Goal: Task Accomplishment & Management: Use online tool/utility

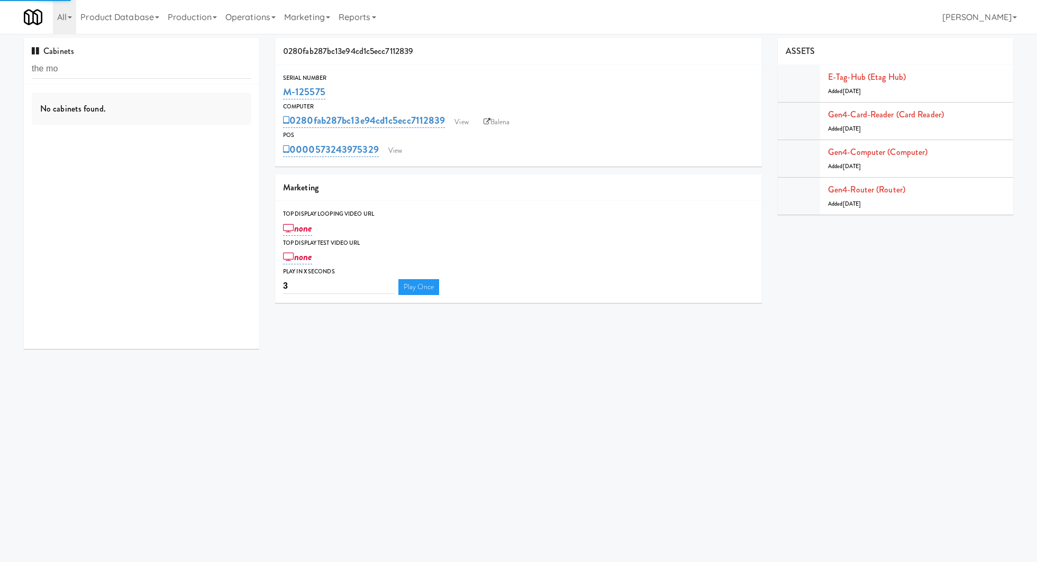
type input "the mo"
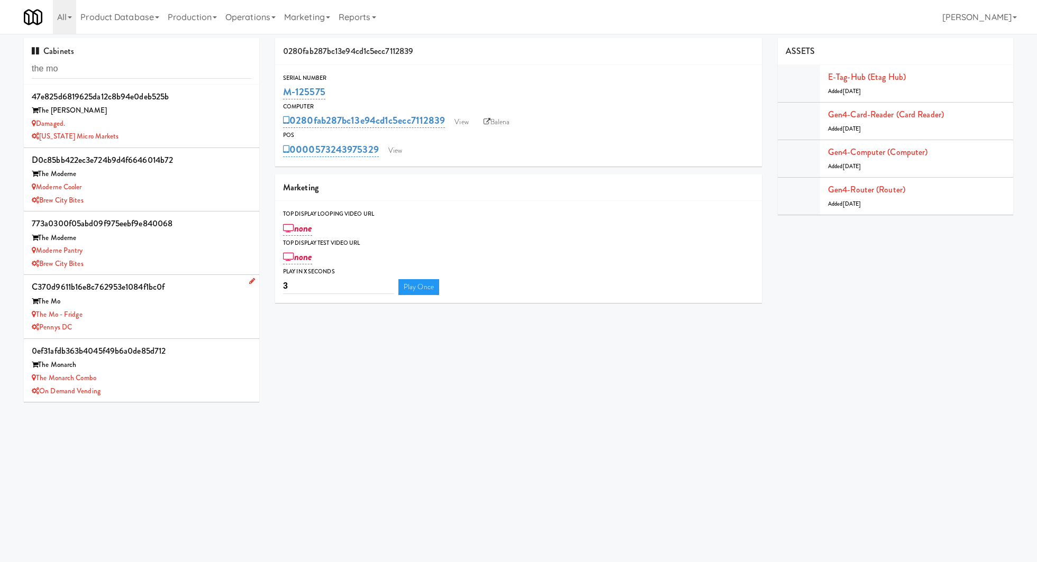
click at [198, 316] on div "The Mo - Fridge" at bounding box center [142, 314] width 220 height 13
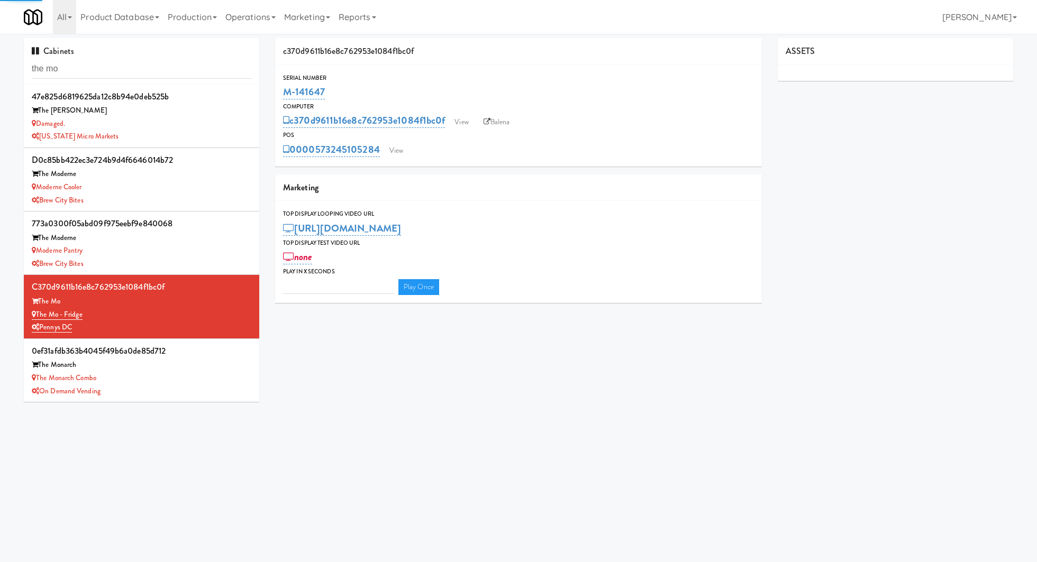
type input "3"
click at [394, 147] on link "View" at bounding box center [396, 151] width 24 height 16
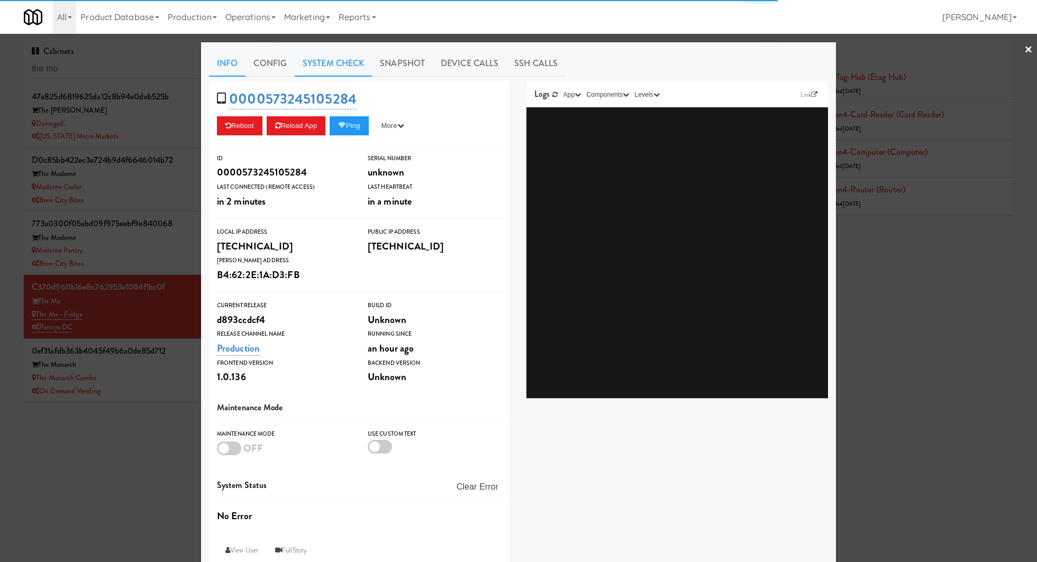
click at [340, 62] on link "System Check" at bounding box center [333, 63] width 77 height 26
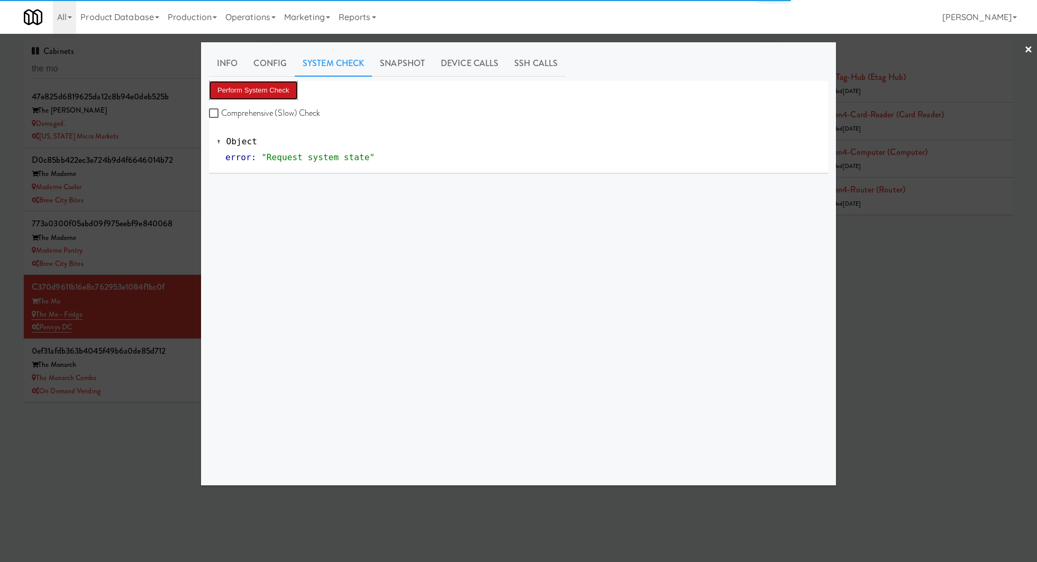
click at [283, 90] on button "Perform System Check" at bounding box center [253, 90] width 89 height 19
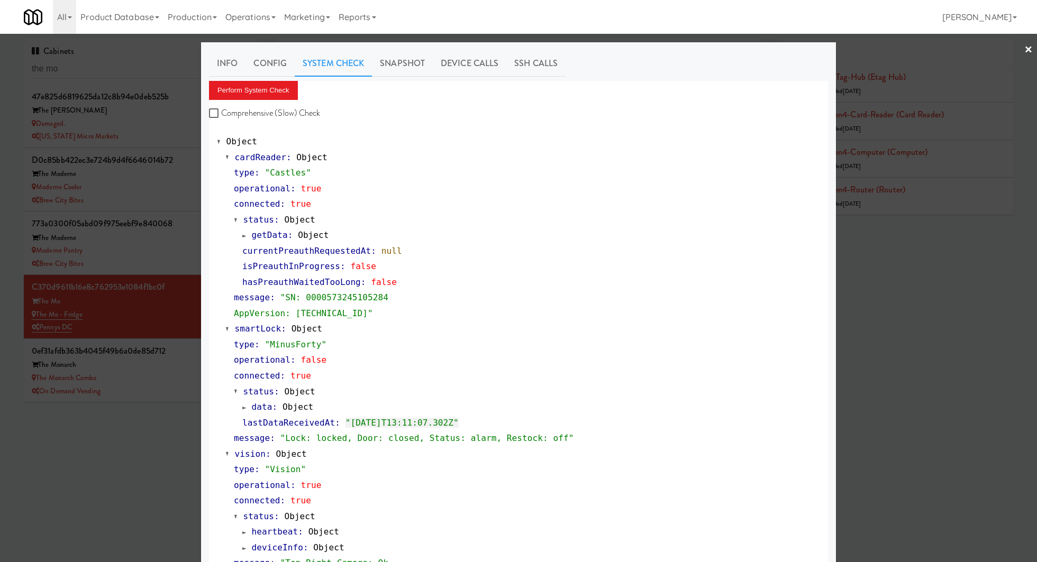
click at [153, 360] on div at bounding box center [518, 281] width 1037 height 562
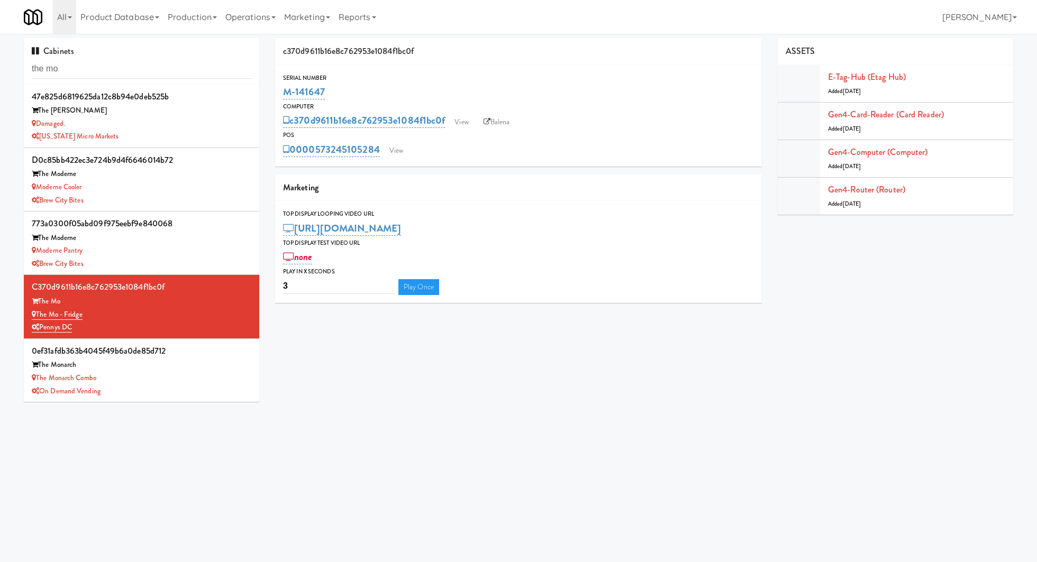
click at [153, 360] on div "The Monarch" at bounding box center [142, 365] width 220 height 13
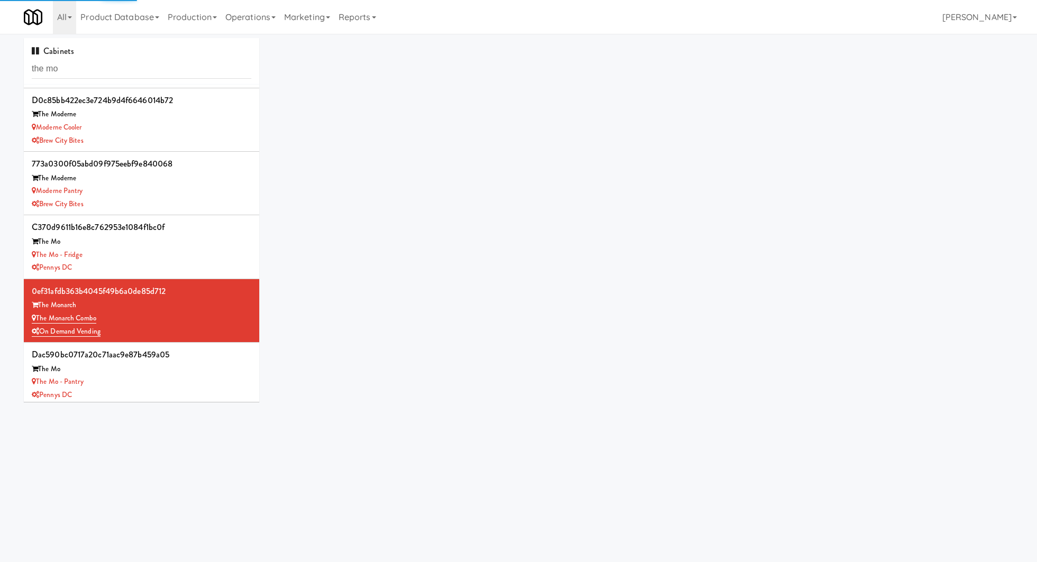
scroll to position [63, 0]
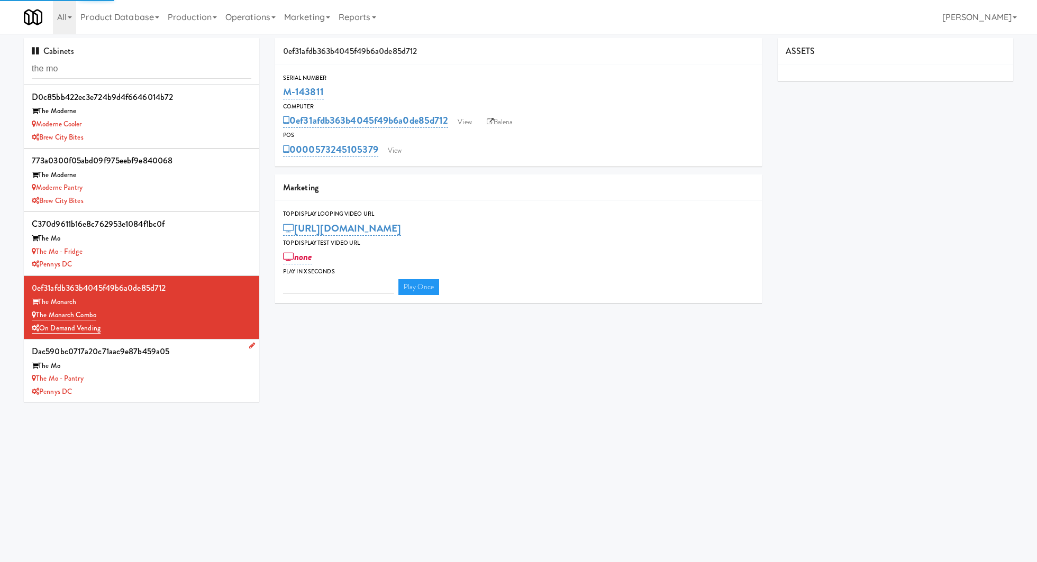
click at [153, 379] on div "The Mo - Pantry" at bounding box center [142, 378] width 220 height 13
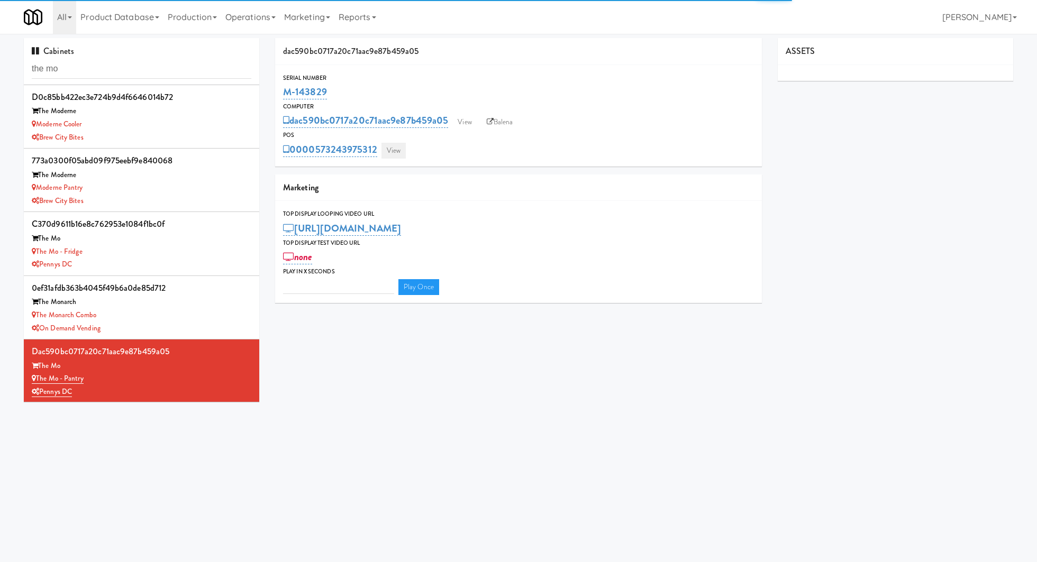
type input "3"
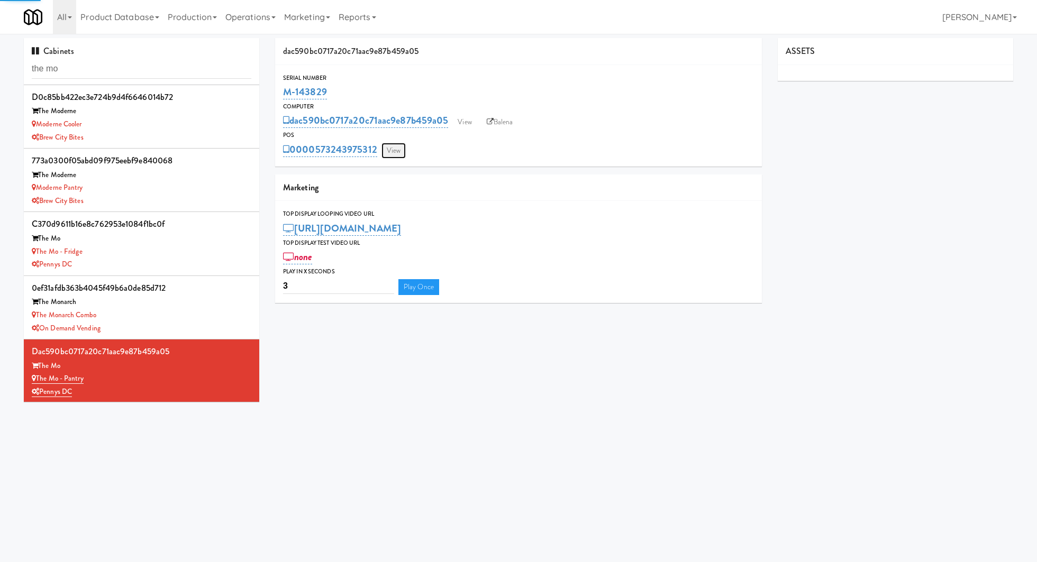
click at [390, 149] on link "View" at bounding box center [393, 151] width 24 height 16
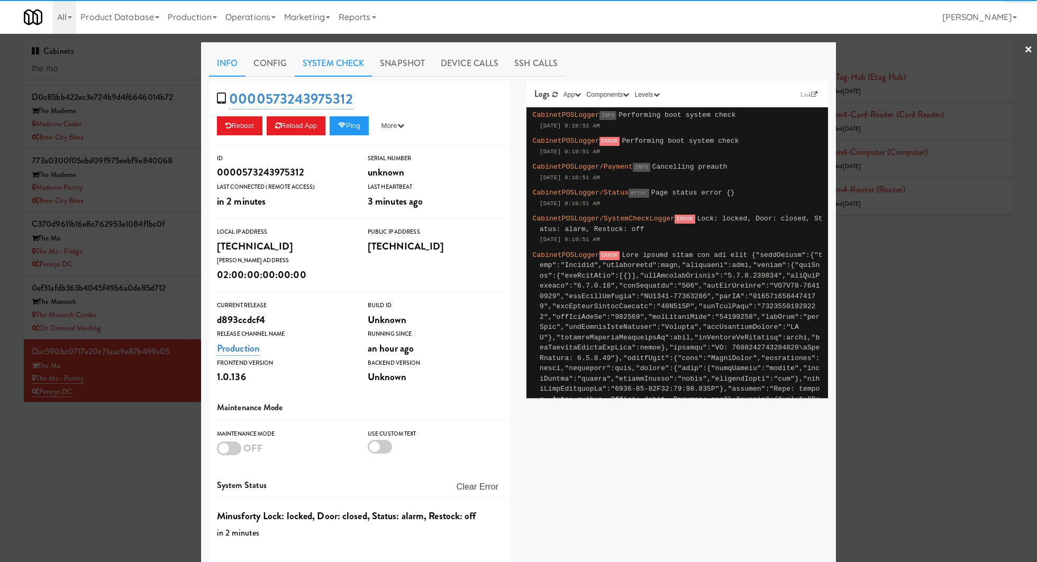
click at [343, 70] on link "System Check" at bounding box center [333, 63] width 77 height 26
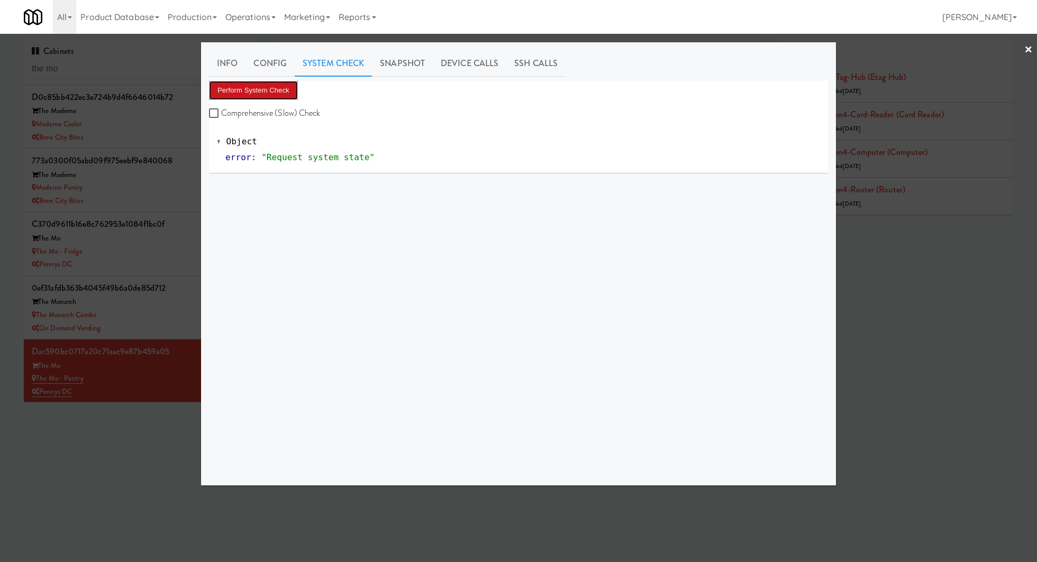
click at [272, 93] on button "Perform System Check" at bounding box center [253, 90] width 89 height 19
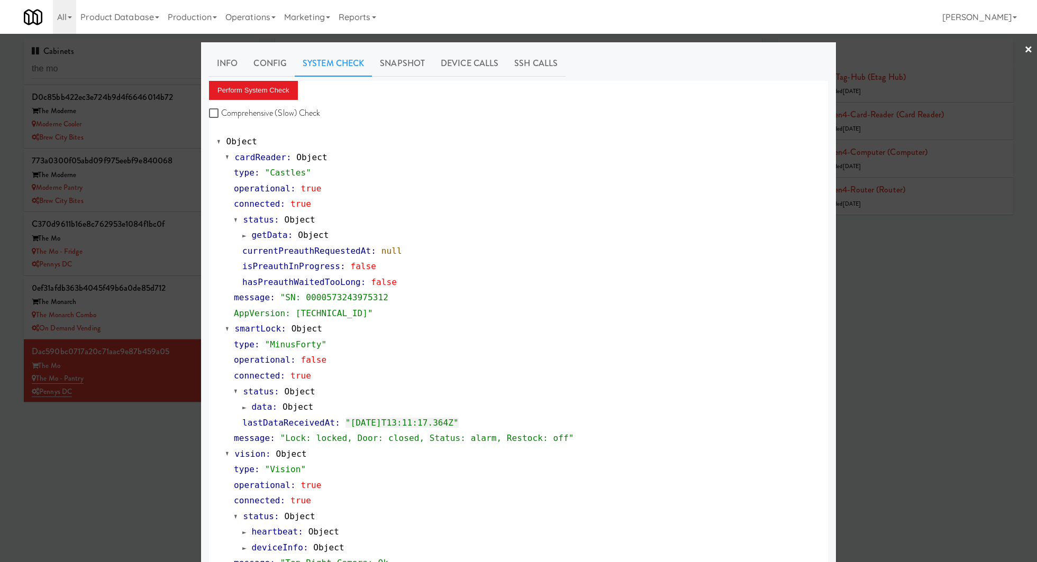
click at [141, 290] on div at bounding box center [518, 281] width 1037 height 562
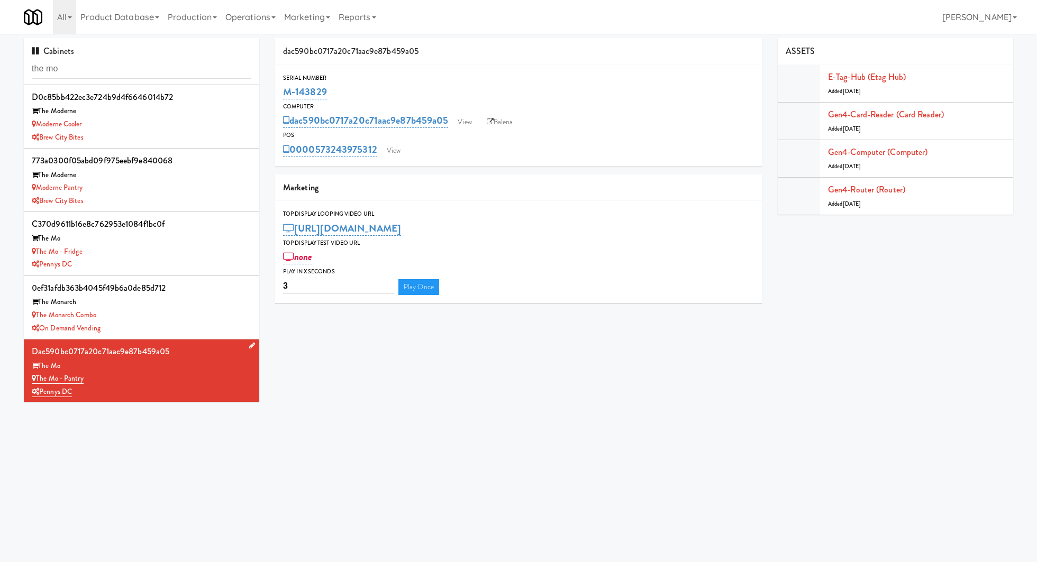
drag, startPoint x: 101, startPoint y: 379, endPoint x: 37, endPoint y: 382, distance: 64.6
click at [37, 382] on div "The Mo - Pantry" at bounding box center [142, 378] width 220 height 13
copy link "The Mo - Pantry"
click at [203, 255] on div "The Mo - Fridge" at bounding box center [142, 251] width 220 height 13
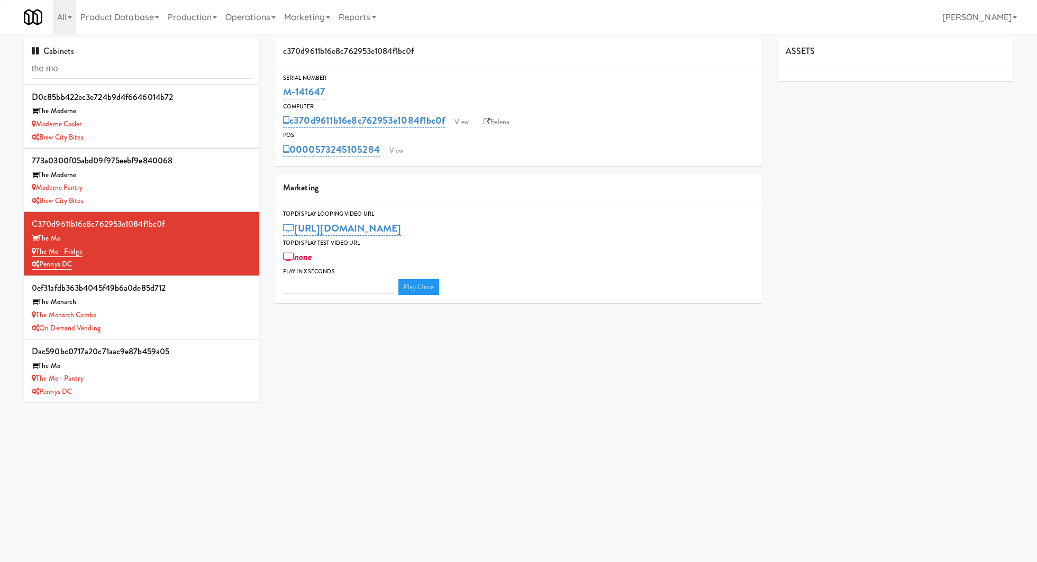
type input "3"
click at [399, 148] on link "View" at bounding box center [396, 151] width 24 height 16
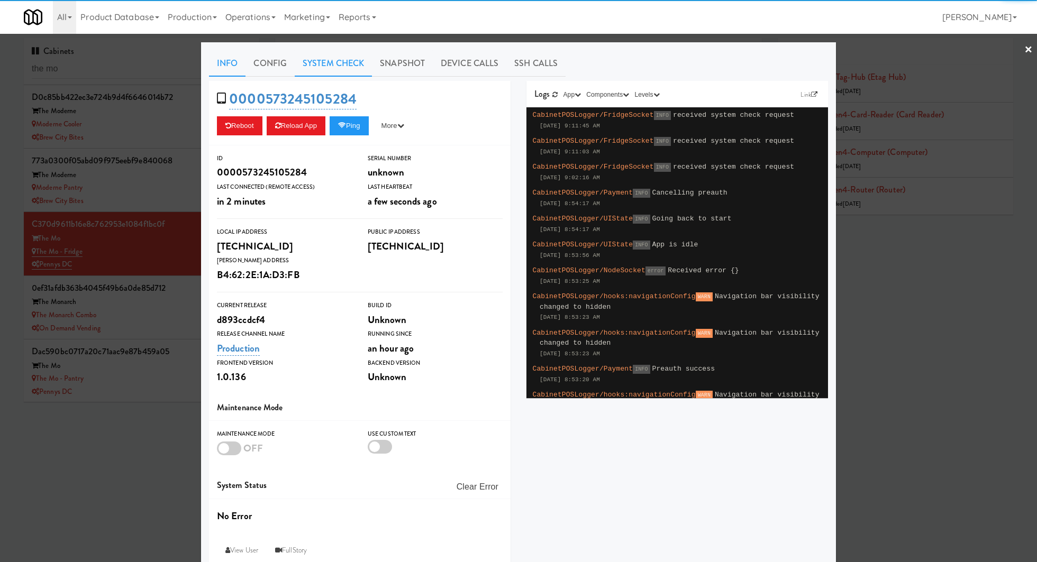
click at [318, 58] on link "System Check" at bounding box center [333, 63] width 77 height 26
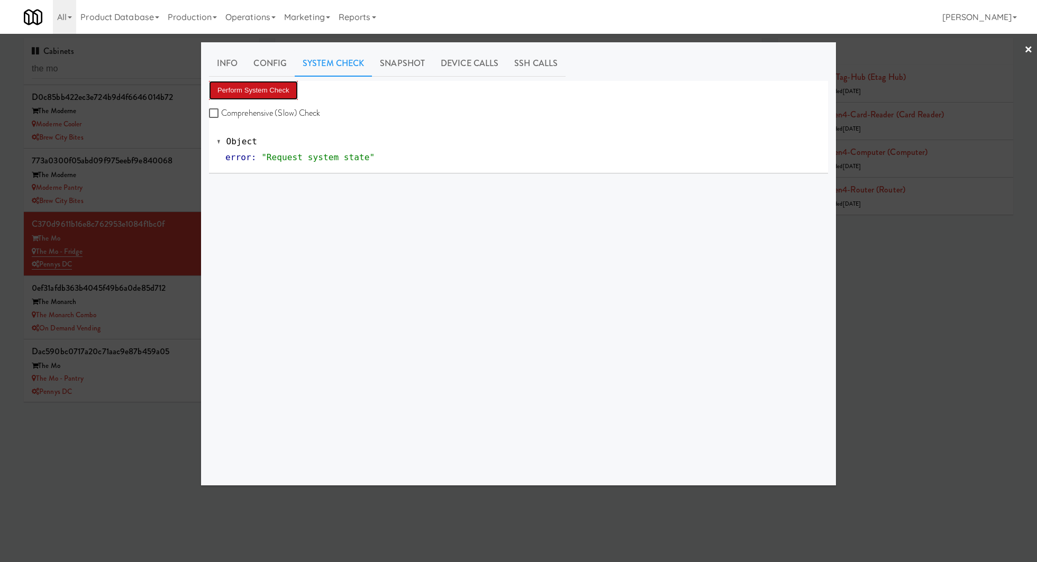
click at [284, 81] on button "Perform System Check" at bounding box center [253, 90] width 89 height 19
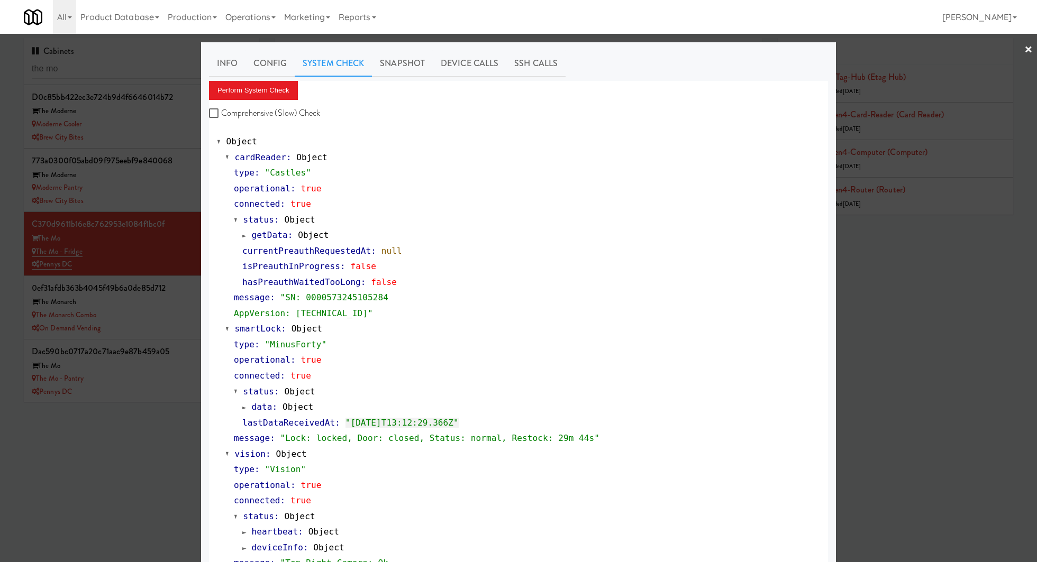
click at [175, 367] on div at bounding box center [518, 281] width 1037 height 562
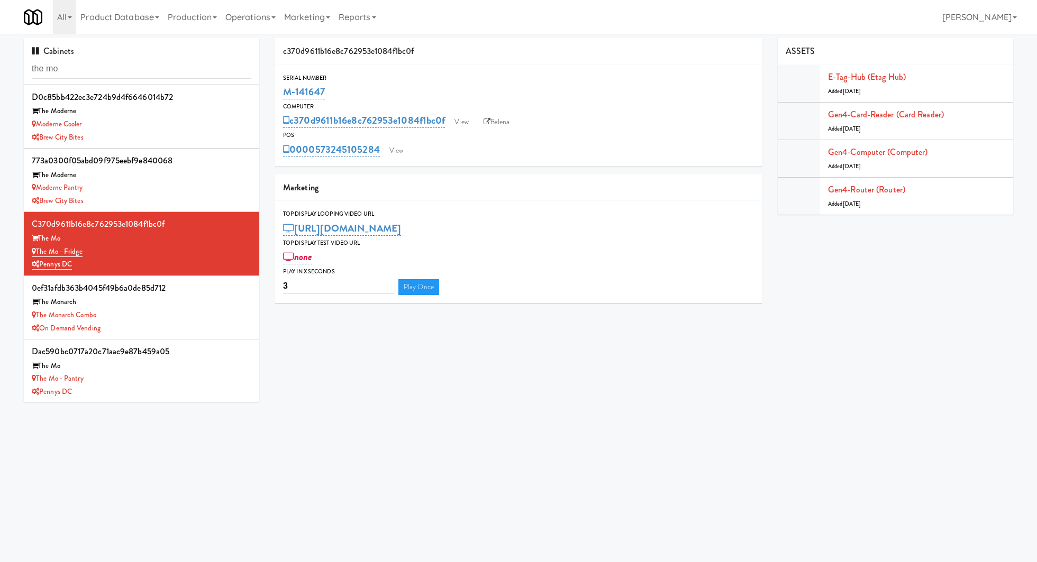
click at [175, 367] on div "The Mo" at bounding box center [142, 366] width 220 height 13
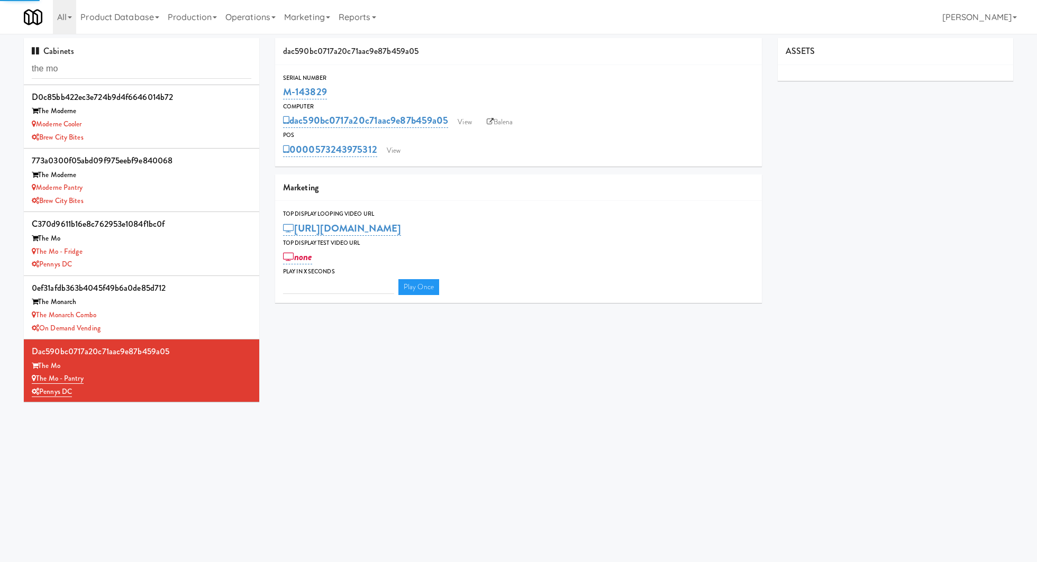
type input "3"
click at [391, 150] on link "View" at bounding box center [393, 151] width 24 height 16
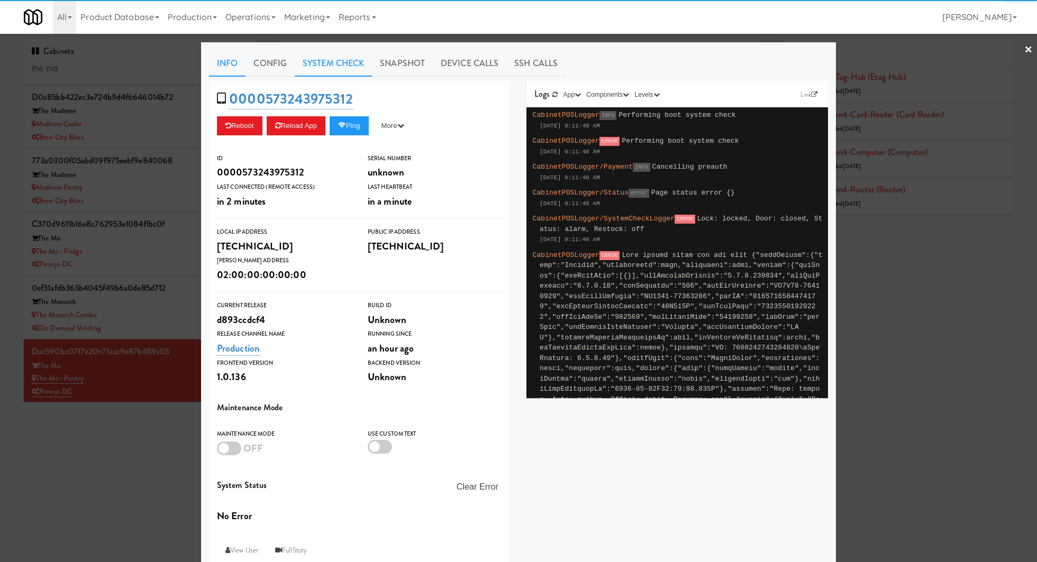
click at [329, 67] on link "System Check" at bounding box center [333, 63] width 77 height 26
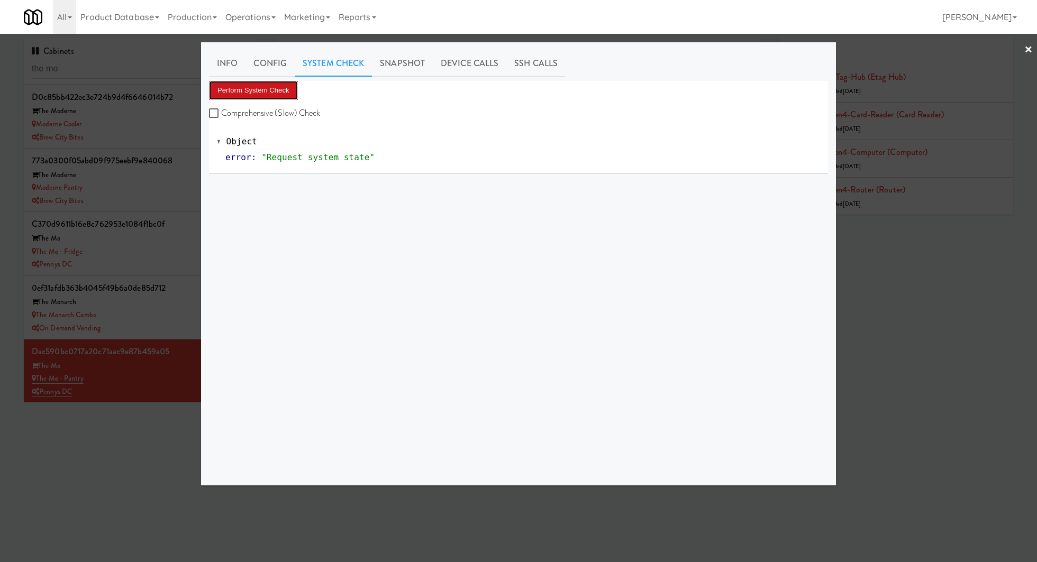
click at [287, 92] on button "Perform System Check" at bounding box center [253, 90] width 89 height 19
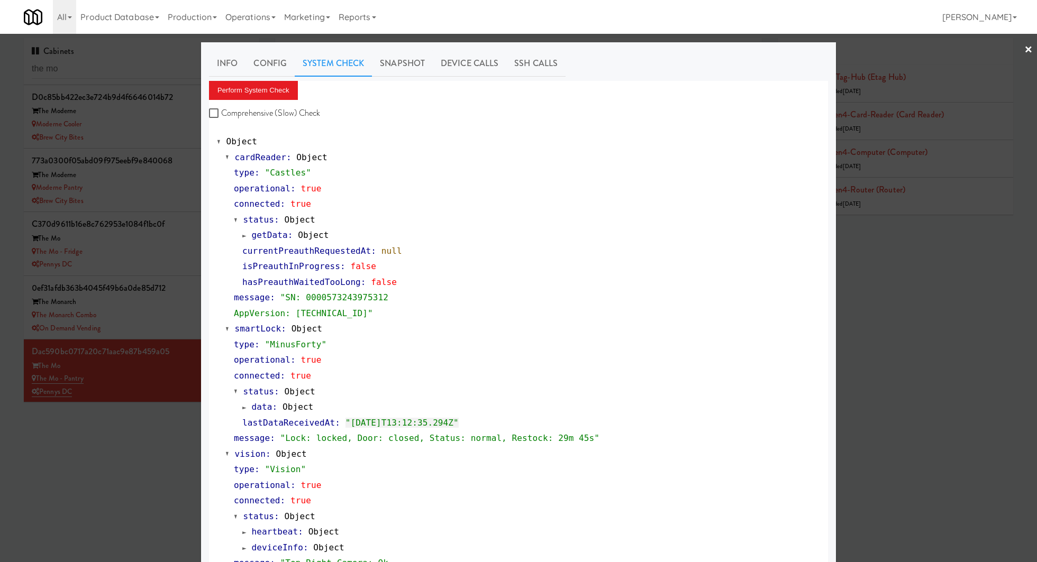
click at [139, 61] on div at bounding box center [518, 281] width 1037 height 562
click at [139, 61] on input "the mo" at bounding box center [142, 69] width 220 height 20
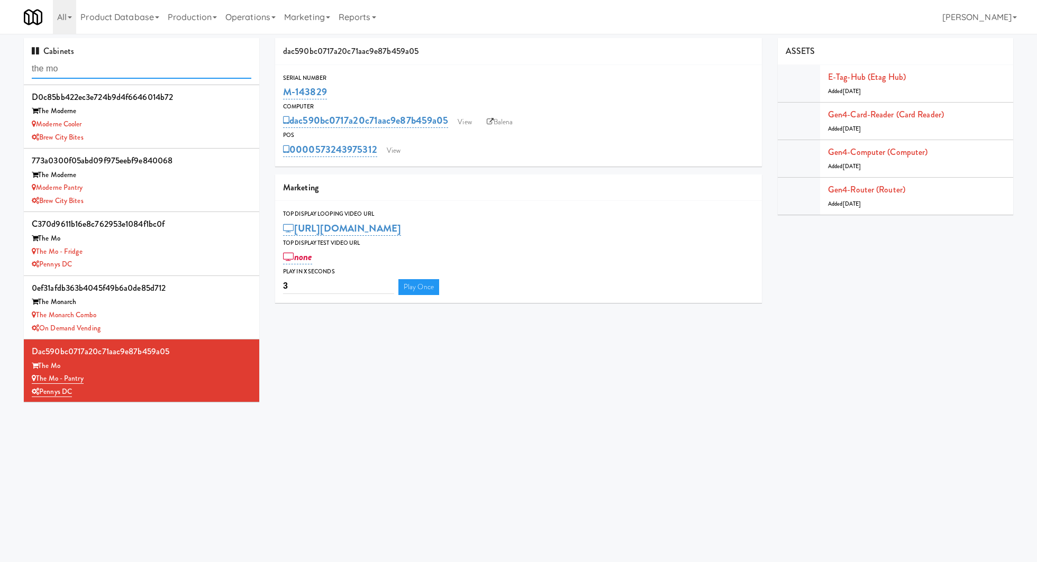
click at [139, 61] on input "the mo" at bounding box center [142, 69] width 220 height 20
paste input "Estate - Pantry - Right"
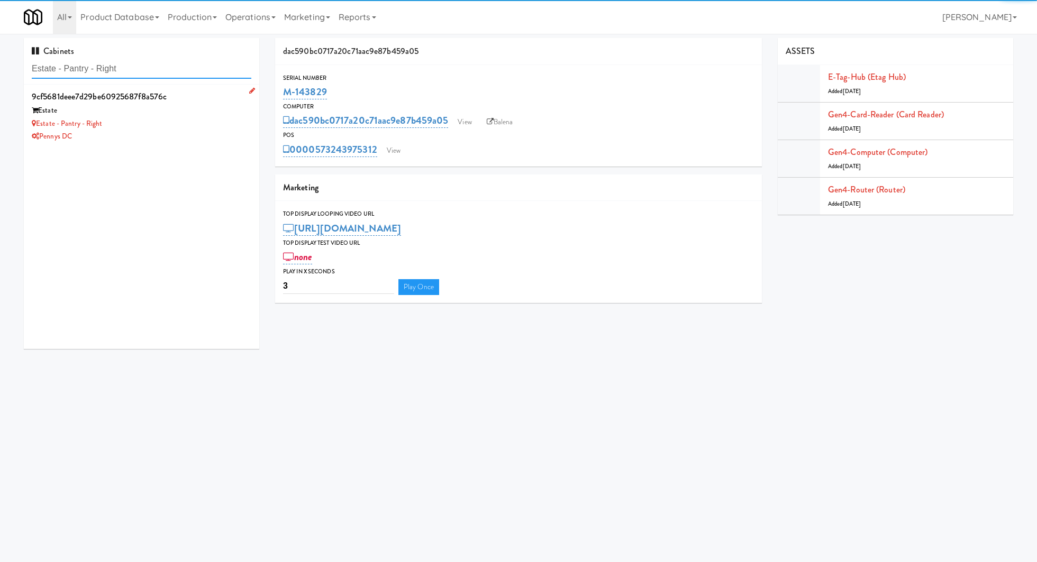
type input "Estate - Pantry - Right"
click at [230, 122] on div "Estate - Pantry - Right" at bounding box center [142, 123] width 220 height 13
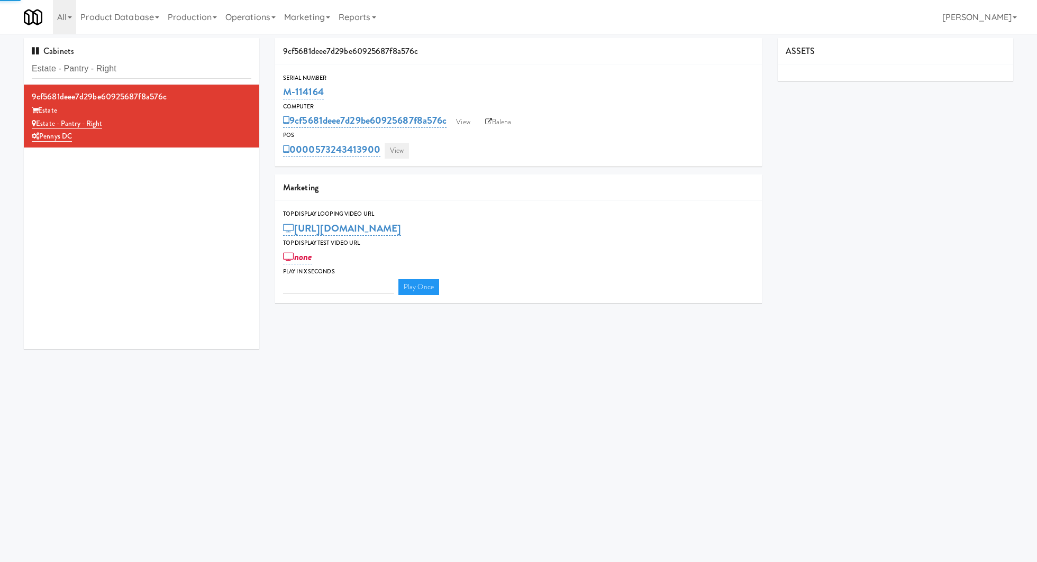
type input "3"
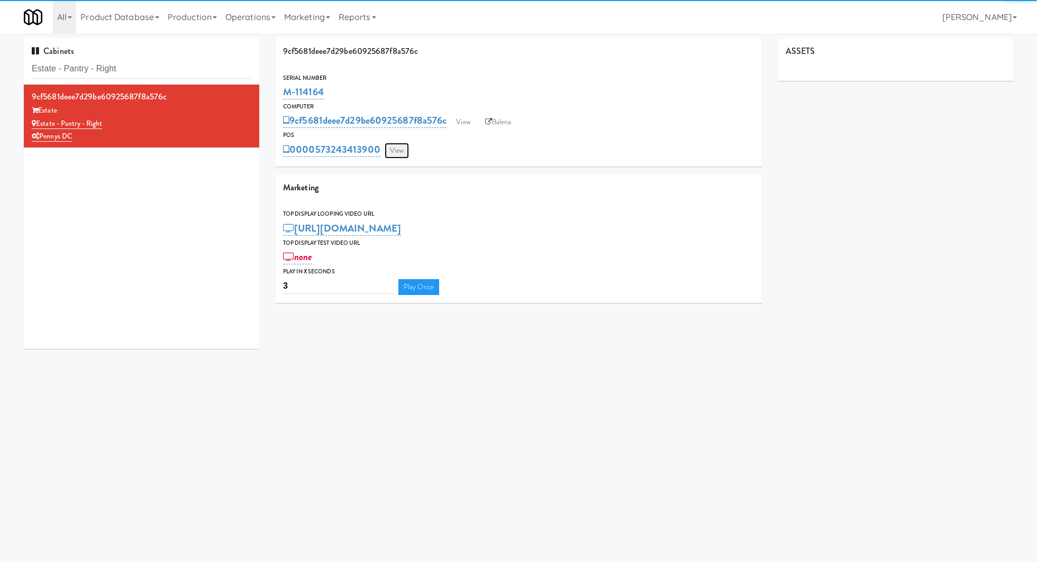
click at [392, 148] on link "View" at bounding box center [397, 151] width 24 height 16
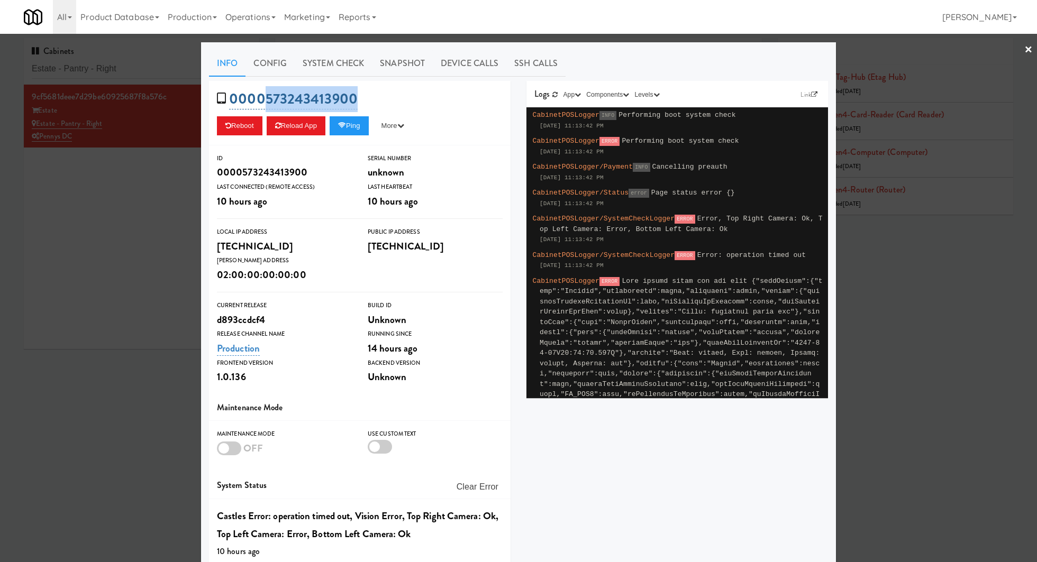
drag, startPoint x: 368, startPoint y: 99, endPoint x: 263, endPoint y: 99, distance: 104.2
click at [263, 99] on div "0000573243413900 Reboot Reload App Ping More Ping Server Restart Server Force R…" at bounding box center [360, 113] width 302 height 65
copy link "573243413900"
click at [134, 209] on div at bounding box center [518, 281] width 1037 height 562
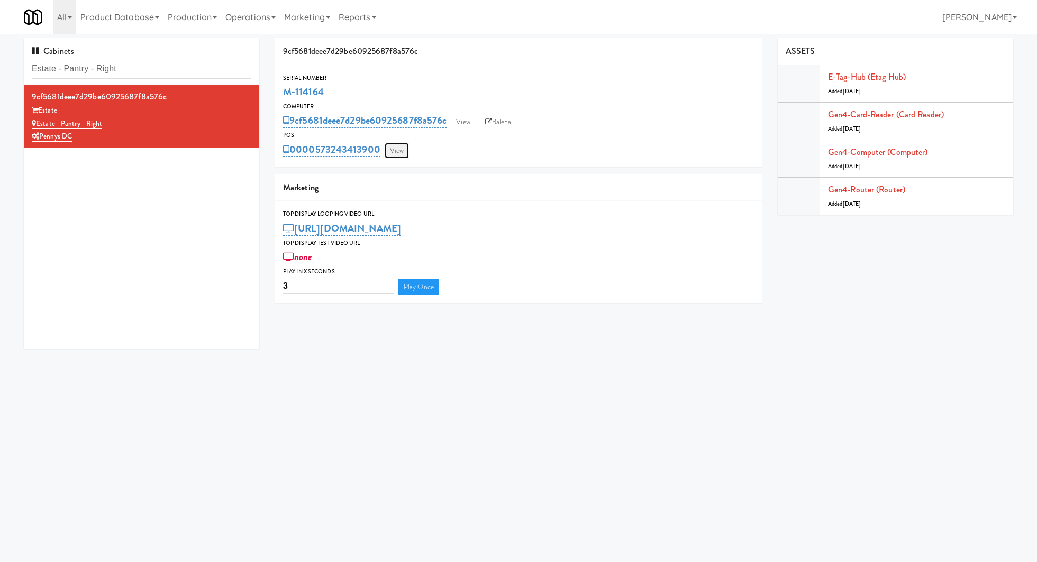
click at [395, 156] on link "View" at bounding box center [397, 151] width 24 height 16
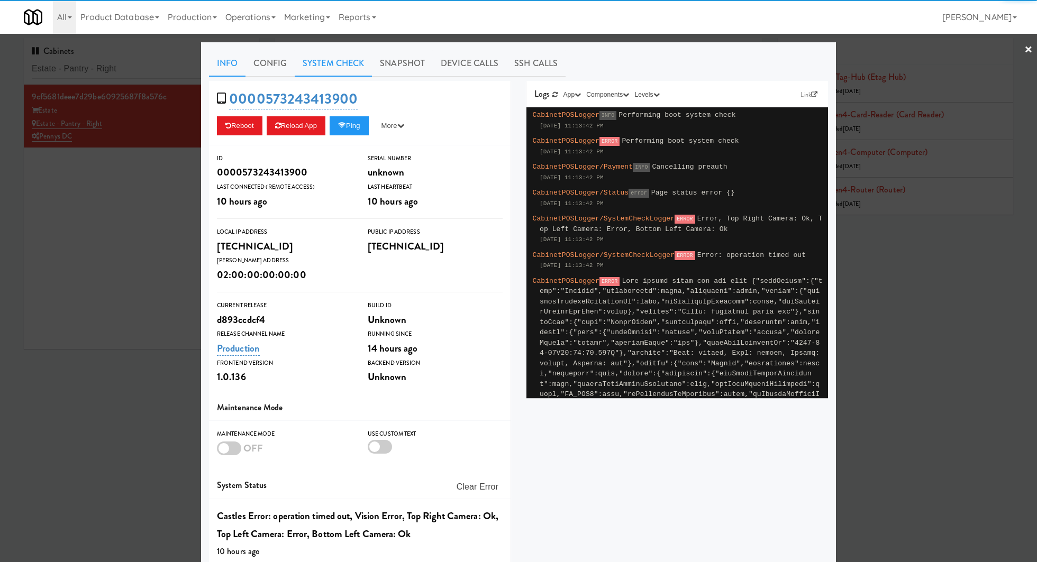
click at [315, 67] on link "System Check" at bounding box center [333, 63] width 77 height 26
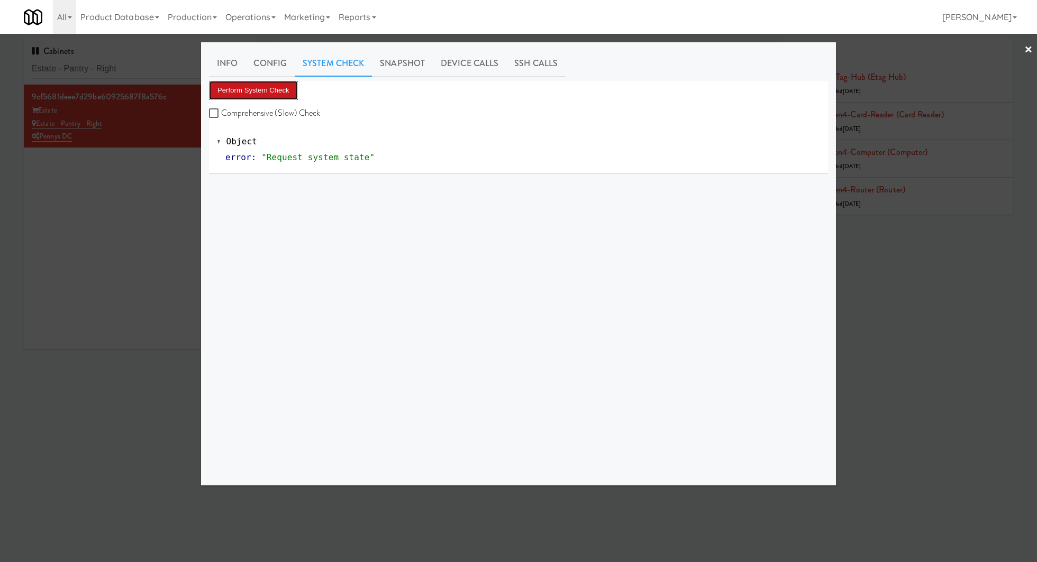
click at [282, 94] on button "Perform System Check" at bounding box center [253, 90] width 89 height 19
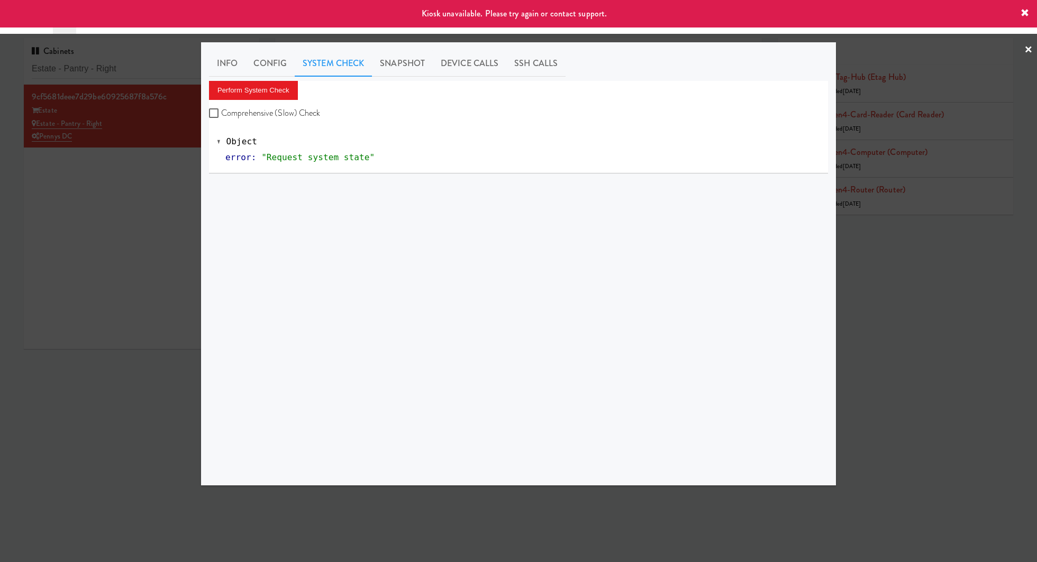
click at [154, 167] on div at bounding box center [518, 281] width 1037 height 562
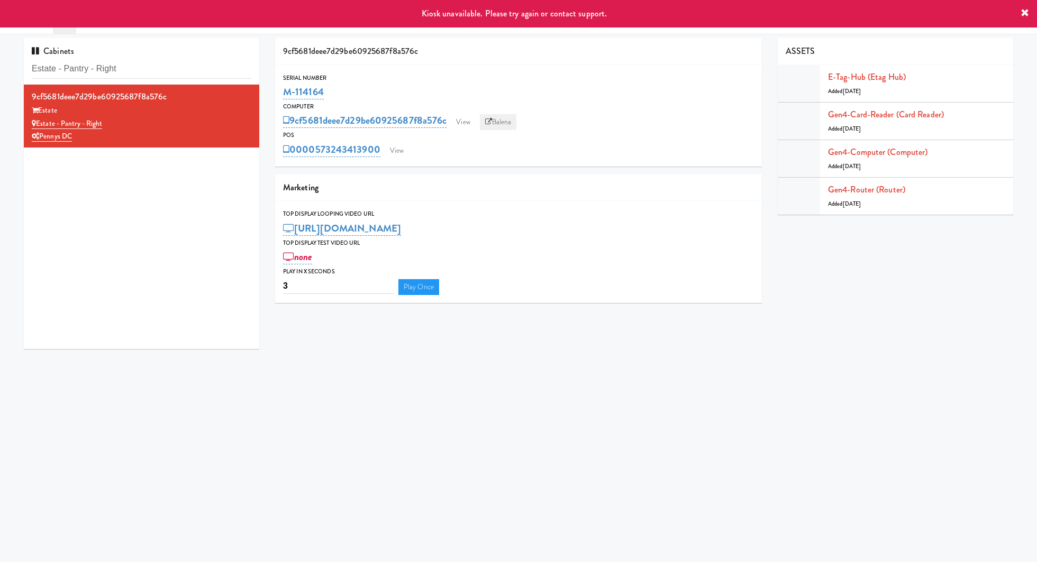
click at [505, 122] on link "Balena" at bounding box center [498, 122] width 37 height 16
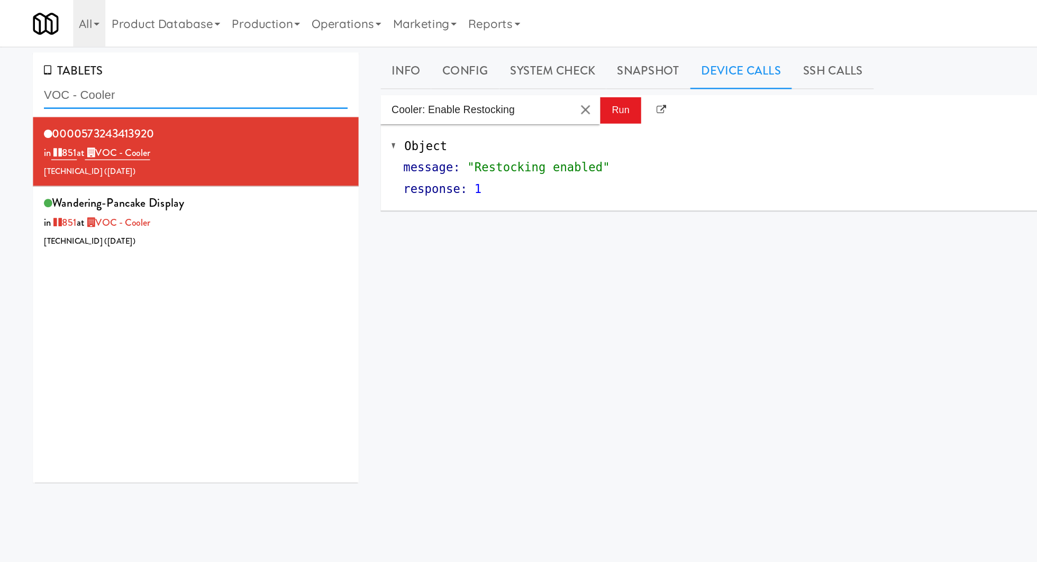
click at [76, 65] on input "VOC - Cooler" at bounding box center [142, 69] width 220 height 20
paste input "The Mo - Pantry"
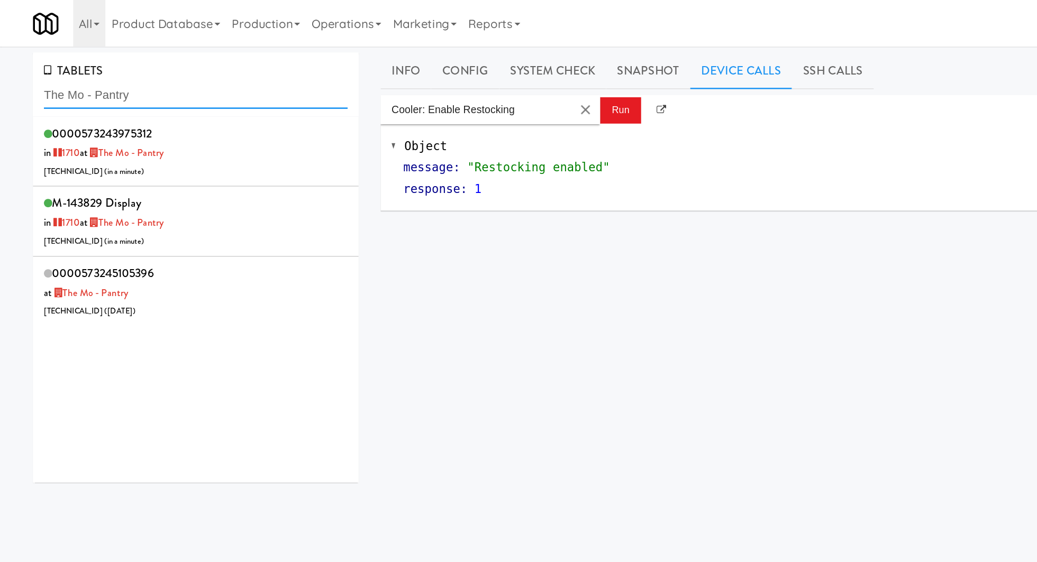
drag, startPoint x: 69, startPoint y: 69, endPoint x: 113, endPoint y: 69, distance: 43.9
click at [113, 69] on input "The Mo - Pantry" at bounding box center [142, 69] width 220 height 20
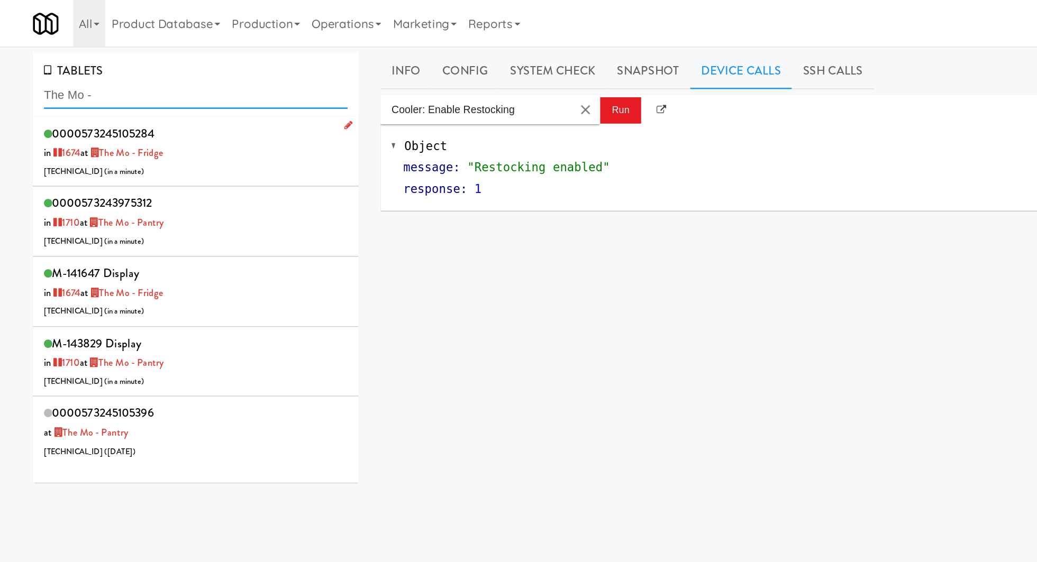
type input "The Mo -"
click at [157, 112] on div "0000573245105284 in 1674 at The Mo - Fridge 206.0.69.33 ( in a minute )" at bounding box center [142, 110] width 220 height 42
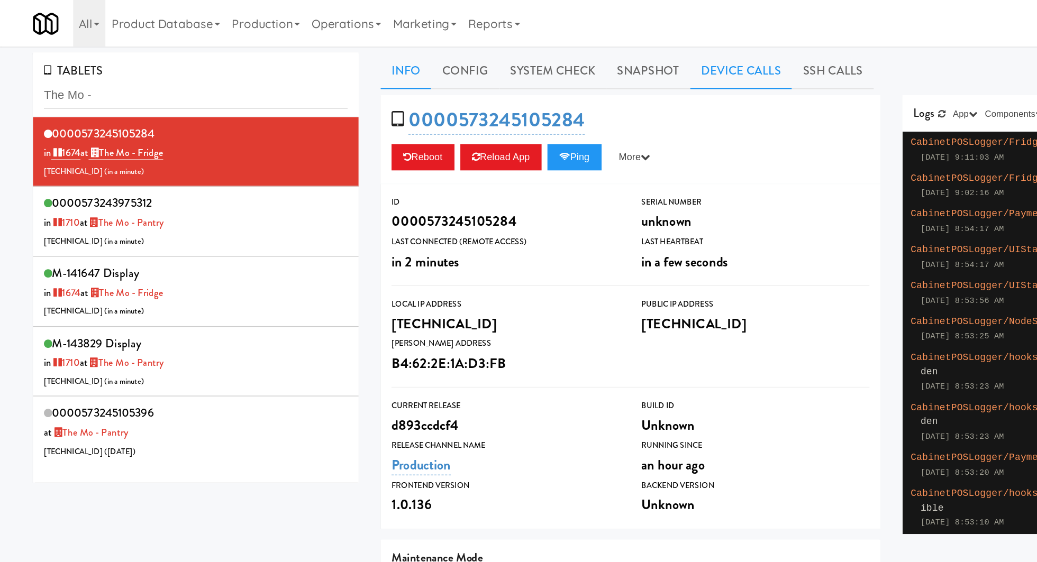
click at [536, 49] on link "Device Calls" at bounding box center [536, 51] width 74 height 26
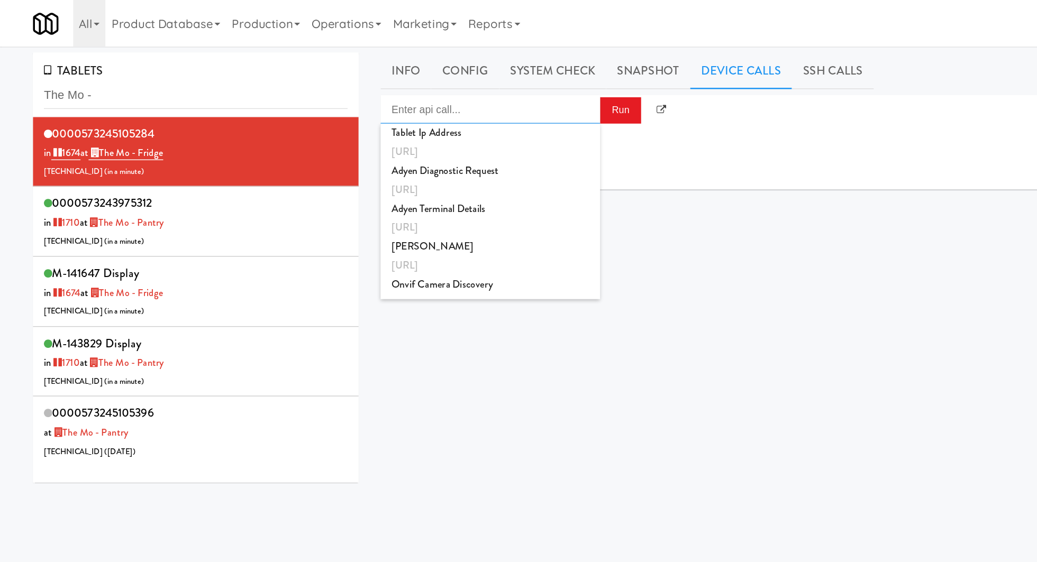
click at [375, 82] on input "Enter api call..." at bounding box center [354, 79] width 159 height 21
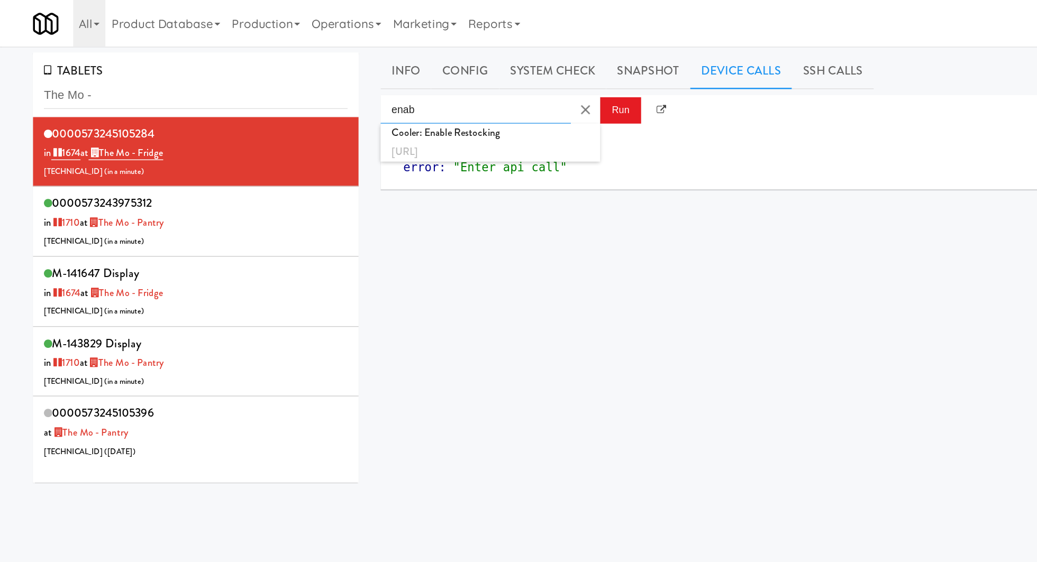
click at [370, 104] on div "http://localhost:3000/cooler/restocking-mode/enable" at bounding box center [354, 110] width 143 height 14
type input "Cooler: Enable Restocking"
click at [456, 77] on button "Run" at bounding box center [449, 79] width 30 height 19
click at [191, 154] on div "0000573243975312 in 1710 at The Mo - Pantry 206.0.69.155 ( in a minute )" at bounding box center [142, 160] width 220 height 42
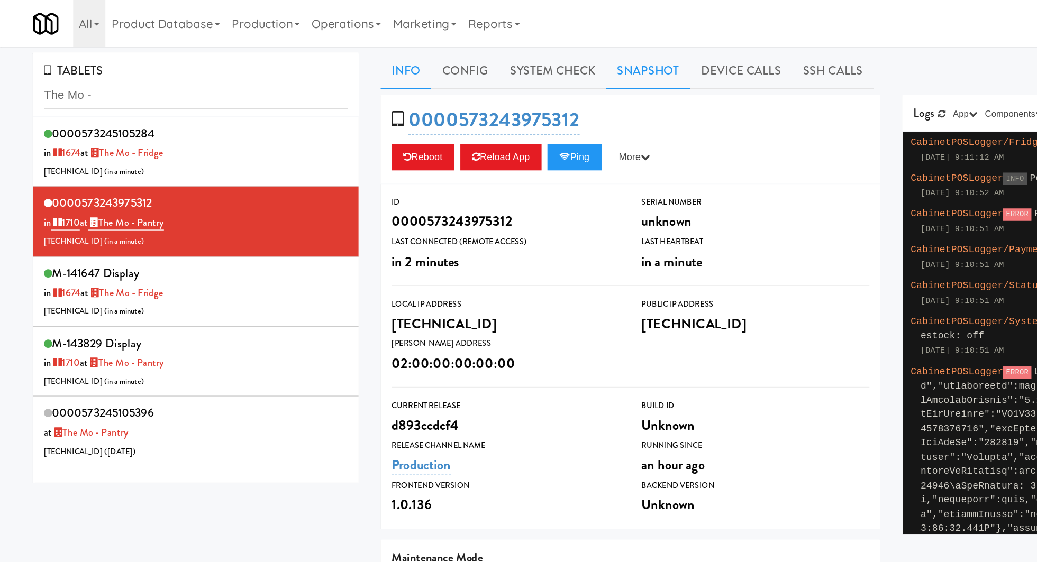
click at [465, 56] on link "Snapshot" at bounding box center [468, 51] width 61 height 26
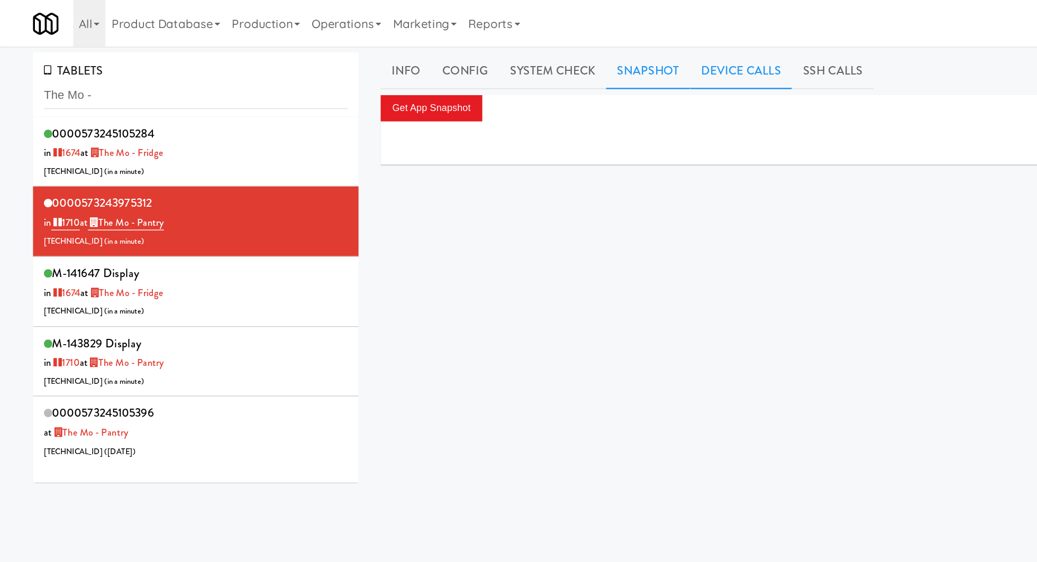
click at [516, 51] on link "Device Calls" at bounding box center [536, 51] width 74 height 26
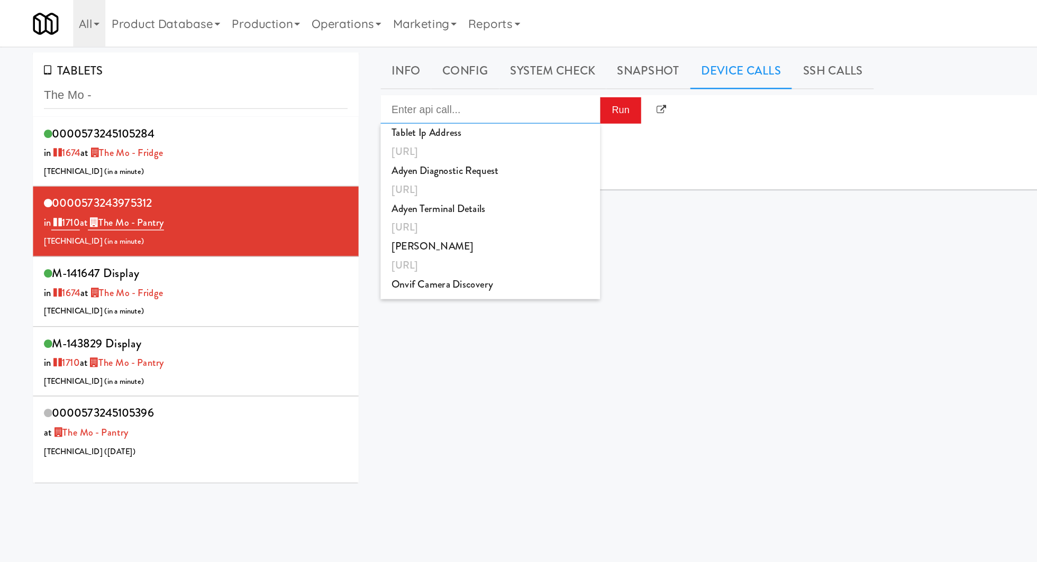
click at [402, 83] on input "Enter api call..." at bounding box center [354, 79] width 159 height 21
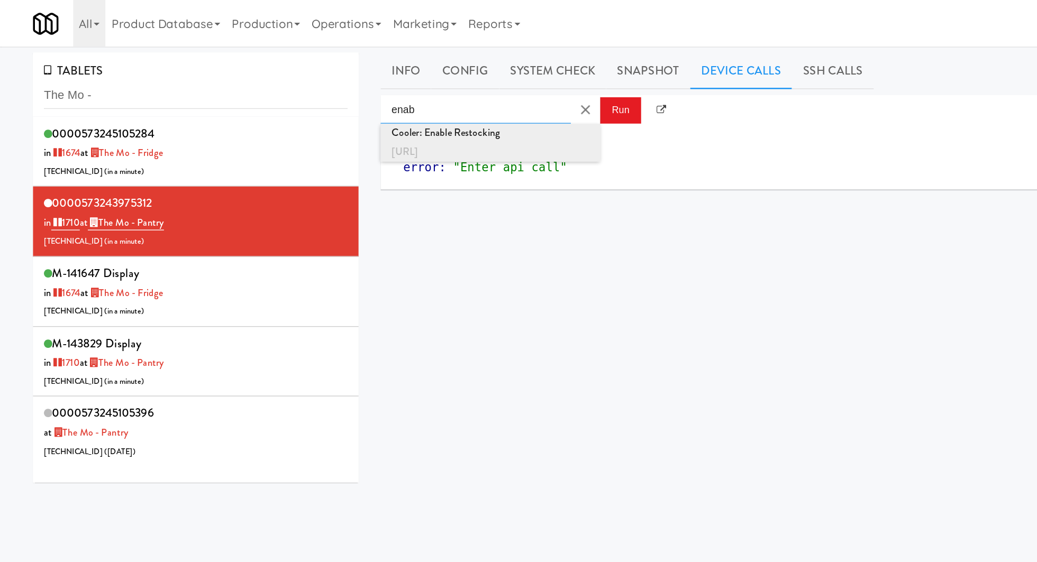
click at [393, 104] on div "http://localhost:3000/cooler/restocking-mode/enable" at bounding box center [354, 110] width 143 height 14
type input "Cooler: Enable Restocking"
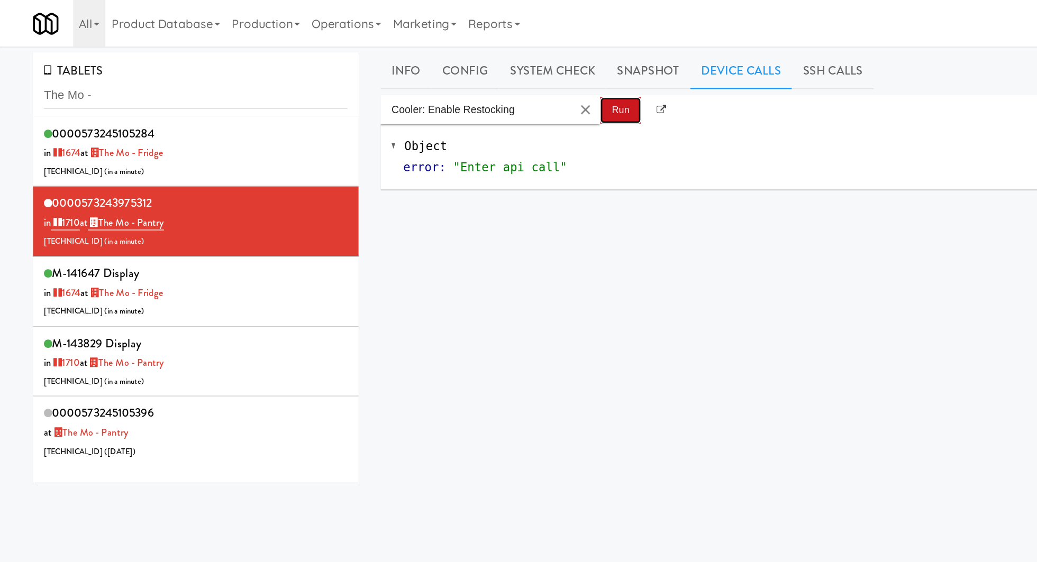
click at [460, 81] on button "Run" at bounding box center [449, 79] width 30 height 19
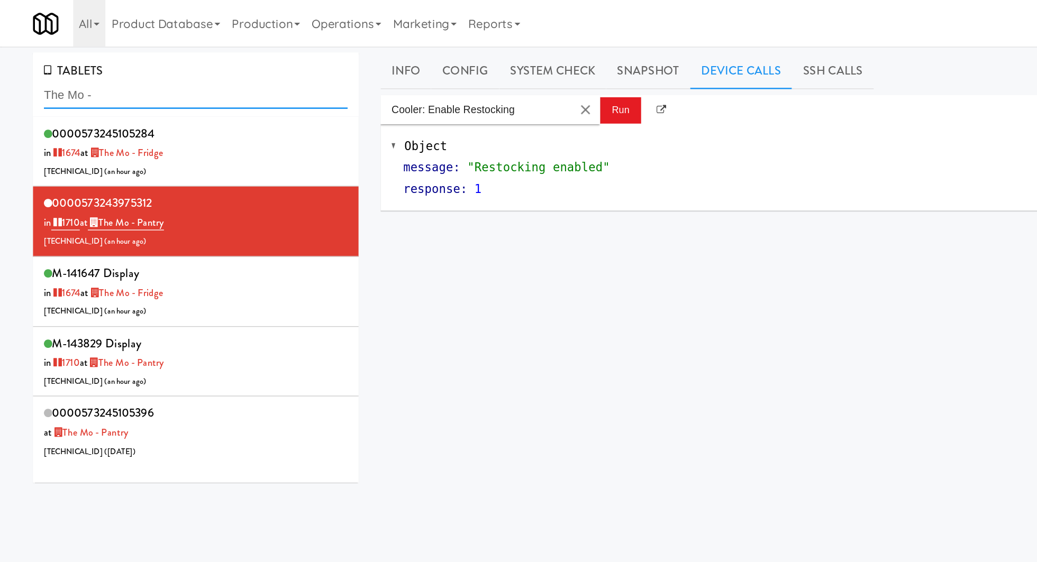
click at [97, 72] on input "The Mo -" at bounding box center [142, 69] width 220 height 20
paste input "Adeline Luxury - Cooler 1:"
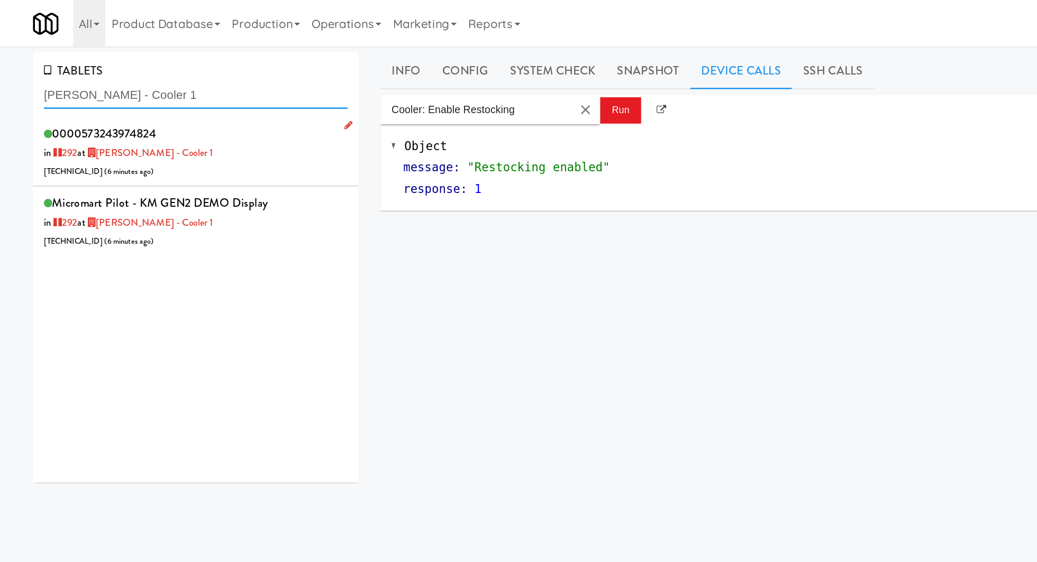
type input "Adeline Luxury - Cooler 1"
click at [192, 116] on div "0000573243974824 in 292 at Adeline Luxury - Cooler 1 206.0.69.108 ( 6 minutes a…" at bounding box center [142, 110] width 220 height 42
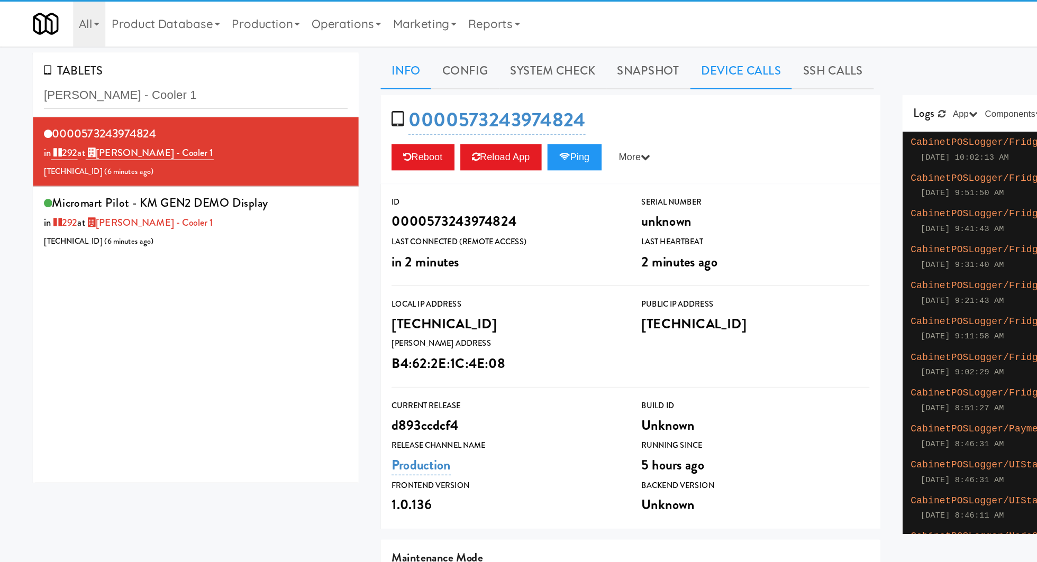
click at [522, 55] on link "Device Calls" at bounding box center [536, 51] width 74 height 26
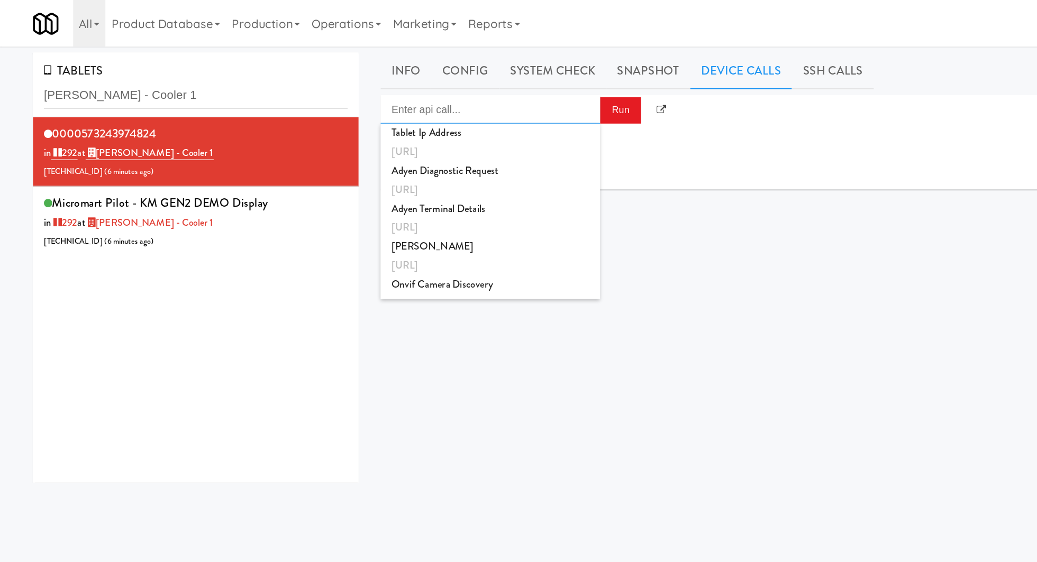
click at [402, 82] on input "Enter api call..." at bounding box center [354, 79] width 159 height 21
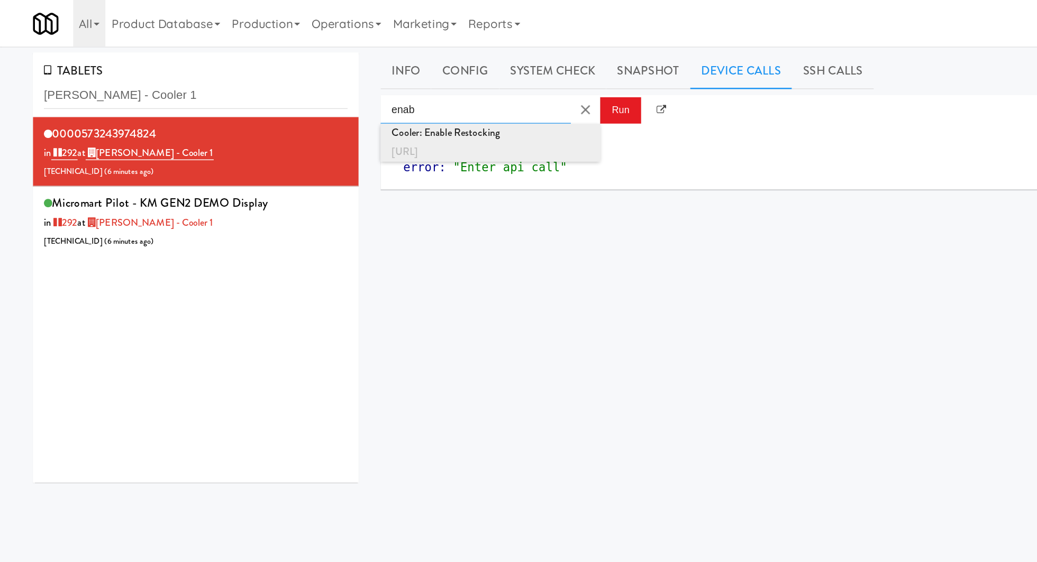
click at [406, 106] on div "http://localhost:3000/cooler/restocking-mode/enable" at bounding box center [354, 110] width 143 height 14
type input "Cooler: Enable Restocking"
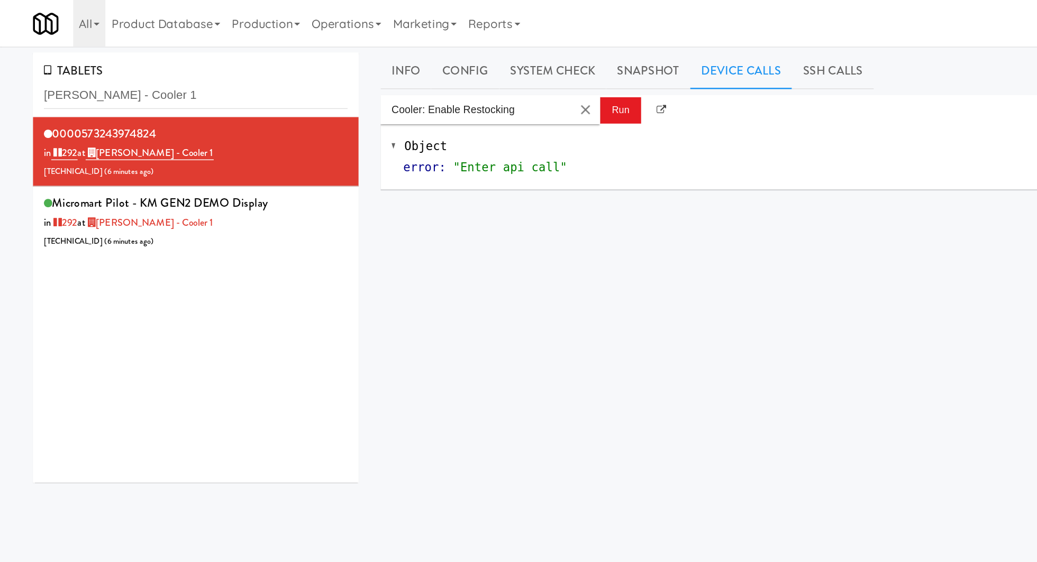
click at [440, 89] on div "Cooler: Enable Restocking Run" at bounding box center [644, 79] width 738 height 21
click at [445, 82] on button "Run" at bounding box center [449, 79] width 30 height 19
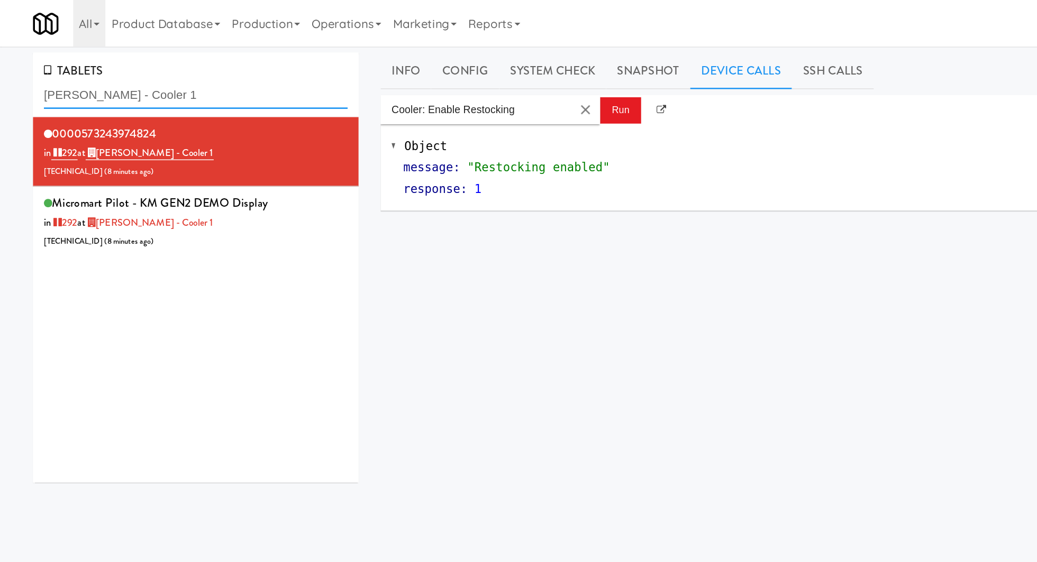
click at [81, 67] on input "Adeline Luxury - Cooler 1" at bounding box center [142, 69] width 220 height 20
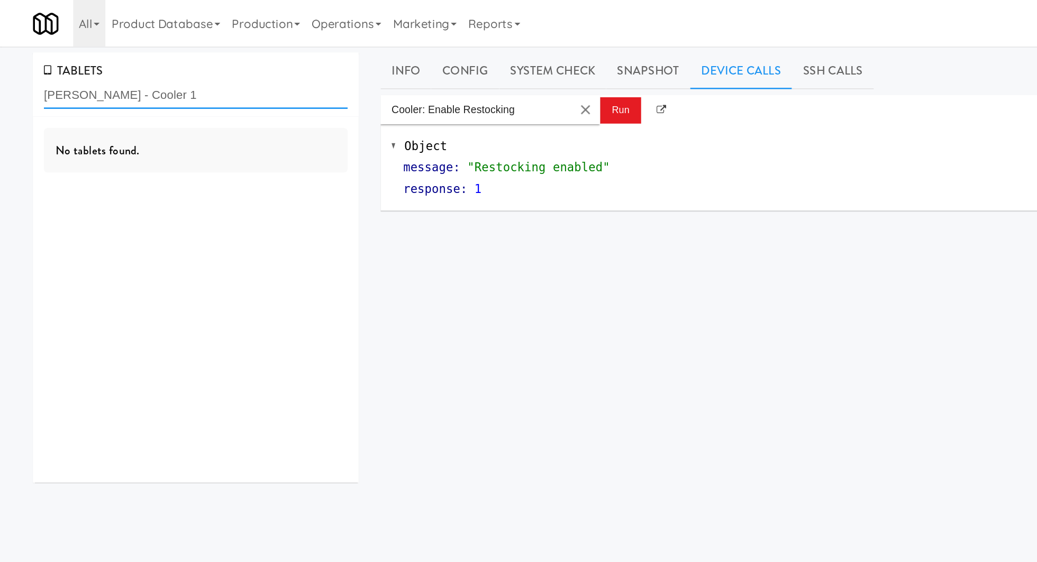
click at [81, 67] on input "Adeline Luxury - Cooler 1" at bounding box center [142, 69] width 220 height 20
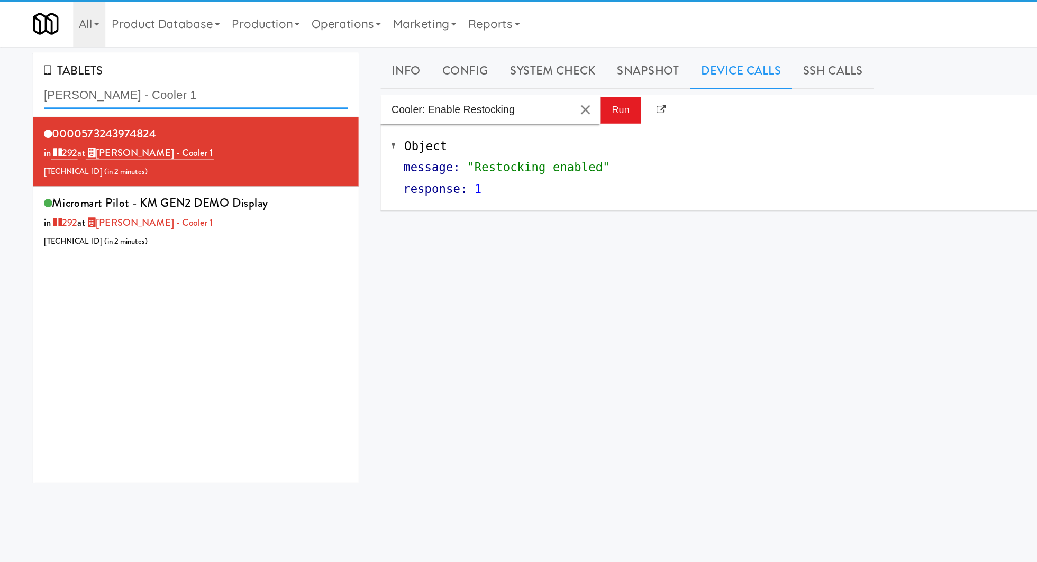
click at [81, 67] on input "Adeline Luxury - Cooler 1" at bounding box center [142, 69] width 220 height 20
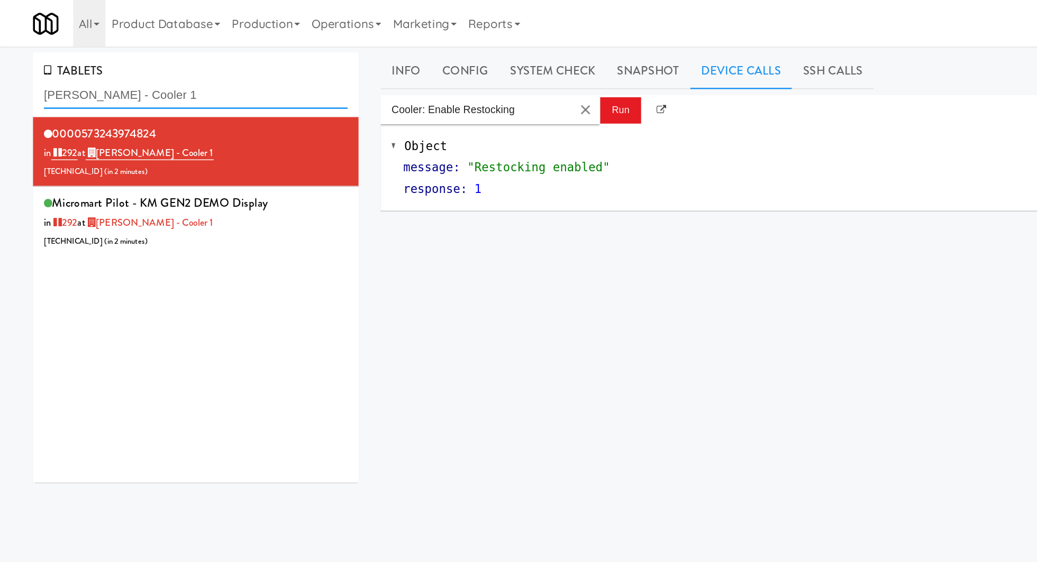
click at [81, 67] on input "Adeline Luxury - Cooler 1" at bounding box center [142, 69] width 220 height 20
paste input "Brio- Right- Pantry"
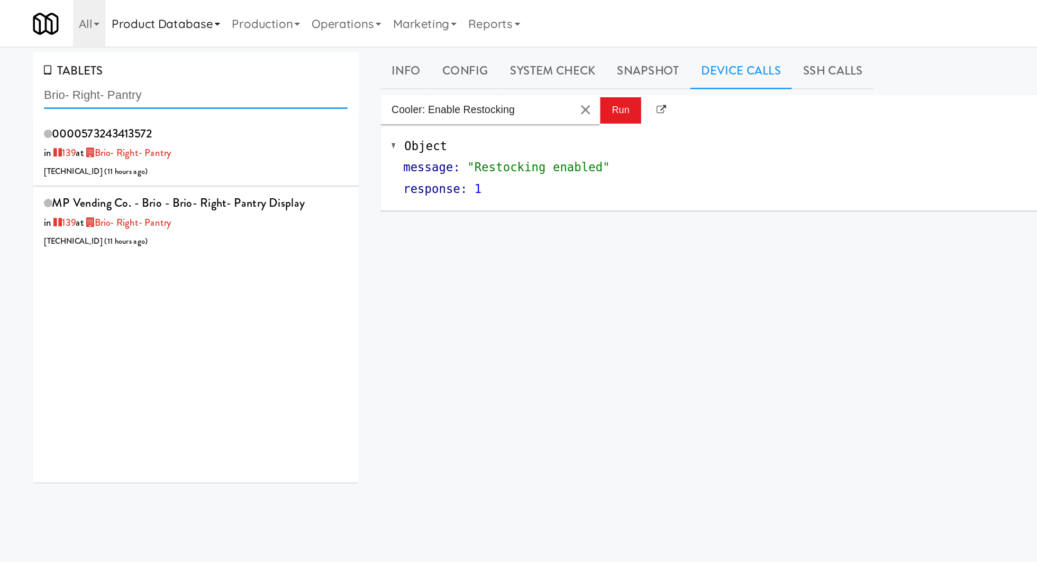
type input "Brio- Right- Pantry"
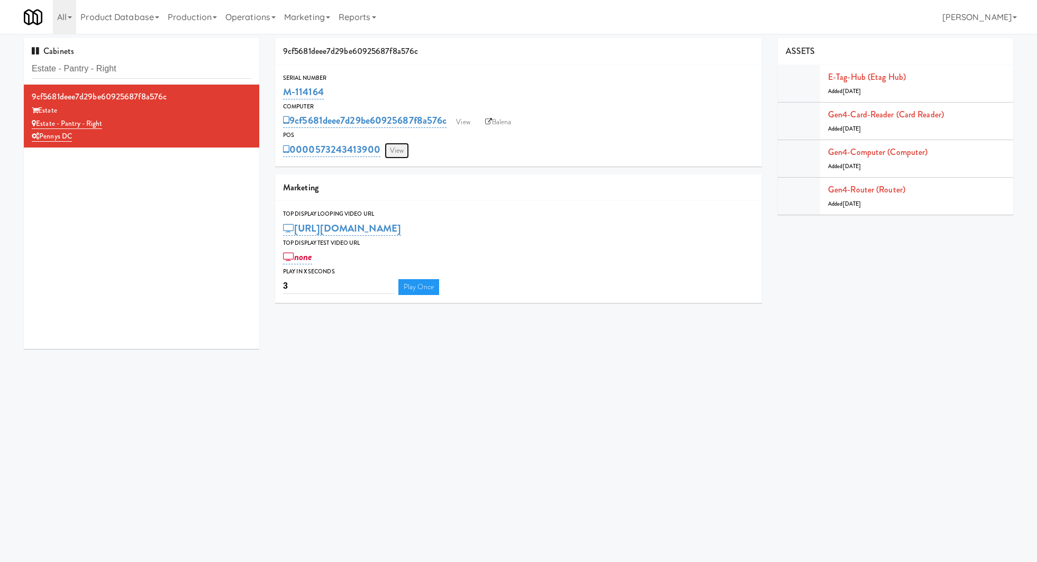
click at [401, 148] on link "View" at bounding box center [397, 151] width 24 height 16
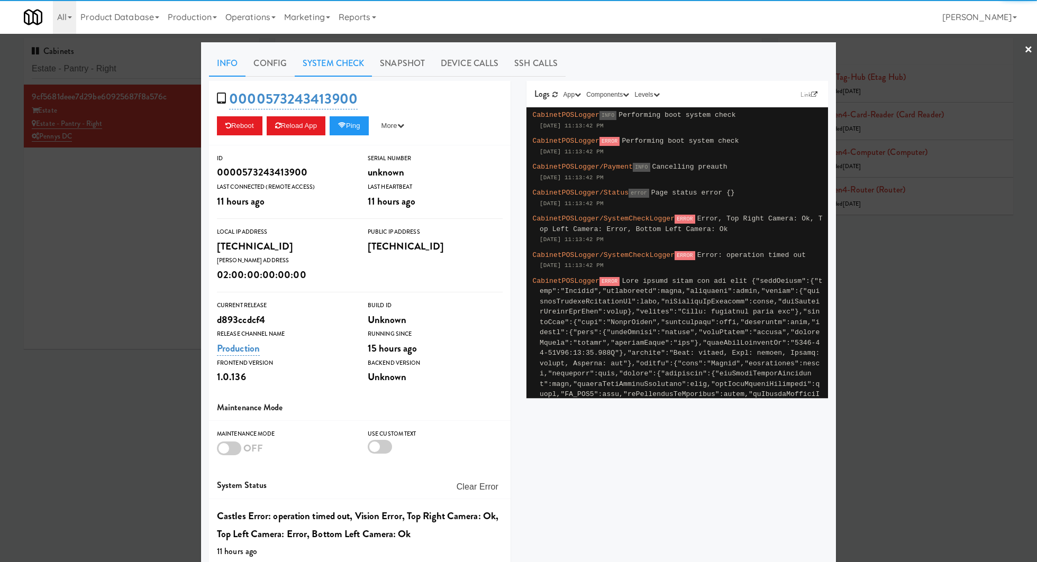
click at [321, 67] on link "System Check" at bounding box center [333, 63] width 77 height 26
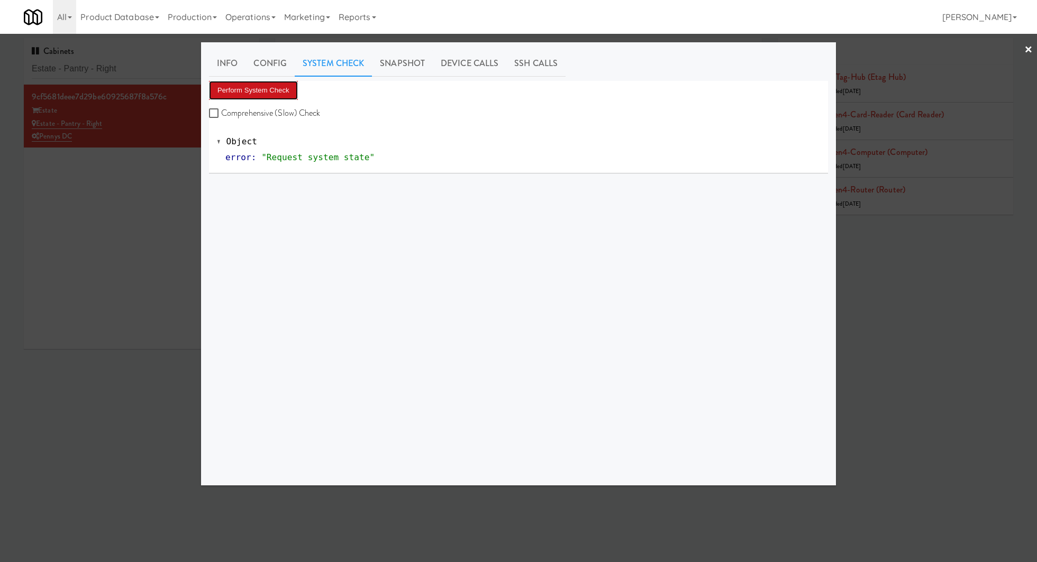
click at [284, 83] on button "Perform System Check" at bounding box center [253, 90] width 89 height 19
drag, startPoint x: 163, startPoint y: 156, endPoint x: 191, endPoint y: 149, distance: 28.4
click at [163, 156] on div at bounding box center [518, 281] width 1037 height 562
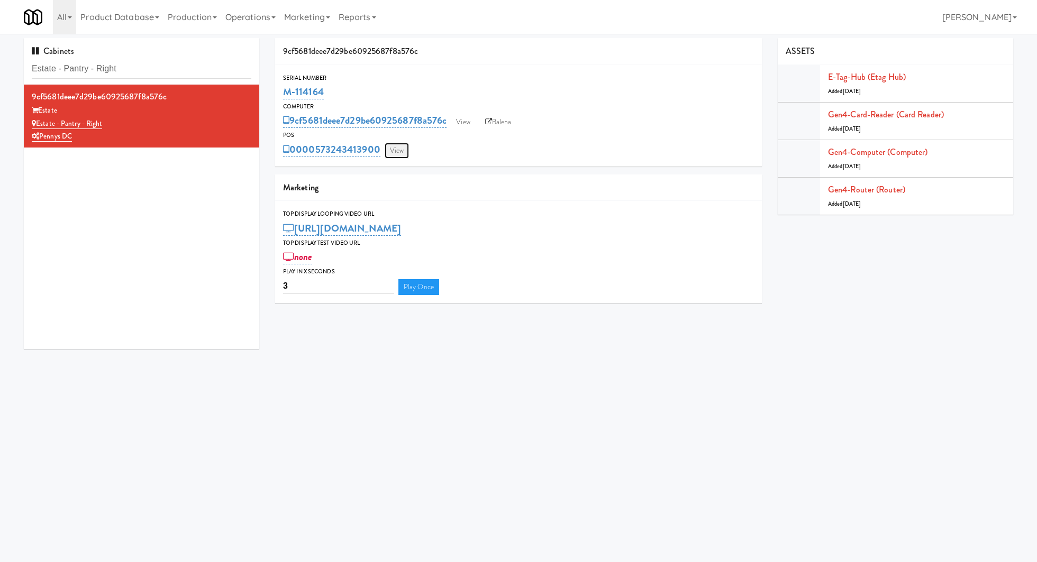
click at [399, 149] on link "View" at bounding box center [397, 151] width 24 height 16
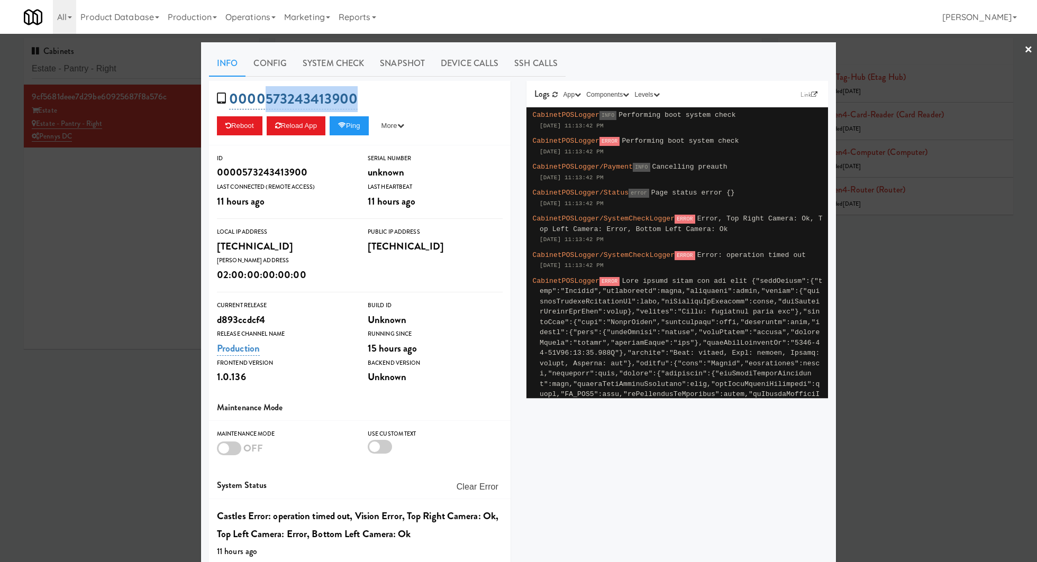
drag, startPoint x: 372, startPoint y: 99, endPoint x: 265, endPoint y: 97, distance: 107.4
click at [265, 97] on div "0000573243413900 Reboot Reload App Ping More Ping Server Restart Server Force R…" at bounding box center [360, 113] width 302 height 65
copy link "573243413900"
click at [91, 235] on div at bounding box center [518, 281] width 1037 height 562
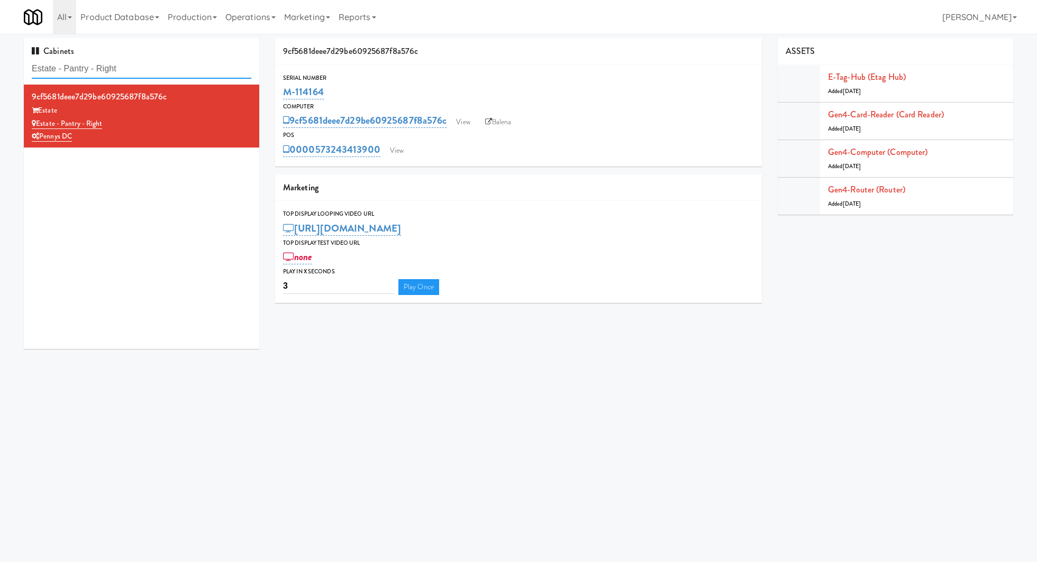
click at [130, 69] on input "Estate - Pantry - Right" at bounding box center [142, 69] width 220 height 20
paste input "Adeline Luxury - Cooler 1:"
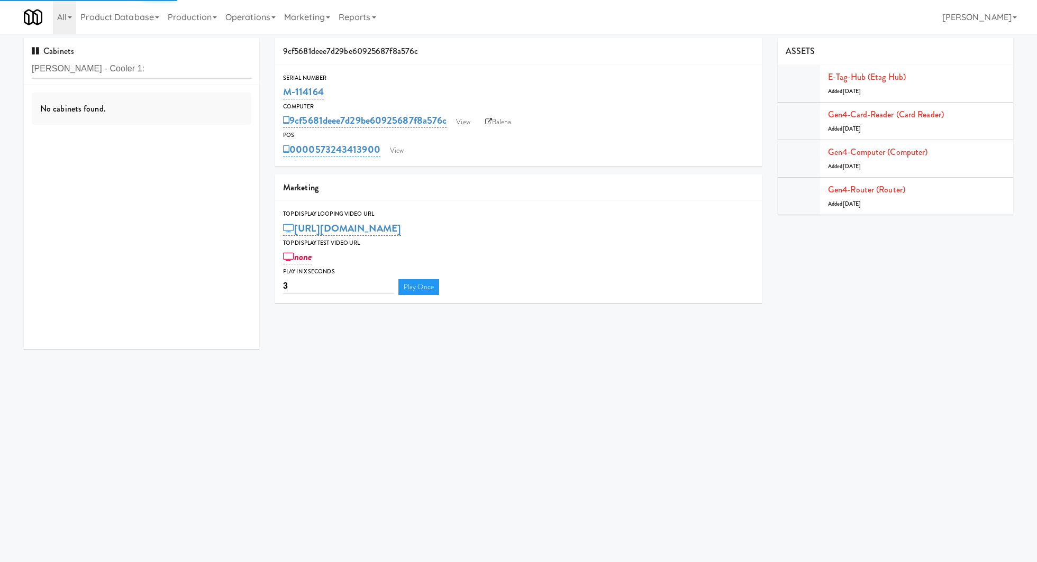
click at [212, 115] on div "No cabinets found." at bounding box center [142, 109] width 220 height 33
click at [207, 67] on input "Adeline Luxury - Cooler 1:" at bounding box center [142, 69] width 220 height 20
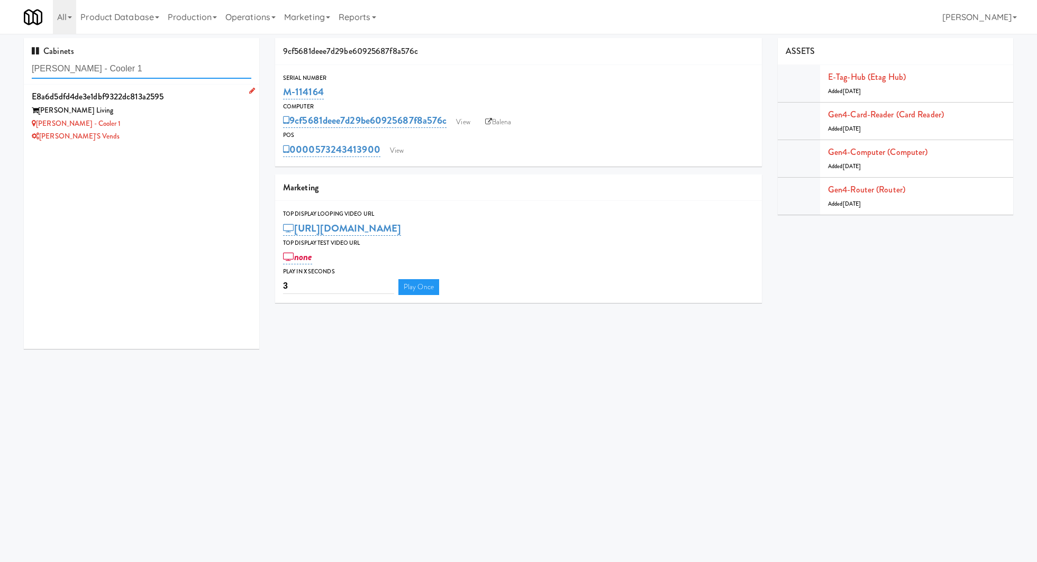
type input "Adeline Luxury - Cooler 1"
click at [169, 124] on div "Adeline Luxury - Cooler 1" at bounding box center [142, 123] width 220 height 13
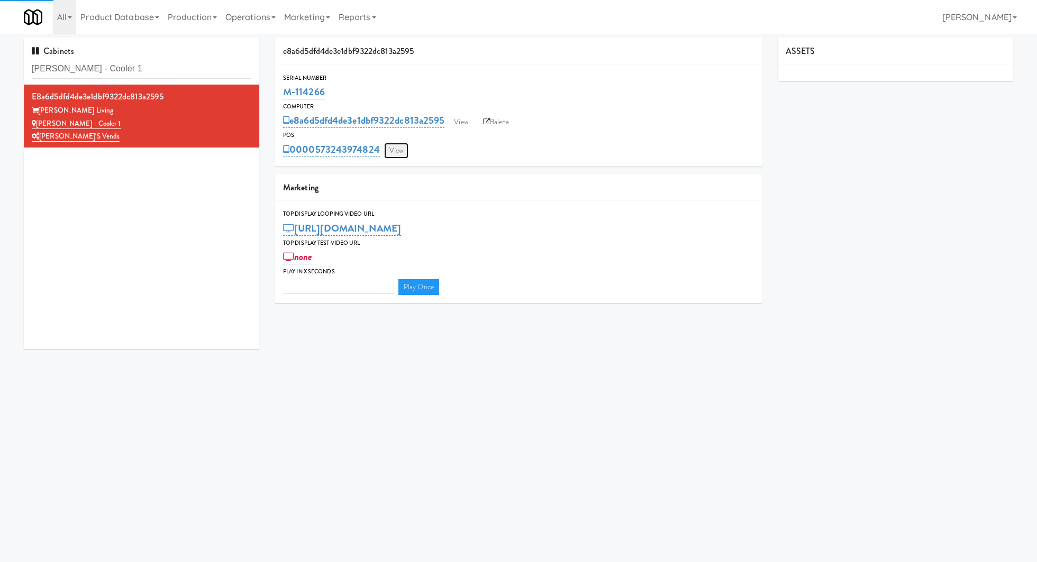
click at [392, 153] on link "View" at bounding box center [396, 151] width 24 height 16
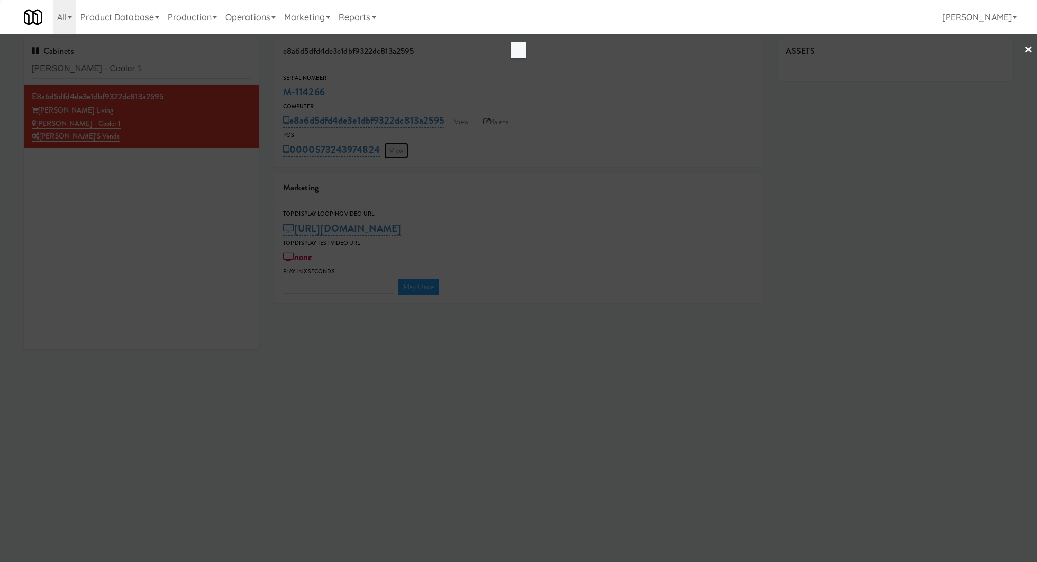
type input "3"
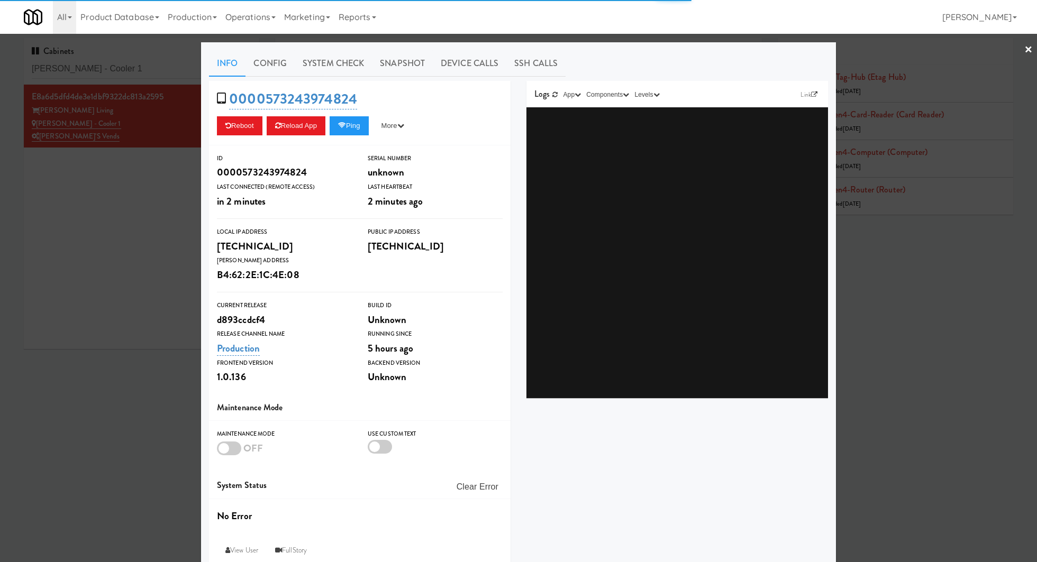
click at [315, 52] on link "System Check" at bounding box center [333, 63] width 77 height 26
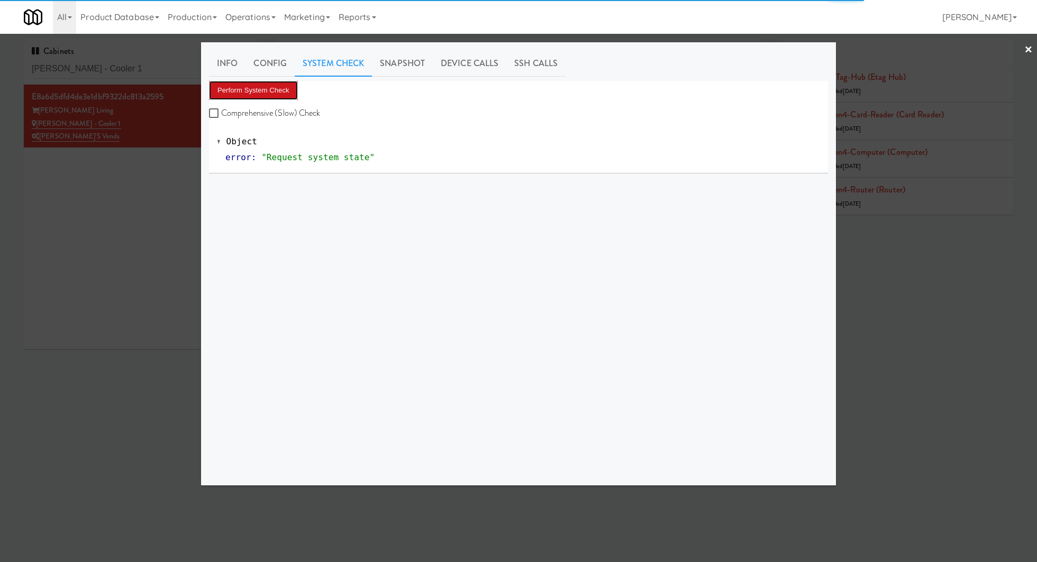
click at [276, 90] on button "Perform System Check" at bounding box center [253, 90] width 89 height 19
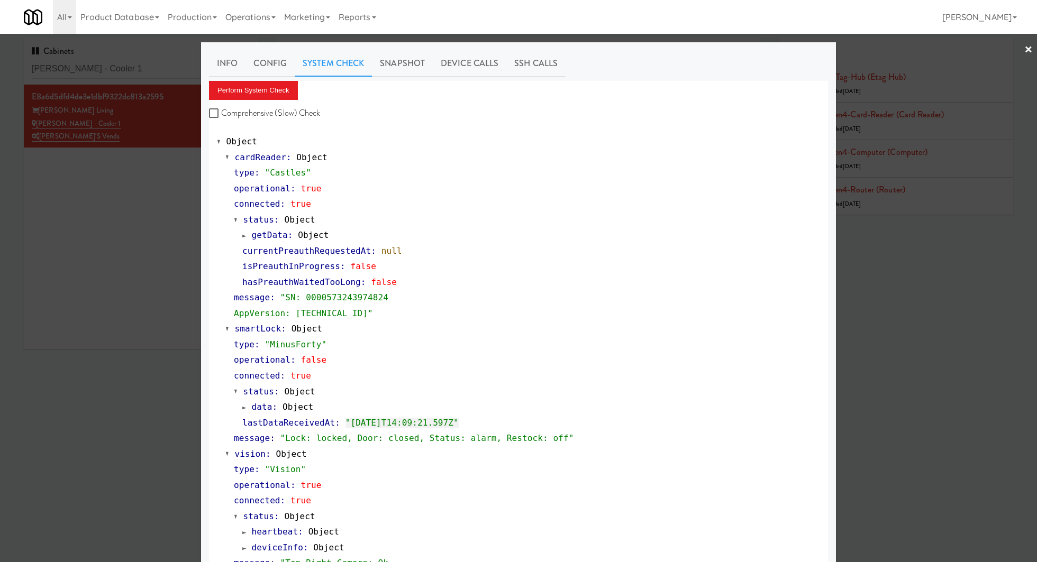
click at [162, 69] on div at bounding box center [518, 281] width 1037 height 562
click at [162, 69] on input "Adeline Luxury - Cooler 1" at bounding box center [142, 69] width 220 height 20
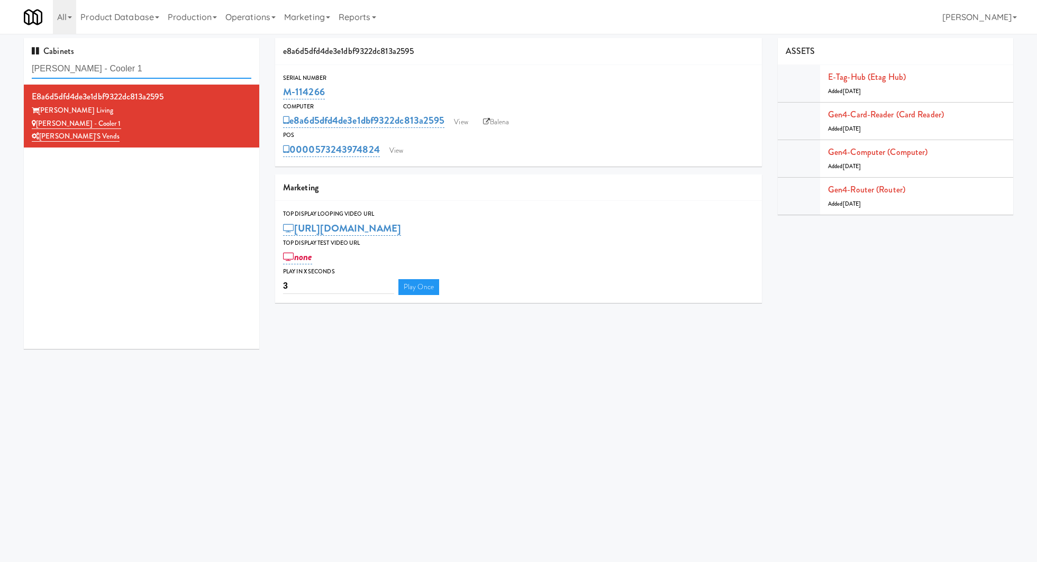
click at [162, 69] on input "Adeline Luxury - Cooler 1" at bounding box center [142, 69] width 220 height 20
paste input "rapahoe Square Pantry"
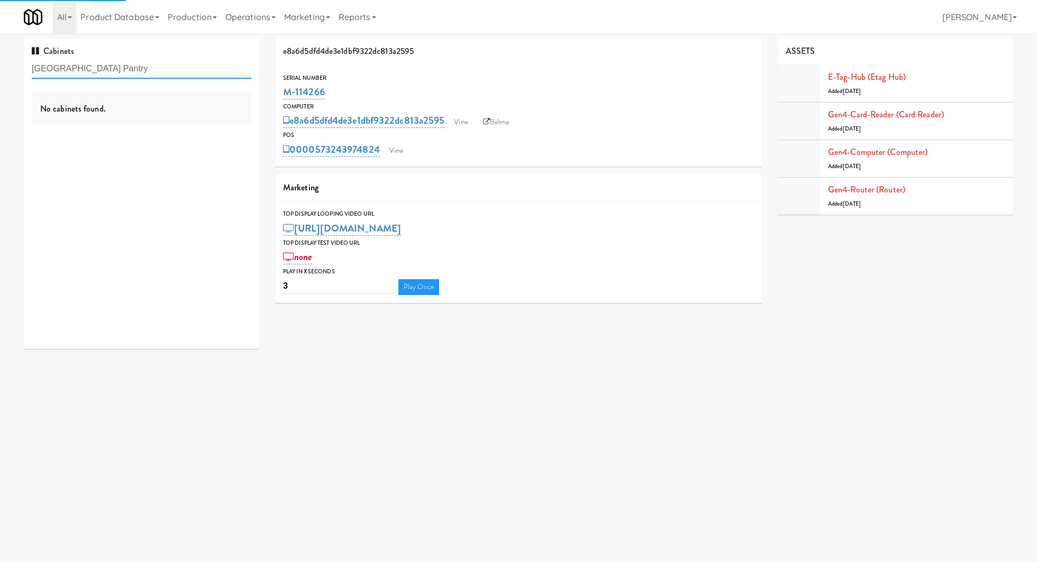
drag, startPoint x: 70, startPoint y: 70, endPoint x: 176, endPoint y: 66, distance: 105.3
click at [176, 66] on input "Arapahoe Square Pantry" at bounding box center [142, 69] width 220 height 20
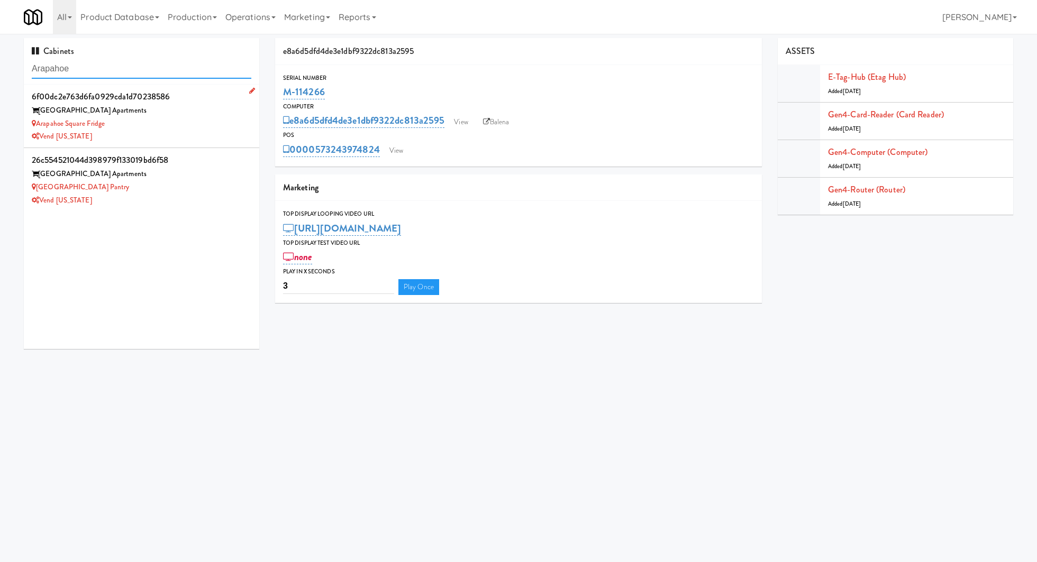
type input "Arapahoe"
click at [217, 126] on div "Arapahoe Square Fridge" at bounding box center [142, 123] width 220 height 13
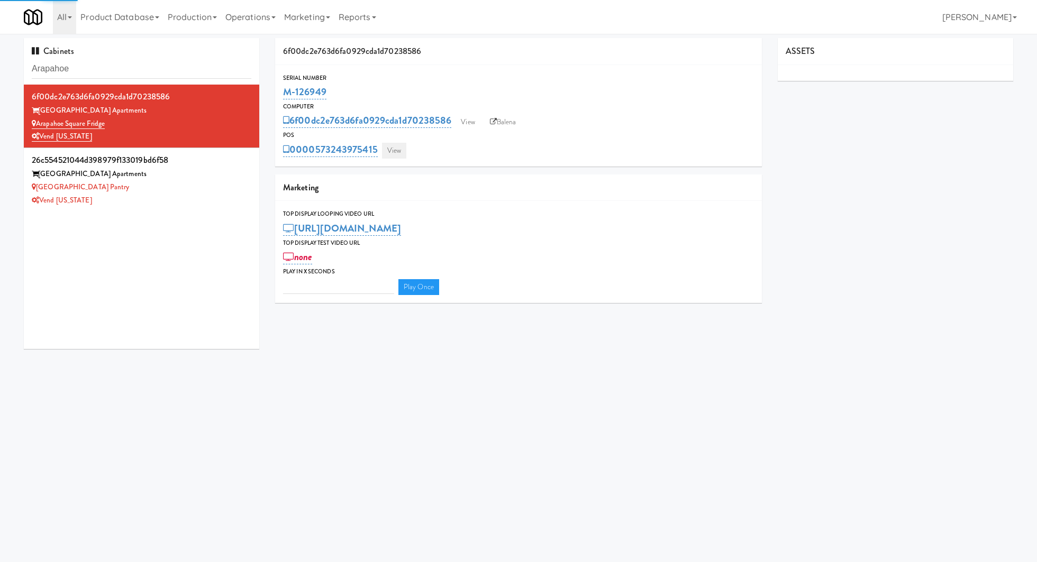
type input "3"
click at [394, 150] on link "View" at bounding box center [394, 151] width 24 height 16
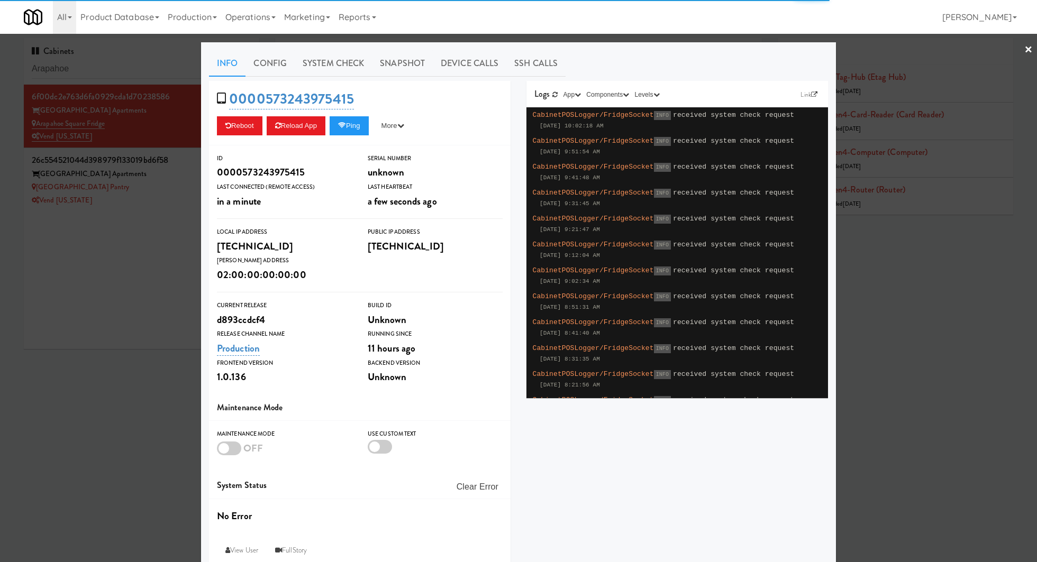
click at [343, 70] on link "System Check" at bounding box center [333, 63] width 77 height 26
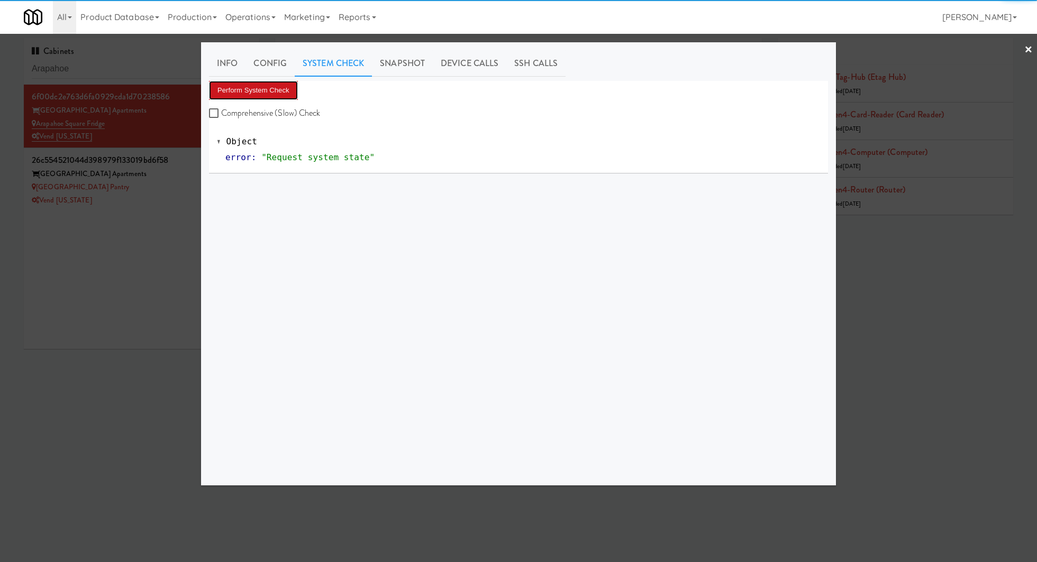
click at [289, 93] on button "Perform System Check" at bounding box center [253, 90] width 89 height 19
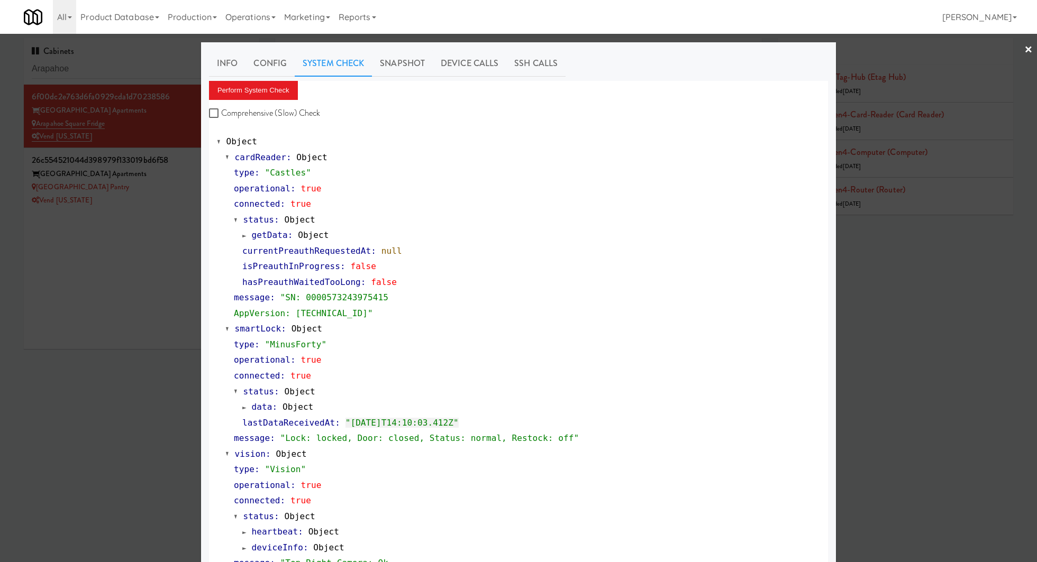
click at [175, 186] on div at bounding box center [518, 281] width 1037 height 562
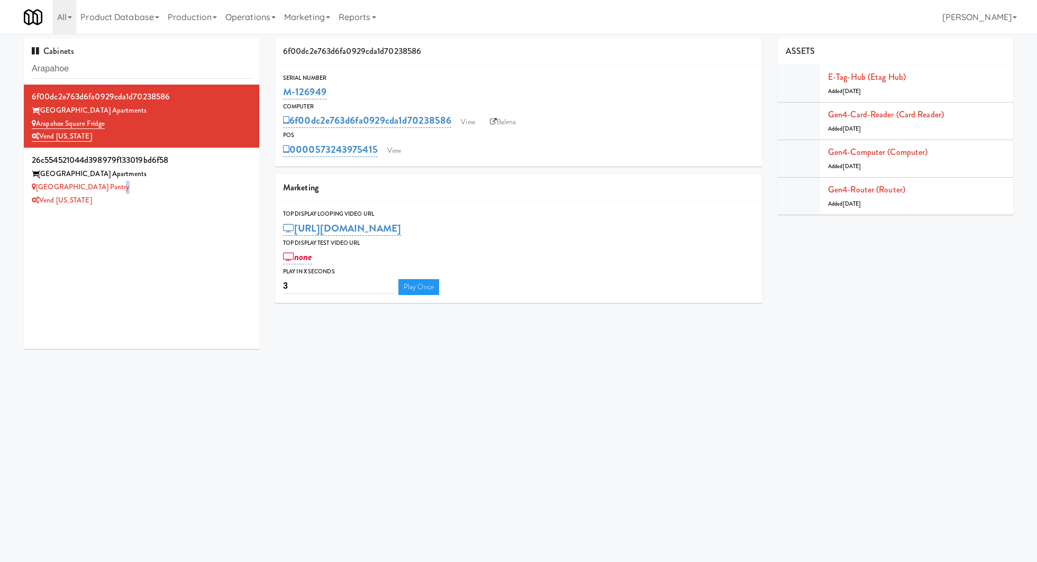
click at [175, 186] on div "Arapahoe Square Pantry" at bounding box center [142, 187] width 220 height 13
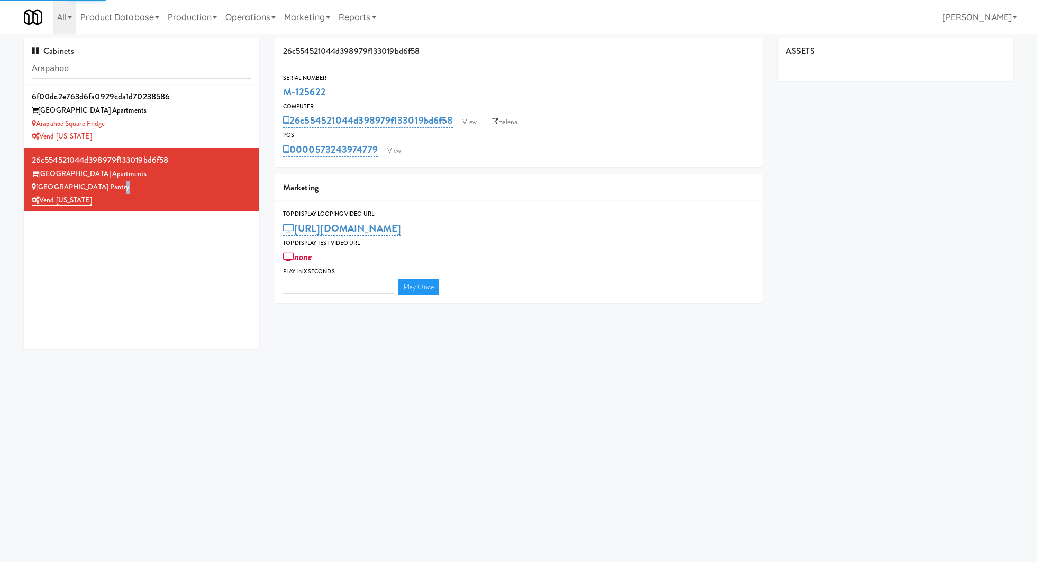
type input "3"
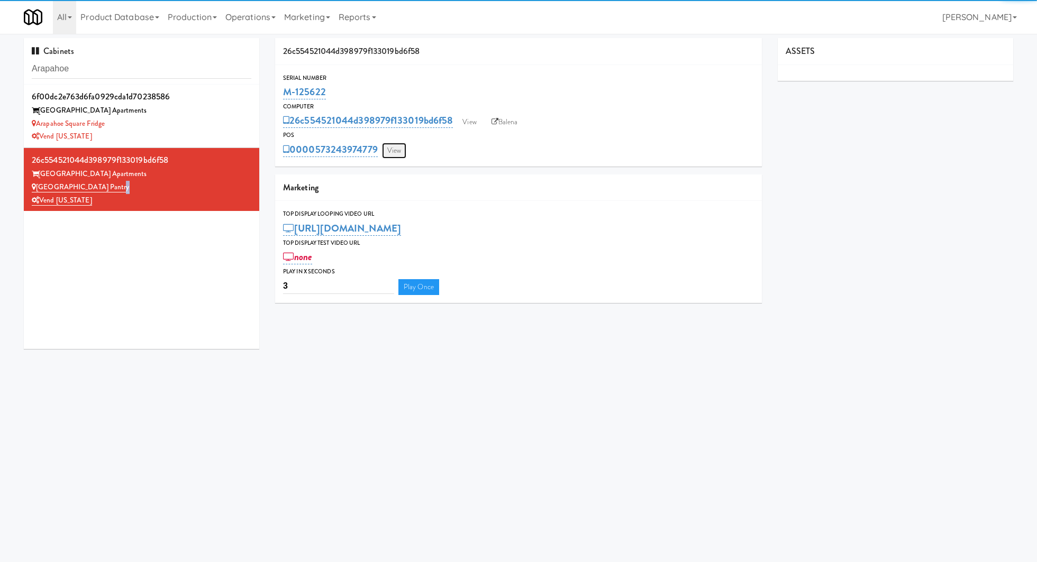
click at [392, 147] on link "View" at bounding box center [394, 151] width 24 height 16
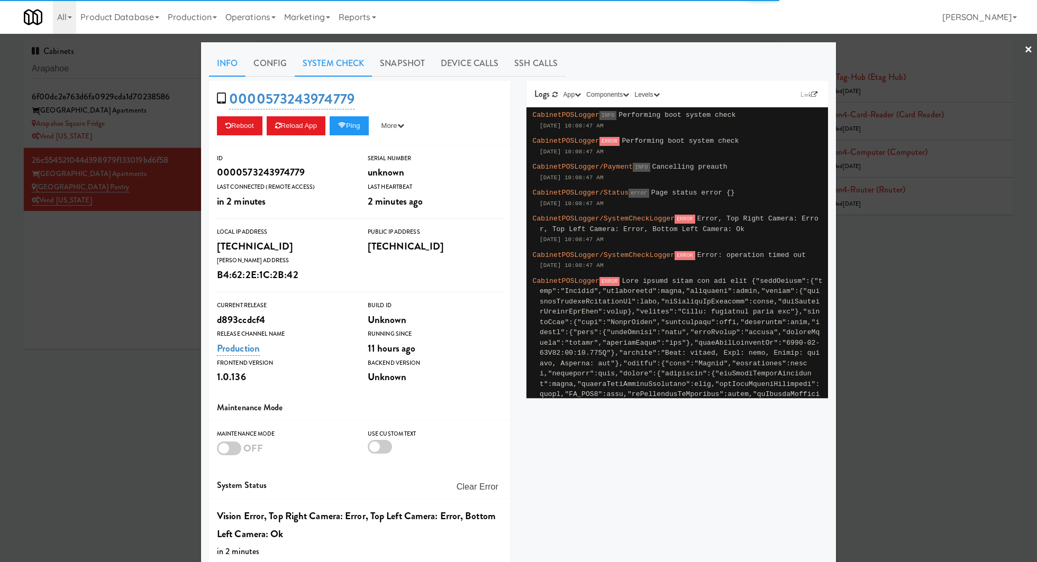
click at [340, 70] on link "System Check" at bounding box center [333, 63] width 77 height 26
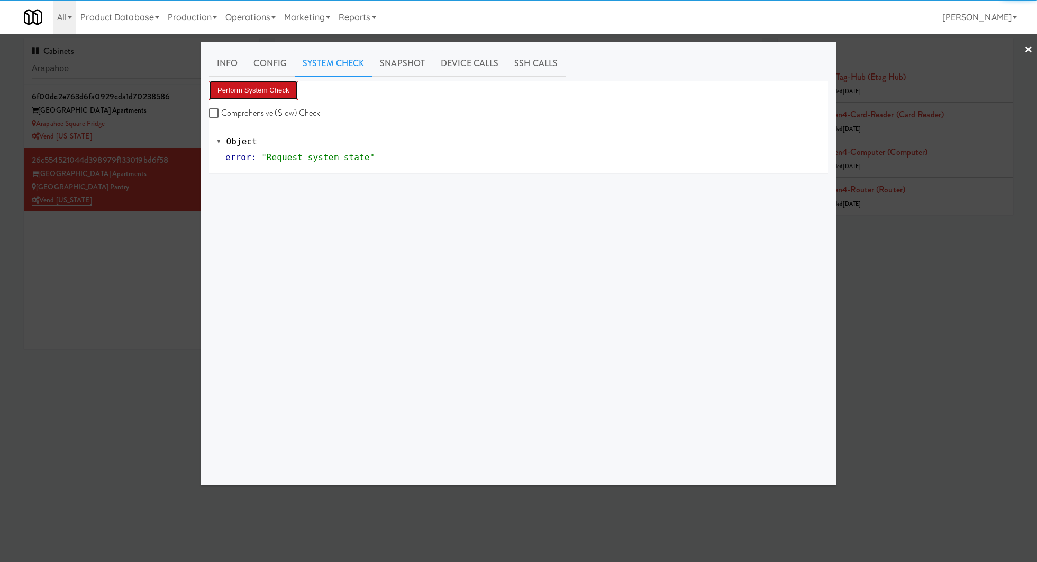
click at [281, 93] on button "Perform System Check" at bounding box center [253, 90] width 89 height 19
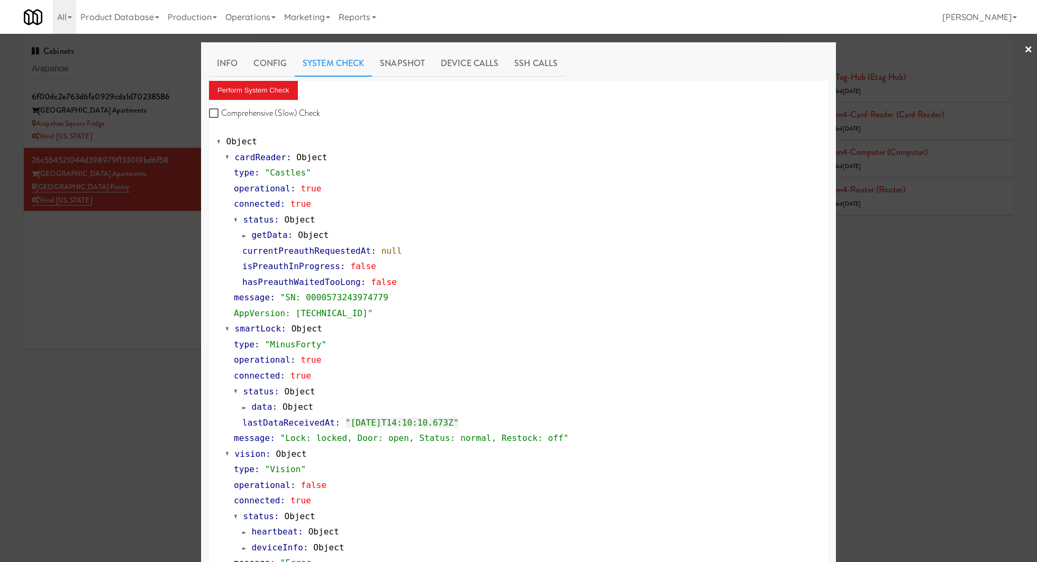
click at [130, 241] on div at bounding box center [518, 281] width 1037 height 562
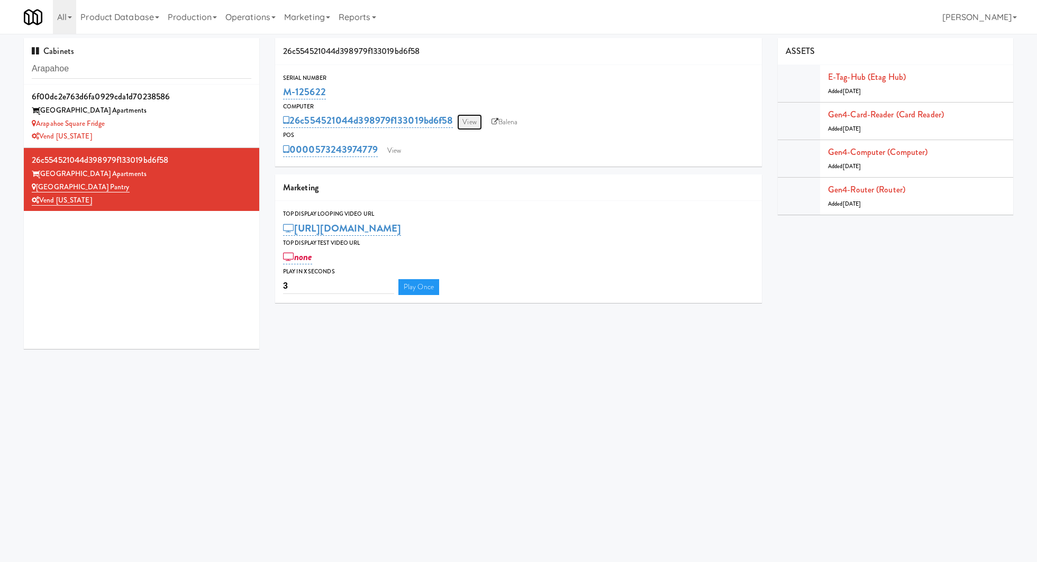
click at [469, 115] on link "View" at bounding box center [469, 122] width 24 height 16
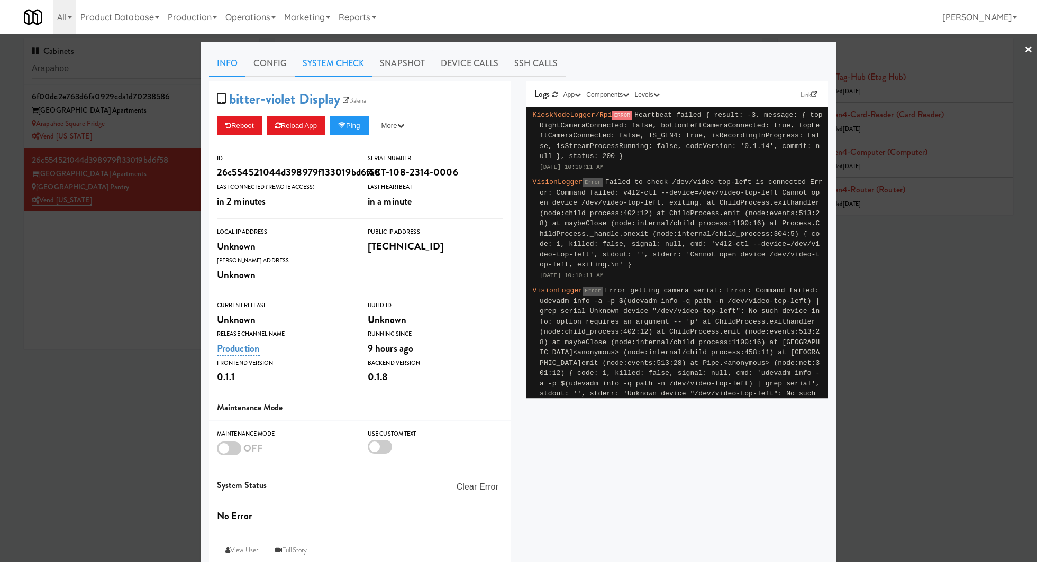
click at [325, 58] on link "System Check" at bounding box center [333, 63] width 77 height 26
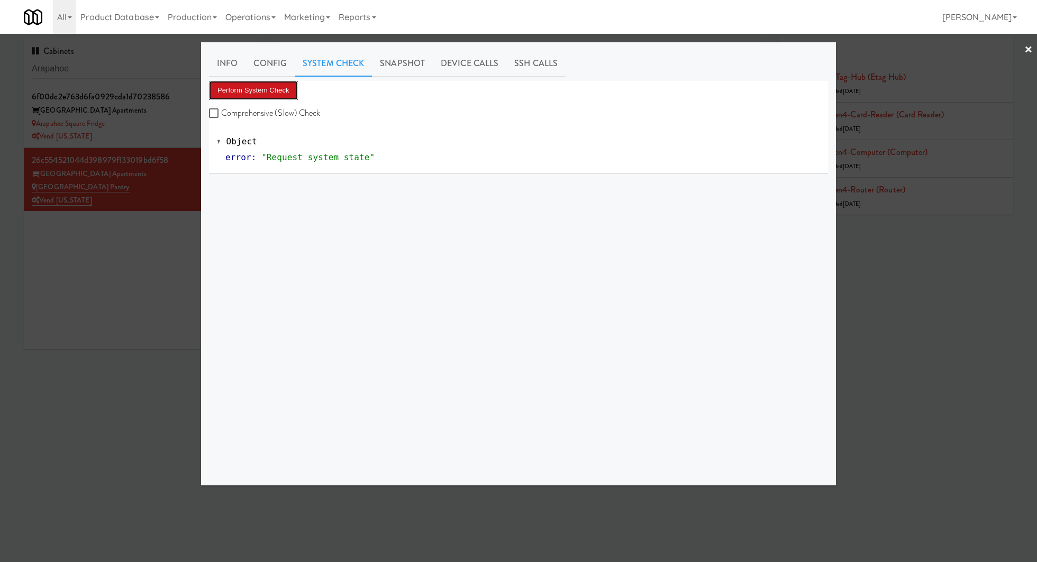
click at [288, 86] on button "Perform System Check" at bounding box center [253, 90] width 89 height 19
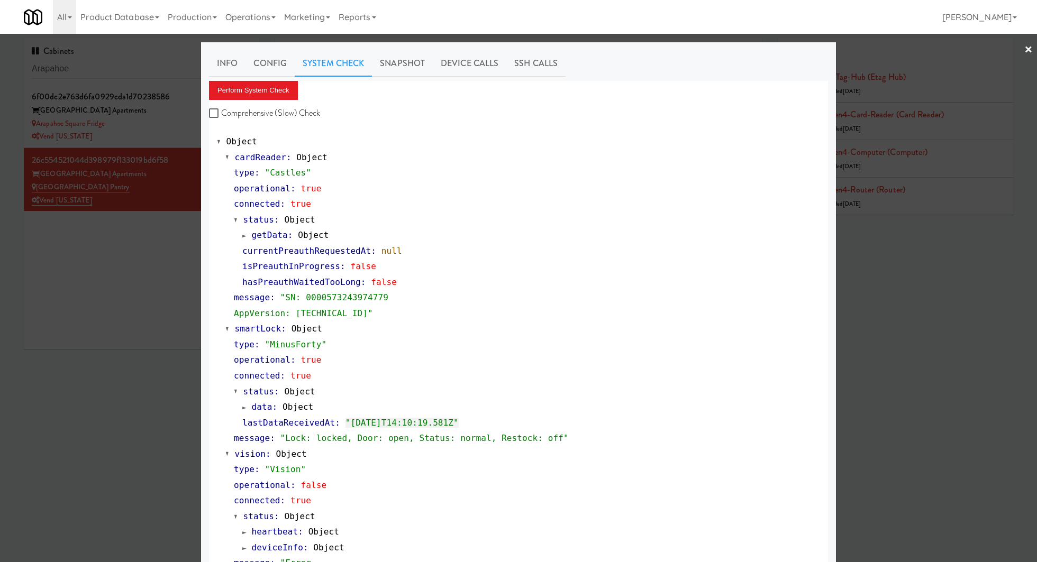
click at [141, 85] on div at bounding box center [518, 281] width 1037 height 562
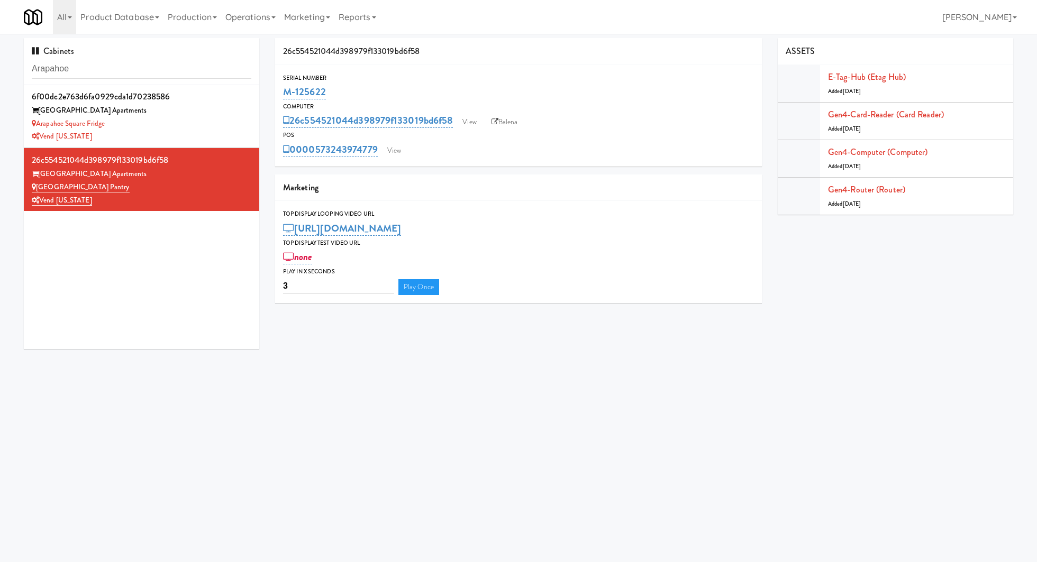
click at [141, 85] on li "6f00dc2e763d6fa0929cda1d70238586 Arapahoe Square Apartments Arapahoe Square Fri…" at bounding box center [141, 116] width 235 height 63
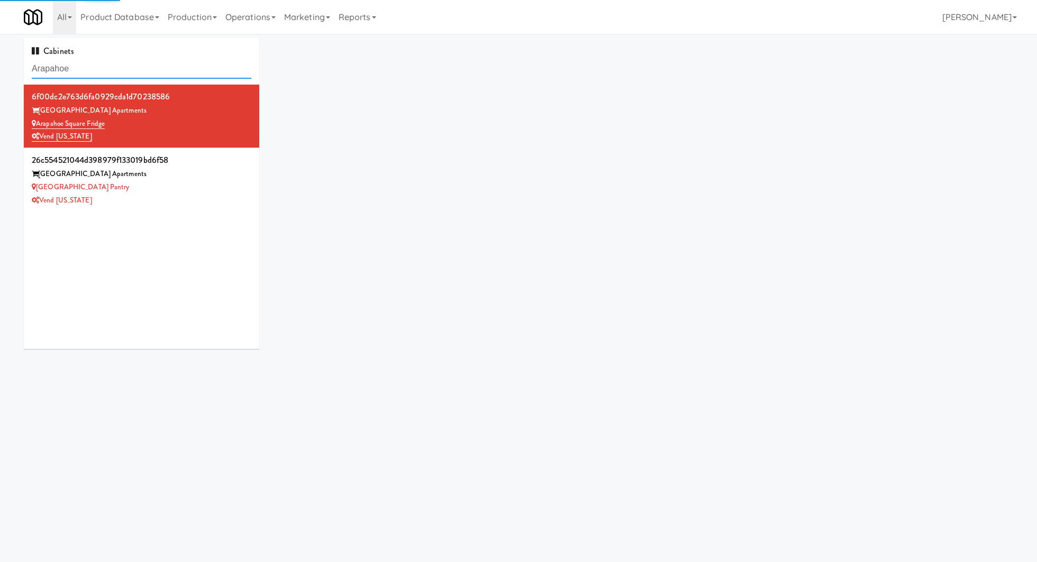
click at [141, 70] on input "Arapahoe" at bounding box center [142, 69] width 220 height 20
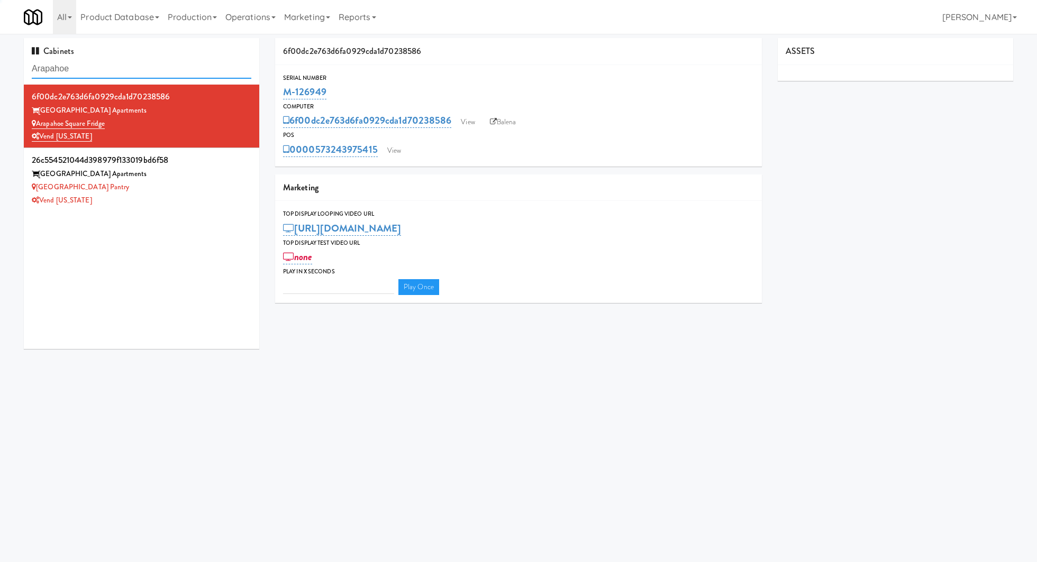
click at [141, 70] on input "Arapahoe" at bounding box center [142, 69] width 220 height 20
paste input "Brio- Right- Pantry"
type input "Brio- Right- Pantry"
type input "3"
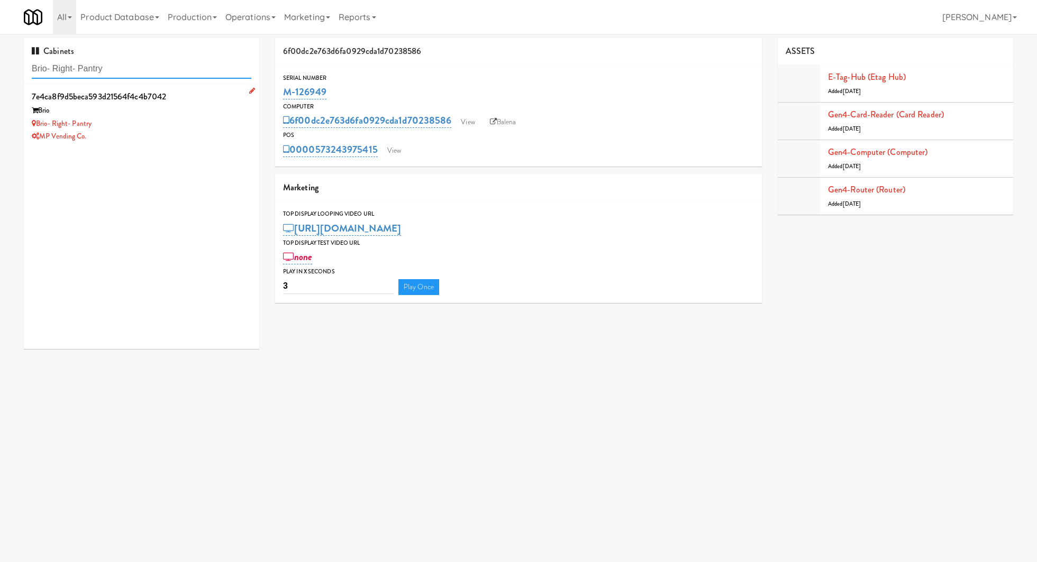
type input "Brio- Right- Pantry"
click at [231, 135] on div "MP Vending Co." at bounding box center [142, 136] width 220 height 13
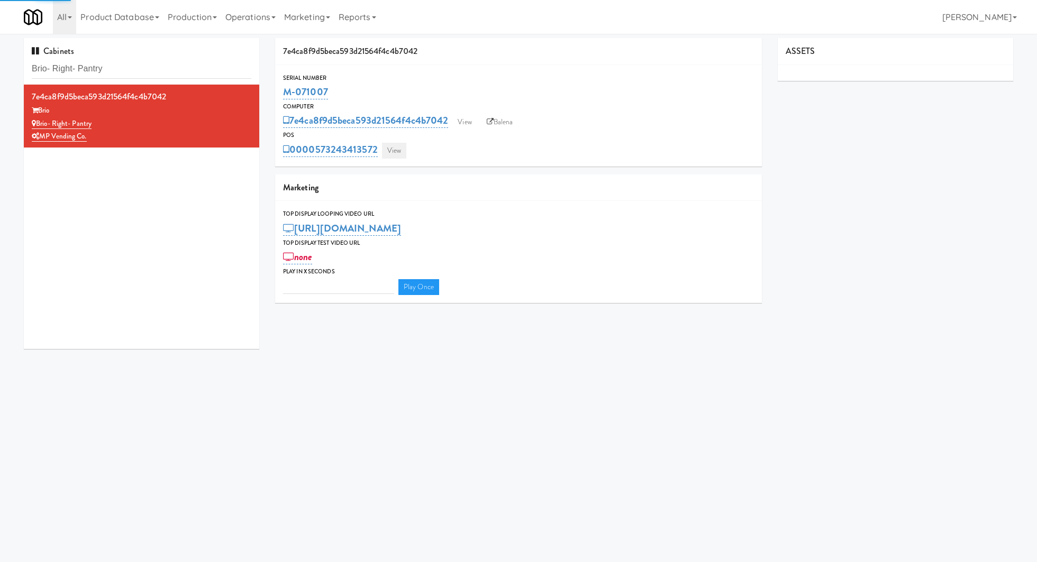
type input "3"
click at [394, 150] on link "View" at bounding box center [394, 151] width 24 height 16
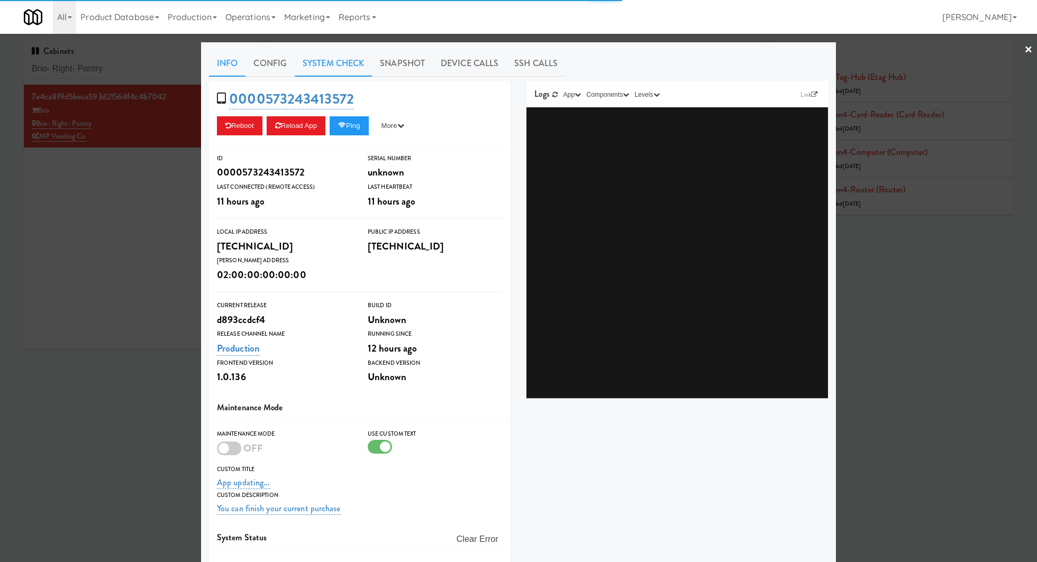
click at [352, 69] on link "System Check" at bounding box center [333, 63] width 77 height 26
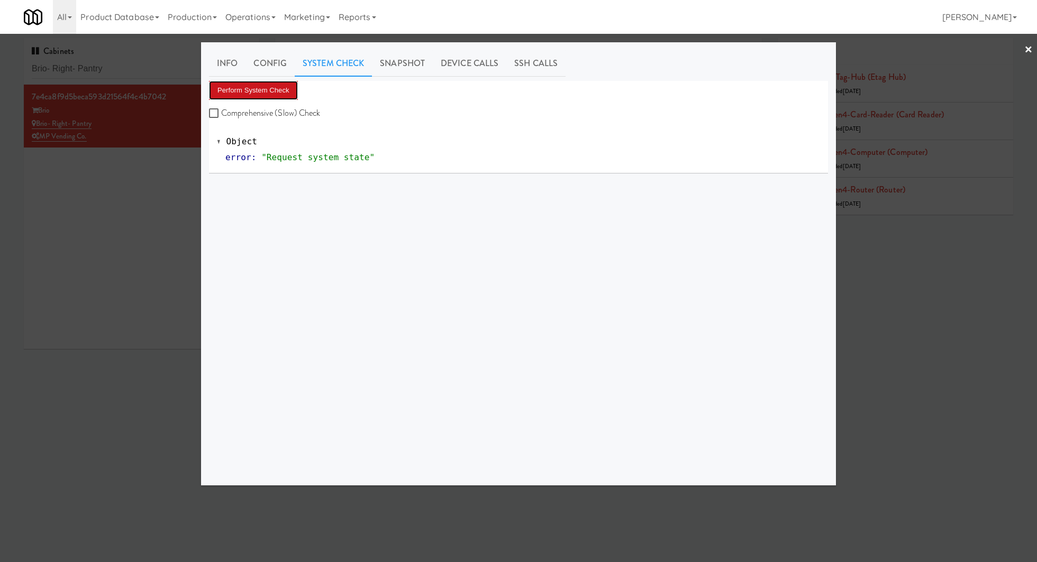
click at [283, 94] on button "Perform System Check" at bounding box center [253, 90] width 89 height 19
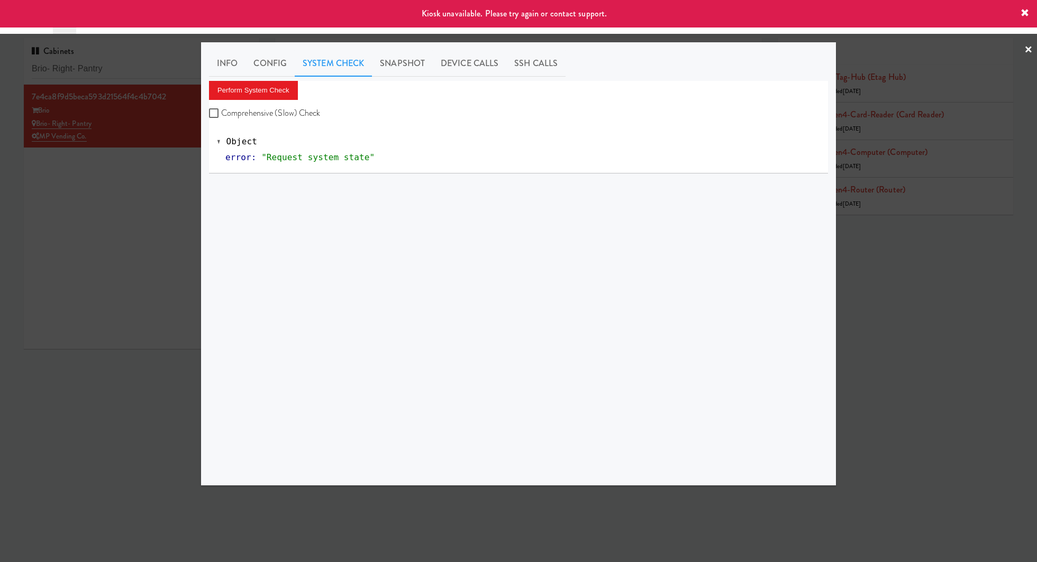
click at [121, 196] on div at bounding box center [518, 281] width 1037 height 562
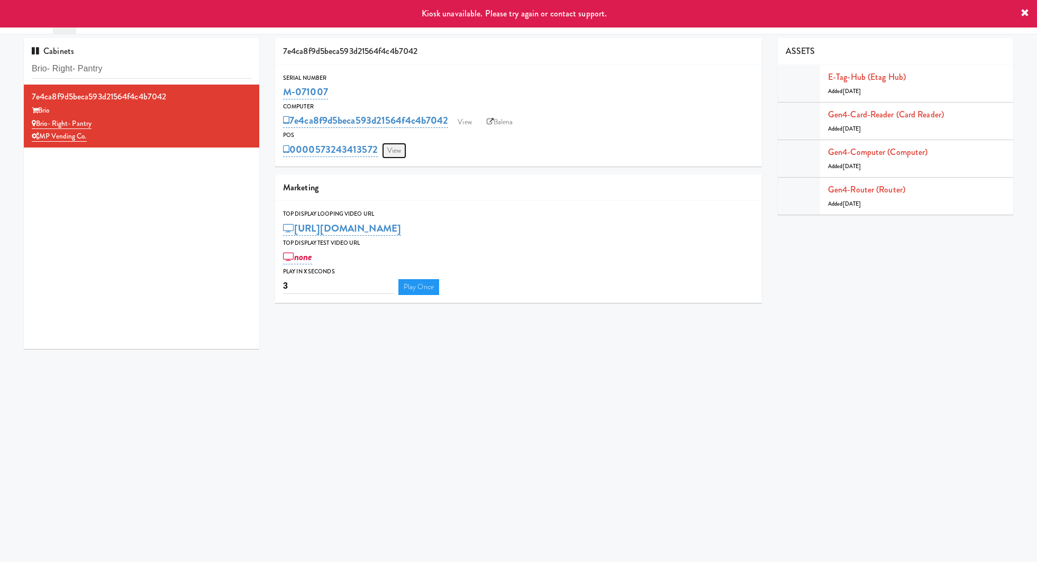
click at [399, 150] on link "View" at bounding box center [394, 151] width 24 height 16
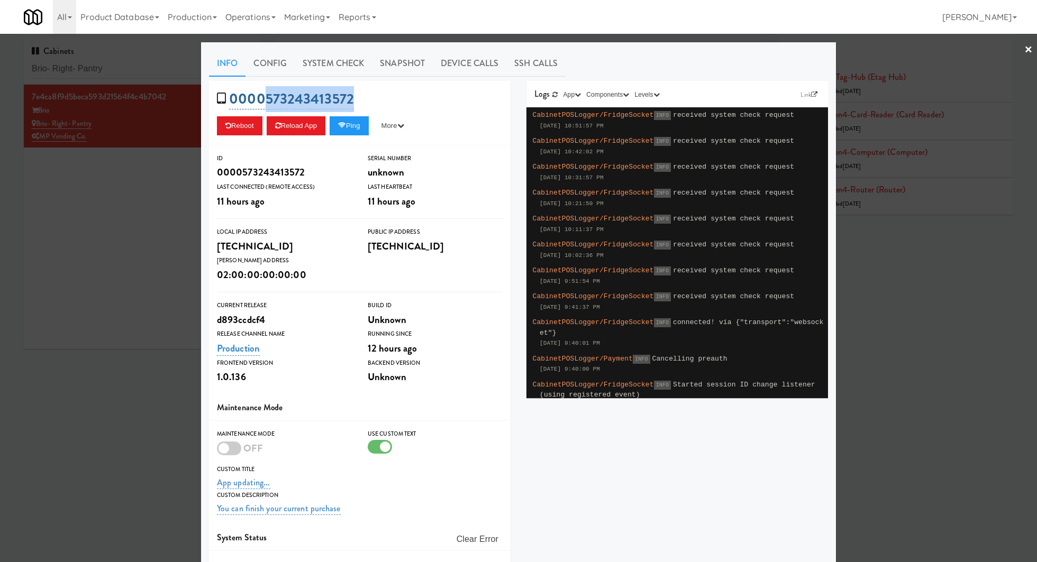
drag, startPoint x: 364, startPoint y: 95, endPoint x: 266, endPoint y: 95, distance: 98.4
click at [266, 95] on div "0000573243413572 Reboot Reload App Ping More Ping Server Restart Server Force R…" at bounding box center [360, 113] width 302 height 65
copy link "573243413572"
click at [175, 150] on div at bounding box center [518, 281] width 1037 height 562
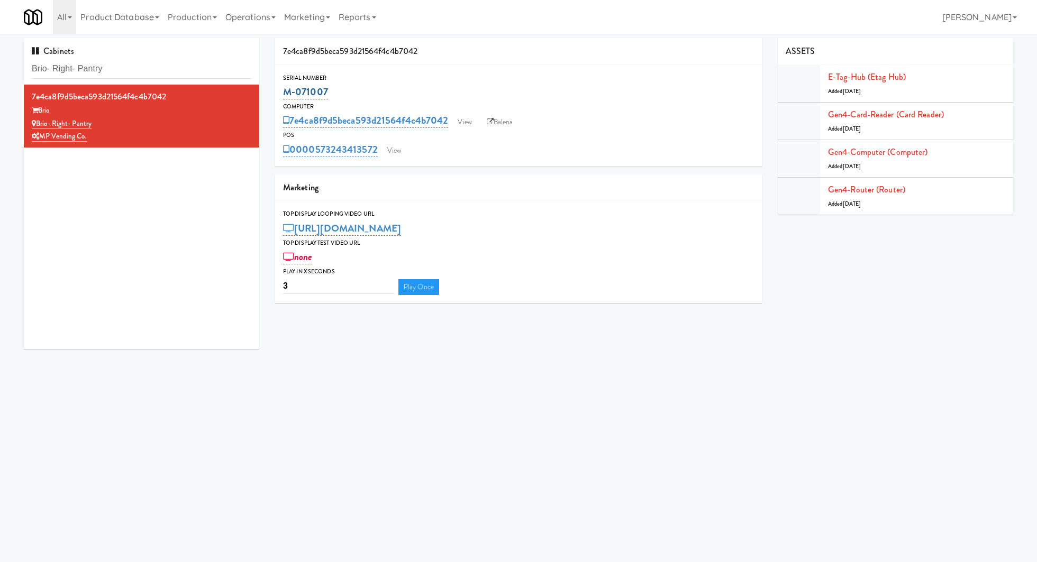
drag, startPoint x: 355, startPoint y: 89, endPoint x: 290, endPoint y: 88, distance: 65.1
click at [290, 88] on div "M-071007" at bounding box center [518, 92] width 471 height 18
click at [143, 71] on input "Brio- Right- Pantry" at bounding box center [142, 69] width 220 height 20
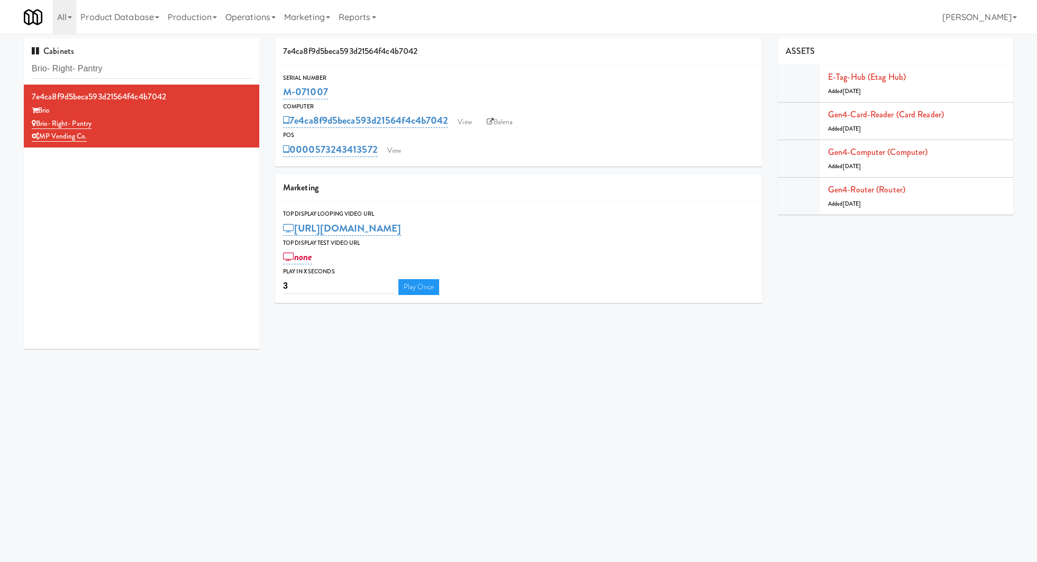
drag, startPoint x: 342, startPoint y: 85, endPoint x: 272, endPoint y: 85, distance: 69.8
click at [272, 85] on div "7e4ca8f9d5beca593d21564f4c4b7042 Serial Number M-071007 Computer 7e4ca8f9d5beca…" at bounding box center [518, 174] width 503 height 273
copy link "M-071007"
click at [183, 68] on input "Brio- Right- Pantry" at bounding box center [142, 69] width 220 height 20
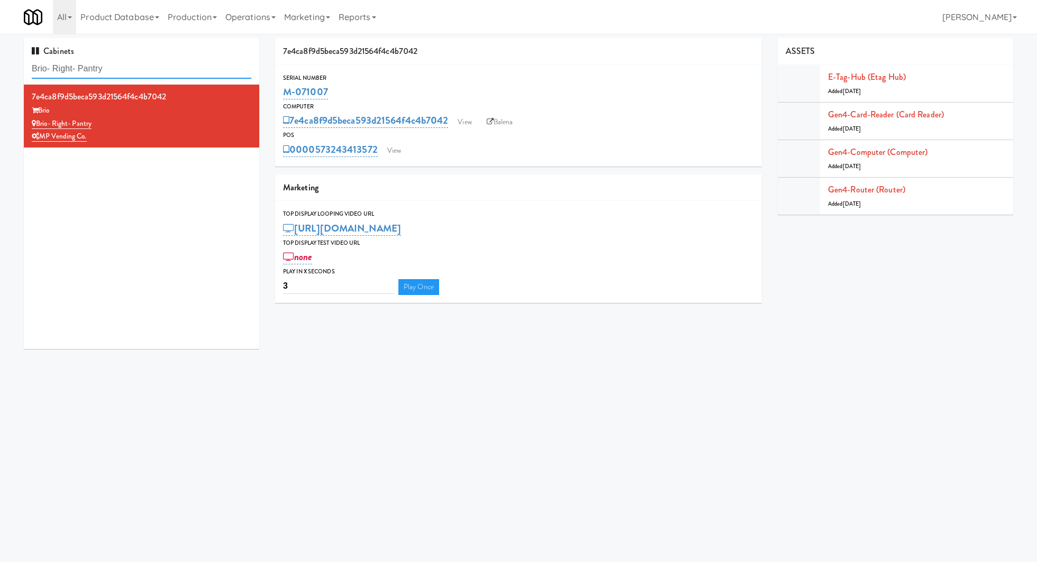
click at [183, 69] on input "Brio- Right- Pantry" at bounding box center [142, 69] width 220 height 20
paste input "2200 Progress - Left - Fridge"
click at [183, 69] on input "Brio- Right- Pantry2200 Progress - Left - Fridge" at bounding box center [142, 69] width 220 height 20
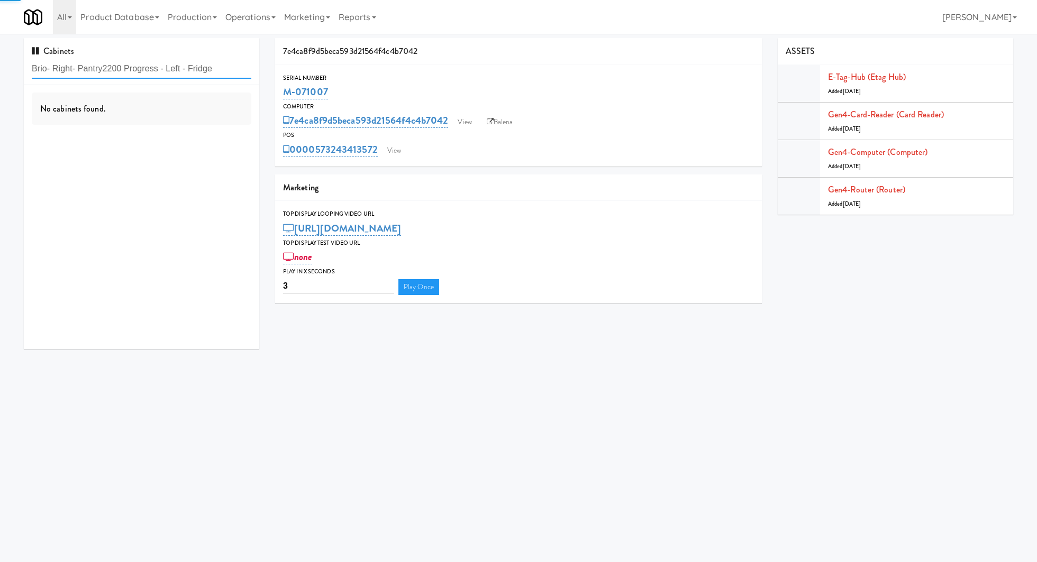
click at [183, 69] on input "Brio- Right- Pantry2200 Progress - Left - Fridge" at bounding box center [142, 69] width 220 height 20
paste input "text"
type input "2200 Progress - Left - Fridge"
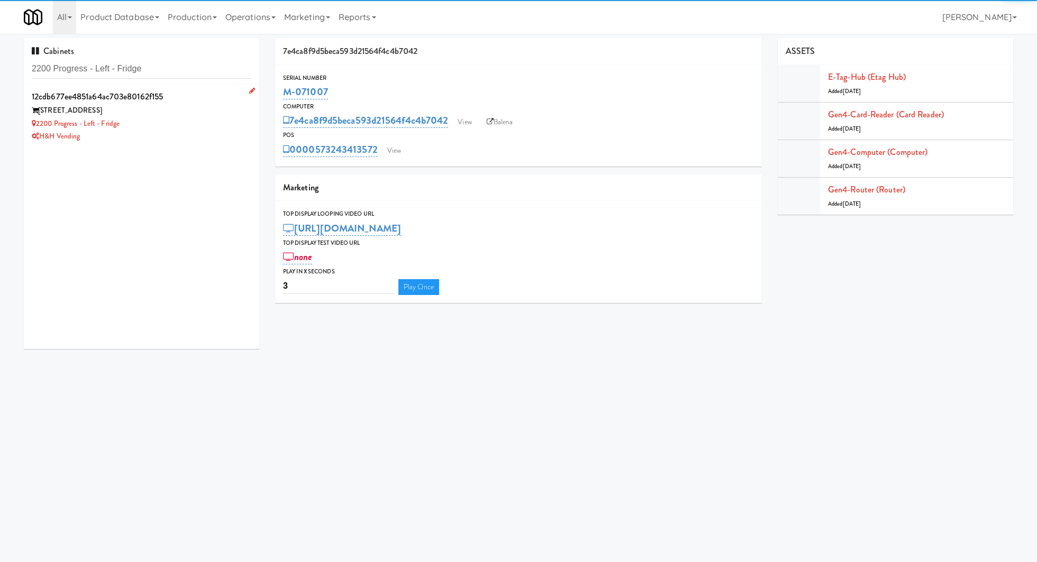
click at [208, 96] on div "12cdb677ee4851a64ac703e80162f155" at bounding box center [142, 97] width 220 height 16
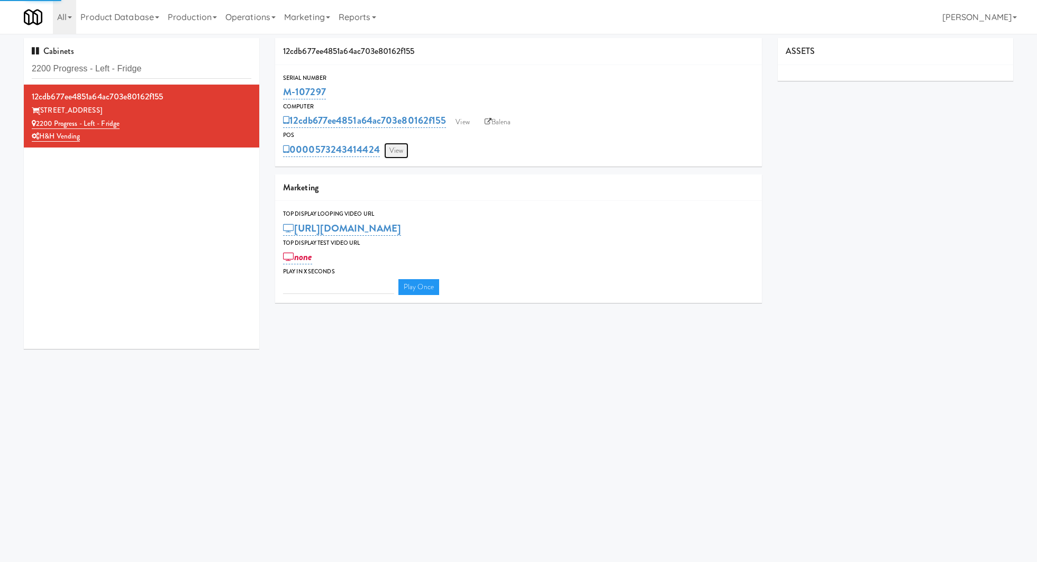
type input "3"
click at [389, 154] on link "View" at bounding box center [396, 151] width 24 height 16
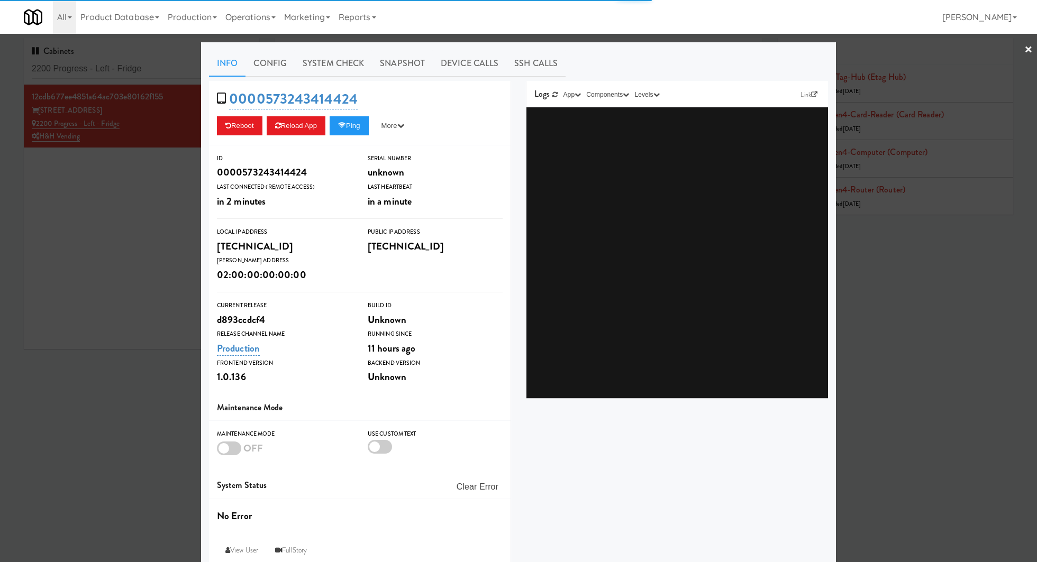
click at [332, 60] on link "System Check" at bounding box center [333, 63] width 77 height 26
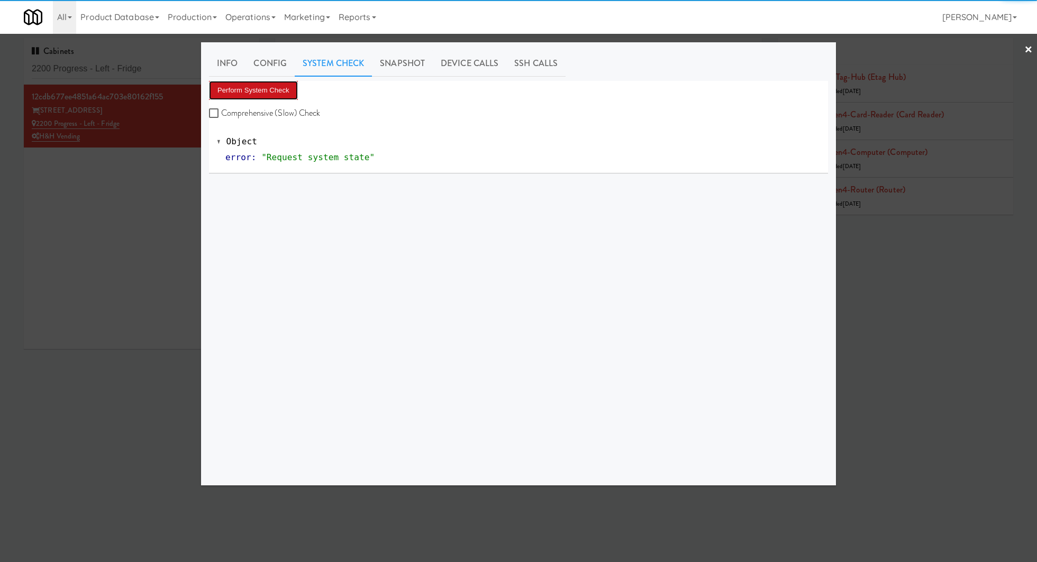
click at [271, 83] on button "Perform System Check" at bounding box center [253, 90] width 89 height 19
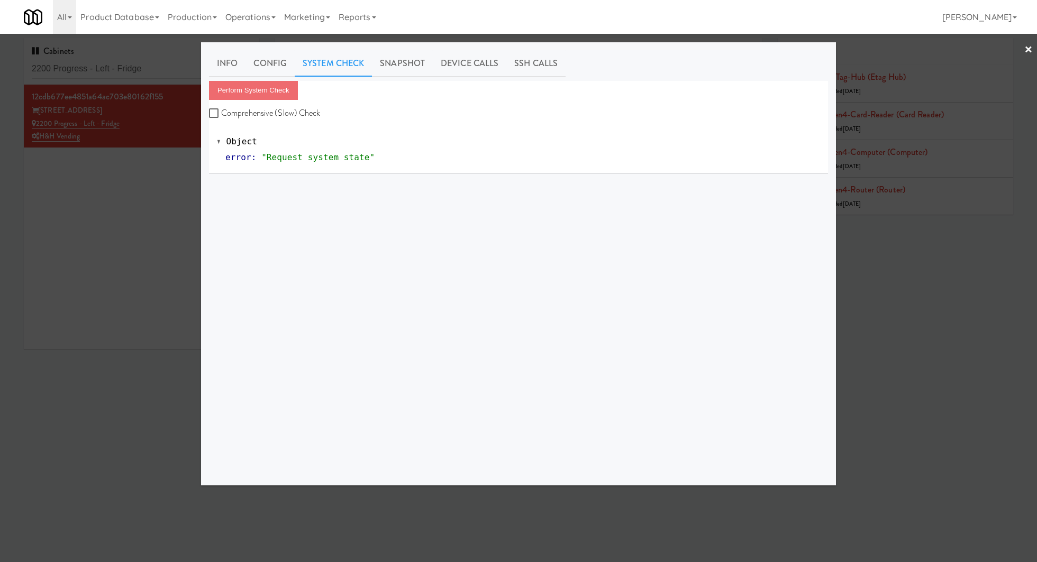
click at [346, 293] on div "Perform System Check Comprehensive (Slow) Check Object error : "Request system …" at bounding box center [518, 279] width 619 height 397
click at [168, 216] on div at bounding box center [518, 281] width 1037 height 562
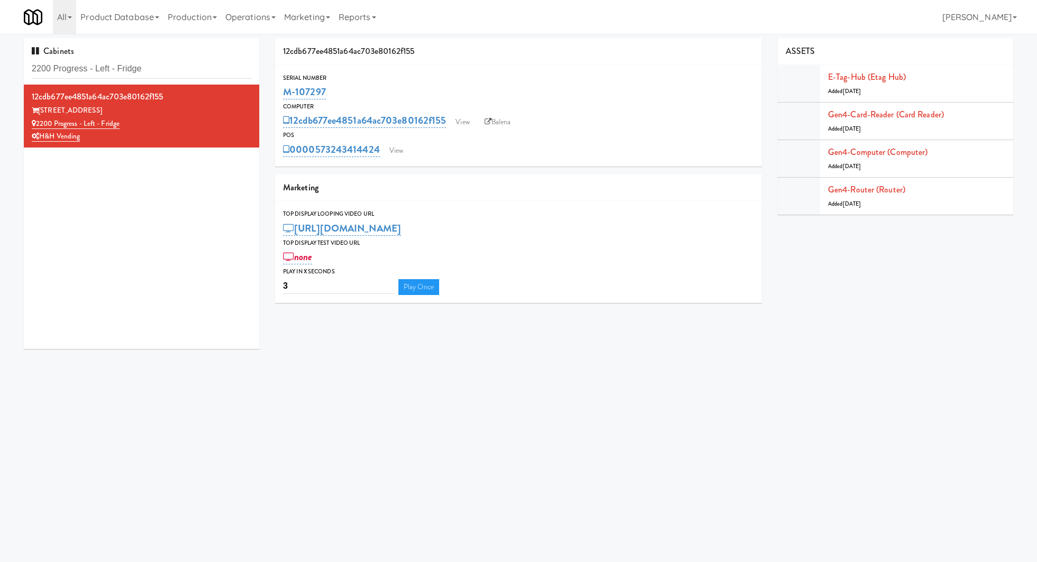
click at [393, 162] on div "Serial Number M-107297 Computer 12cdb677ee4851a64ac703e80162f155 View Balena PO…" at bounding box center [518, 116] width 487 height 102
click at [393, 150] on link "View" at bounding box center [396, 151] width 24 height 16
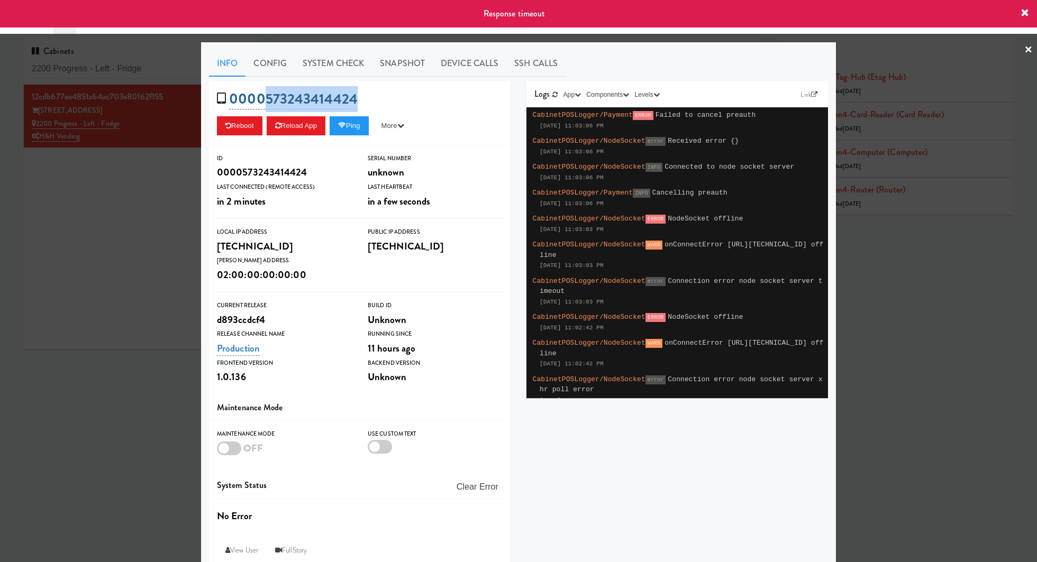
drag, startPoint x: 369, startPoint y: 101, endPoint x: 267, endPoint y: 101, distance: 102.6
click at [267, 101] on div "0000573243414424 Reboot Reload App Ping More Ping Server Restart Server Force R…" at bounding box center [360, 113] width 302 height 65
copy link "573243414424"
click at [115, 177] on div at bounding box center [518, 281] width 1037 height 562
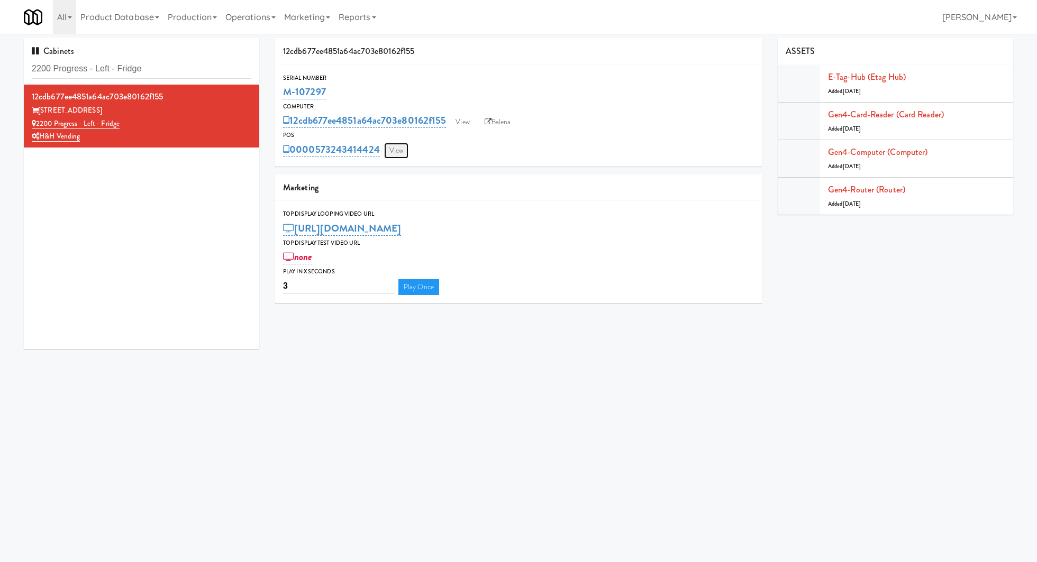
click at [399, 153] on link "View" at bounding box center [396, 151] width 24 height 16
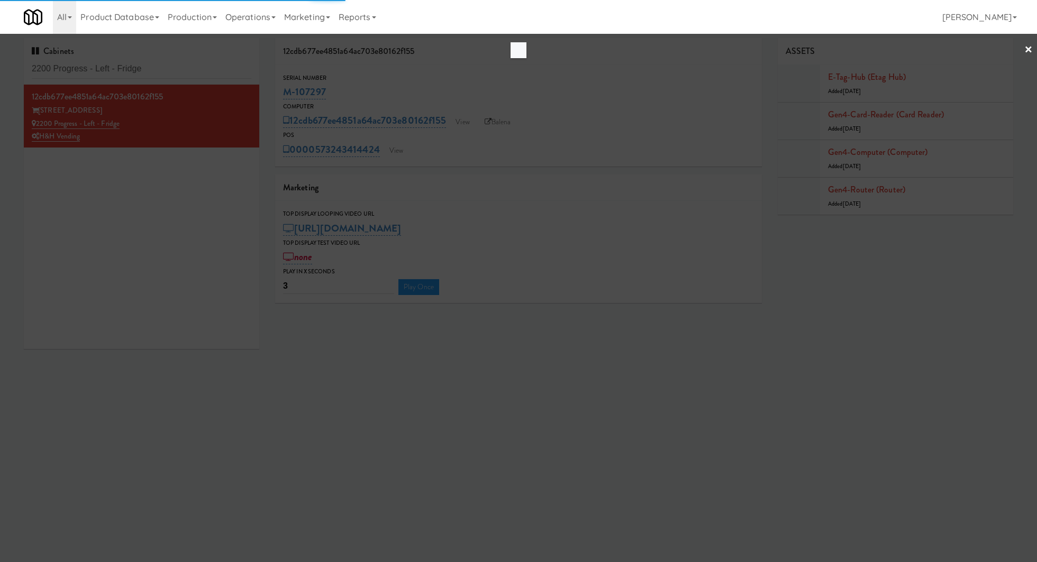
click at [511, 58] on div at bounding box center [519, 50] width 16 height 16
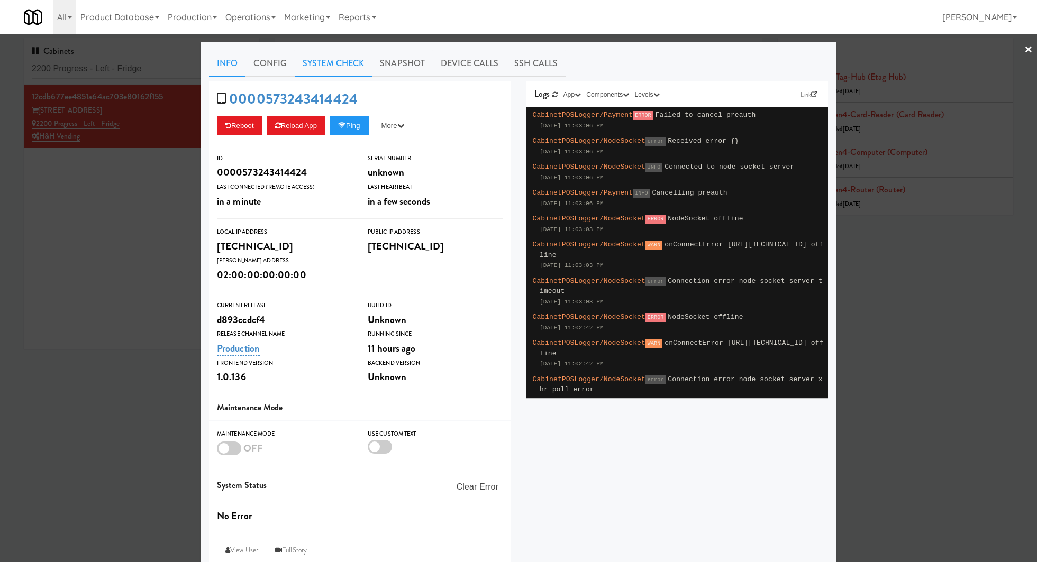
click at [332, 60] on link "System Check" at bounding box center [333, 63] width 77 height 26
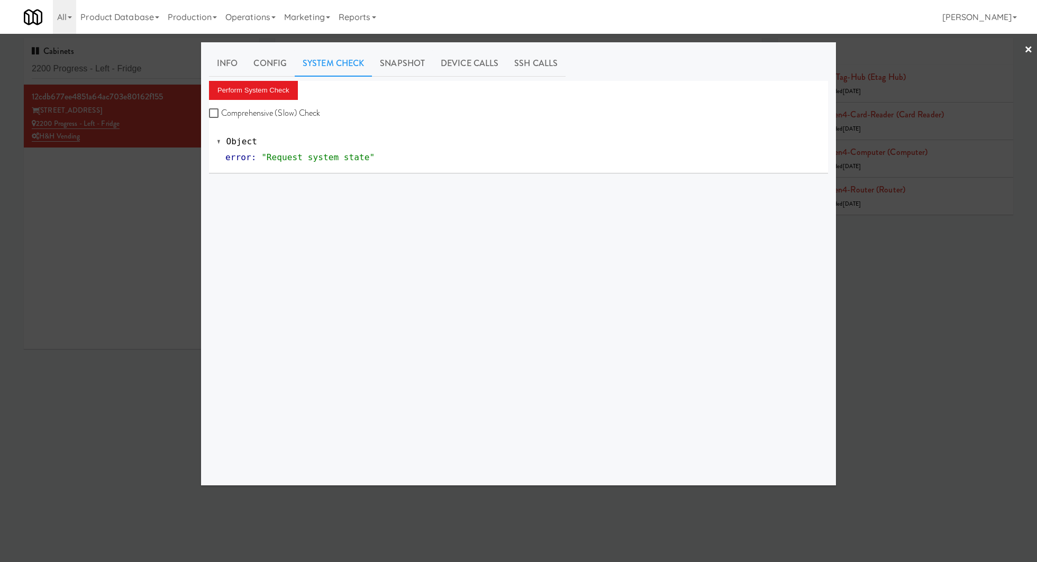
click at [282, 77] on div "Info Config System Check Snapshot Device Calls SSH Calls Perform System Check C…" at bounding box center [518, 263] width 619 height 427
click at [281, 85] on button "Perform System Check" at bounding box center [253, 90] width 89 height 19
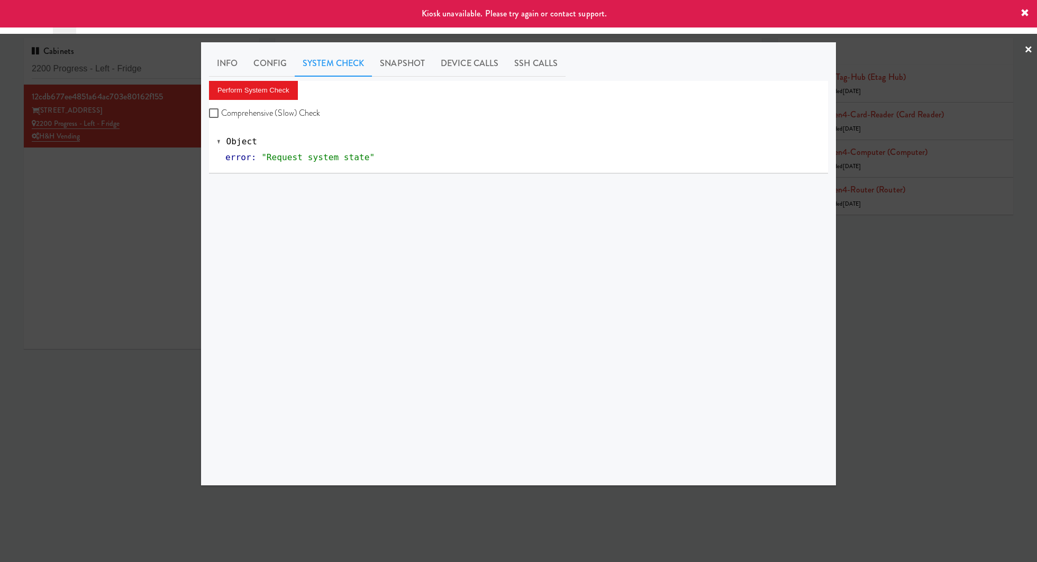
click at [158, 177] on div at bounding box center [518, 281] width 1037 height 562
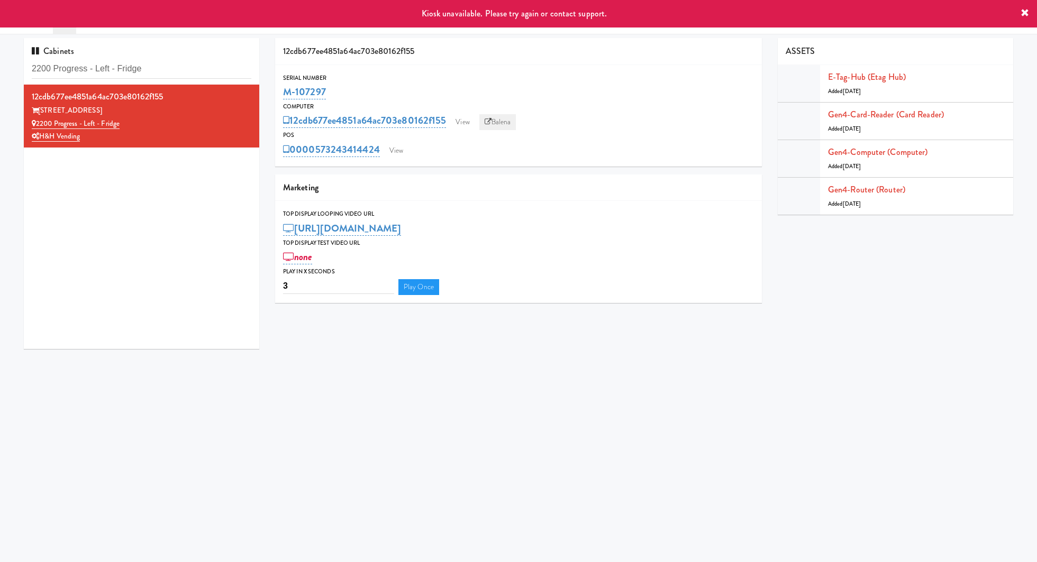
click at [514, 118] on link "Balena" at bounding box center [497, 122] width 37 height 16
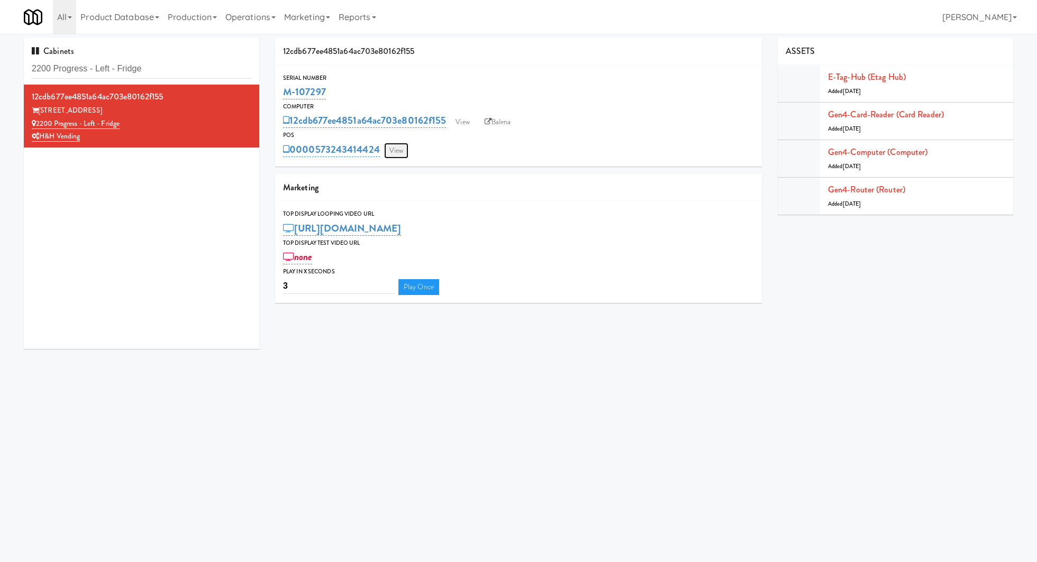
click at [398, 150] on link "View" at bounding box center [396, 151] width 24 height 16
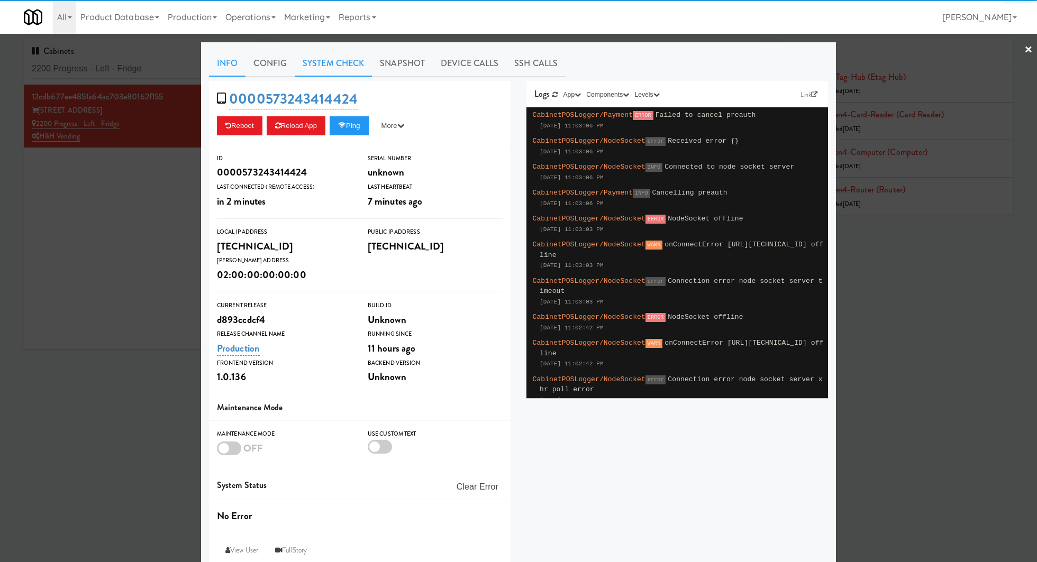
click at [344, 57] on link "System Check" at bounding box center [333, 63] width 77 height 26
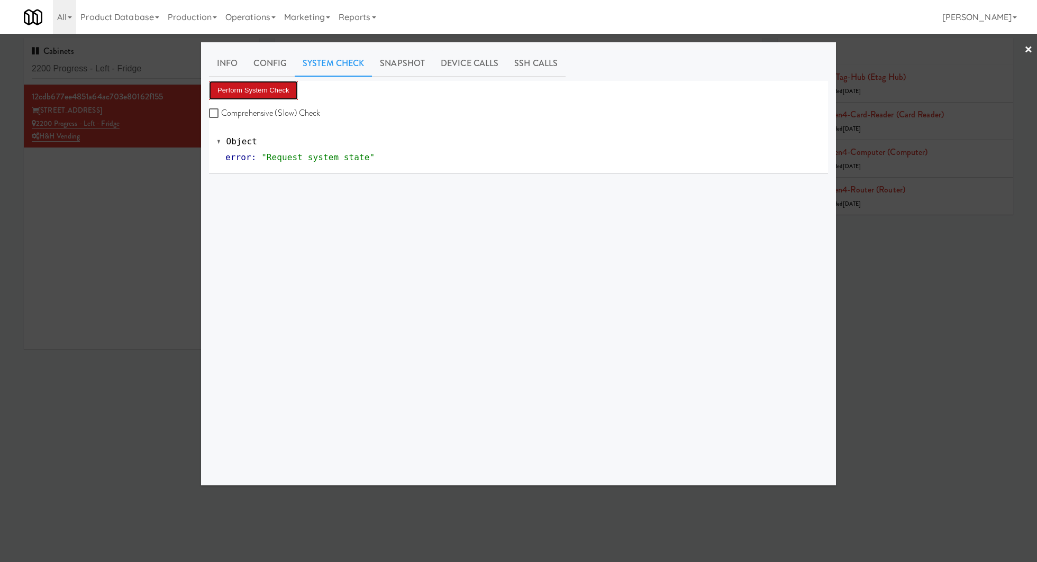
click at [284, 86] on button "Perform System Check" at bounding box center [253, 90] width 89 height 19
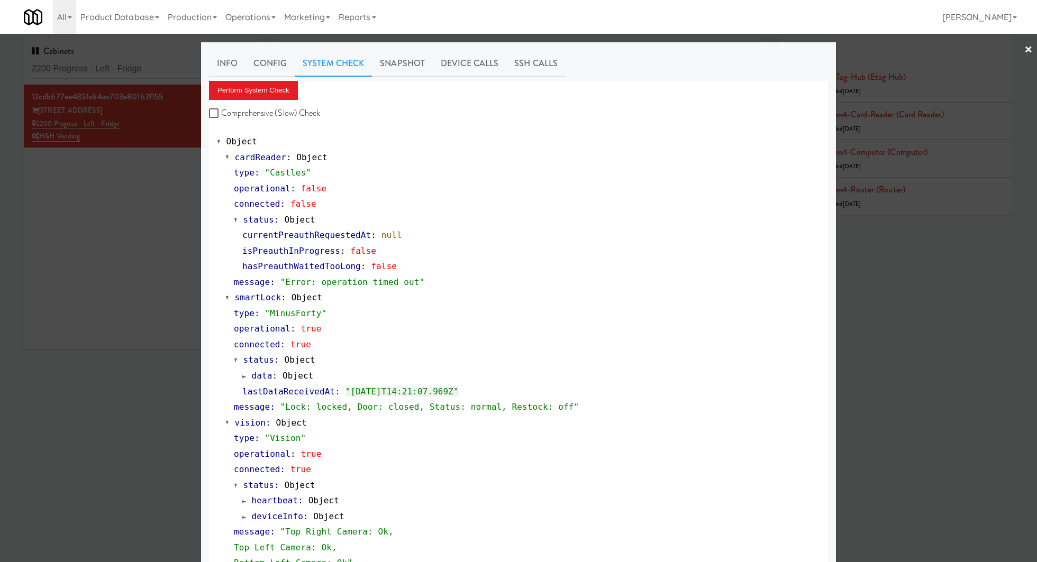
click at [161, 199] on div at bounding box center [518, 281] width 1037 height 562
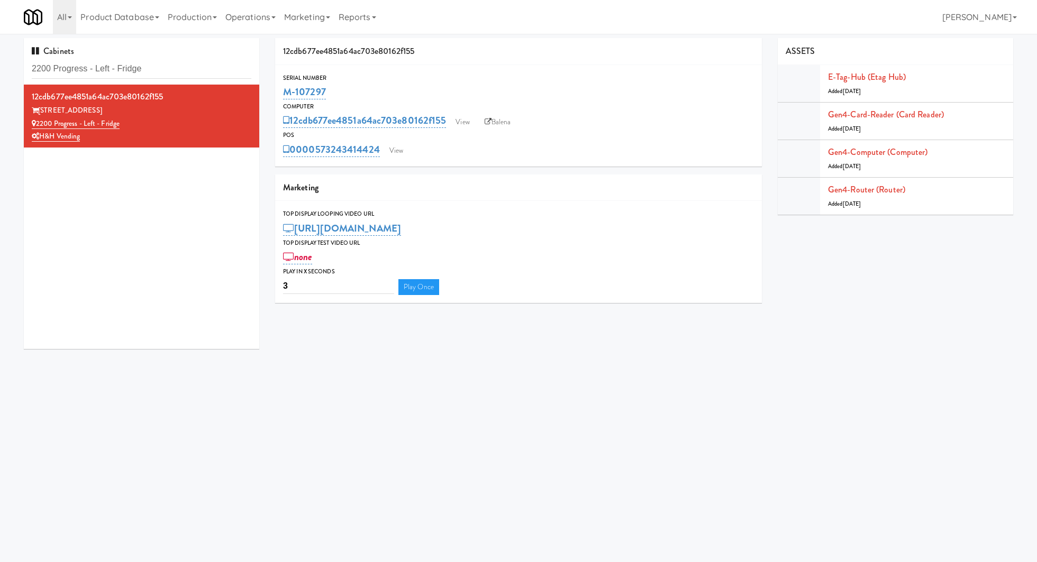
drag, startPoint x: 337, startPoint y: 93, endPoint x: 279, endPoint y: 93, distance: 58.2
click at [279, 93] on div "Serial Number M-107297" at bounding box center [518, 87] width 487 height 29
copy link "M-107297"
click at [197, 62] on input "2200 Progress - Left - Fridge" at bounding box center [142, 69] width 220 height 20
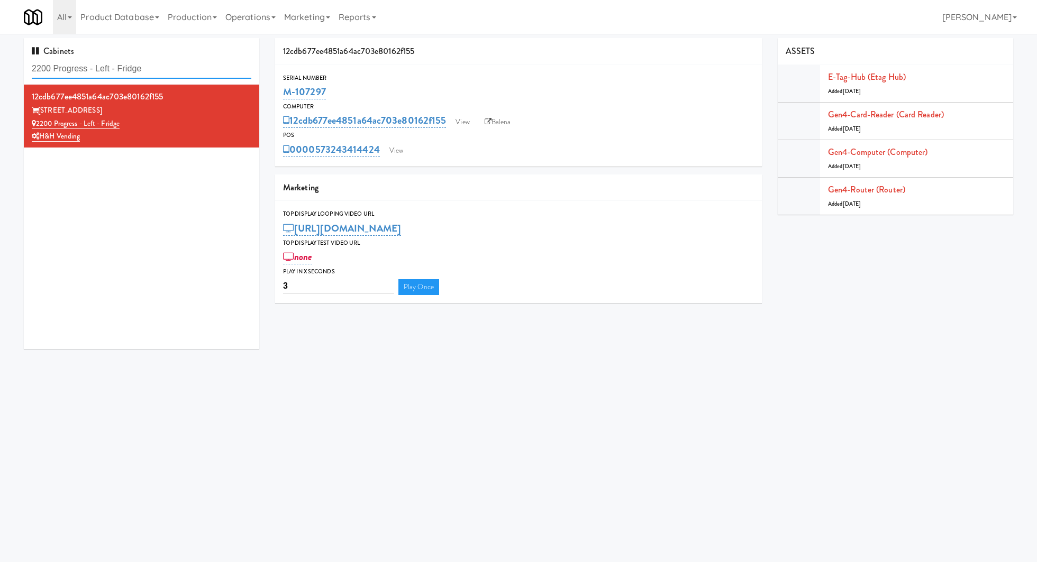
click at [197, 62] on input "2200 Progress - Left - Fridge" at bounding box center [142, 69] width 220 height 20
click at [397, 152] on link "View" at bounding box center [396, 151] width 24 height 16
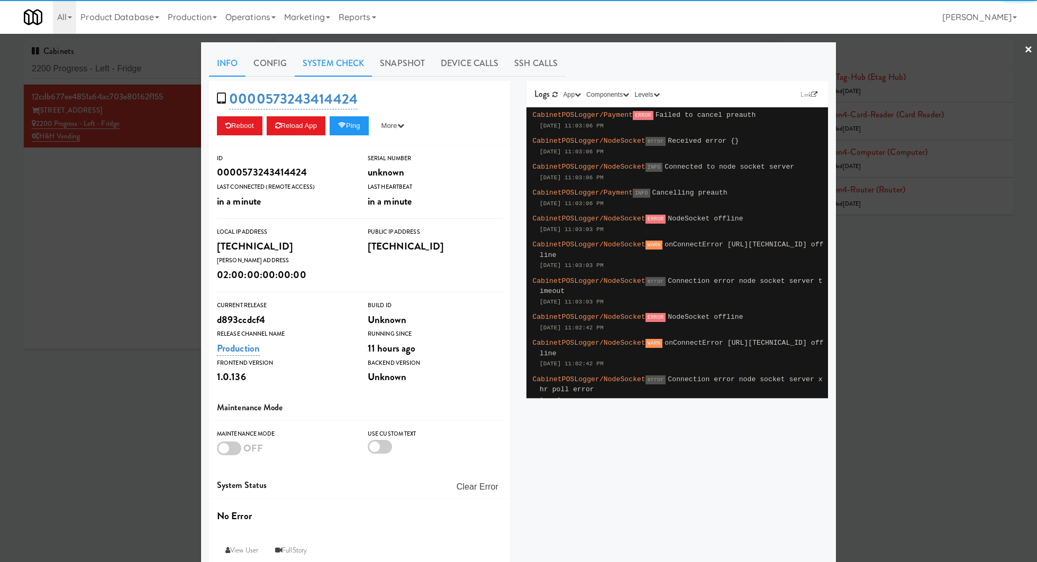
click at [348, 67] on link "System Check" at bounding box center [333, 63] width 77 height 26
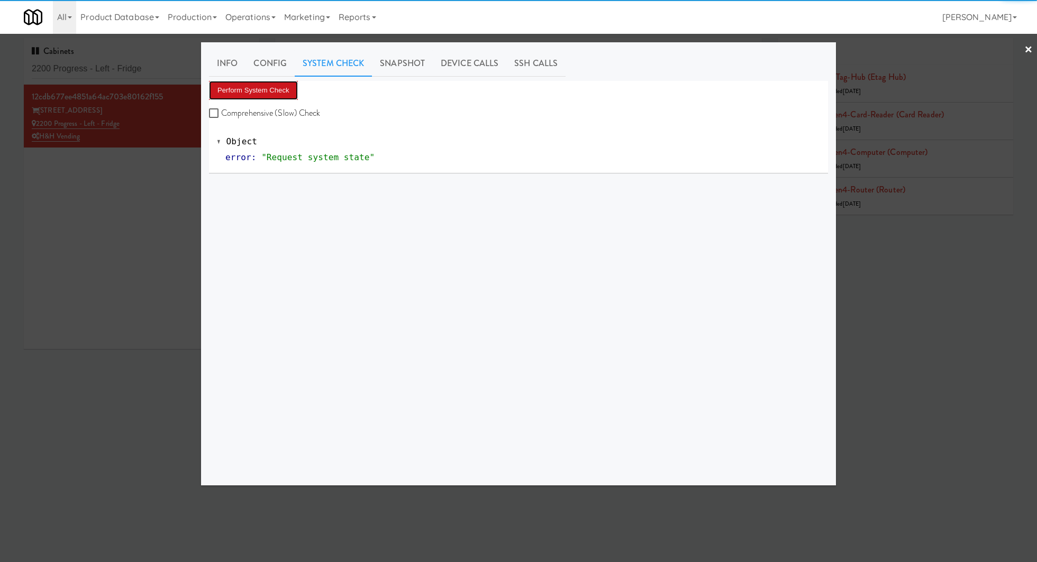
click at [290, 87] on button "Perform System Check" at bounding box center [253, 90] width 89 height 19
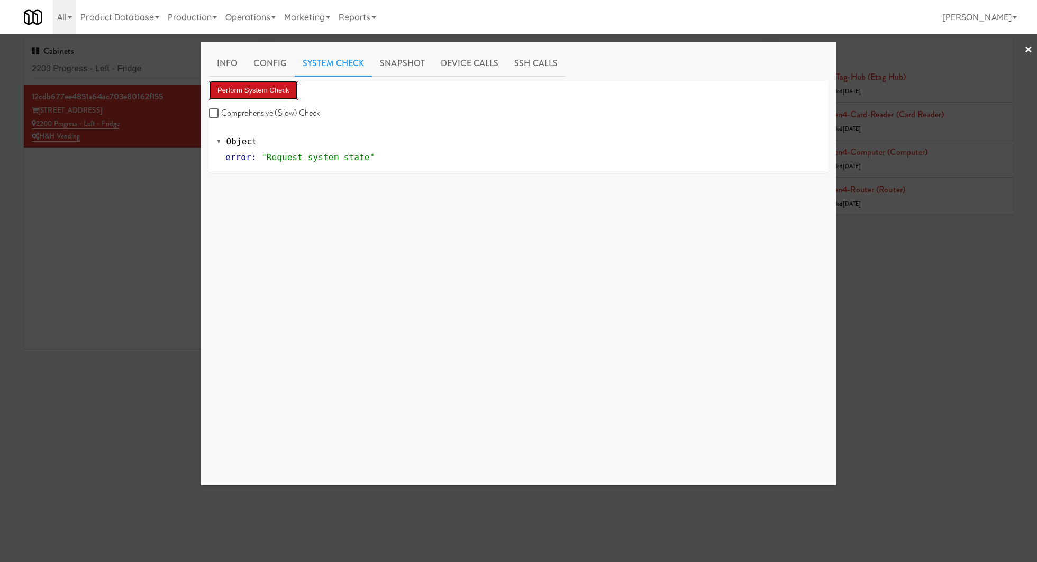
click at [278, 94] on button "Perform System Check" at bounding box center [253, 90] width 89 height 19
click at [124, 70] on div at bounding box center [518, 281] width 1037 height 562
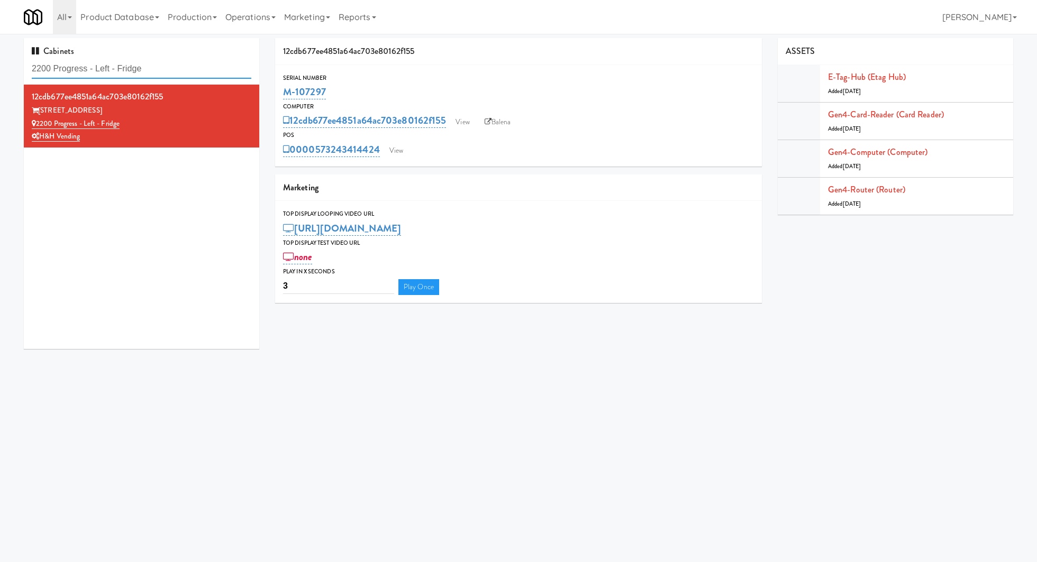
click at [124, 70] on input "2200 Progress - Left - Fridge" at bounding box center [142, 69] width 220 height 20
paste input "Baker - Cooler - Right"
type input "Baker - Cooler - Right"
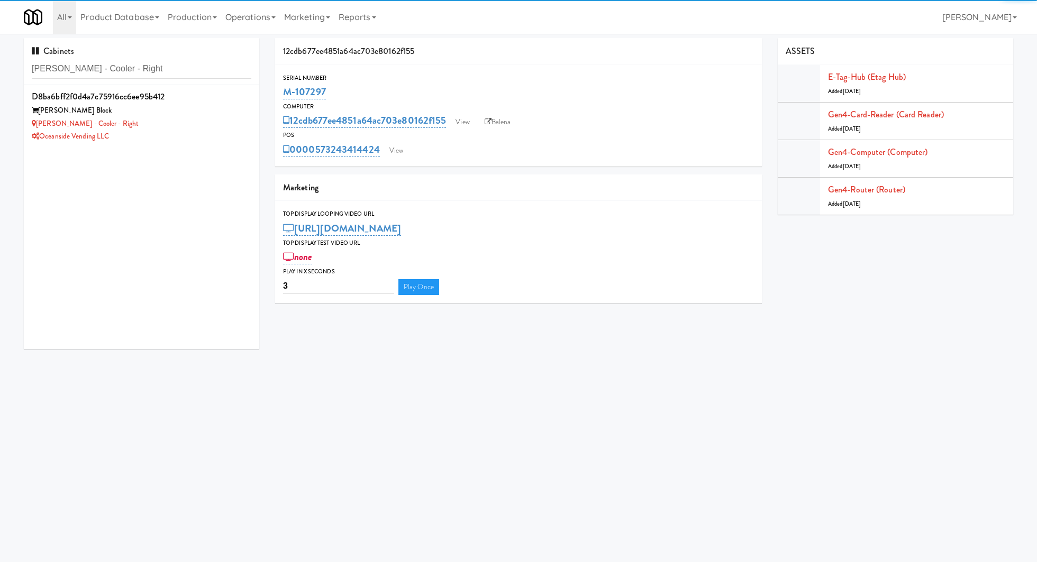
click at [172, 119] on div "Baker - Cooler - Right" at bounding box center [142, 123] width 220 height 13
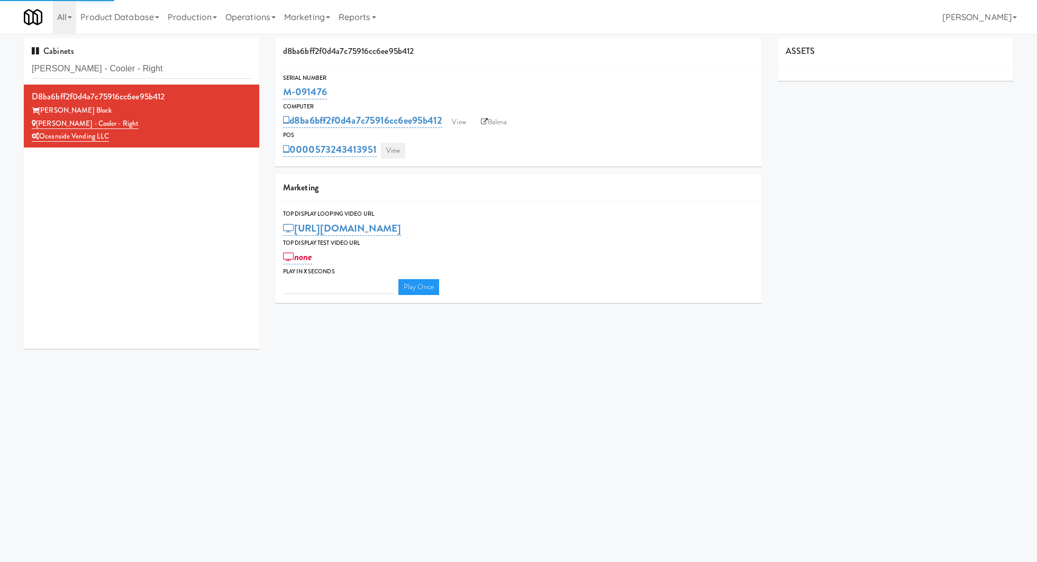
type input "3"
click at [391, 149] on link "View" at bounding box center [393, 151] width 24 height 16
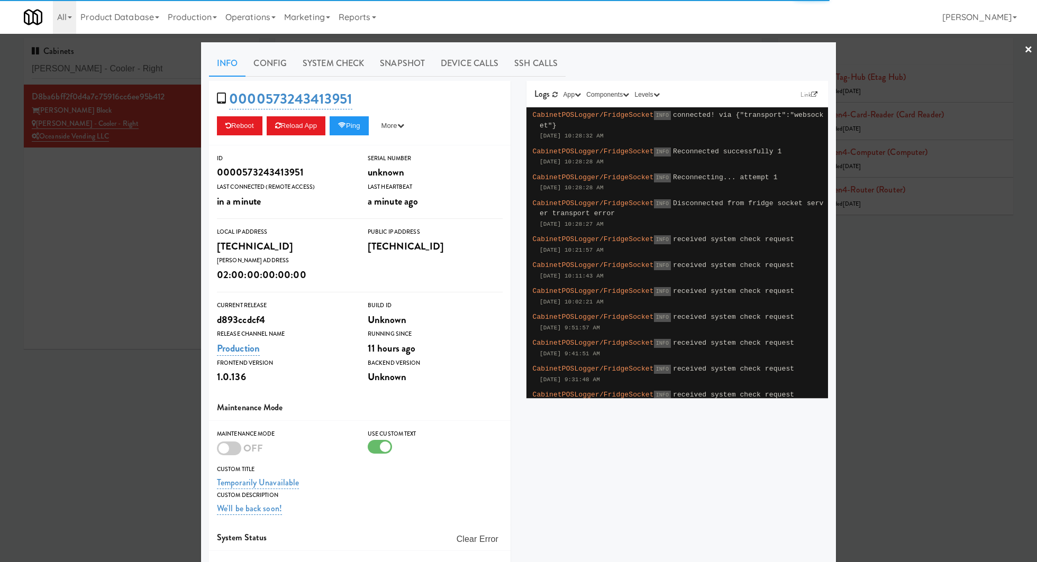
click at [365, 71] on link "System Check" at bounding box center [333, 63] width 77 height 26
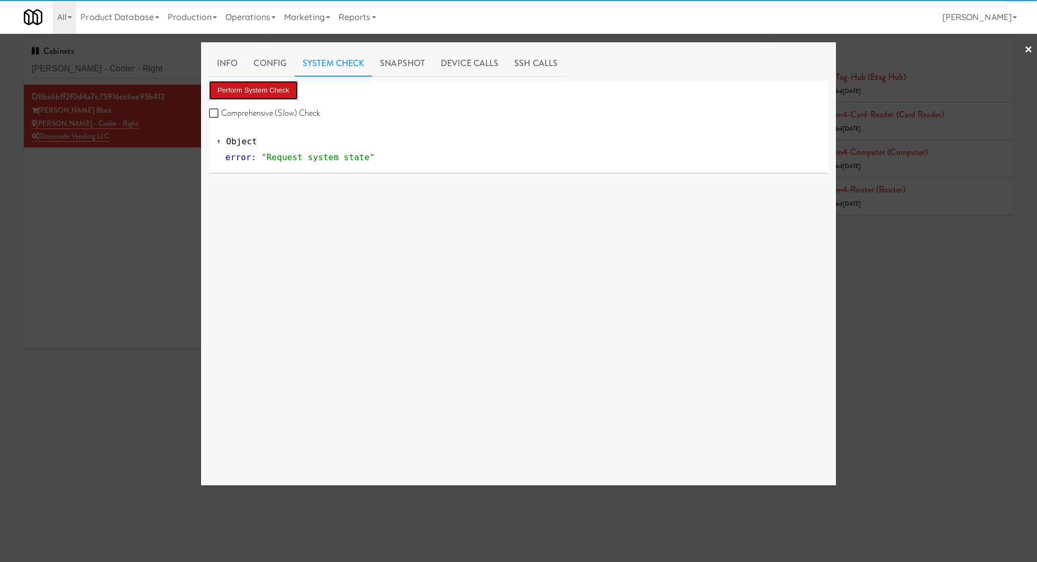
click at [275, 95] on button "Perform System Check" at bounding box center [253, 90] width 89 height 19
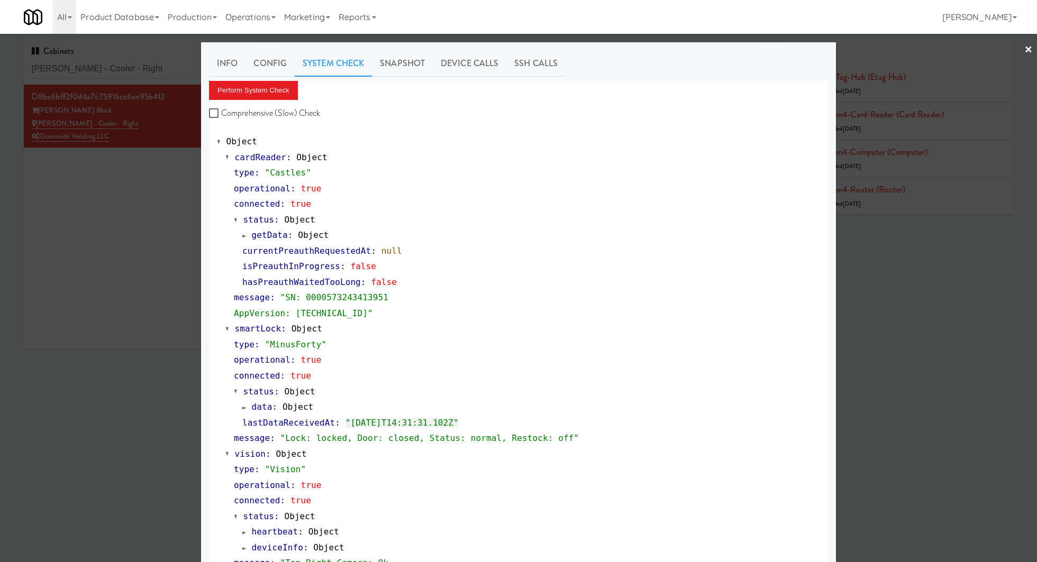
click at [157, 221] on div at bounding box center [518, 281] width 1037 height 562
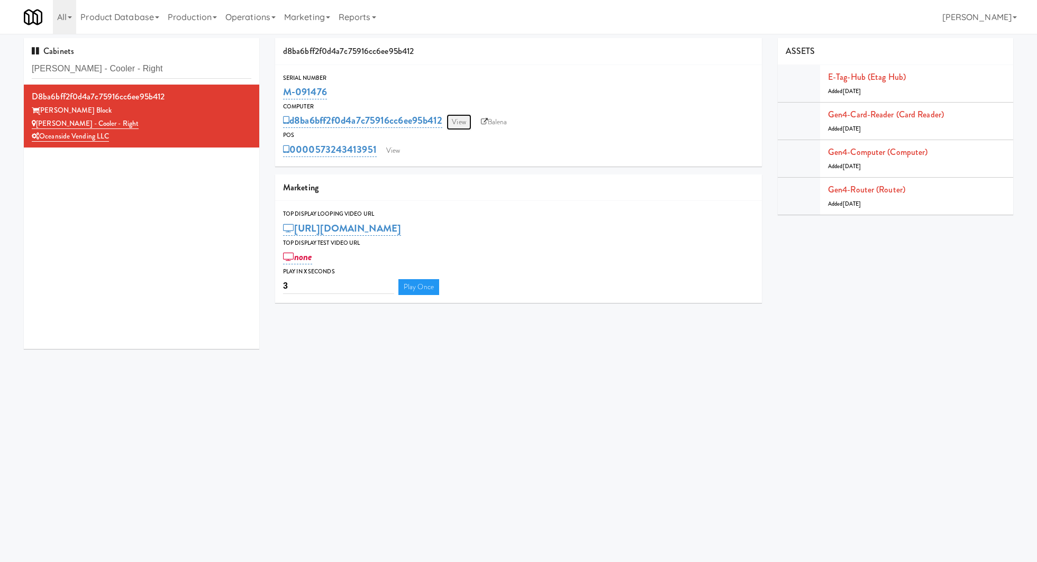
click at [467, 122] on link "View" at bounding box center [459, 122] width 24 height 16
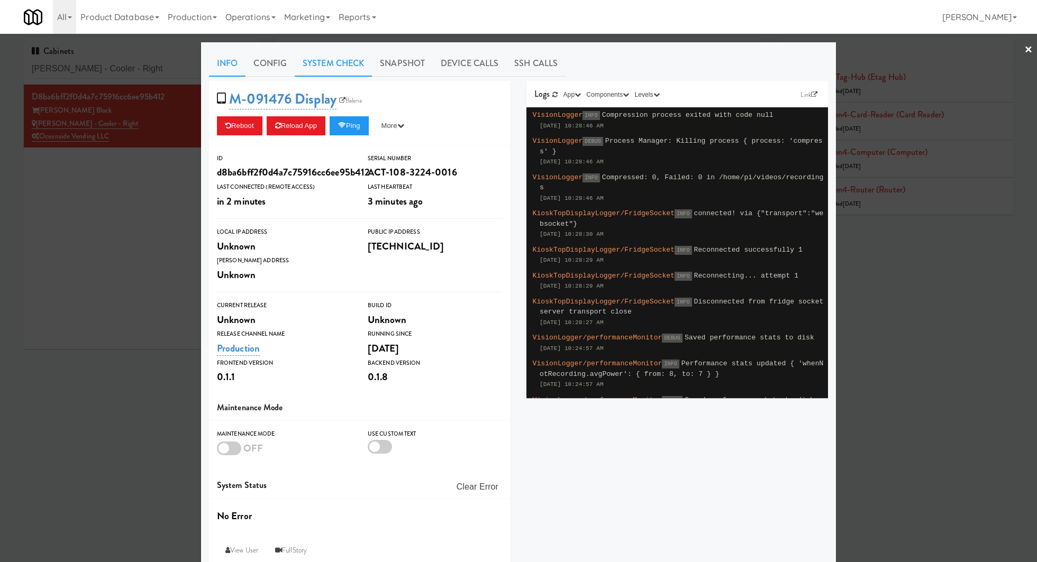
click at [342, 63] on link "System Check" at bounding box center [333, 63] width 77 height 26
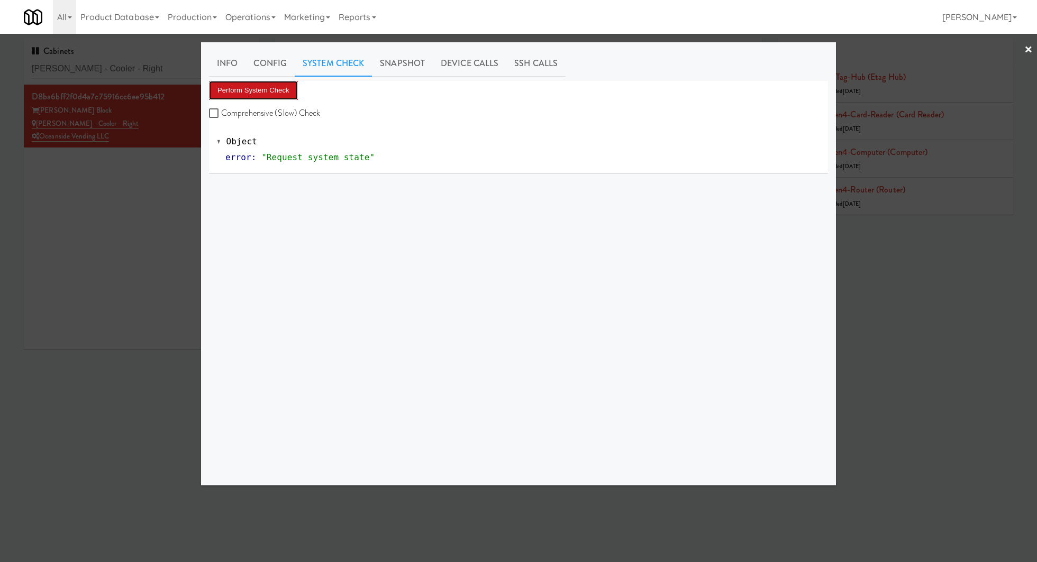
click at [250, 92] on button "Perform System Check" at bounding box center [253, 90] width 89 height 19
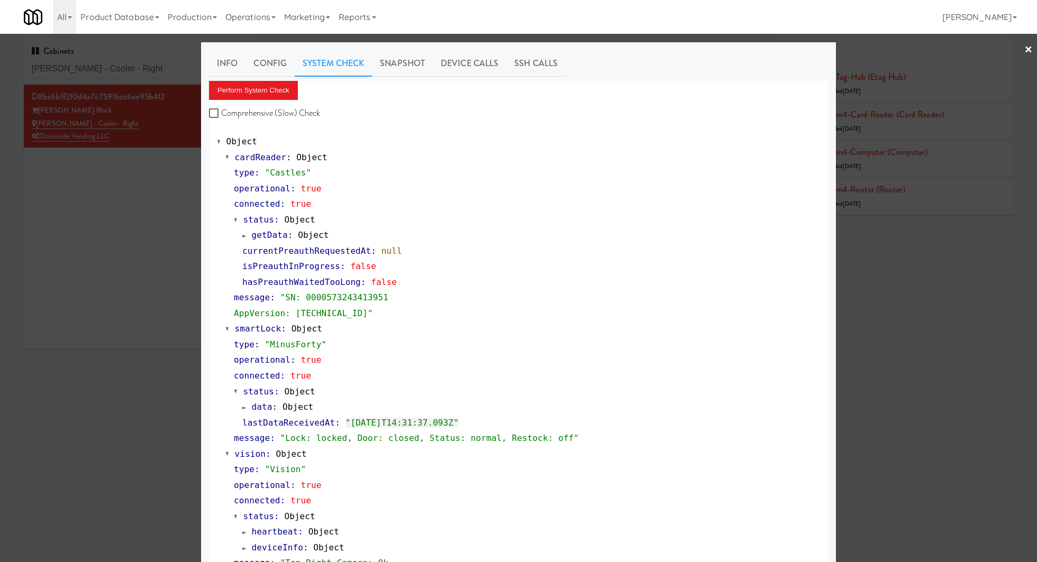
click at [156, 72] on div at bounding box center [518, 281] width 1037 height 562
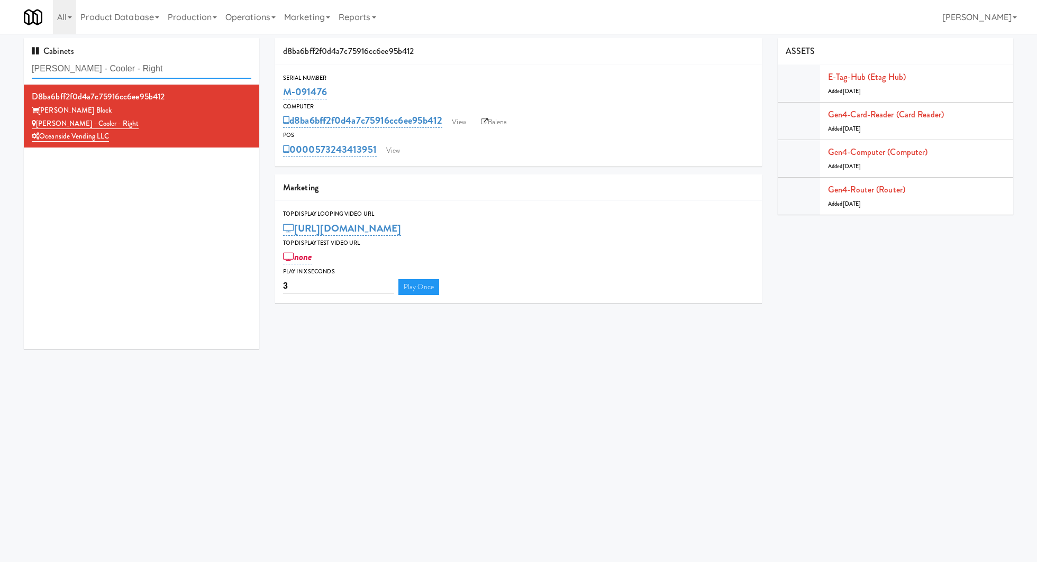
click at [156, 72] on input "Baker - Cooler - Right" at bounding box center [142, 69] width 220 height 20
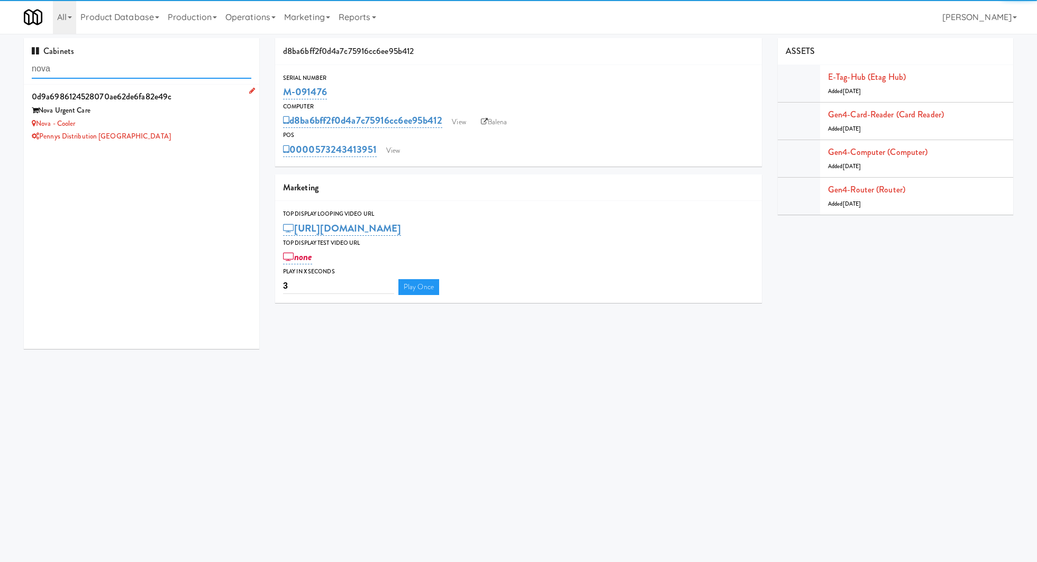
type input "nova"
click at [207, 115] on div "Nova Urgent Care" at bounding box center [142, 110] width 220 height 13
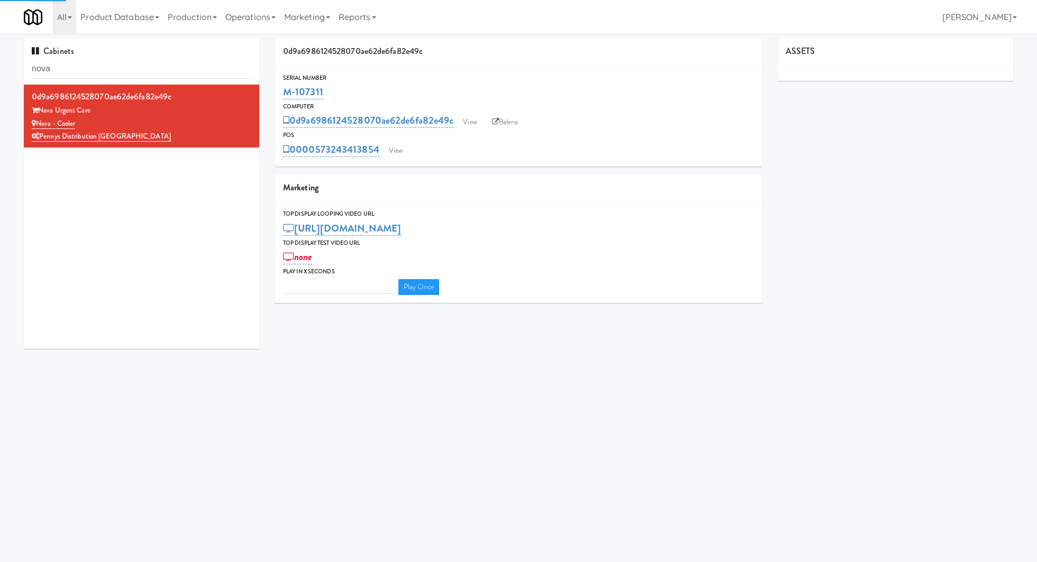
type input "3"
click at [388, 152] on link "View" at bounding box center [396, 151] width 24 height 16
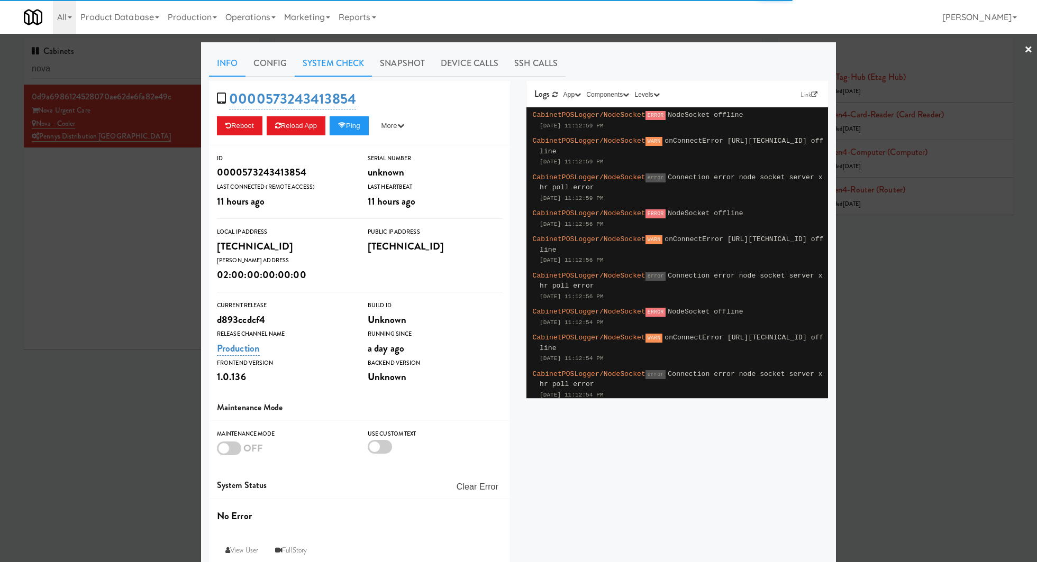
click at [359, 65] on link "System Check" at bounding box center [333, 63] width 77 height 26
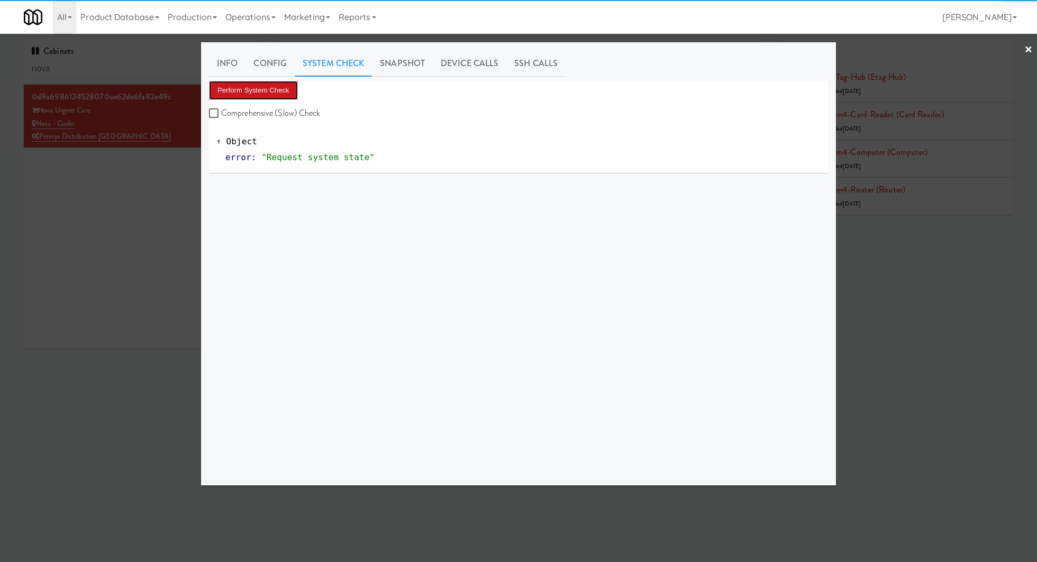
click at [294, 96] on button "Perform System Check" at bounding box center [253, 90] width 89 height 19
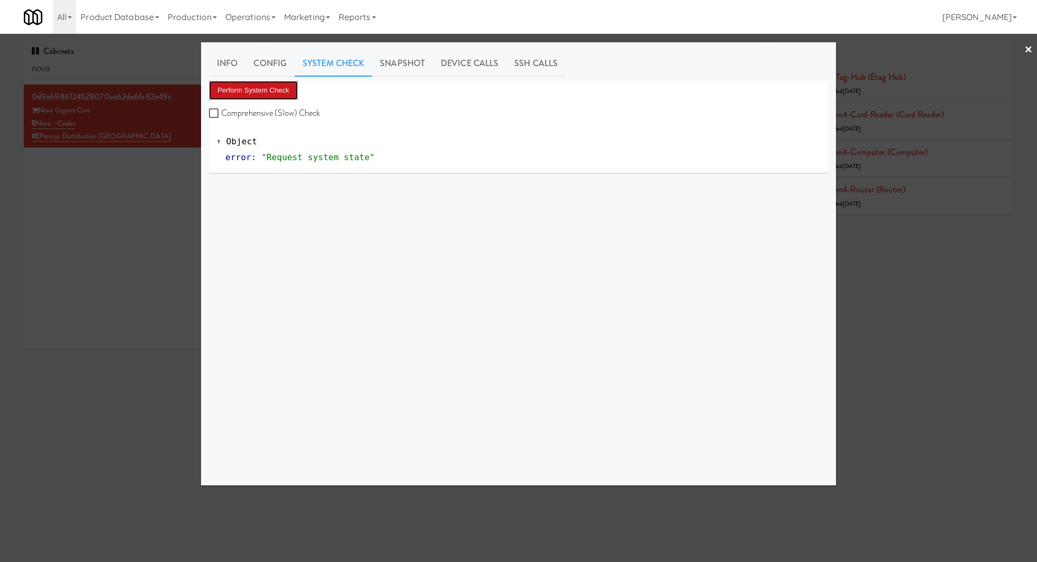
click at [283, 92] on button "Perform System Check" at bounding box center [253, 90] width 89 height 19
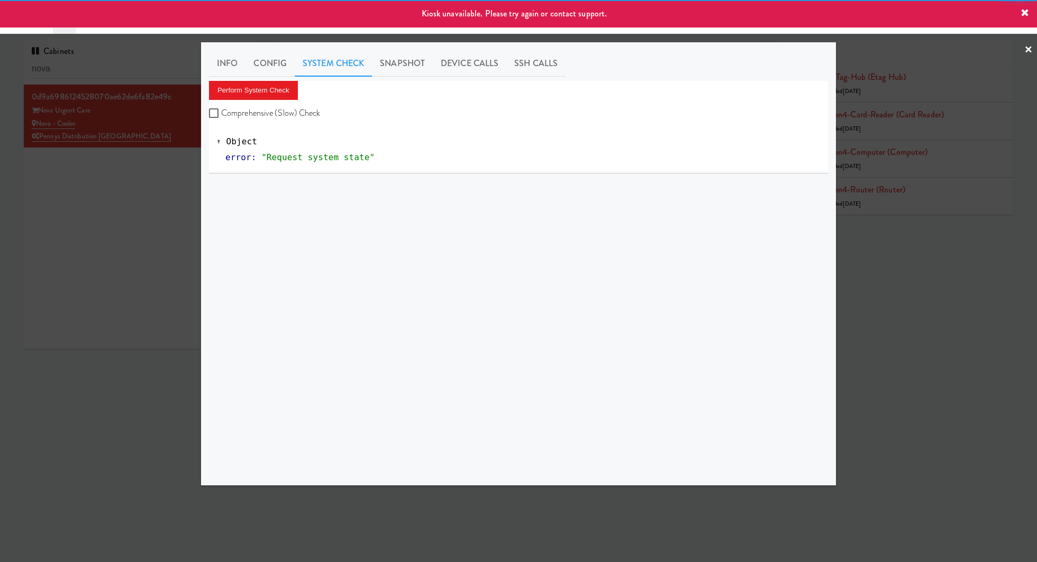
click at [160, 186] on div at bounding box center [518, 281] width 1037 height 562
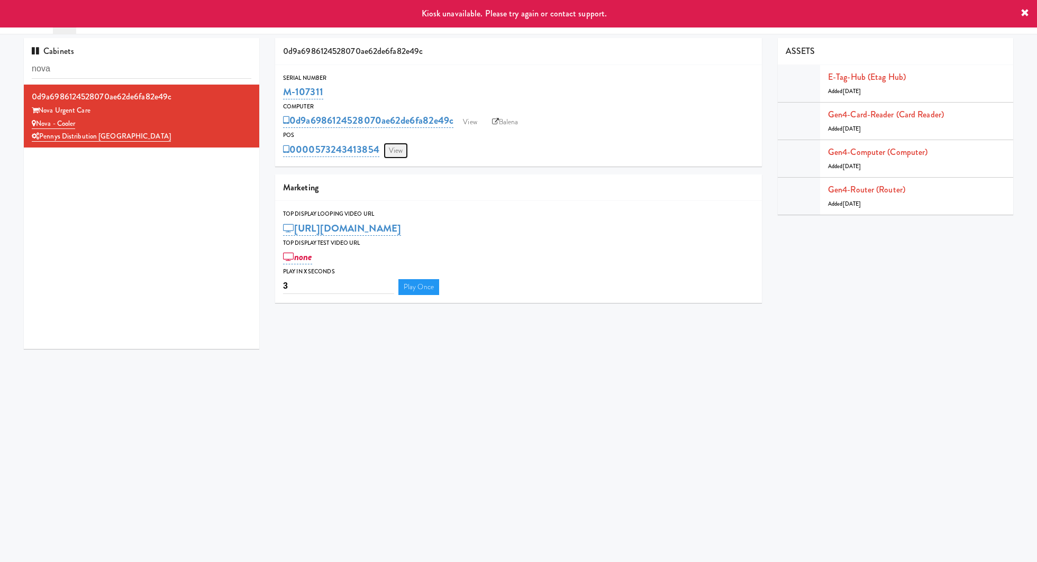
click at [393, 155] on link "View" at bounding box center [396, 151] width 24 height 16
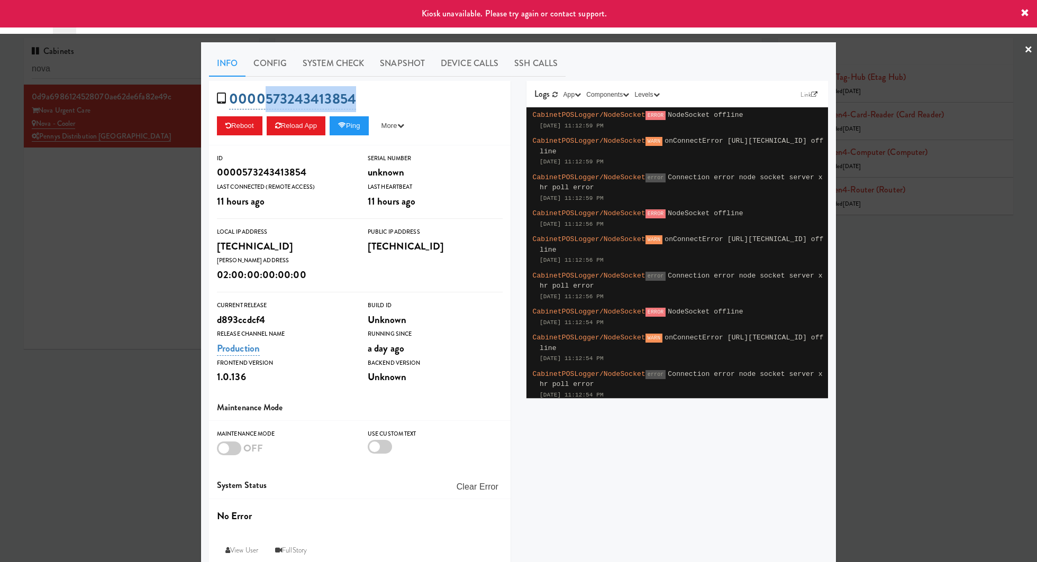
drag, startPoint x: 370, startPoint y: 97, endPoint x: 263, endPoint y: 96, distance: 106.9
click at [263, 96] on div "0000573243413854 Reboot Reload App Ping More Ping Server Restart Server Force R…" at bounding box center [360, 113] width 302 height 65
copy link "573243413854"
click at [161, 190] on div at bounding box center [518, 281] width 1037 height 562
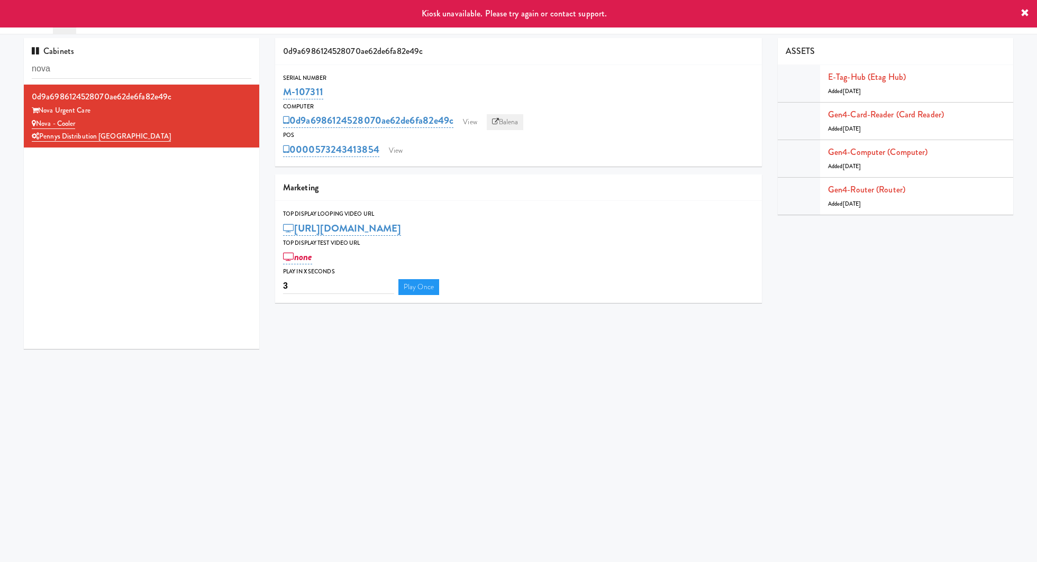
click at [515, 128] on link "Balena" at bounding box center [505, 122] width 37 height 16
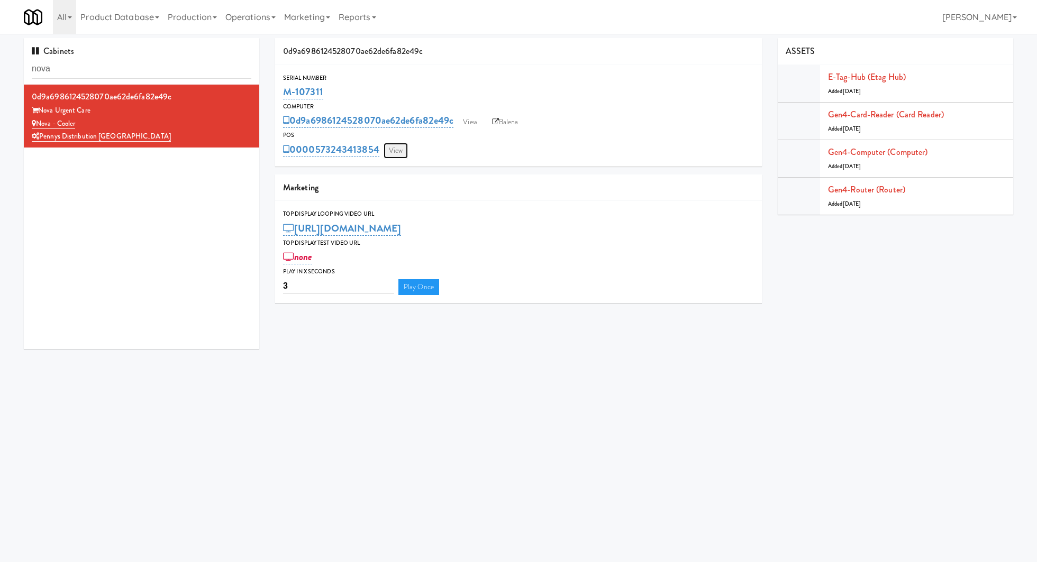
click at [401, 146] on link "View" at bounding box center [396, 151] width 24 height 16
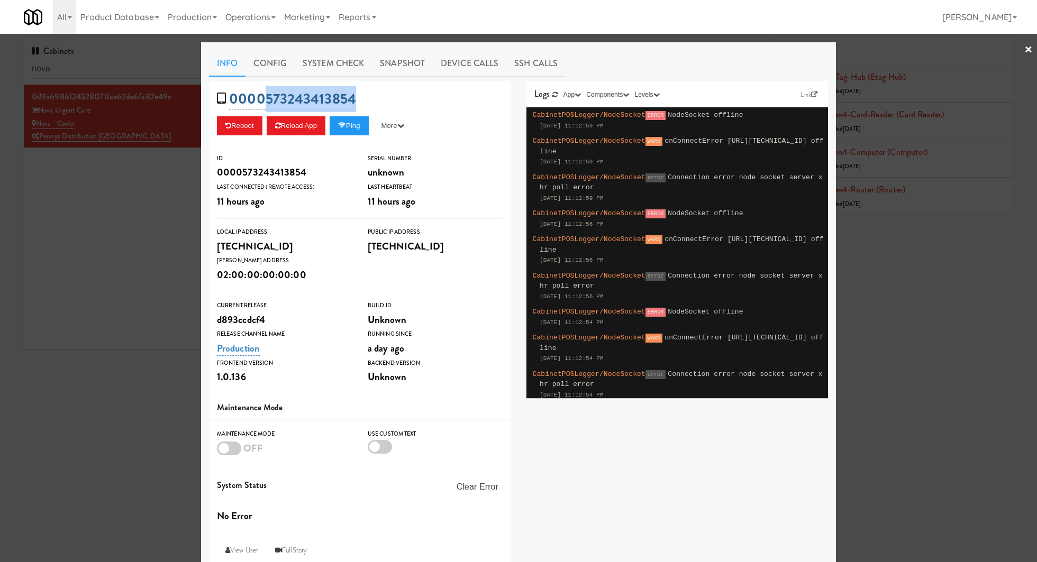
drag, startPoint x: 379, startPoint y: 92, endPoint x: 268, endPoint y: 92, distance: 111.1
click at [268, 92] on div "0000573243413854 Reboot Reload App Ping More Ping Server Restart Server Force R…" at bounding box center [360, 113] width 302 height 65
copy link "573243413854"
click at [151, 170] on div at bounding box center [518, 281] width 1037 height 562
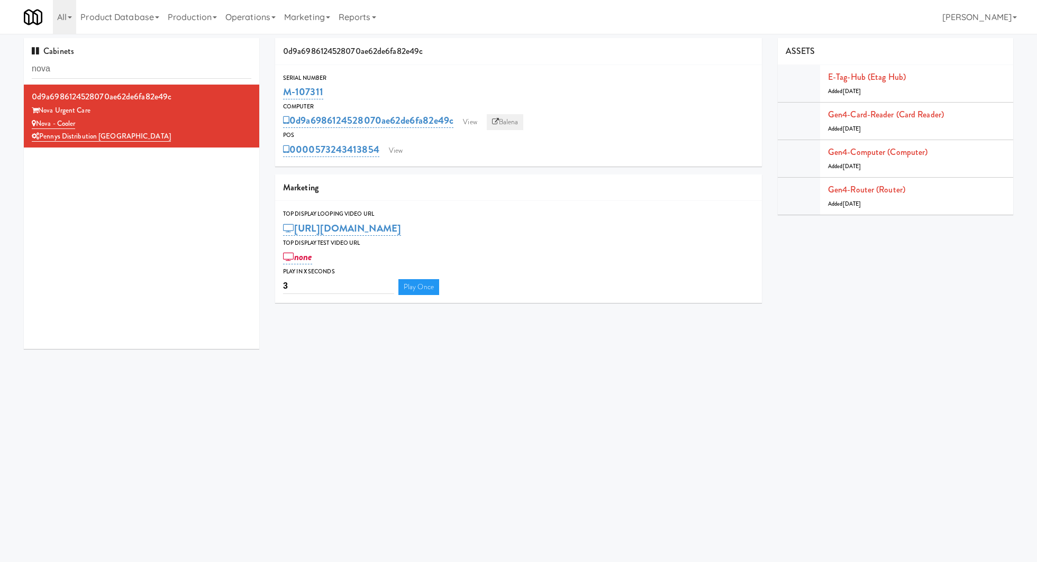
click at [504, 121] on link "Balena" at bounding box center [505, 122] width 37 height 16
click at [153, 66] on input "nova" at bounding box center [142, 69] width 220 height 20
paste input "Ninety7Fifty Fridge"
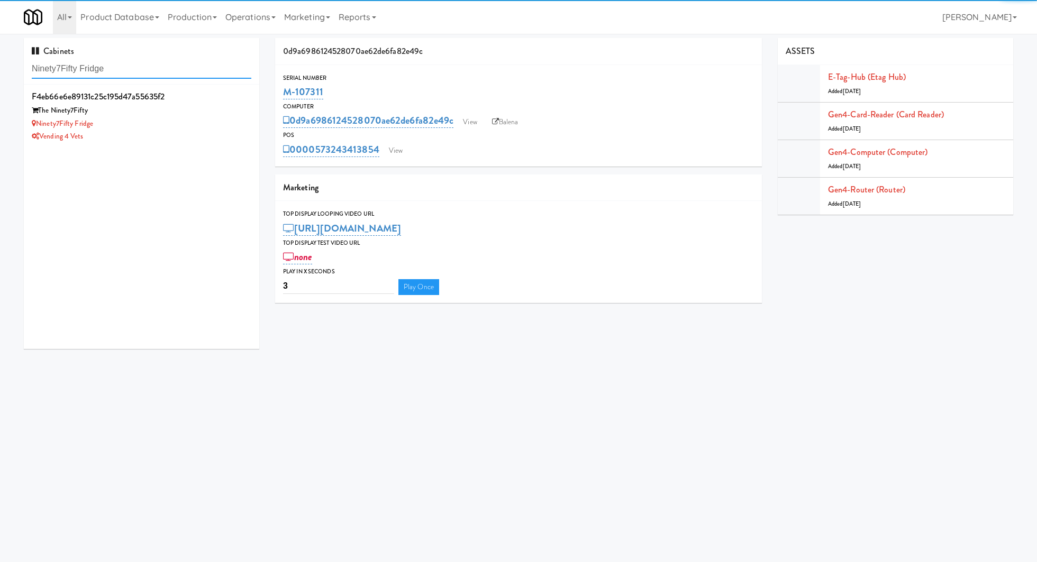
type input "Ninety7Fifty Fridge"
click at [214, 114] on div "The Ninety7Fifty" at bounding box center [142, 110] width 220 height 13
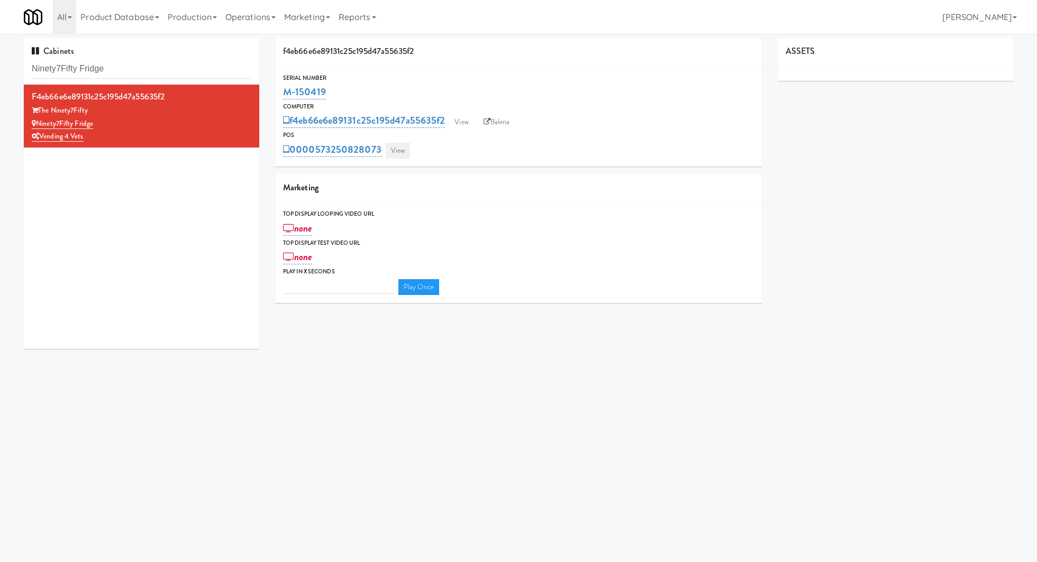
type input "3"
click at [401, 147] on link "View" at bounding box center [398, 151] width 24 height 16
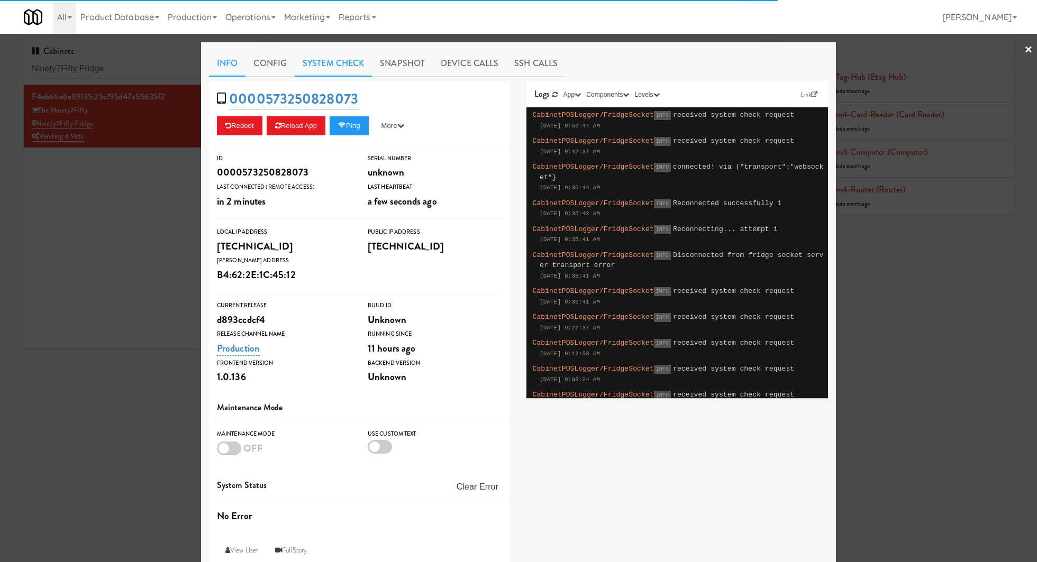
click at [360, 59] on link "System Check" at bounding box center [333, 63] width 77 height 26
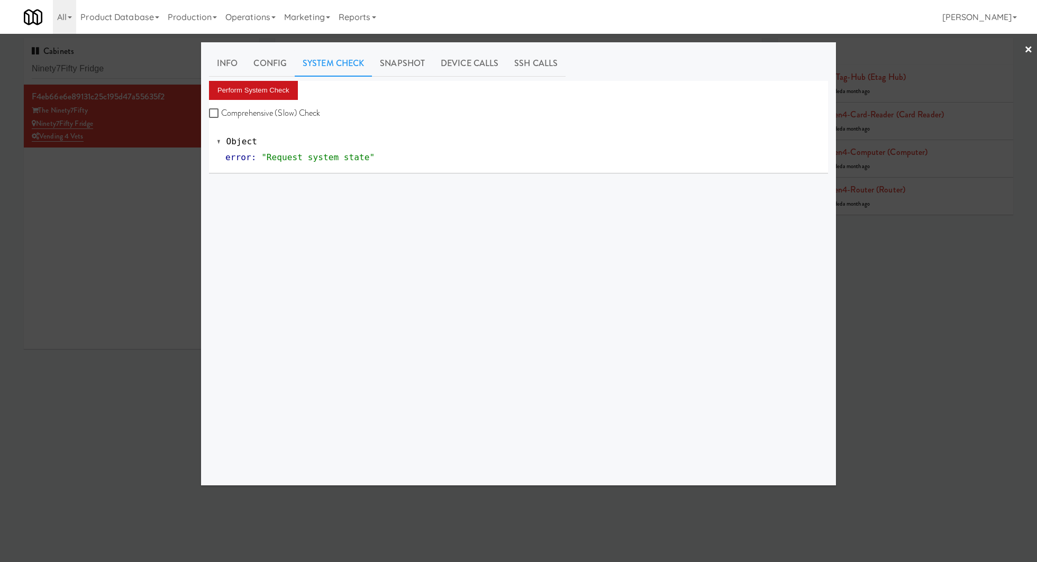
click at [273, 86] on button "Perform System Check" at bounding box center [253, 90] width 89 height 19
click at [156, 163] on div at bounding box center [518, 281] width 1037 height 562
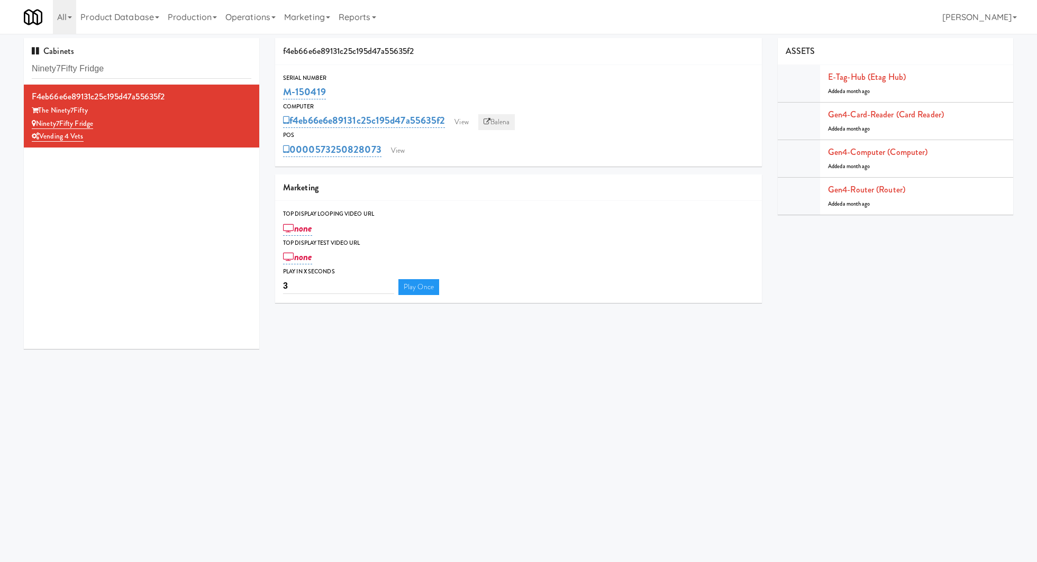
click at [506, 122] on link "Balena" at bounding box center [496, 122] width 37 height 16
click at [395, 145] on link "View" at bounding box center [398, 151] width 24 height 16
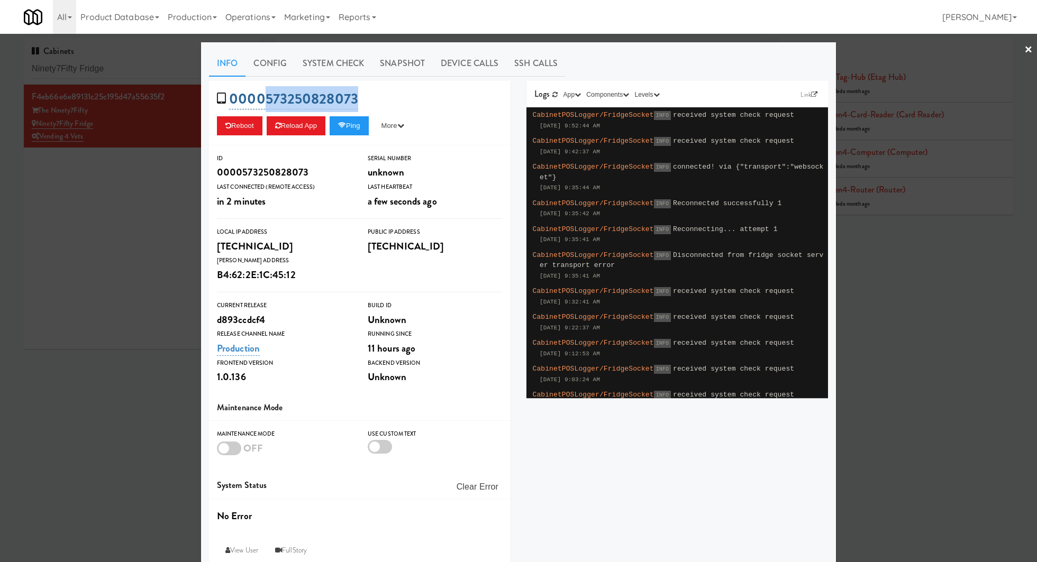
drag, startPoint x: 390, startPoint y: 95, endPoint x: 263, endPoint y: 95, distance: 127.5
click at [263, 95] on div "0000573250828073 Reboot Reload App Ping More Ping Server Restart Server Force R…" at bounding box center [360, 113] width 302 height 65
copy link "573250828073"
click at [169, 219] on div at bounding box center [518, 281] width 1037 height 562
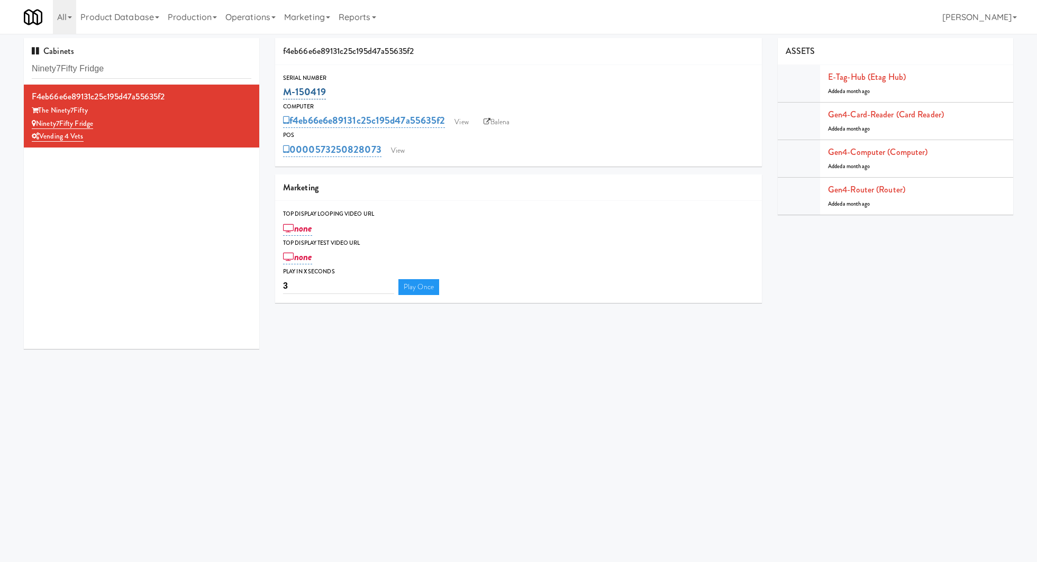
drag, startPoint x: 337, startPoint y: 93, endPoint x: 283, endPoint y: 92, distance: 54.0
click at [283, 92] on div "M-150419" at bounding box center [518, 92] width 471 height 18
copy link "M-150419"
click at [395, 154] on link "View" at bounding box center [398, 151] width 24 height 16
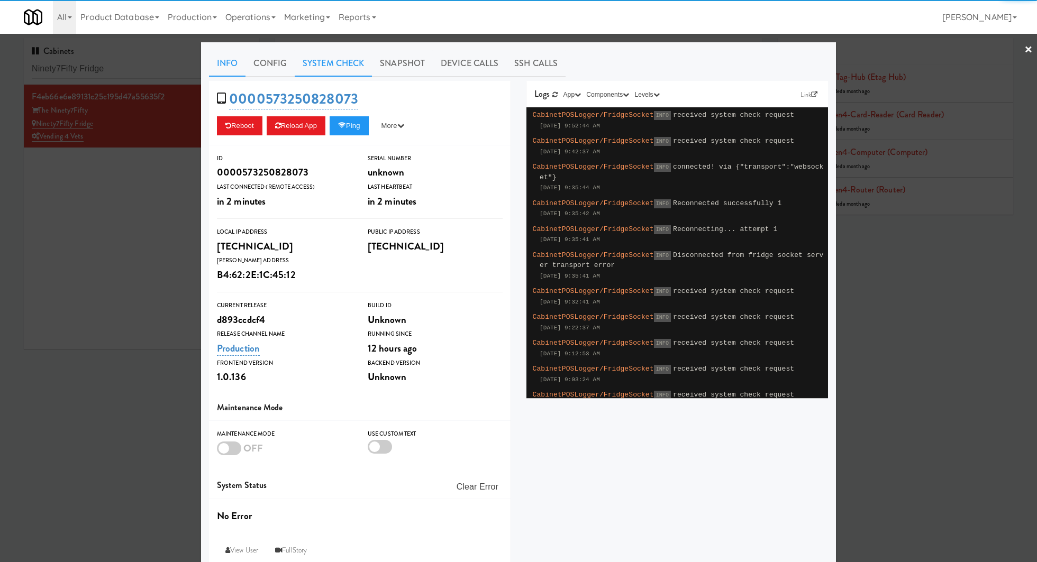
click at [334, 70] on link "System Check" at bounding box center [333, 63] width 77 height 26
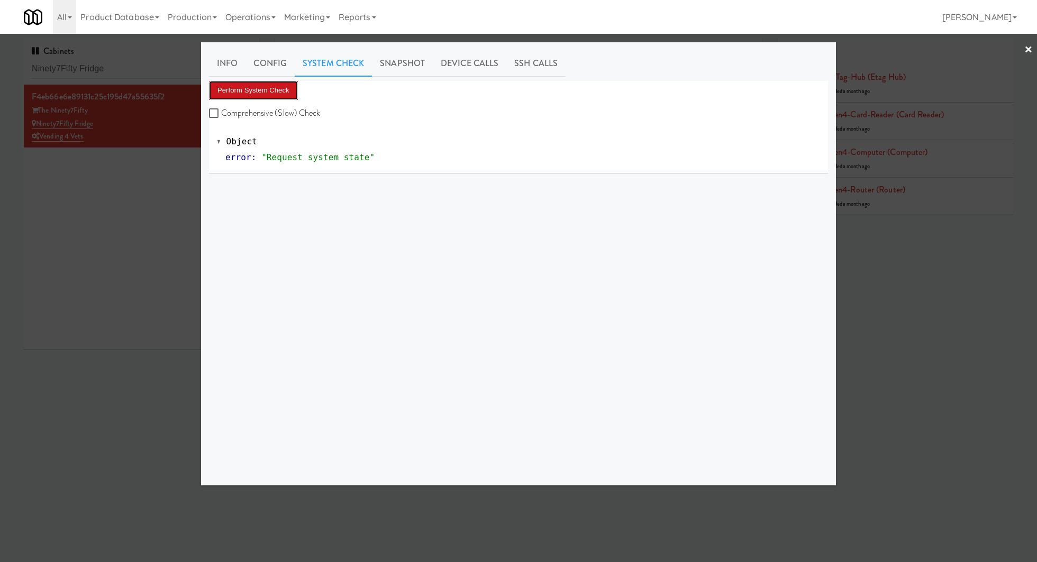
click at [290, 87] on button "Perform System Check" at bounding box center [253, 90] width 89 height 19
click at [278, 102] on div "Perform System Check Comprehensive (Slow) Check" at bounding box center [518, 101] width 619 height 40
click at [280, 87] on button "Perform System Check" at bounding box center [253, 90] width 89 height 19
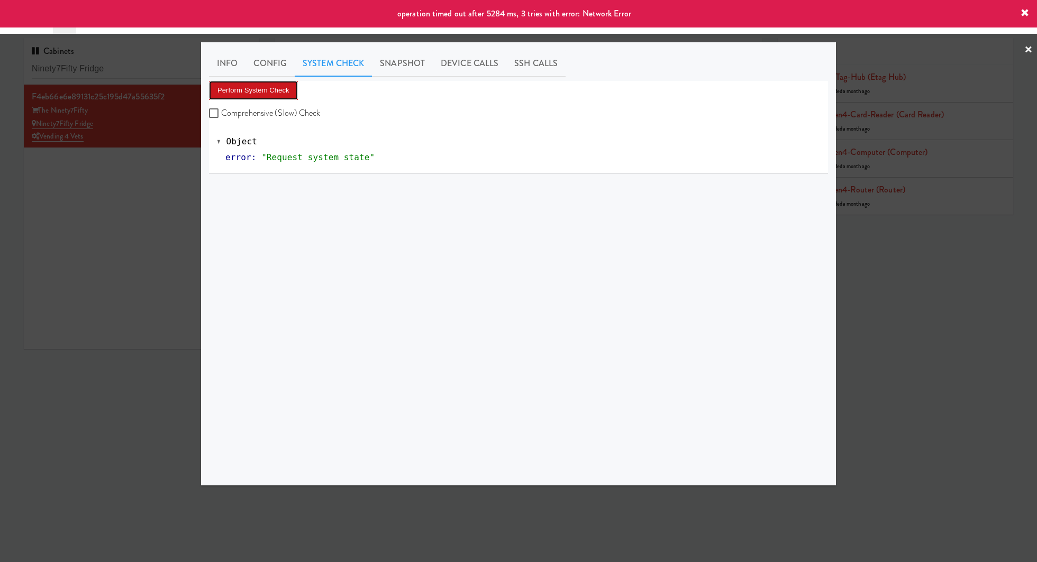
click at [280, 87] on button "Perform System Check" at bounding box center [253, 90] width 89 height 19
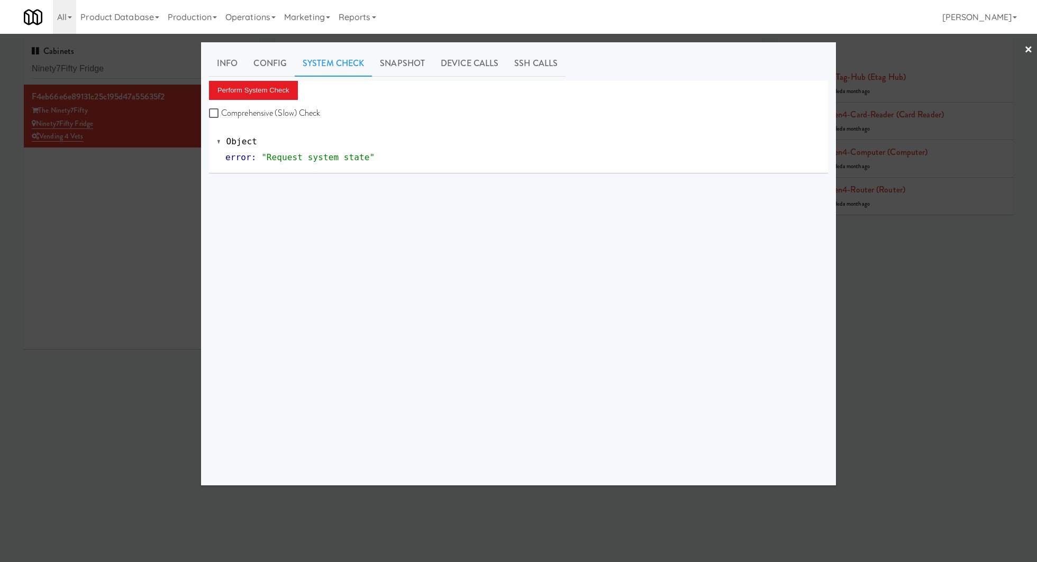
click at [134, 75] on div at bounding box center [518, 281] width 1037 height 562
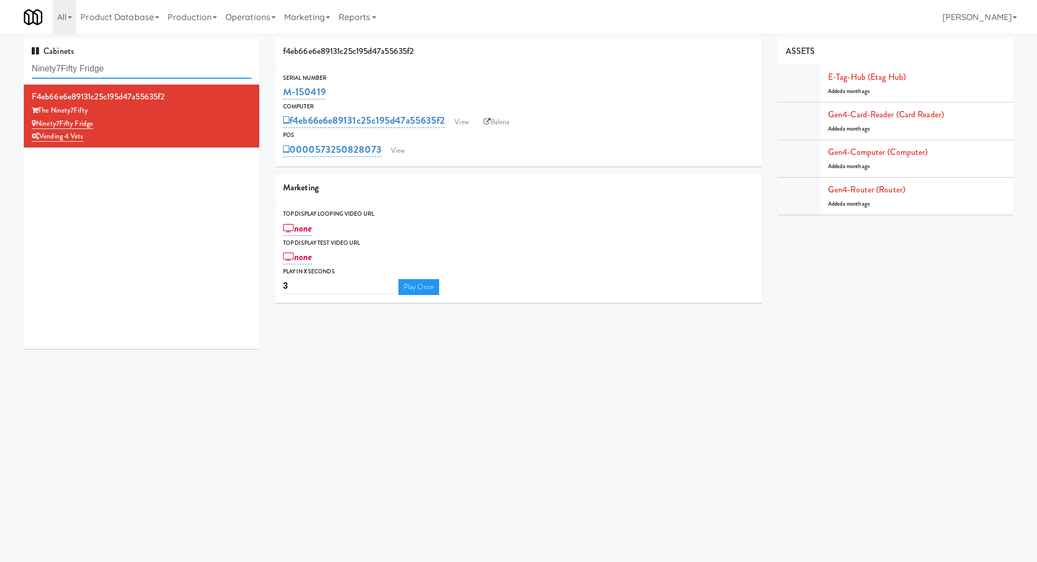
click at [107, 74] on input "Ninety7Fifty Fridge" at bounding box center [142, 69] width 220 height 20
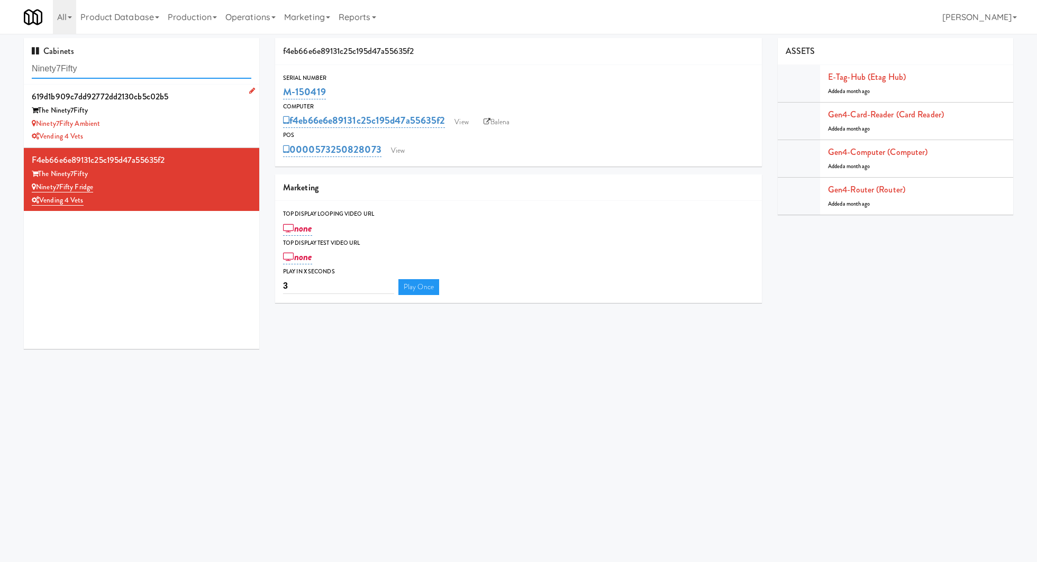
type input "Ninety7Fifty"
click at [162, 126] on div "Ninety7Fifty Ambient" at bounding box center [142, 123] width 220 height 13
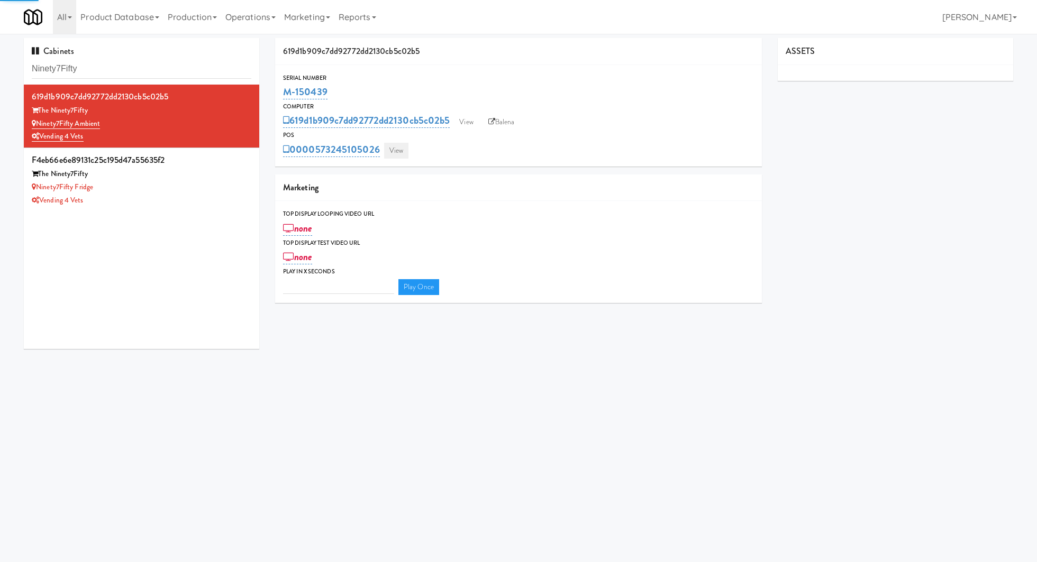
type input "3"
click at [389, 152] on link "View" at bounding box center [396, 151] width 24 height 16
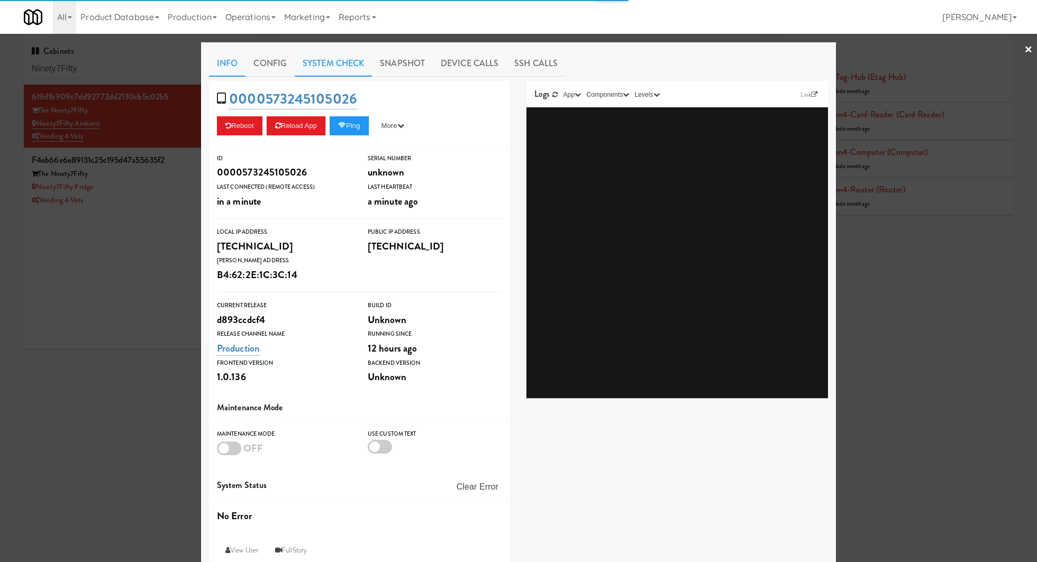
click at [323, 72] on link "System Check" at bounding box center [333, 63] width 77 height 26
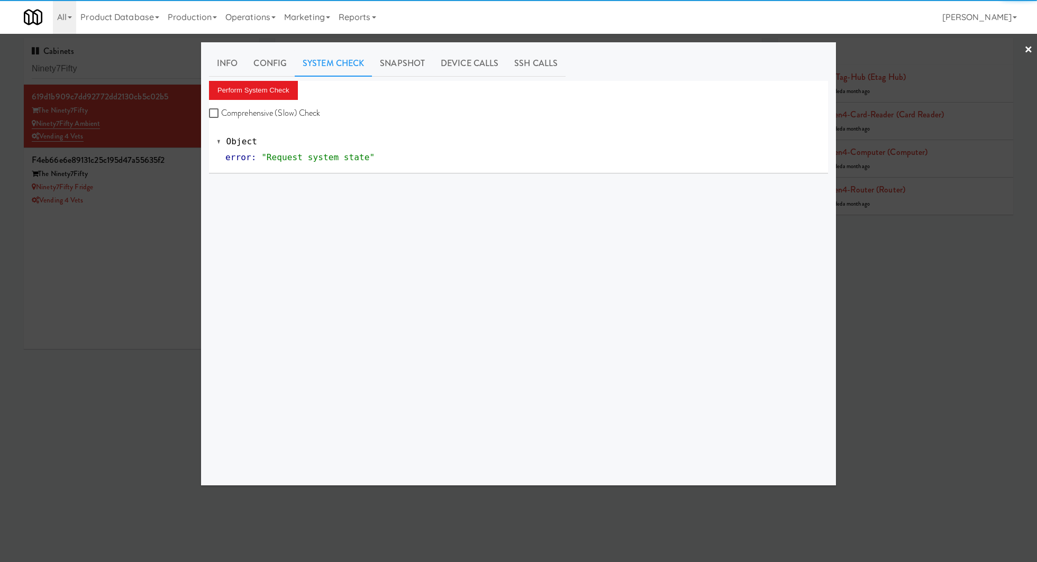
click at [301, 85] on div "Perform System Check Comprehensive (Slow) Check" at bounding box center [518, 101] width 619 height 40
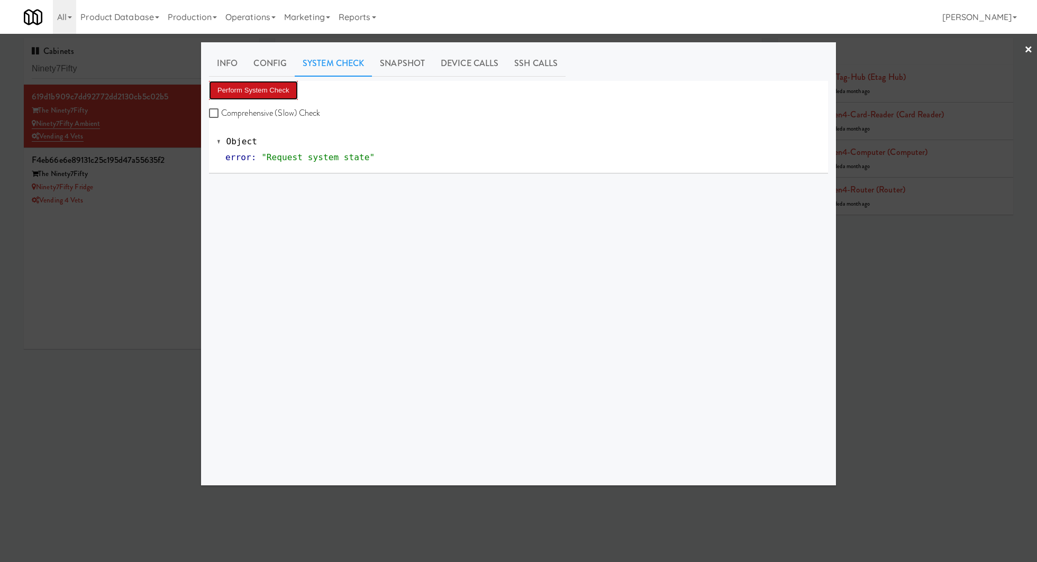
click at [290, 85] on button "Perform System Check" at bounding box center [253, 90] width 89 height 19
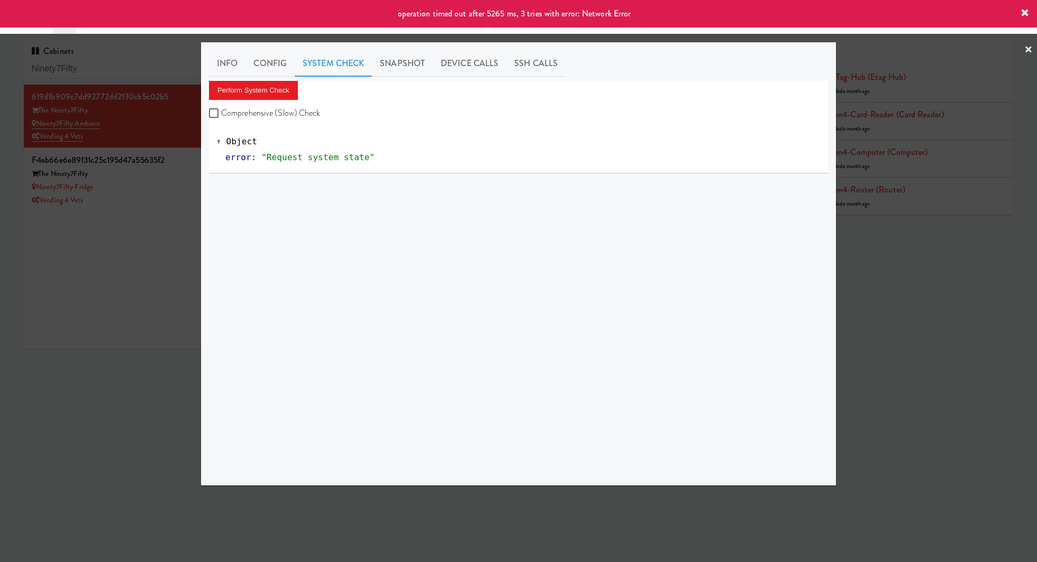
click at [179, 186] on div at bounding box center [518, 281] width 1037 height 562
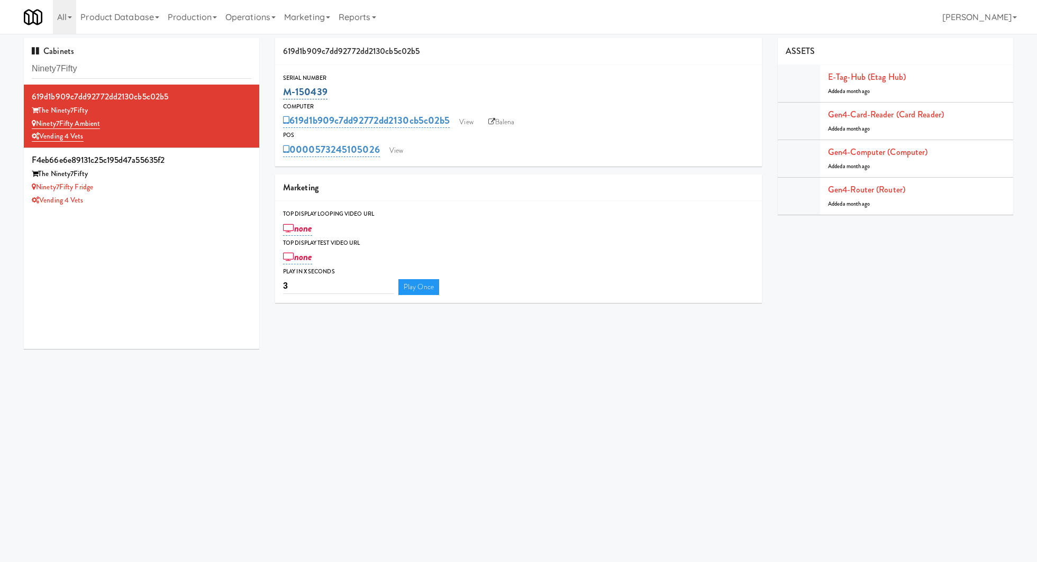
drag, startPoint x: 343, startPoint y: 88, endPoint x: 285, endPoint y: 88, distance: 58.2
click at [285, 88] on div "M-150439" at bounding box center [518, 92] width 471 height 18
copy link "M-150439"
click at [136, 60] on input "Ninety7Fifty" at bounding box center [142, 69] width 220 height 20
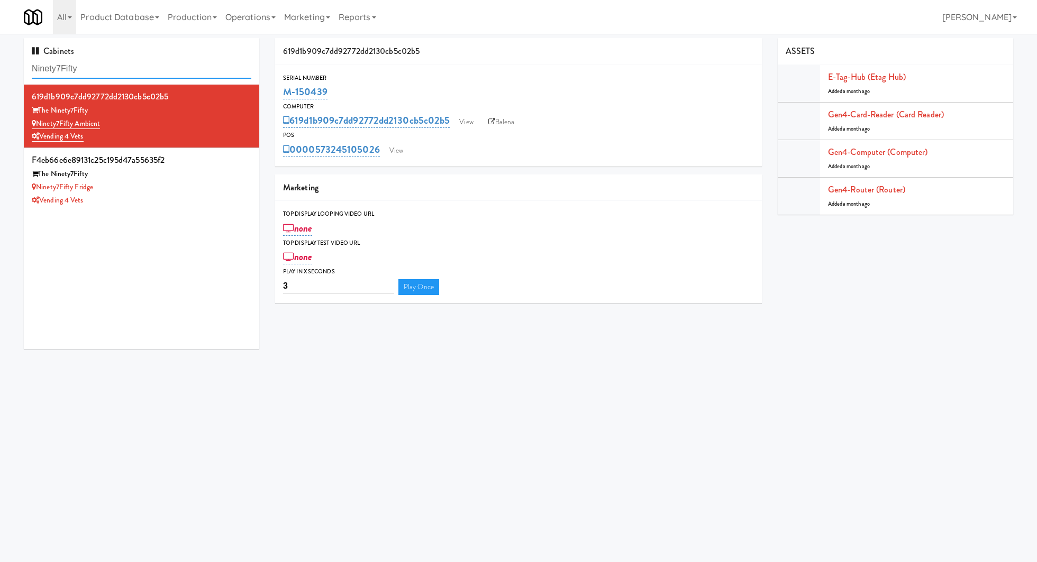
click at [136, 60] on input "Ninety7Fifty" at bounding box center [142, 69] width 220 height 20
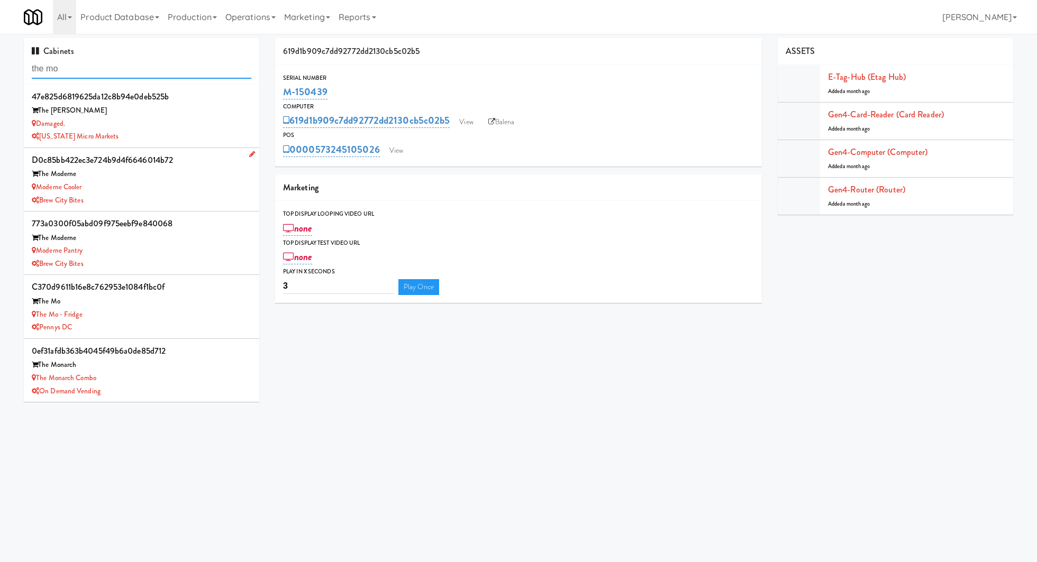
type input "the mo"
click at [169, 287] on div "c370d9611b16e8c762953e1084f1bc0f" at bounding box center [142, 287] width 220 height 16
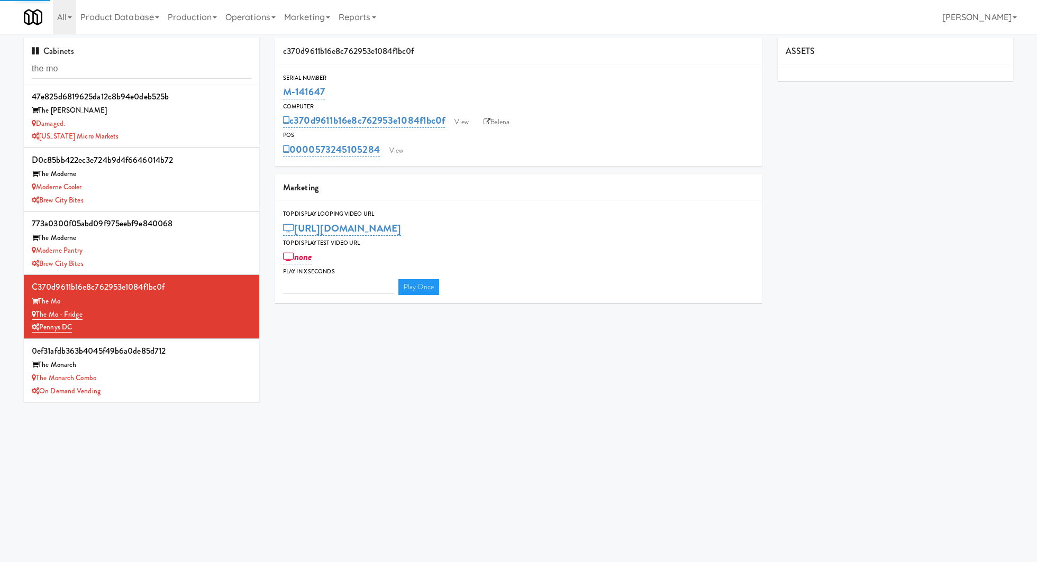
type input "3"
click at [396, 156] on link "View" at bounding box center [396, 151] width 24 height 16
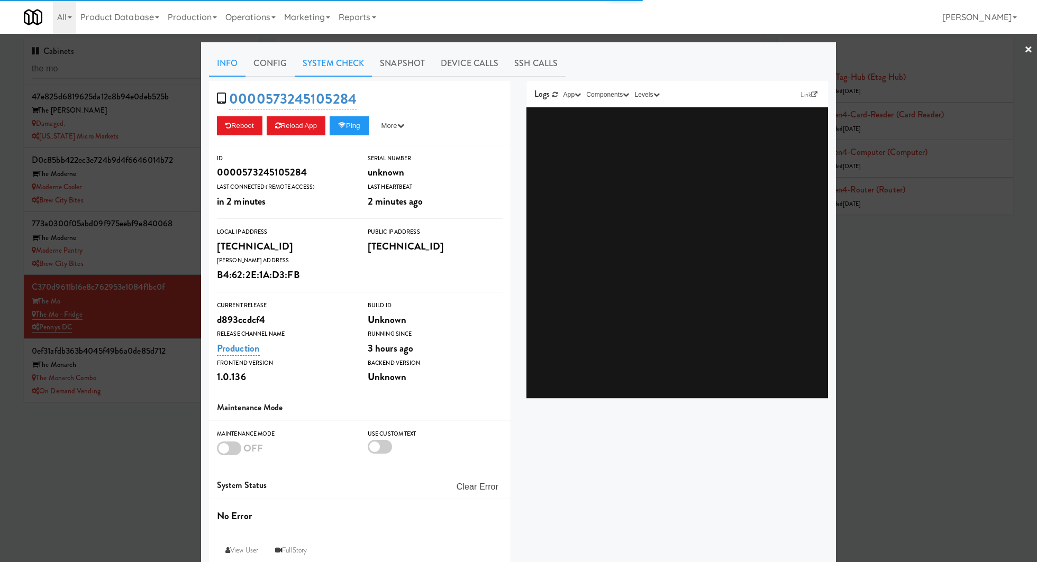
click at [335, 68] on link "System Check" at bounding box center [333, 63] width 77 height 26
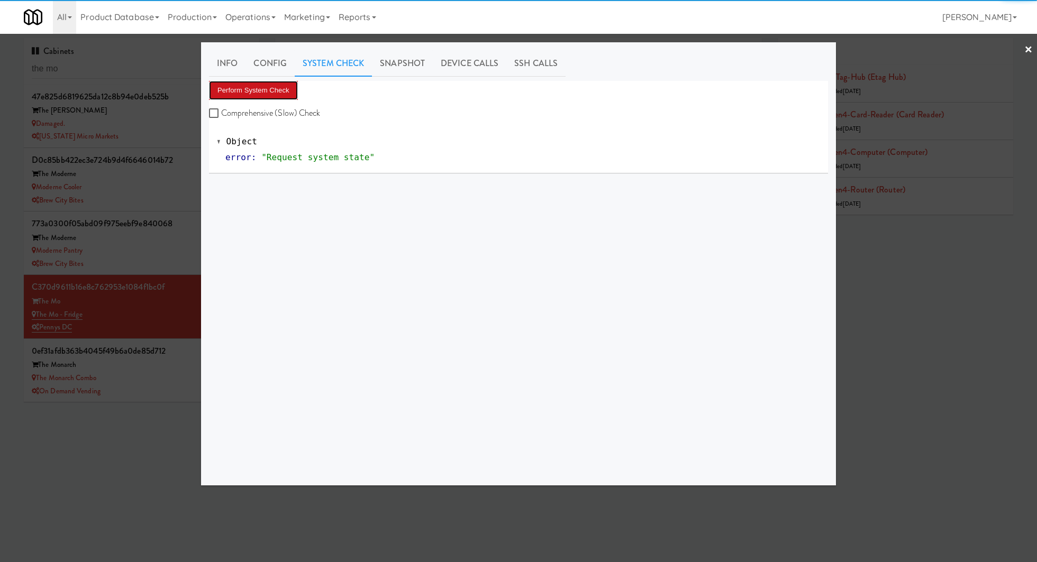
click at [286, 89] on button "Perform System Check" at bounding box center [253, 90] width 89 height 19
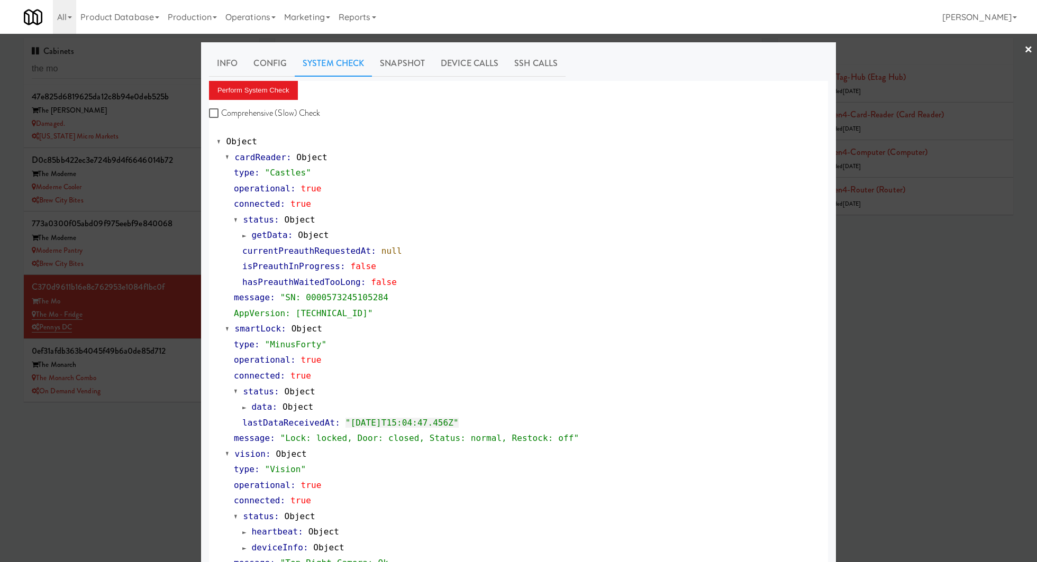
click at [135, 303] on div at bounding box center [518, 281] width 1037 height 562
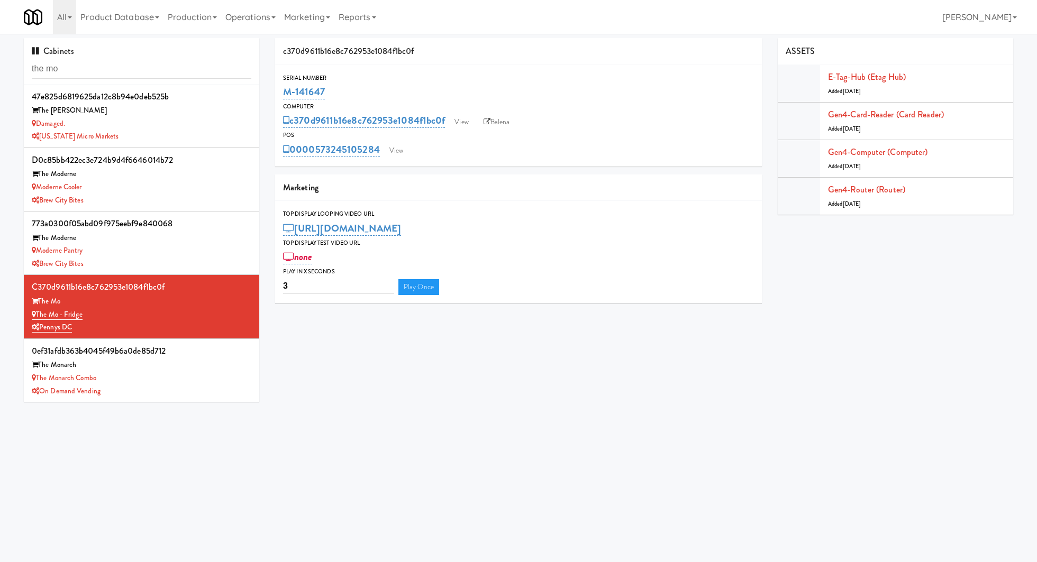
scroll to position [63, 0]
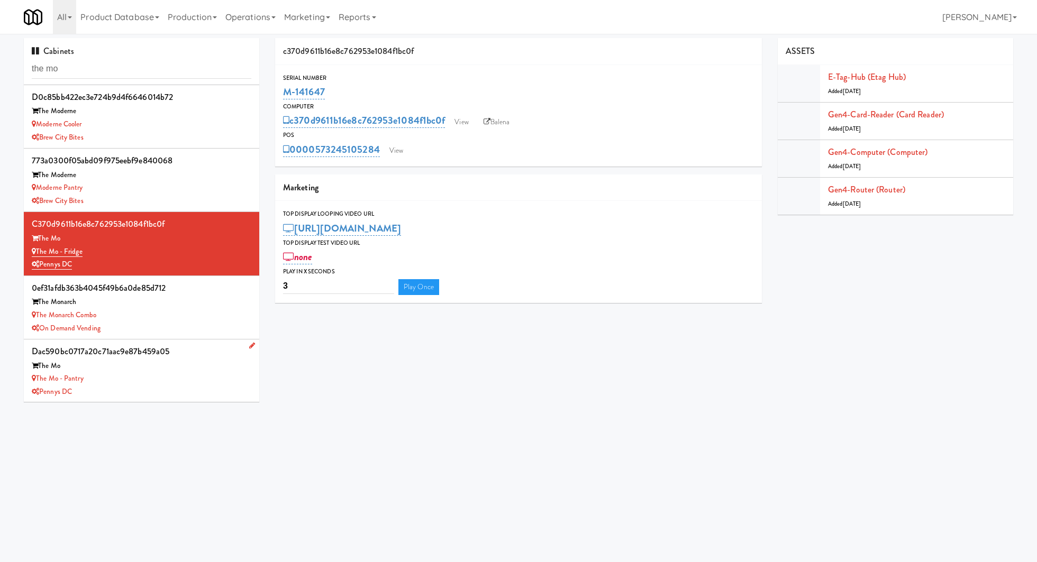
click at [178, 358] on div "dac590bc0717a20c71aac9e87b459a05" at bounding box center [142, 352] width 220 height 16
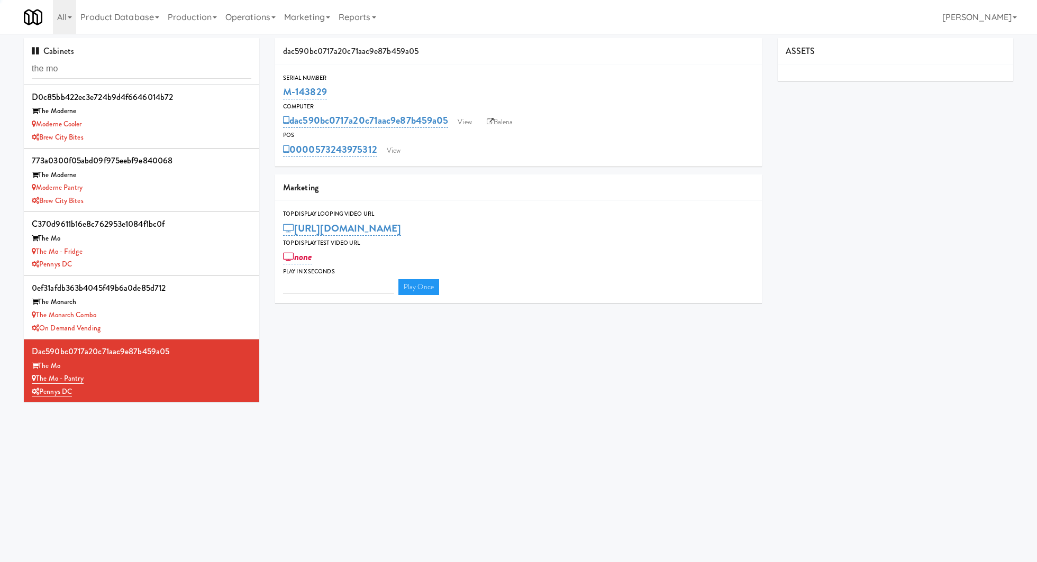
type input "3"
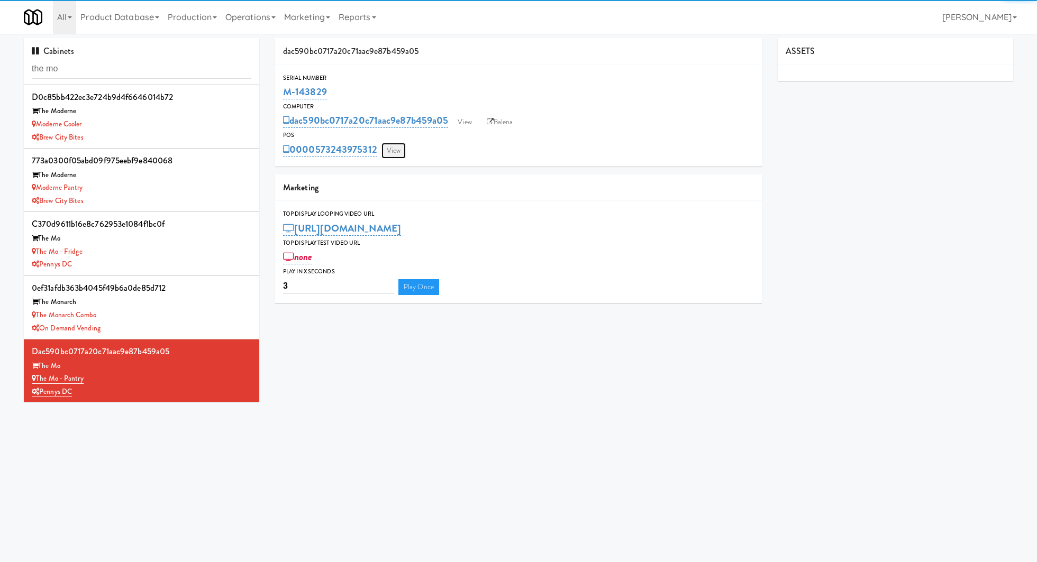
click at [398, 152] on link "View" at bounding box center [393, 151] width 24 height 16
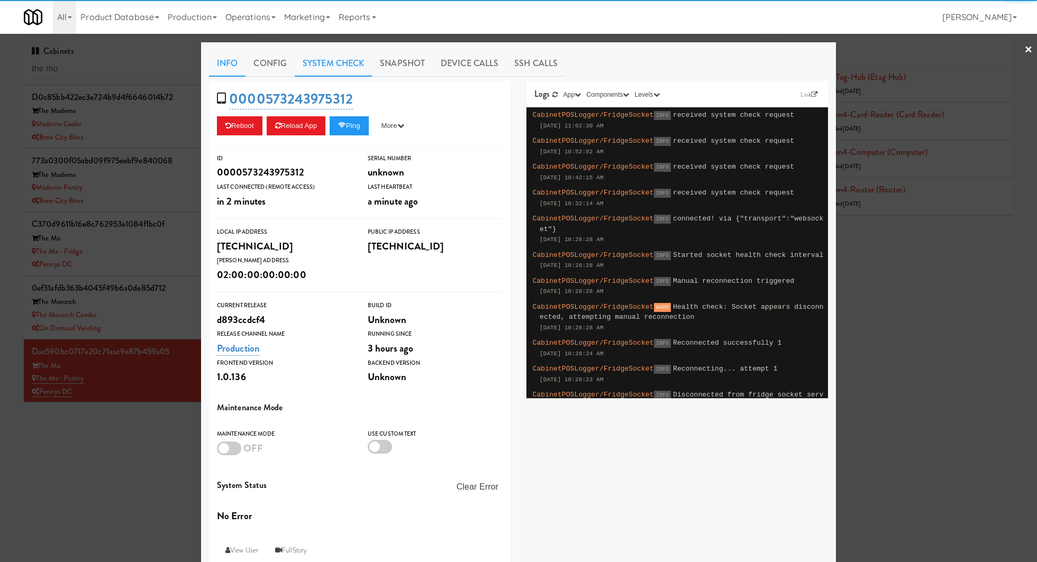
click at [330, 53] on link "System Check" at bounding box center [333, 63] width 77 height 26
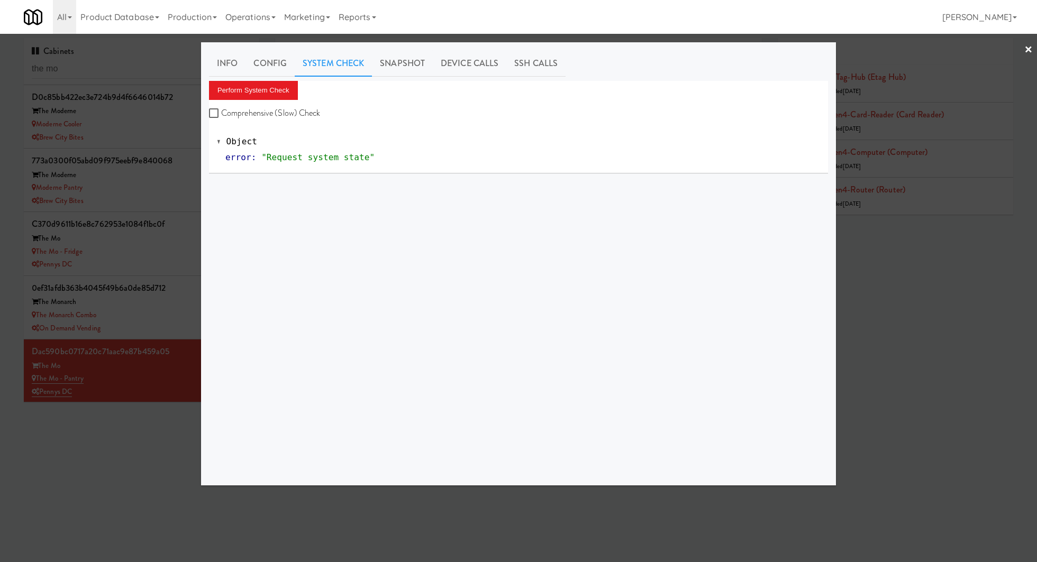
click at [278, 101] on div "Perform System Check Comprehensive (Slow) Check" at bounding box center [518, 101] width 619 height 40
click at [278, 89] on button "Perform System Check" at bounding box center [253, 90] width 89 height 19
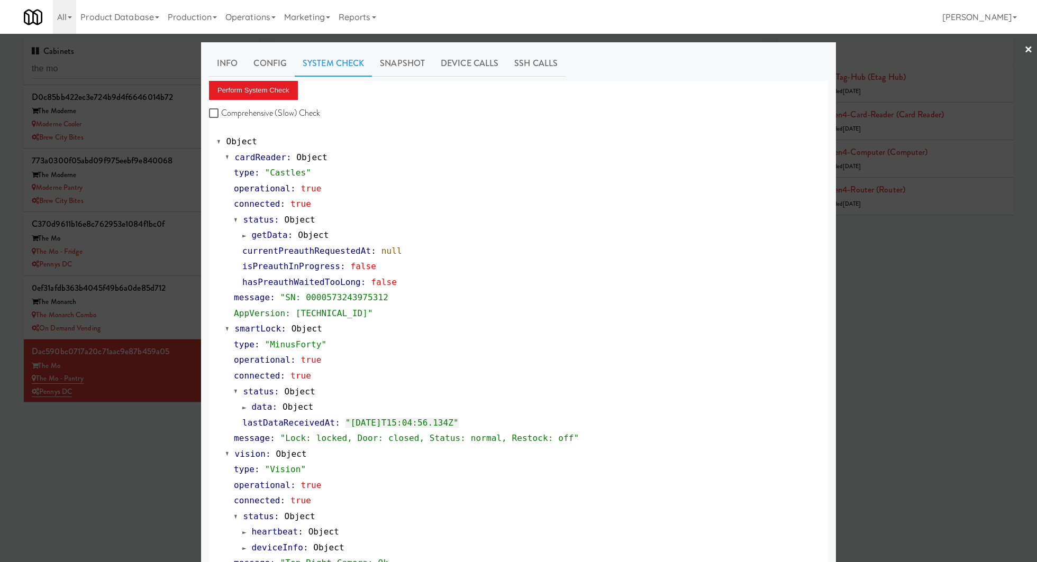
click at [124, 65] on div at bounding box center [518, 281] width 1037 height 562
click at [124, 65] on input "the mo" at bounding box center [142, 69] width 220 height 20
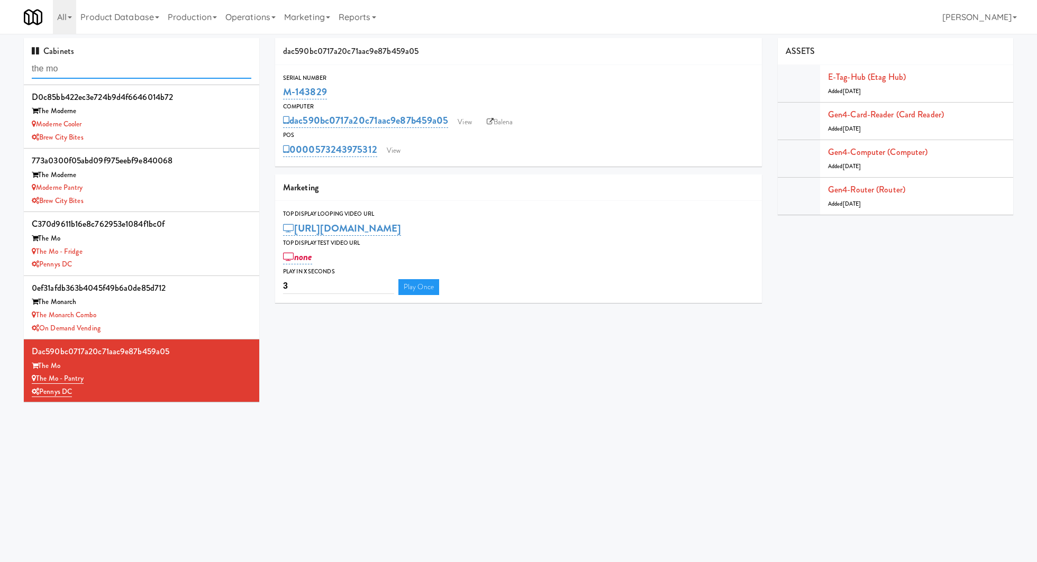
click at [124, 65] on input "the mo" at bounding box center [142, 69] width 220 height 20
type input "i"
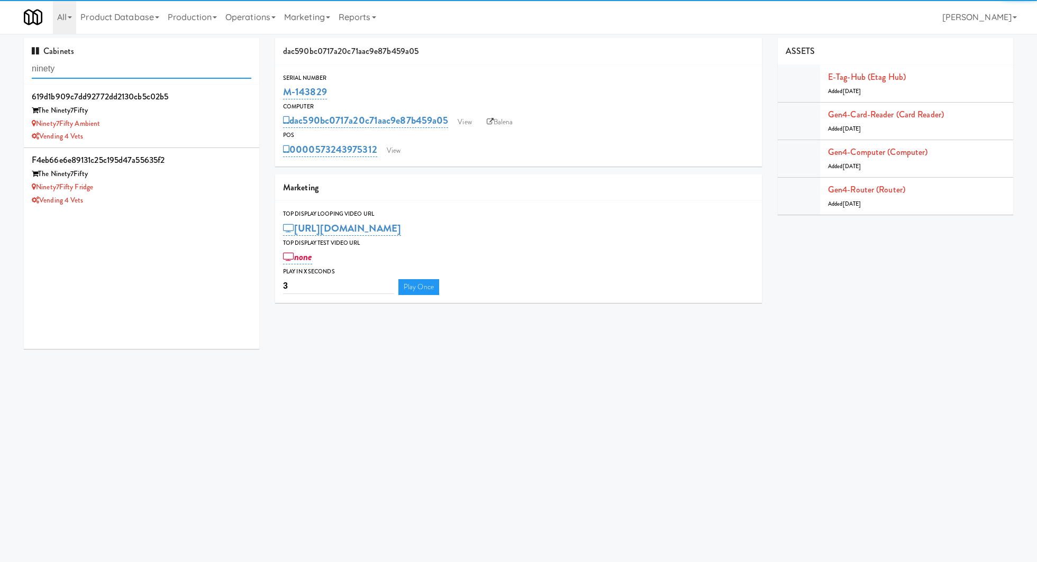
type input "ninety"
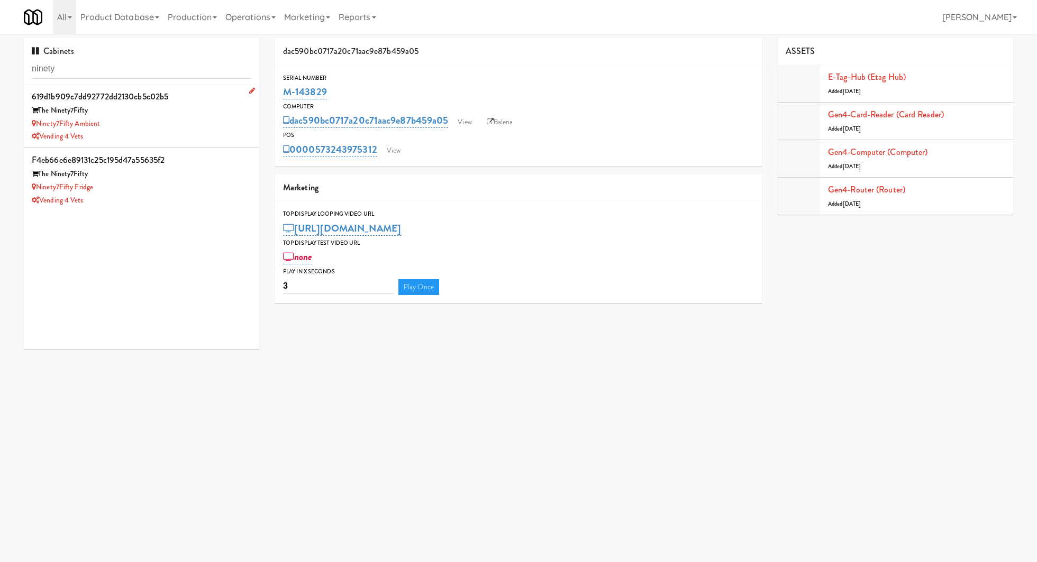
click at [230, 135] on div "Vending 4 Vets" at bounding box center [142, 136] width 220 height 13
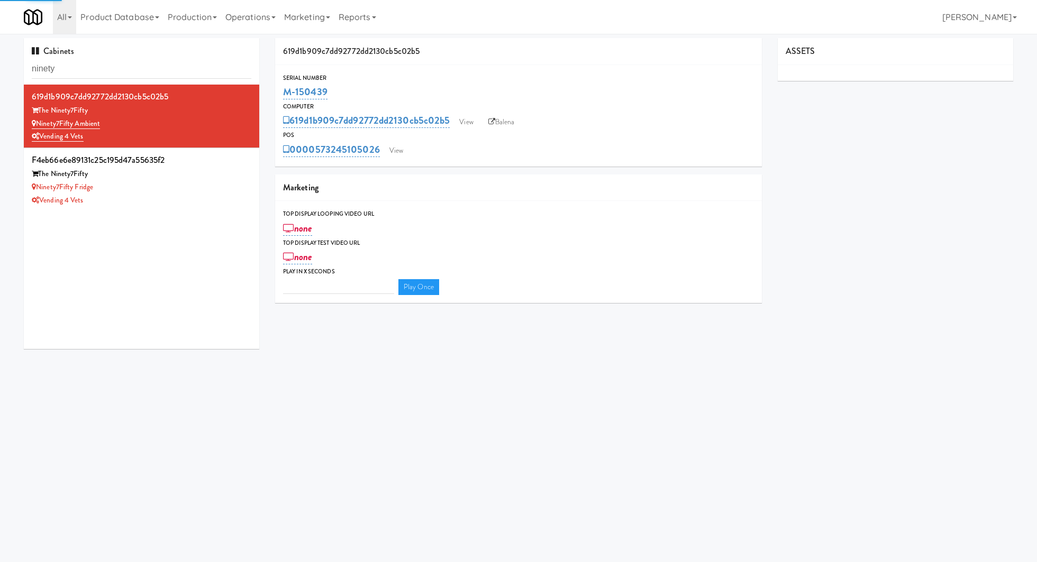
type input "3"
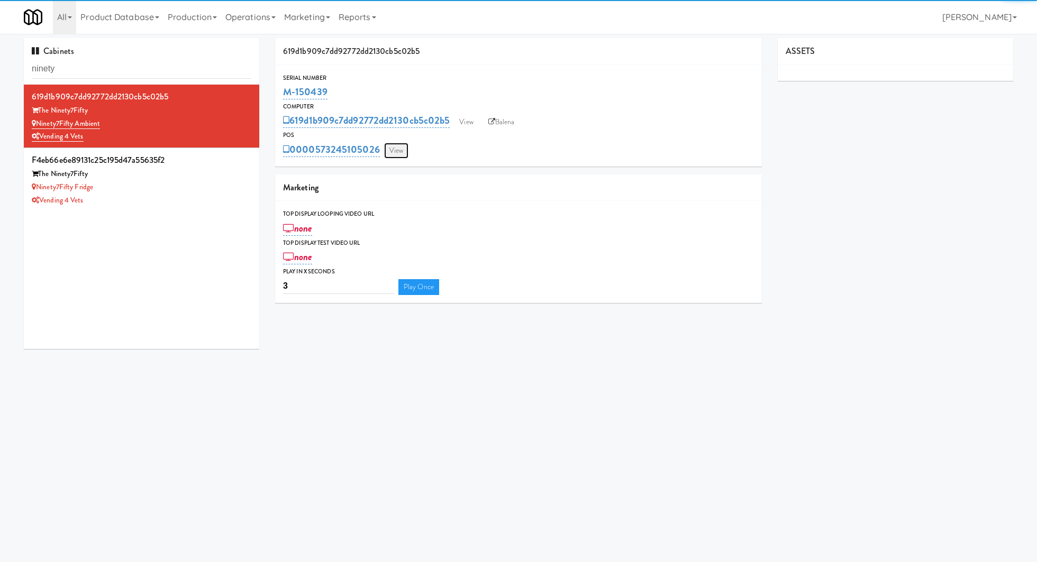
click at [404, 152] on link "View" at bounding box center [396, 151] width 24 height 16
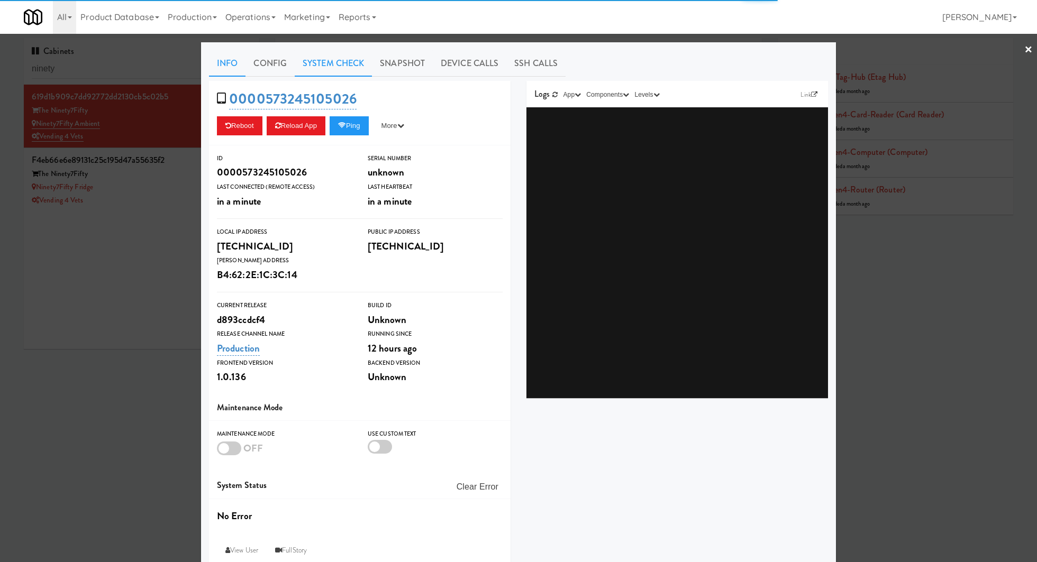
click at [324, 66] on link "System Check" at bounding box center [333, 63] width 77 height 26
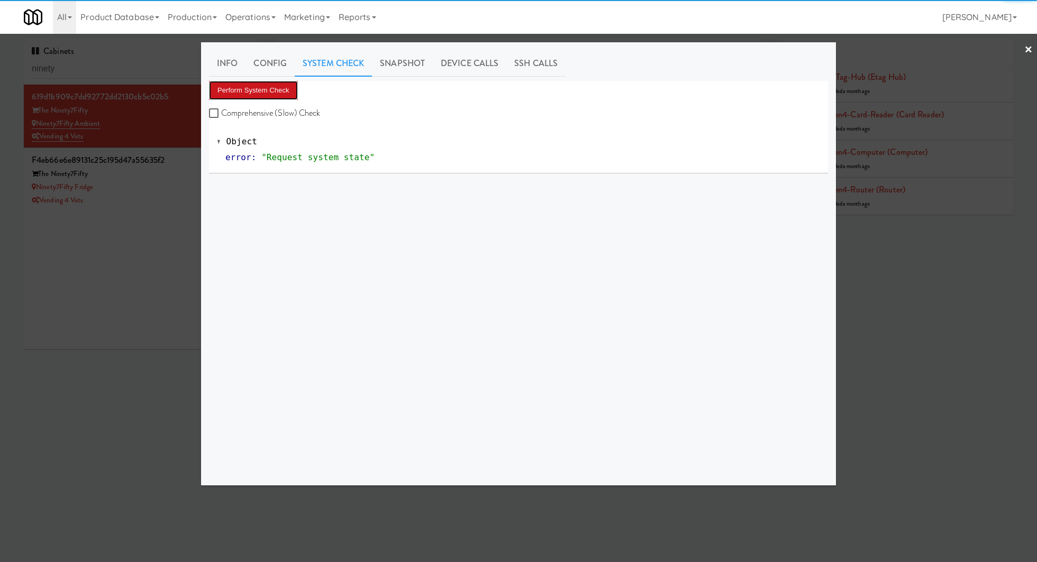
click at [277, 87] on button "Perform System Check" at bounding box center [253, 90] width 89 height 19
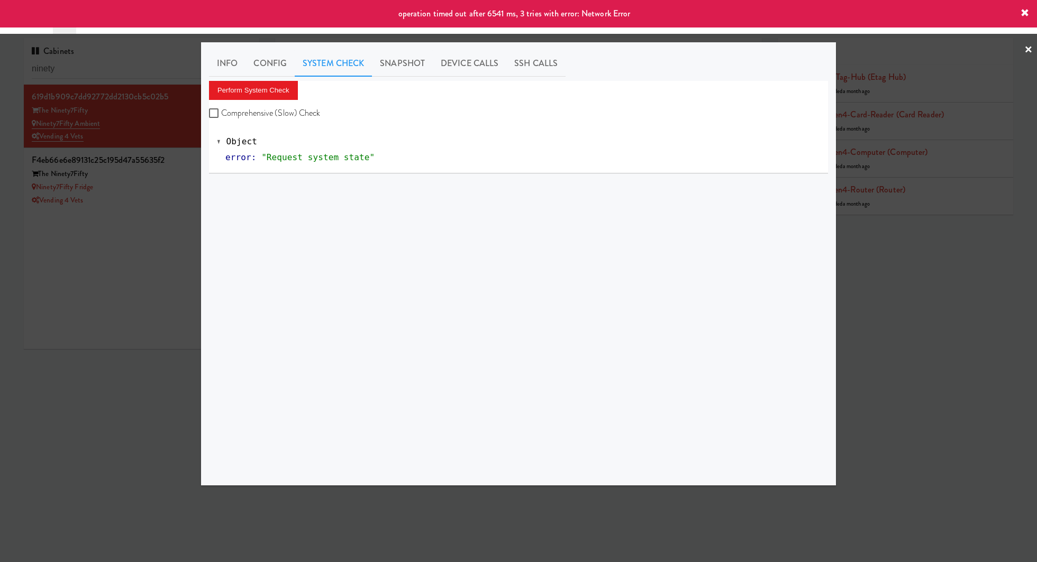
click at [145, 221] on div at bounding box center [518, 281] width 1037 height 562
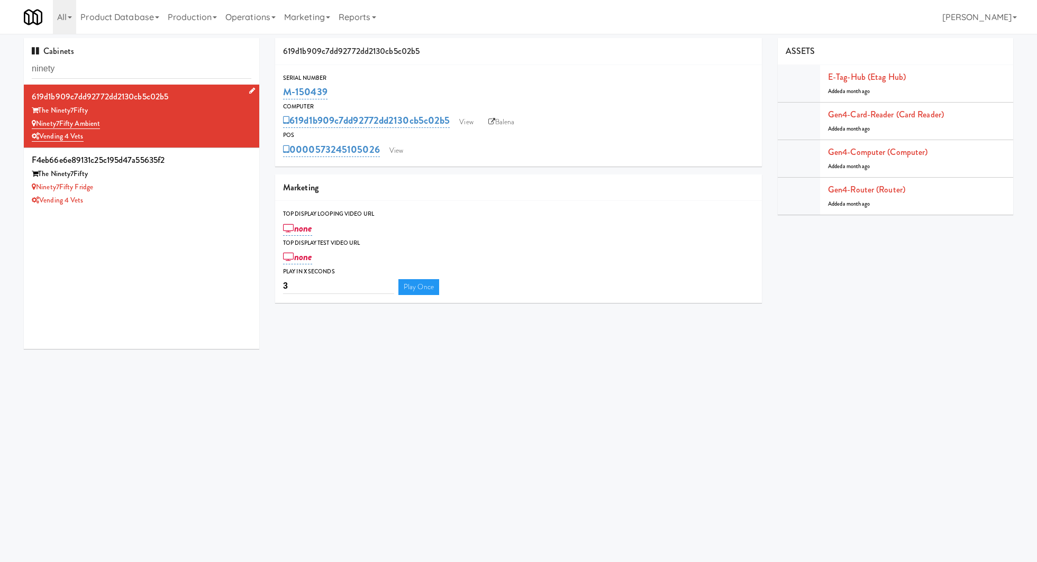
drag, startPoint x: 108, startPoint y: 112, endPoint x: 41, endPoint y: 115, distance: 67.8
click at [41, 115] on div "The Ninety7Fifty" at bounding box center [142, 110] width 220 height 13
click at [198, 181] on div "Ninety7Fifty Fridge" at bounding box center [142, 187] width 220 height 13
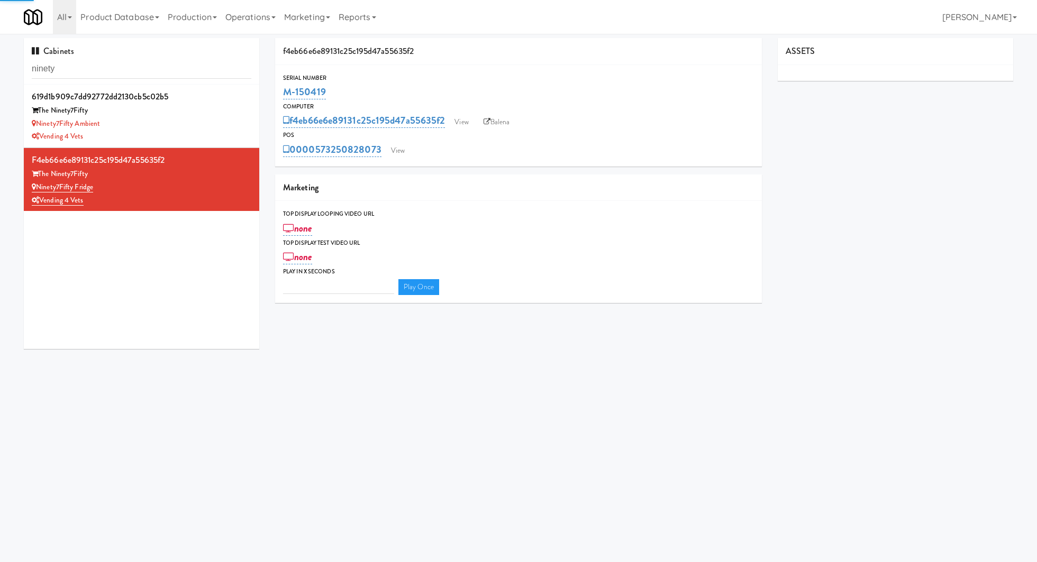
type input "3"
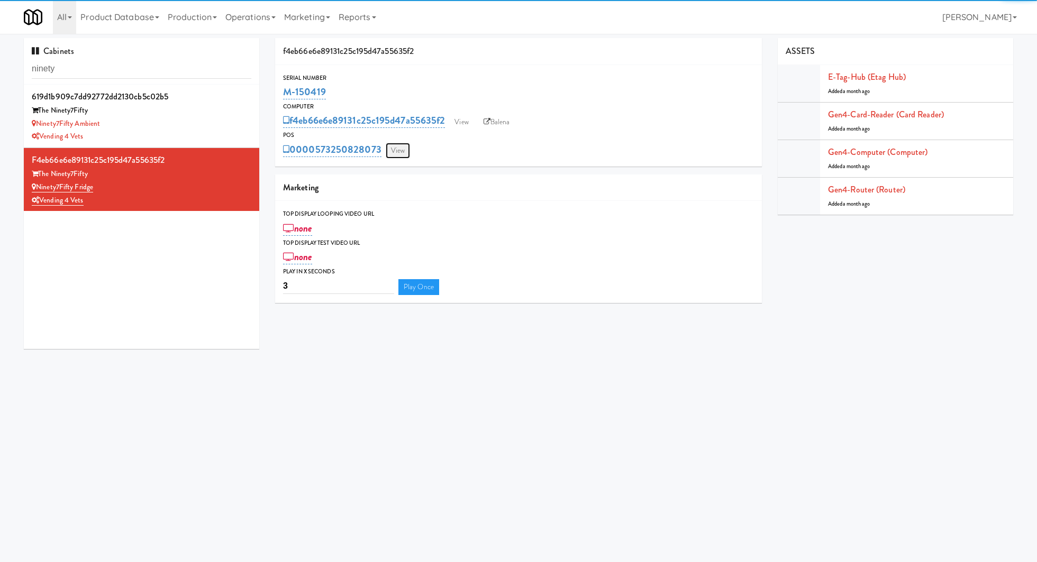
click at [393, 155] on link "View" at bounding box center [398, 151] width 24 height 16
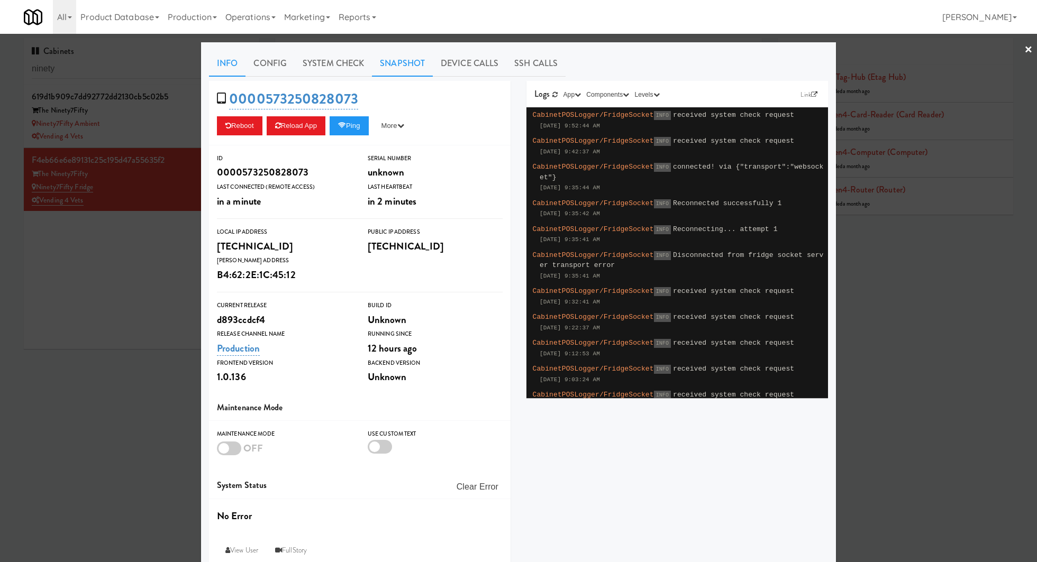
click at [420, 66] on link "Snapshot" at bounding box center [402, 63] width 61 height 26
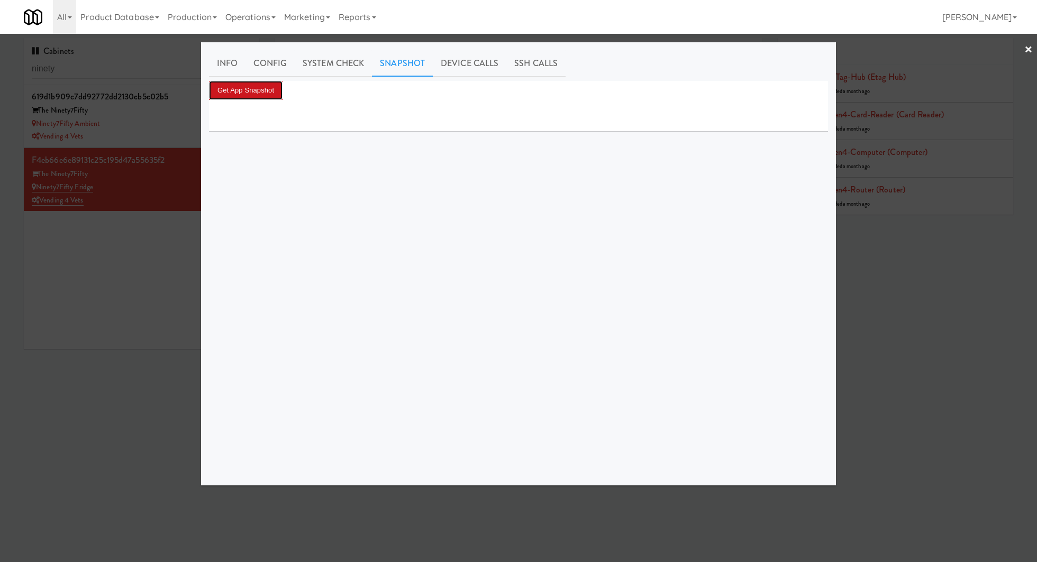
click at [271, 86] on button "Get App Snapshot" at bounding box center [246, 90] width 74 height 19
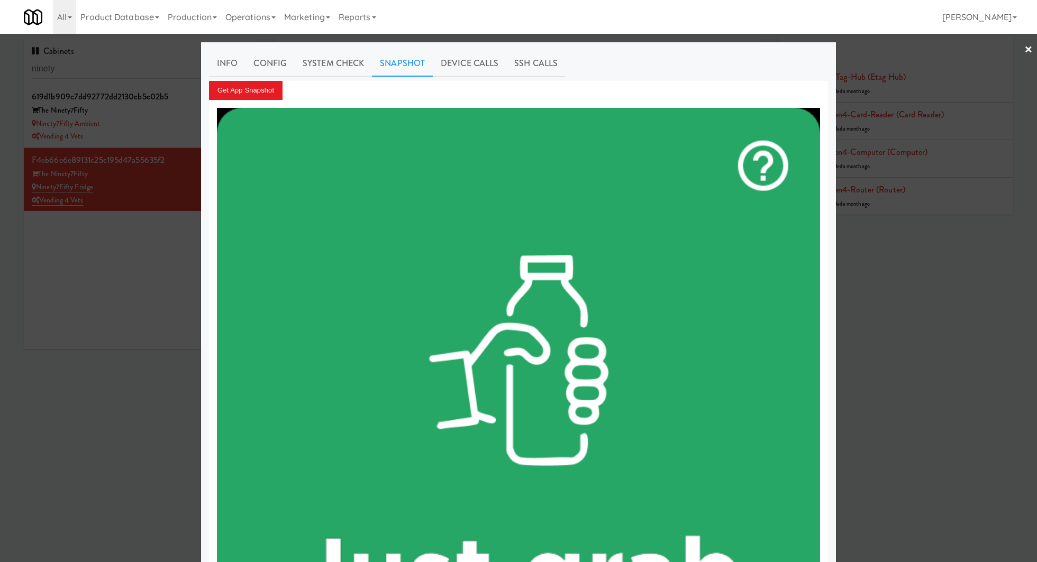
click at [141, 131] on div at bounding box center [518, 281] width 1037 height 562
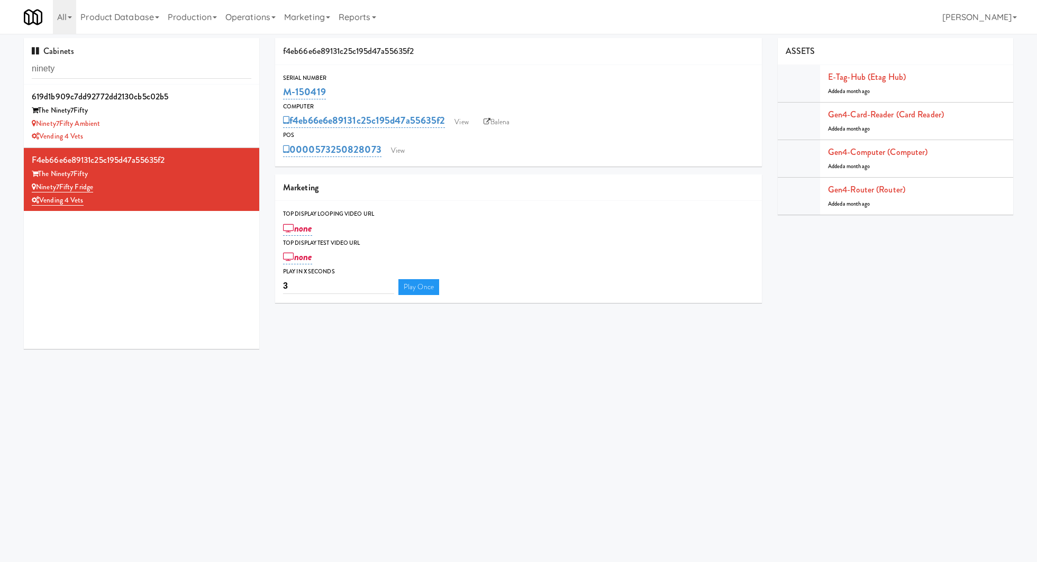
click at [141, 131] on div "Vending 4 Vets" at bounding box center [142, 136] width 220 height 13
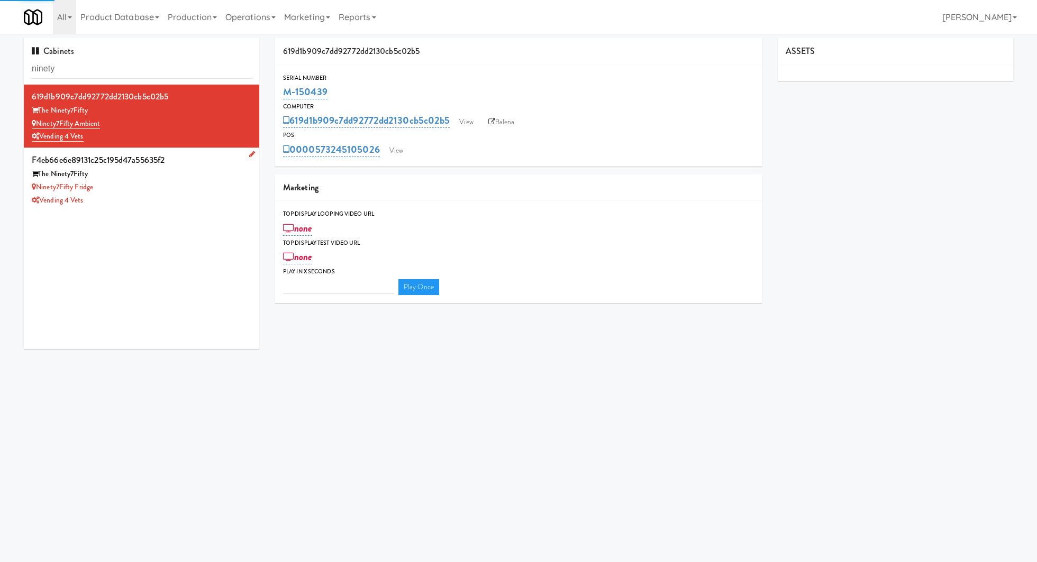
click at [187, 166] on div "f4eb66e6e89131c25c195d47a55635f2" at bounding box center [142, 160] width 220 height 16
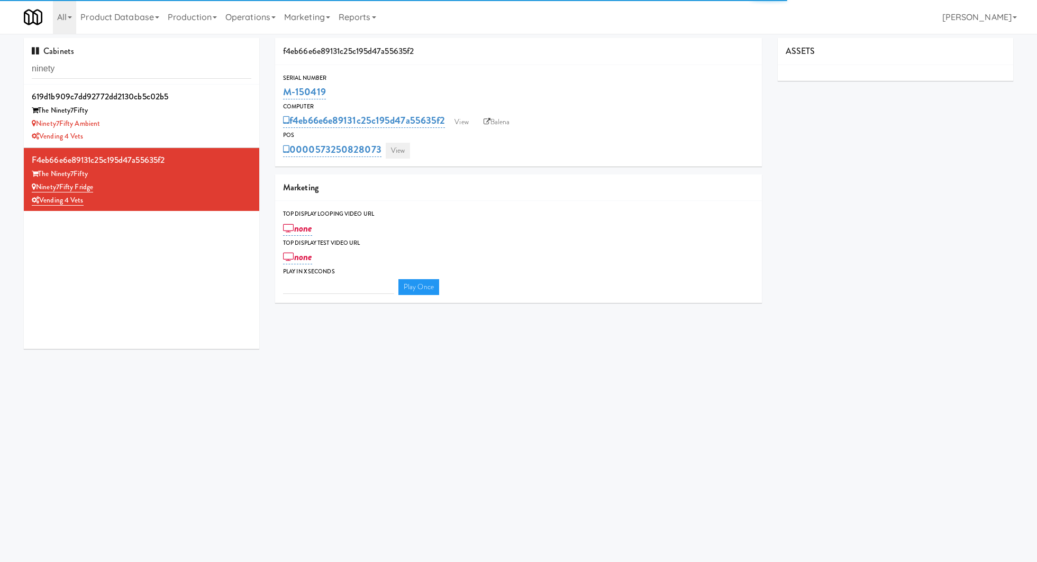
type input "3"
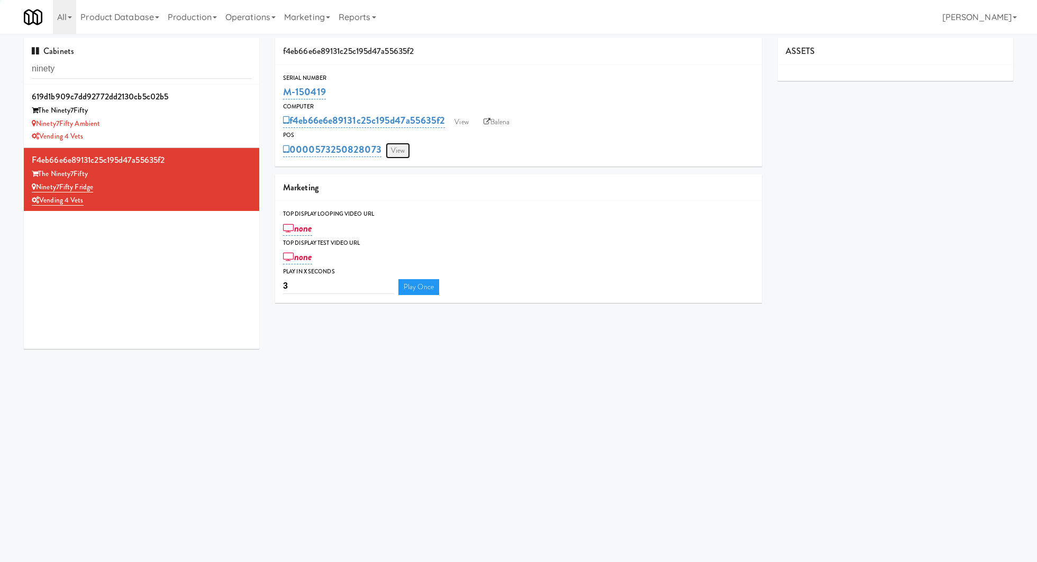
click at [407, 151] on link "View" at bounding box center [398, 151] width 24 height 16
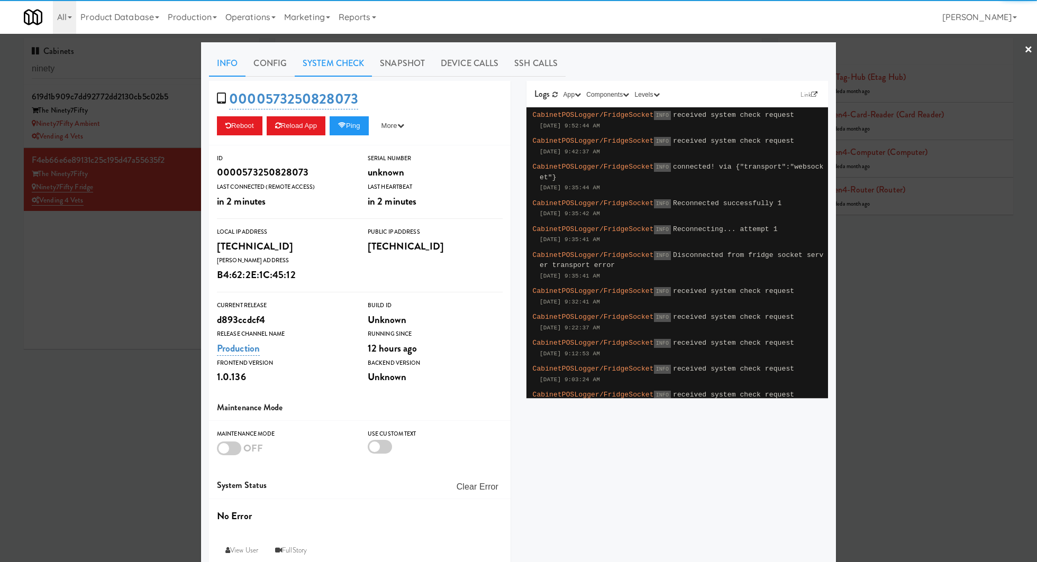
click at [311, 62] on link "System Check" at bounding box center [333, 63] width 77 height 26
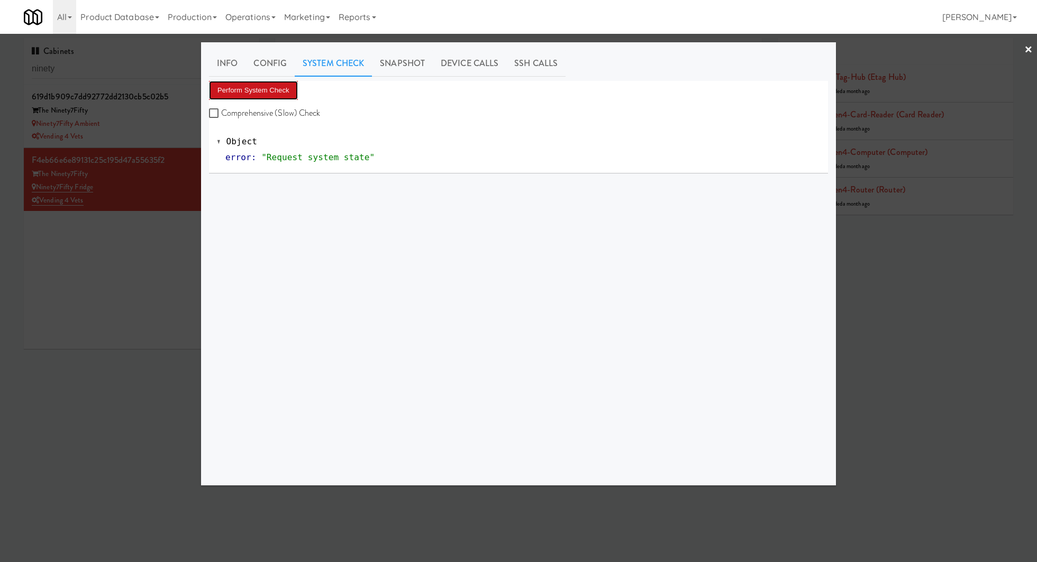
click at [272, 87] on button "Perform System Check" at bounding box center [253, 90] width 89 height 19
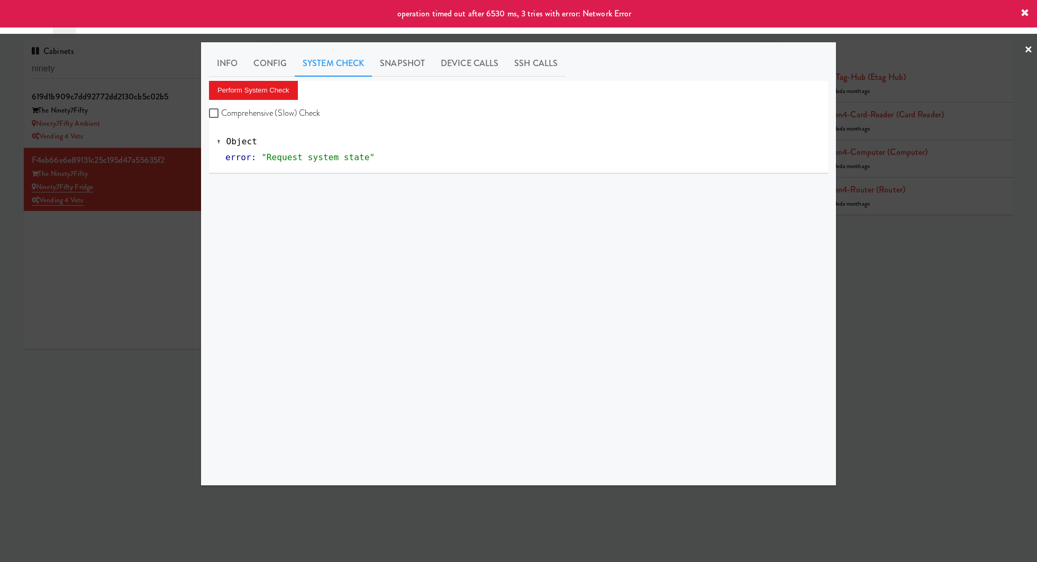
click at [174, 136] on div at bounding box center [518, 281] width 1037 height 562
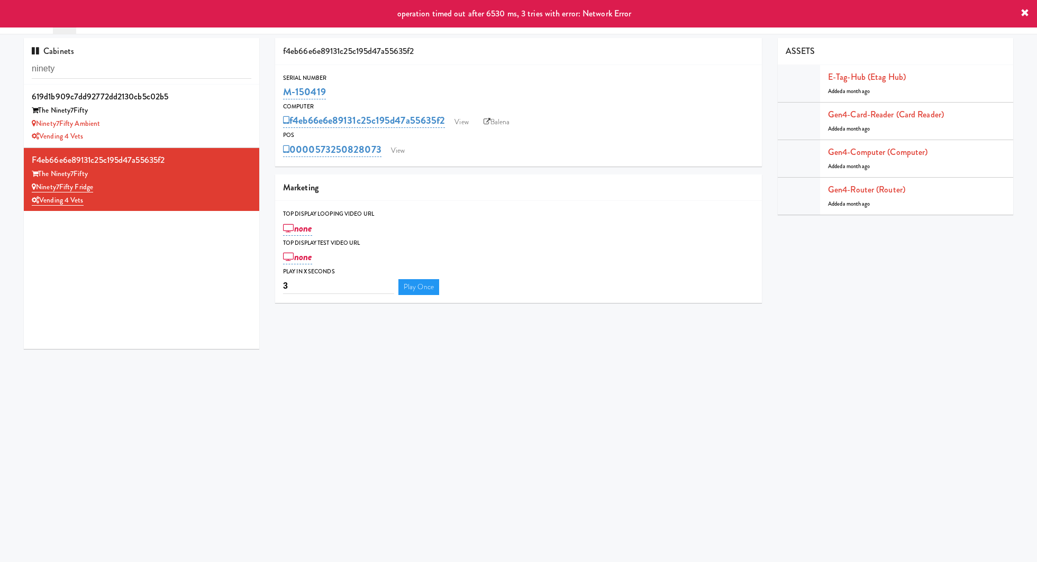
click at [174, 136] on div "Vending 4 Vets" at bounding box center [142, 136] width 220 height 13
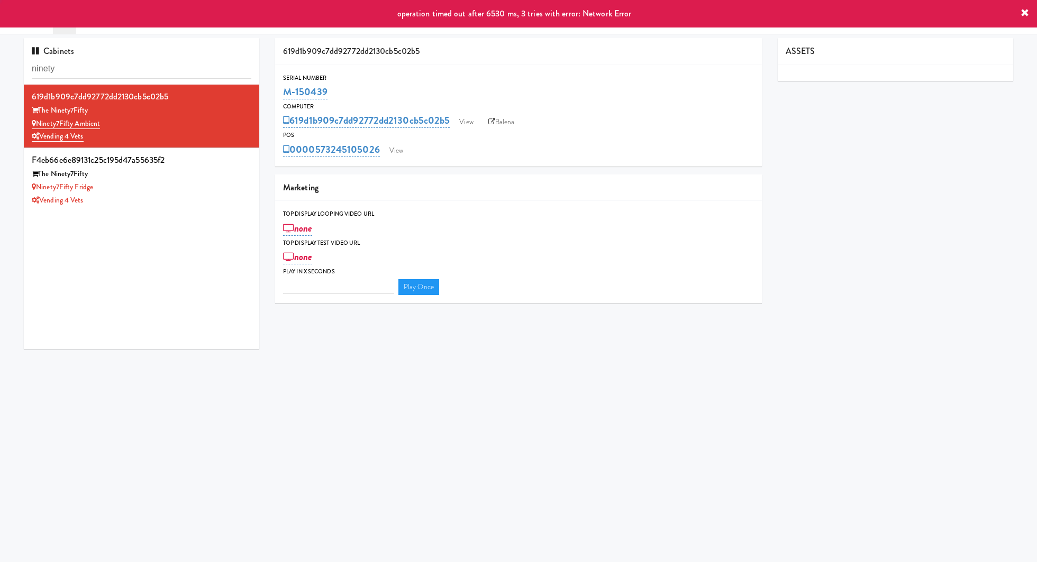
type input "3"
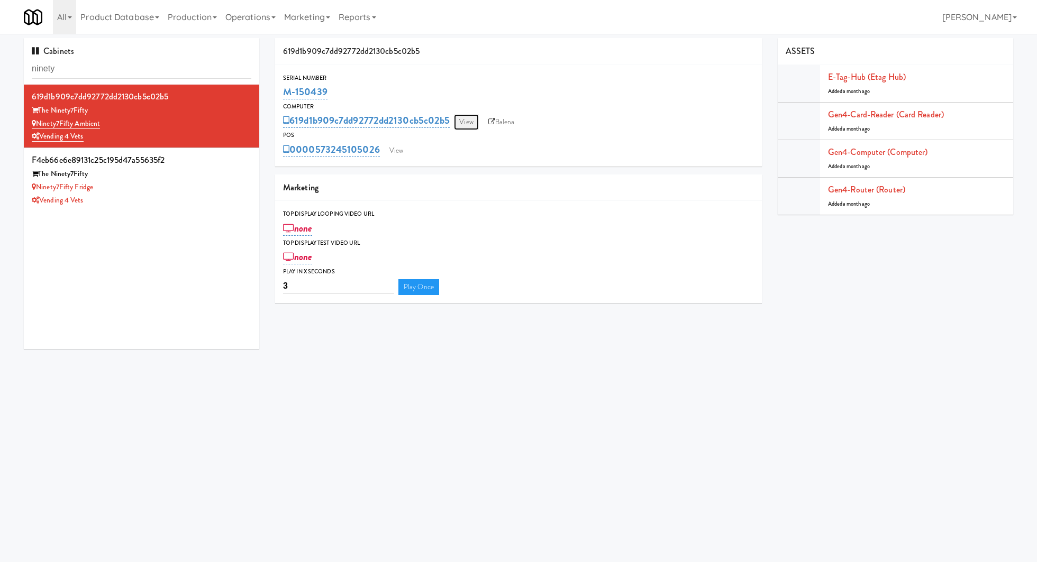
click at [470, 127] on link "View" at bounding box center [466, 122] width 24 height 16
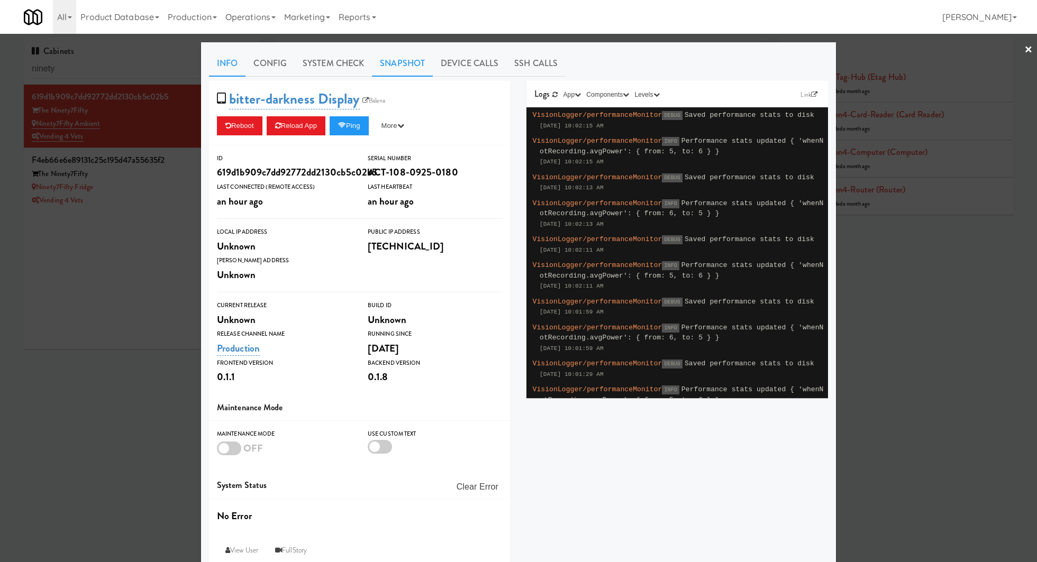
click at [397, 71] on link "Snapshot" at bounding box center [402, 63] width 61 height 26
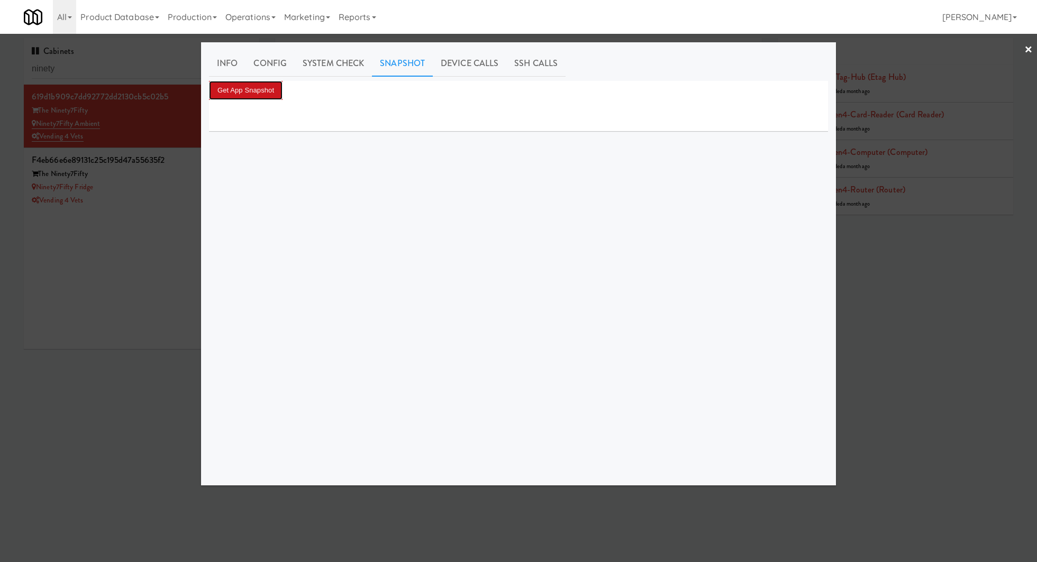
click at [271, 88] on button "Get App Snapshot" at bounding box center [246, 90] width 74 height 19
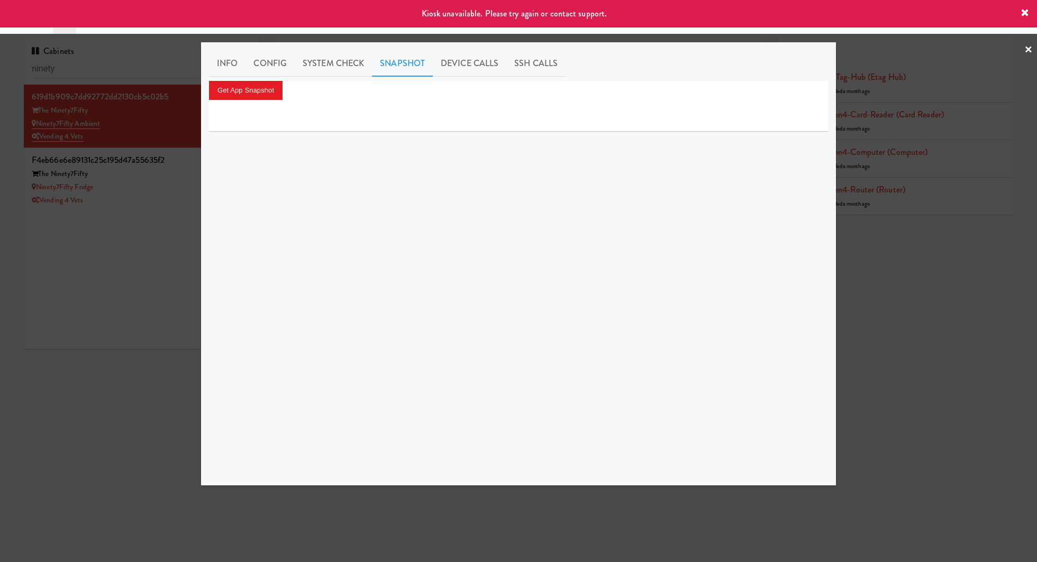
click at [142, 256] on div at bounding box center [518, 281] width 1037 height 562
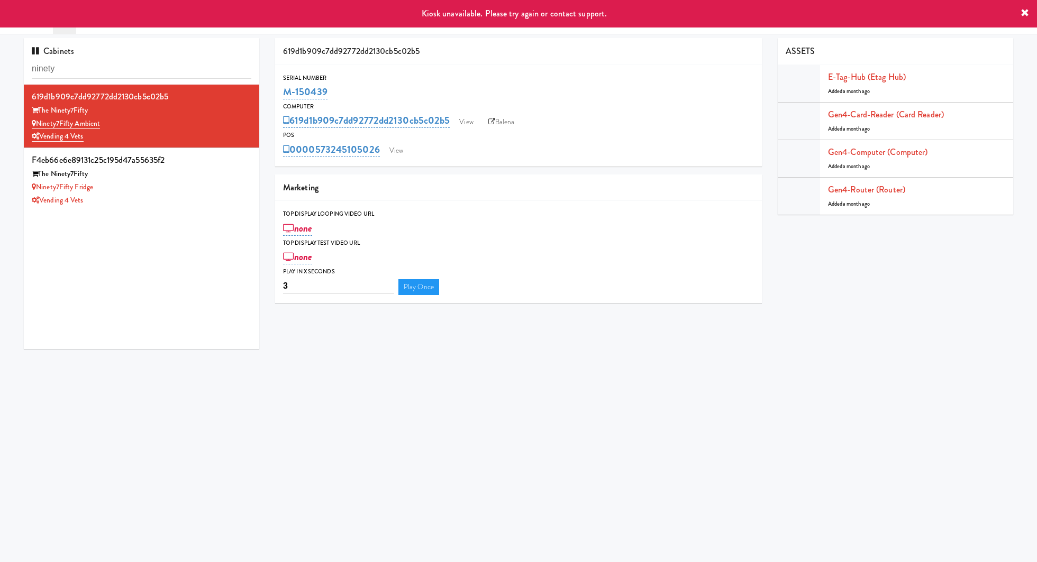
drag, startPoint x: 360, startPoint y: 93, endPoint x: 279, endPoint y: 92, distance: 81.5
click at [280, 93] on div "Serial Number M-150439" at bounding box center [518, 87] width 487 height 29
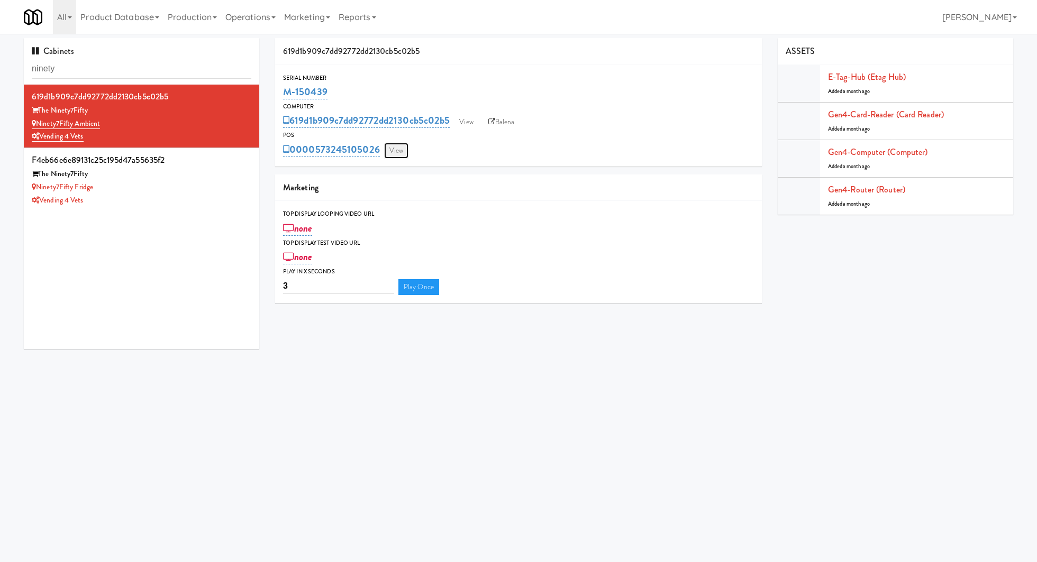
click at [397, 151] on link "View" at bounding box center [396, 151] width 24 height 16
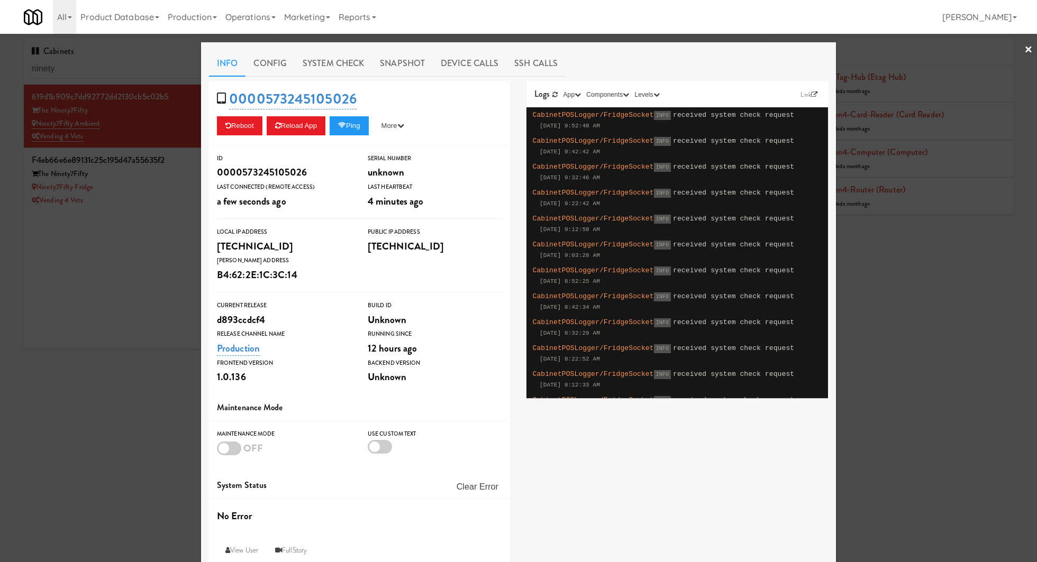
click at [126, 298] on div at bounding box center [518, 281] width 1037 height 562
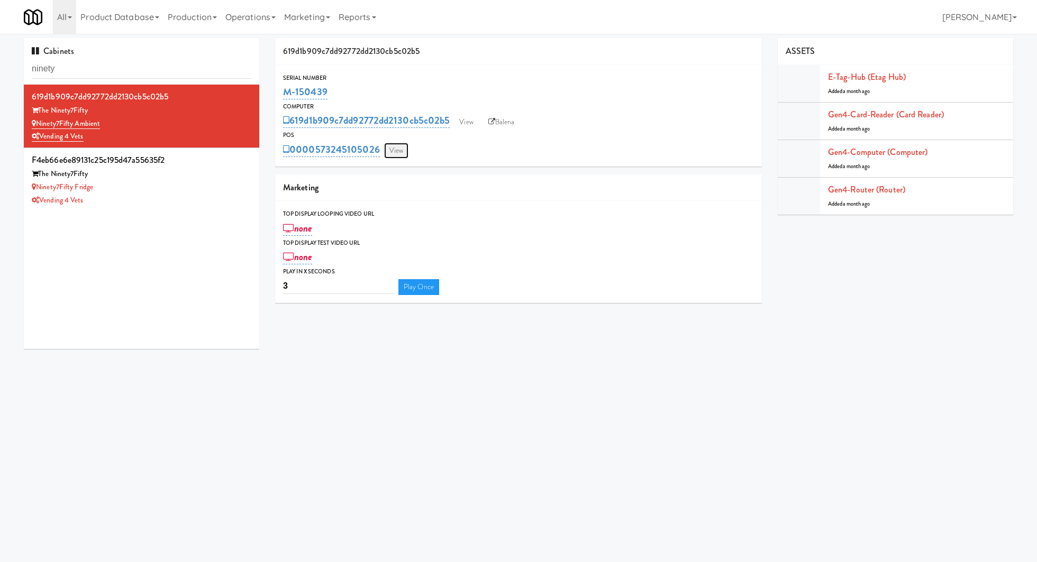
click at [403, 144] on link "View" at bounding box center [396, 151] width 24 height 16
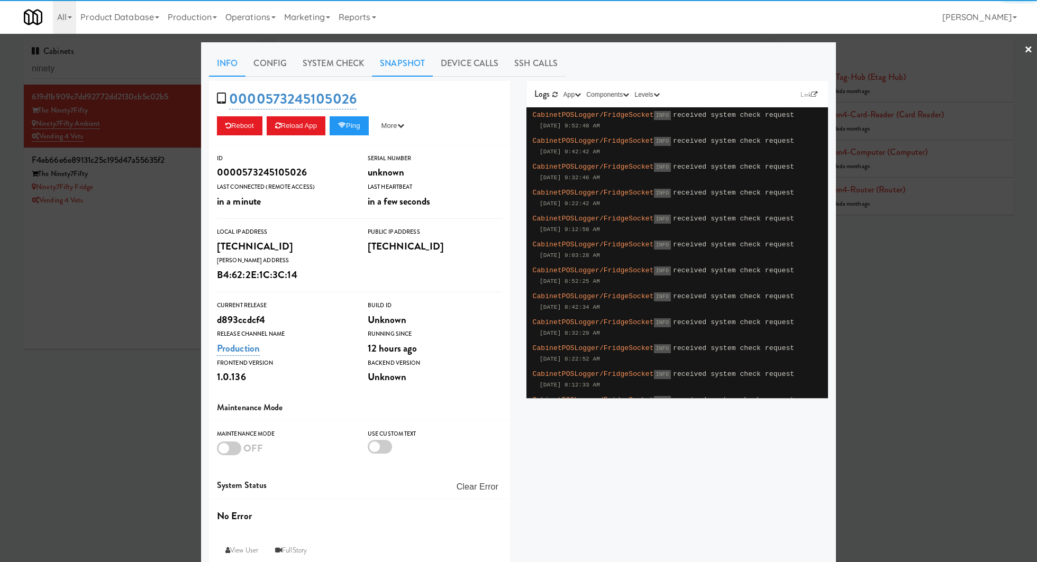
click at [407, 67] on link "Snapshot" at bounding box center [402, 63] width 61 height 26
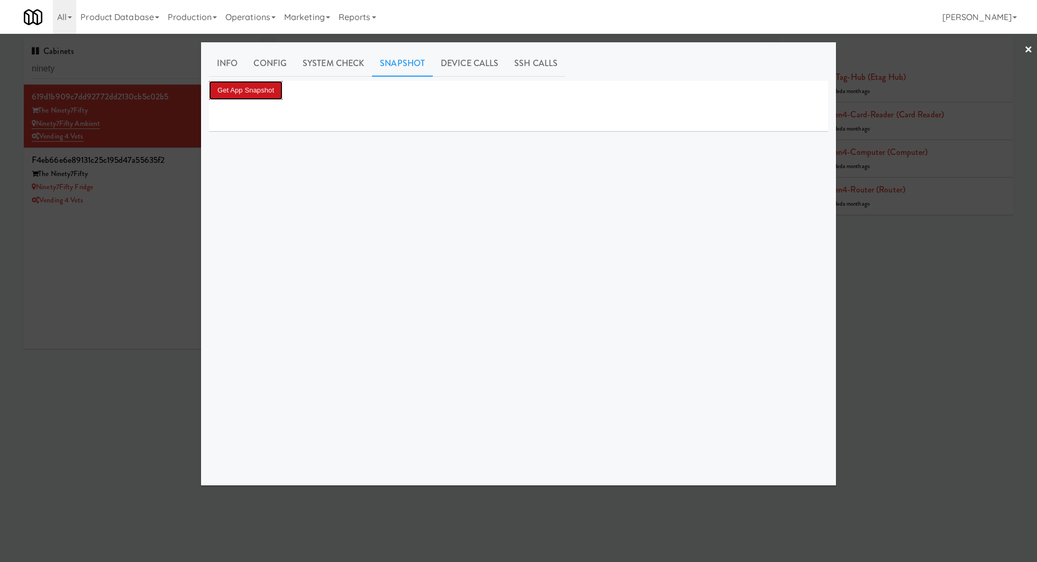
click at [250, 95] on button "Get App Snapshot" at bounding box center [246, 90] width 74 height 19
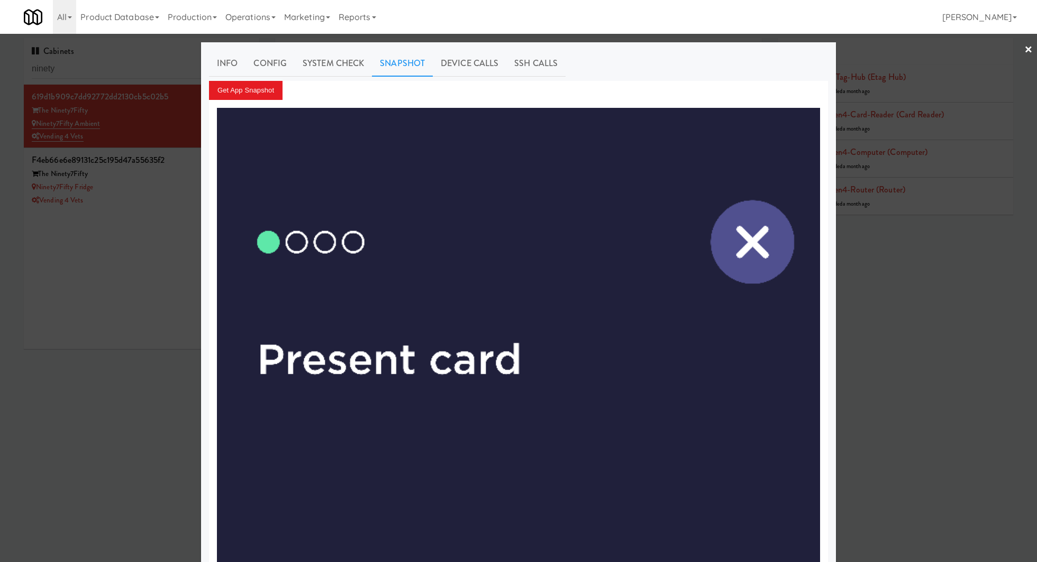
click at [111, 66] on div at bounding box center [518, 281] width 1037 height 562
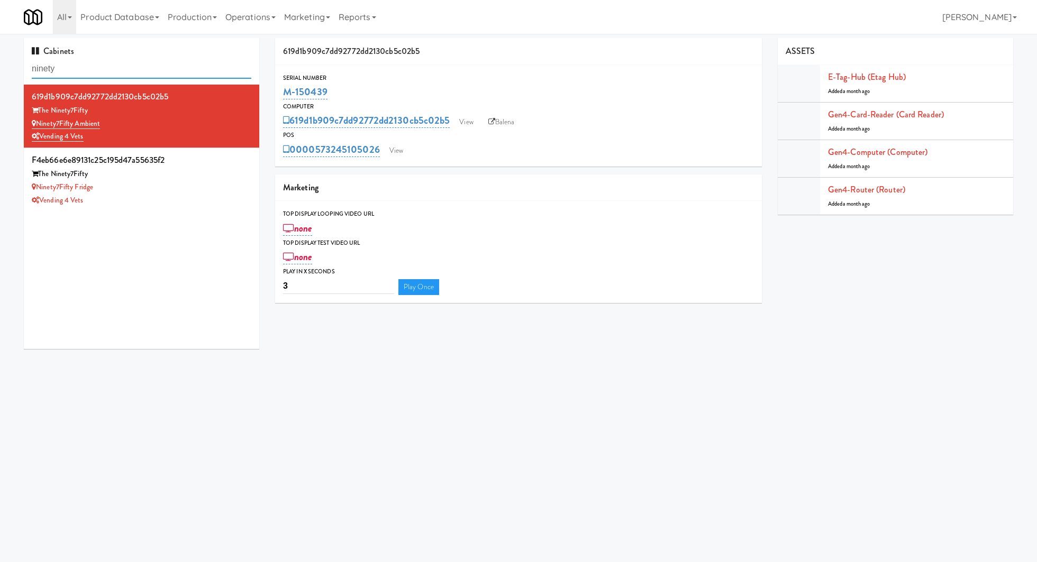
click at [111, 66] on input "ninety" at bounding box center [142, 69] width 220 height 20
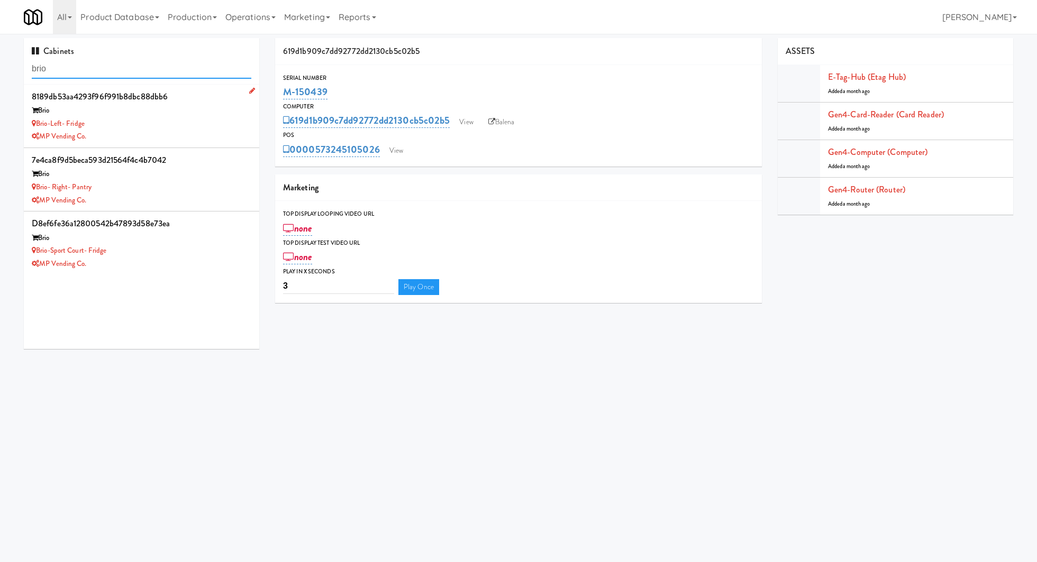
type input "brio"
click at [172, 128] on div "Brio-Left- Fridge" at bounding box center [142, 123] width 220 height 13
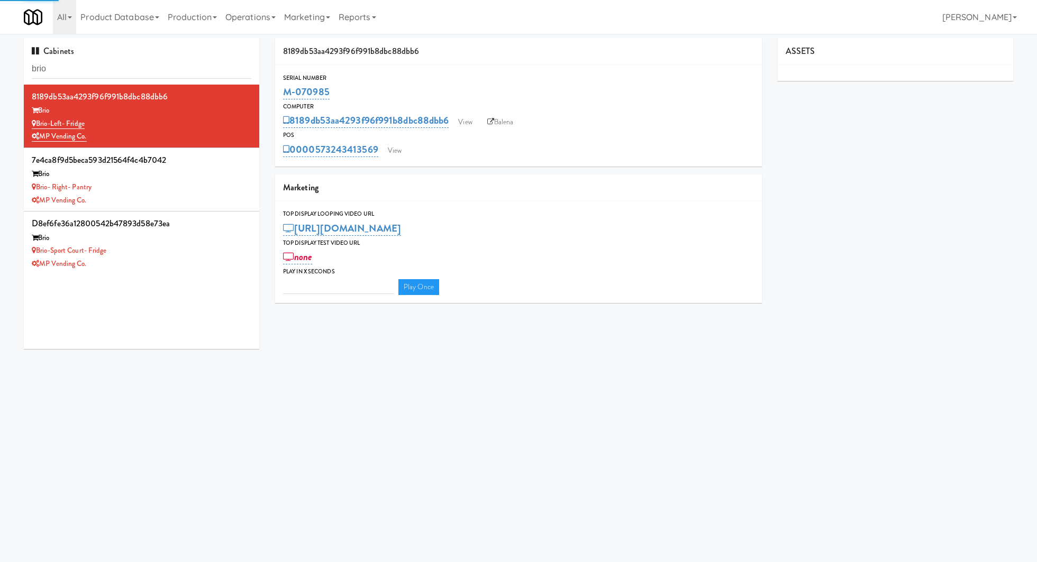
type input "3"
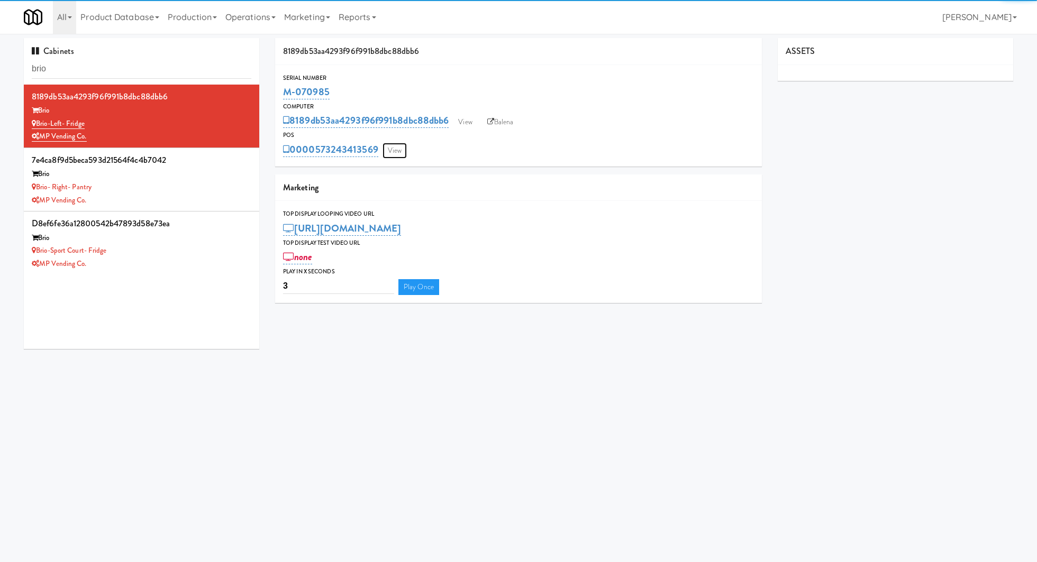
click at [398, 149] on link "View" at bounding box center [394, 151] width 24 height 16
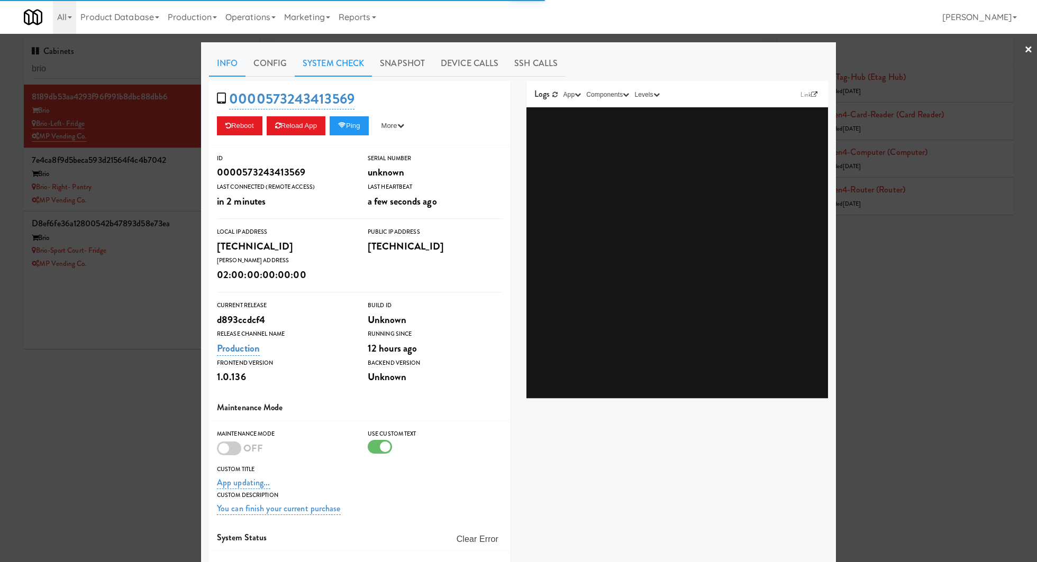
click at [348, 74] on link "System Check" at bounding box center [333, 63] width 77 height 26
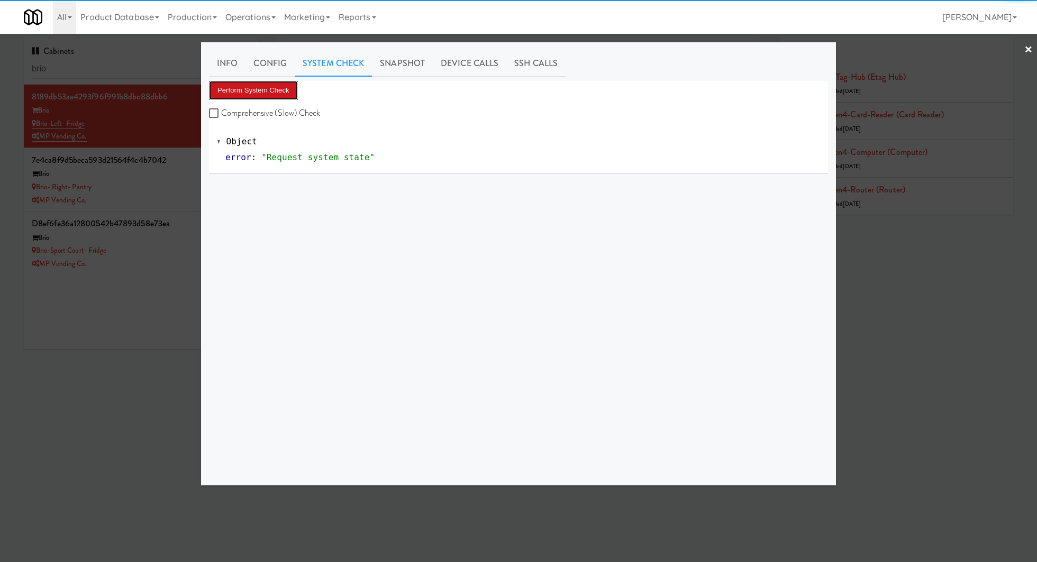
click at [293, 94] on button "Perform System Check" at bounding box center [253, 90] width 89 height 19
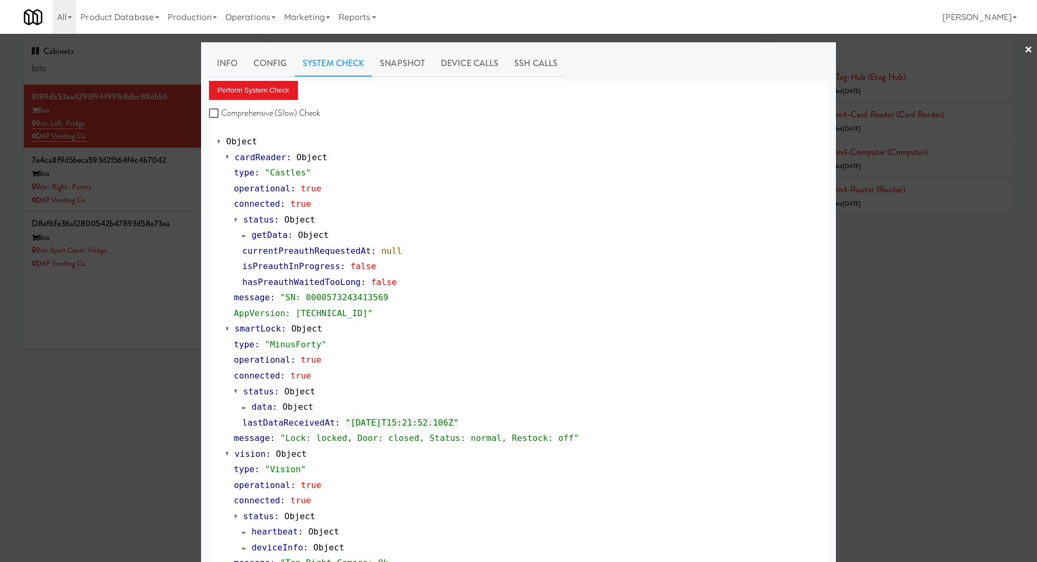
click at [165, 198] on div at bounding box center [518, 281] width 1037 height 562
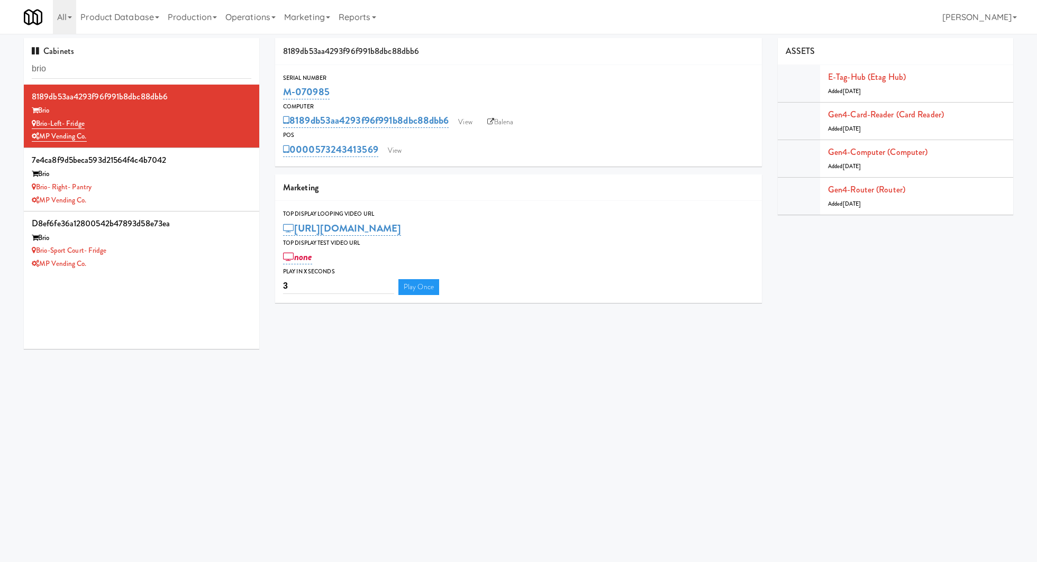
click at [165, 198] on div "MP Vending Co." at bounding box center [142, 200] width 220 height 13
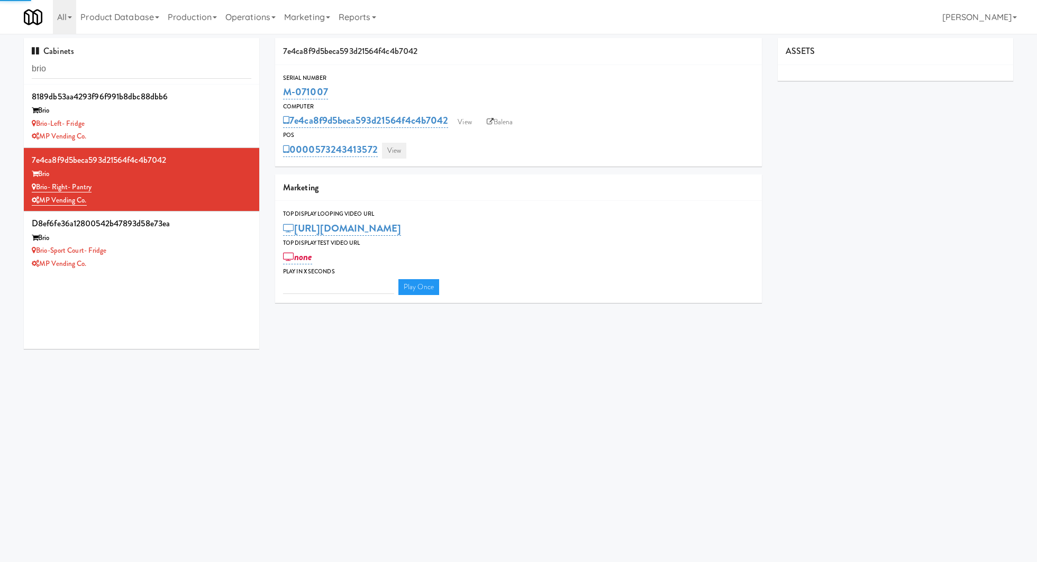
type input "3"
click at [405, 146] on link "View" at bounding box center [394, 151] width 24 height 16
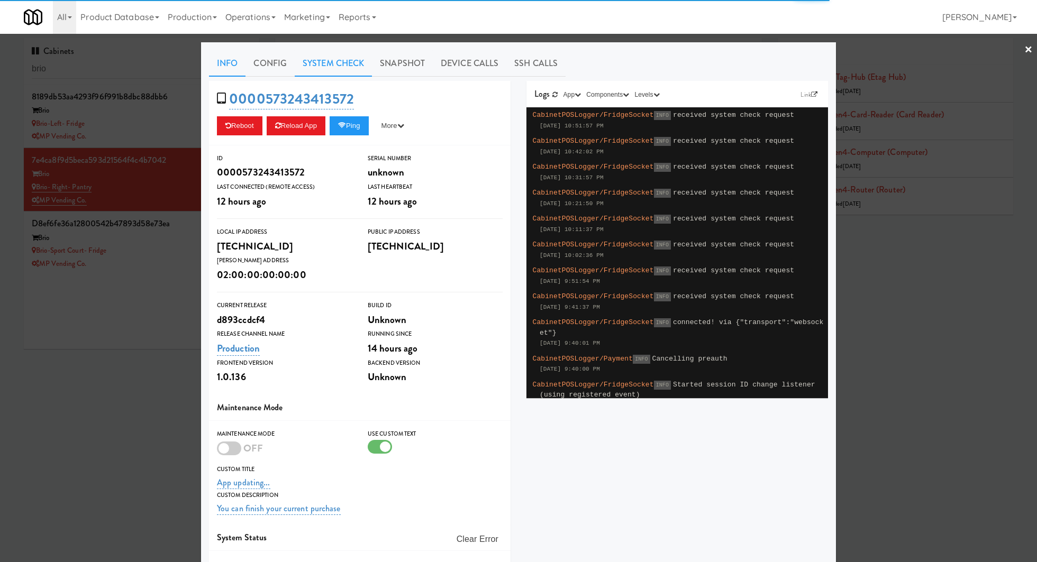
click at [341, 70] on link "System Check" at bounding box center [333, 63] width 77 height 26
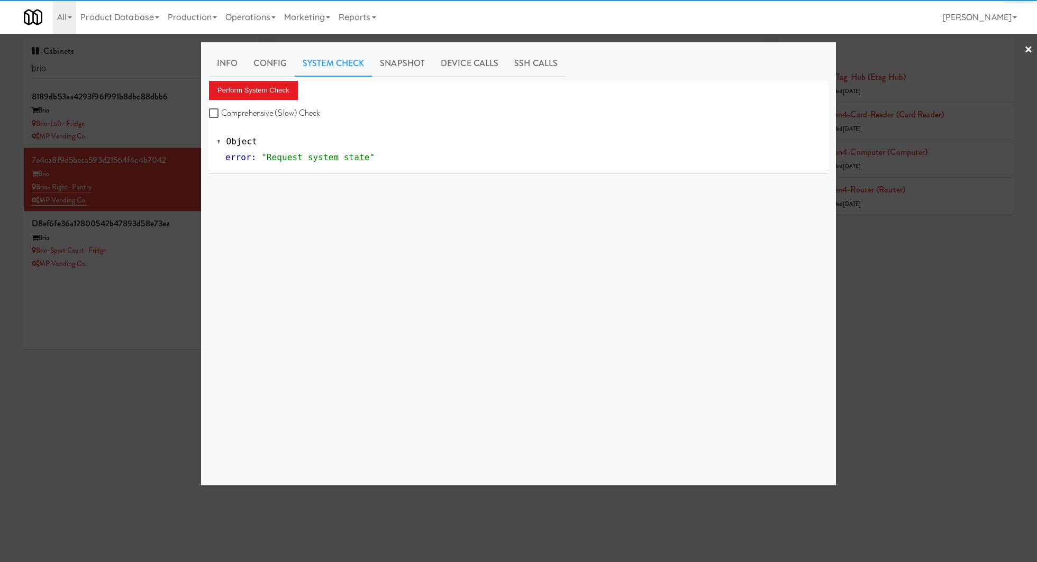
click at [301, 100] on div "Perform System Check Comprehensive (Slow) Check" at bounding box center [518, 101] width 619 height 40
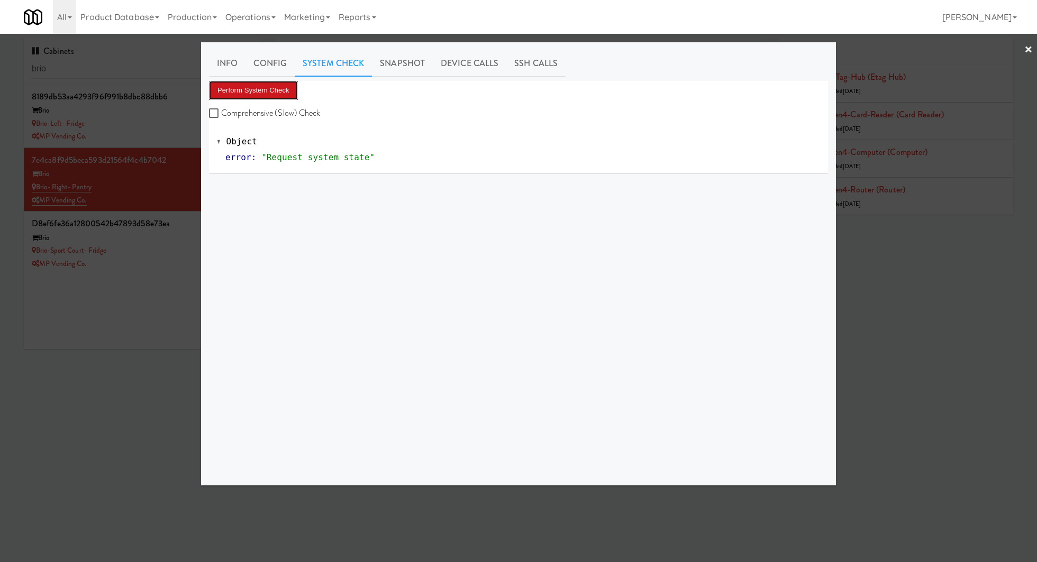
click at [288, 97] on button "Perform System Check" at bounding box center [253, 90] width 89 height 19
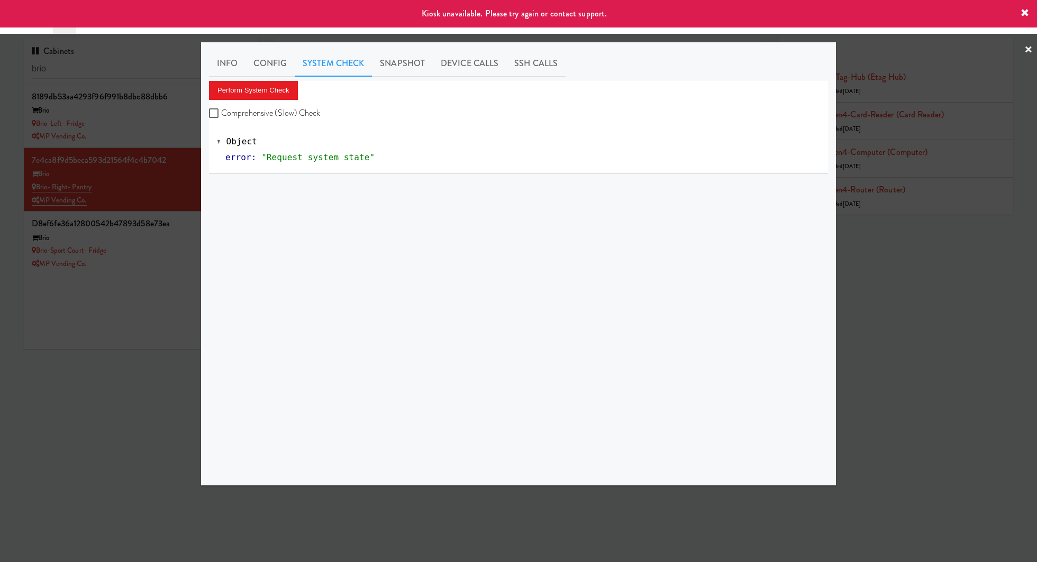
click at [175, 244] on div at bounding box center [518, 281] width 1037 height 562
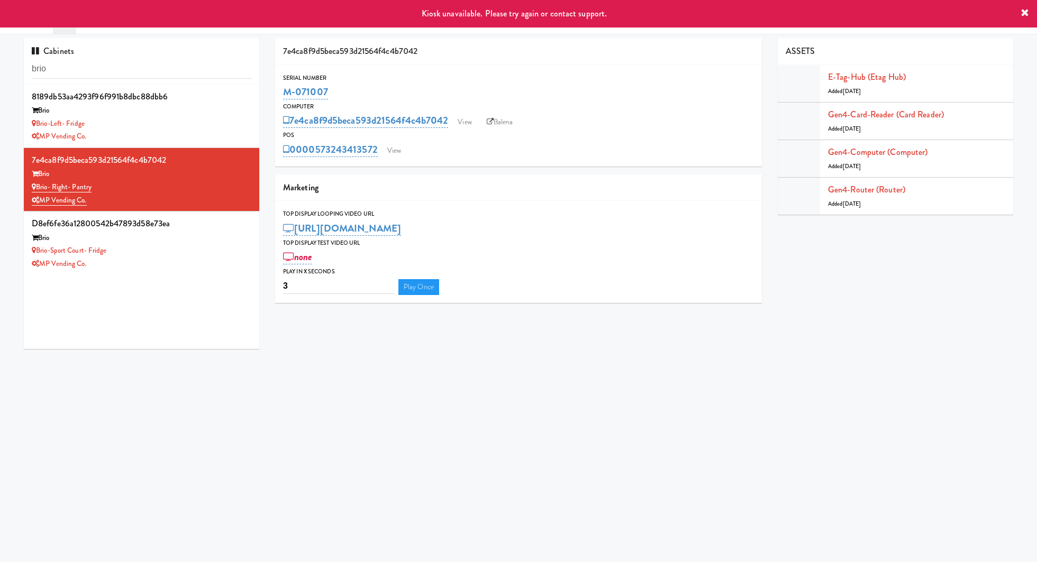
click at [175, 244] on div "Brio-Sport Court- Fridge" at bounding box center [142, 250] width 220 height 13
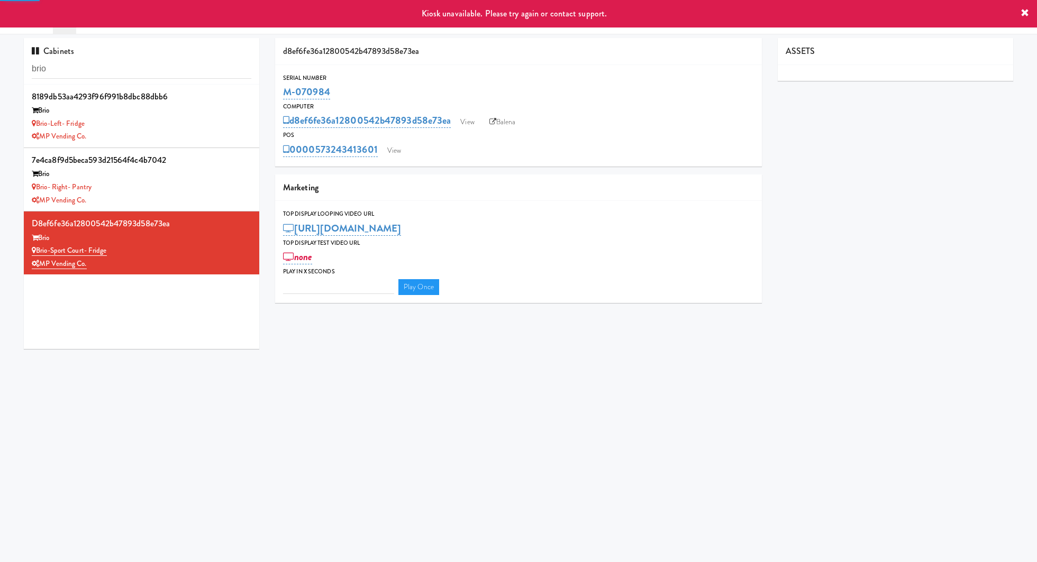
type input "3"
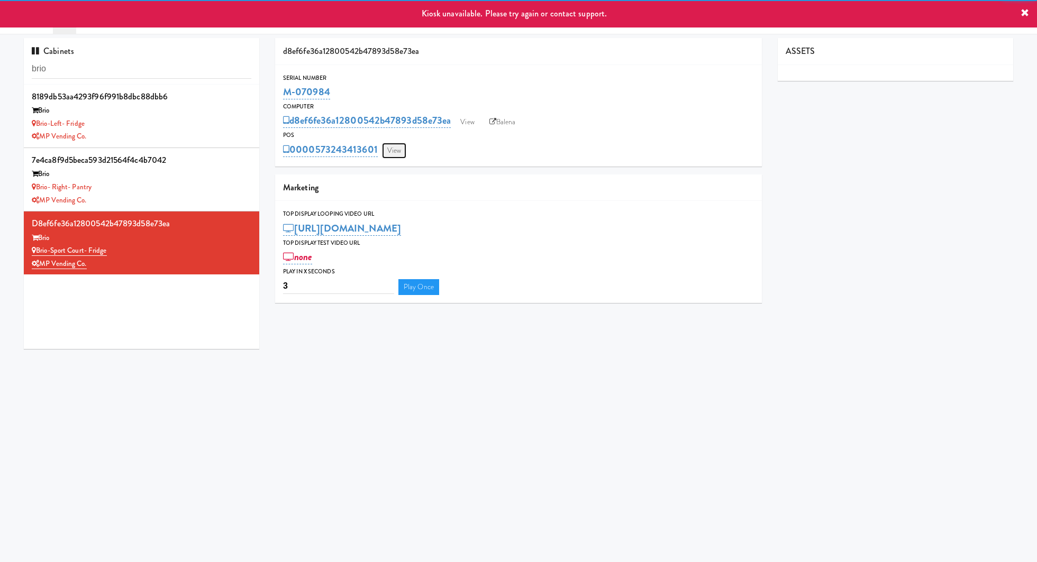
click at [394, 153] on link "View" at bounding box center [394, 151] width 24 height 16
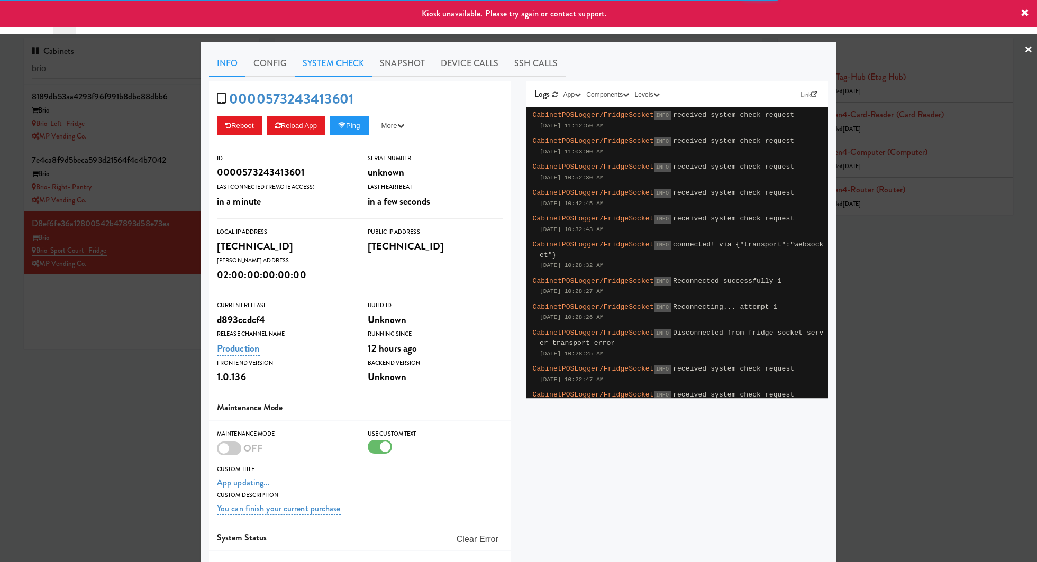
click at [333, 67] on link "System Check" at bounding box center [333, 63] width 77 height 26
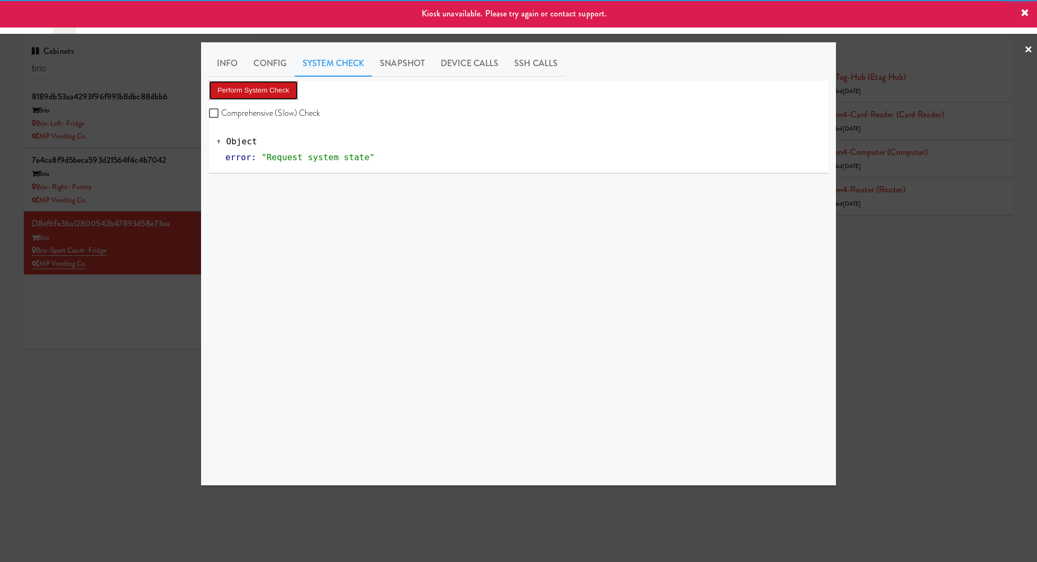
click at [278, 89] on button "Perform System Check" at bounding box center [253, 90] width 89 height 19
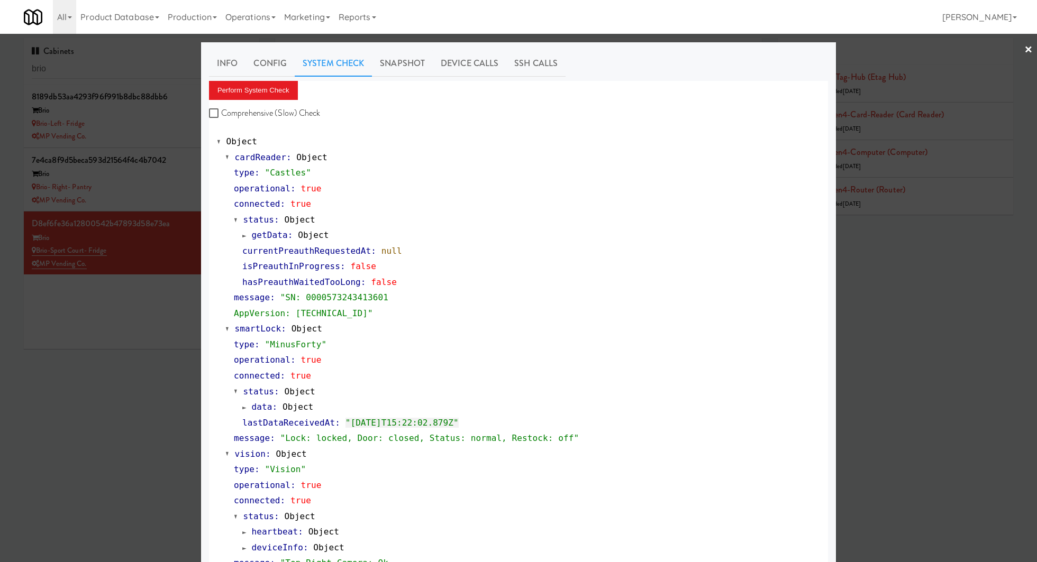
click at [169, 193] on div at bounding box center [518, 281] width 1037 height 562
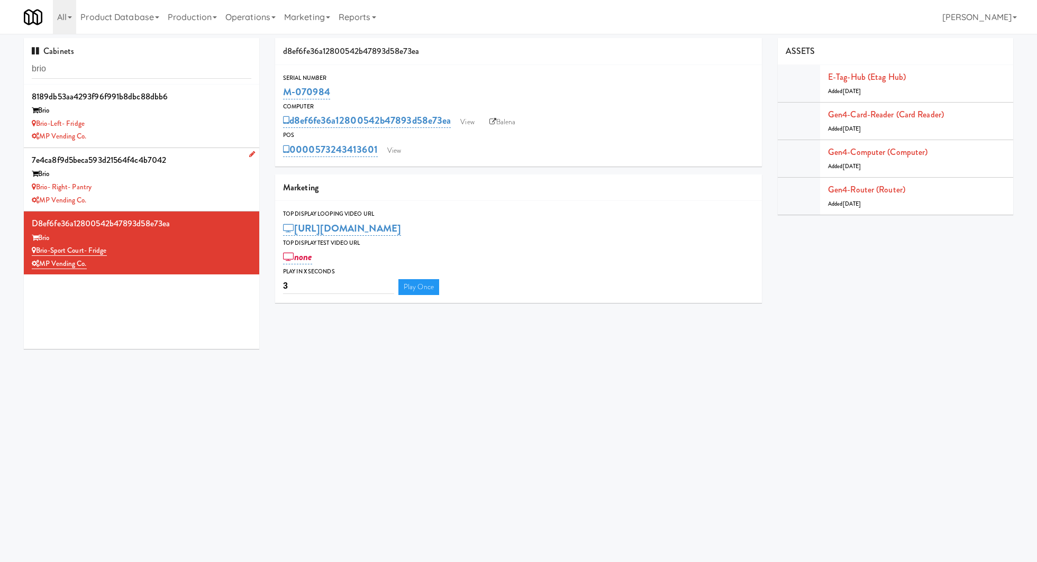
click at [233, 197] on div "MP Vending Co." at bounding box center [142, 200] width 220 height 13
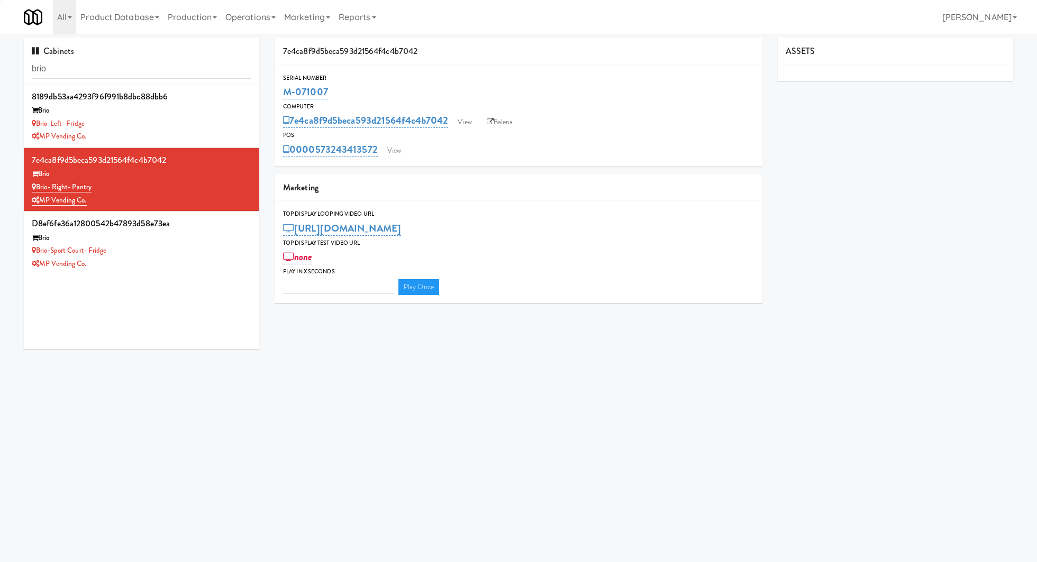
type input "3"
drag, startPoint x: 120, startPoint y: 188, endPoint x: 38, endPoint y: 189, distance: 82.5
click at [38, 189] on div "Brio- Right- Pantry" at bounding box center [142, 187] width 220 height 13
drag, startPoint x: 351, startPoint y: 93, endPoint x: 281, endPoint y: 93, distance: 69.8
click at [281, 93] on div "Serial Number M-071007" at bounding box center [518, 87] width 487 height 29
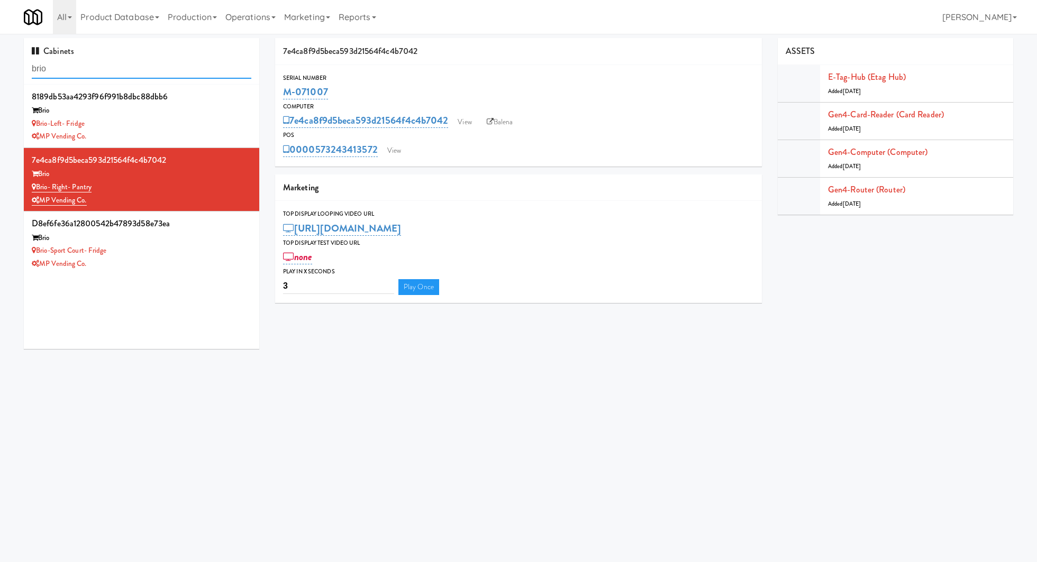
click at [93, 68] on input "brio" at bounding box center [142, 69] width 220 height 20
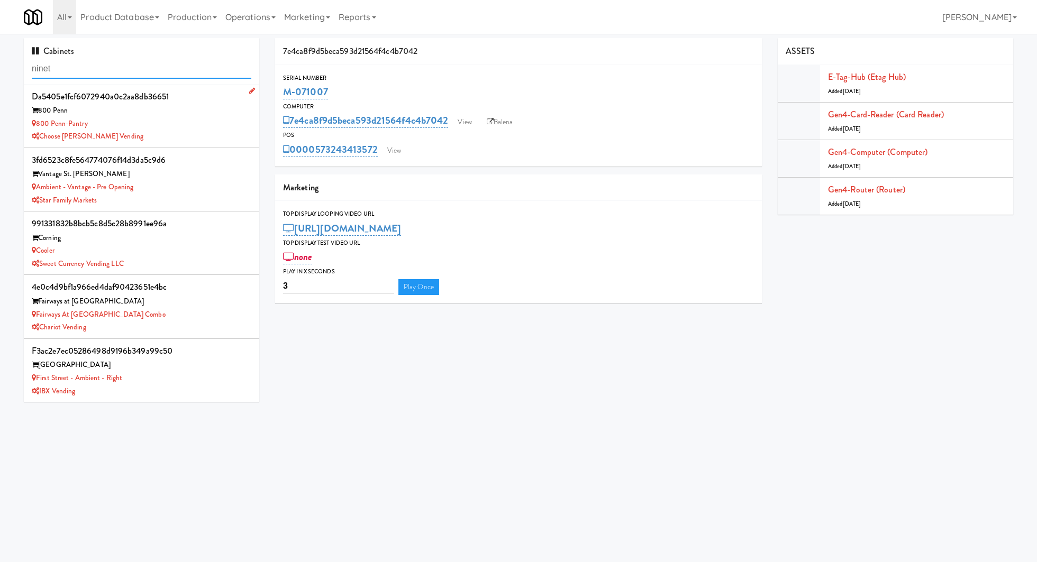
type input "ninet"
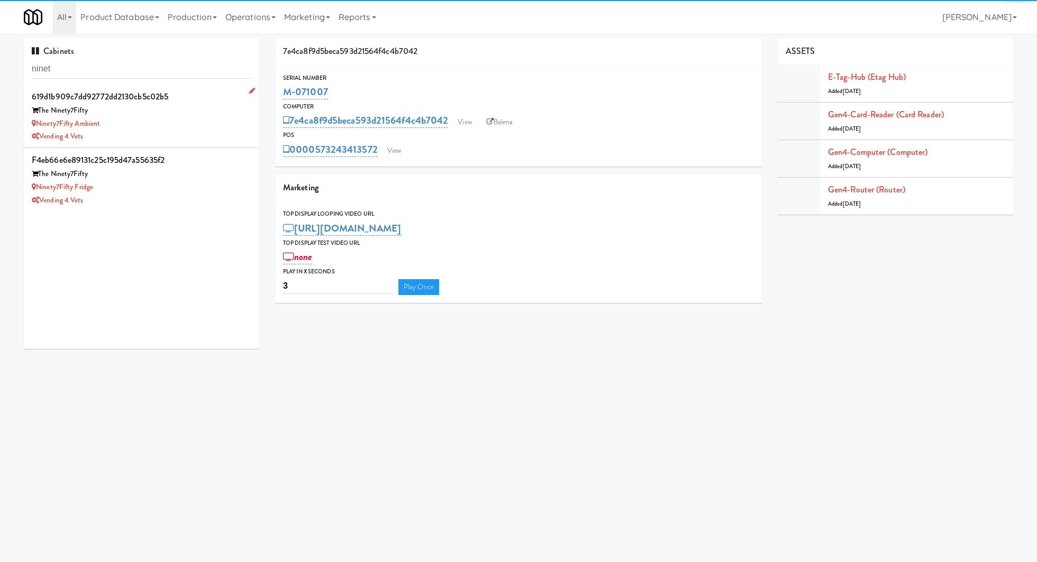
click at [190, 128] on div "Ninety7Fifty Ambient" at bounding box center [142, 123] width 220 height 13
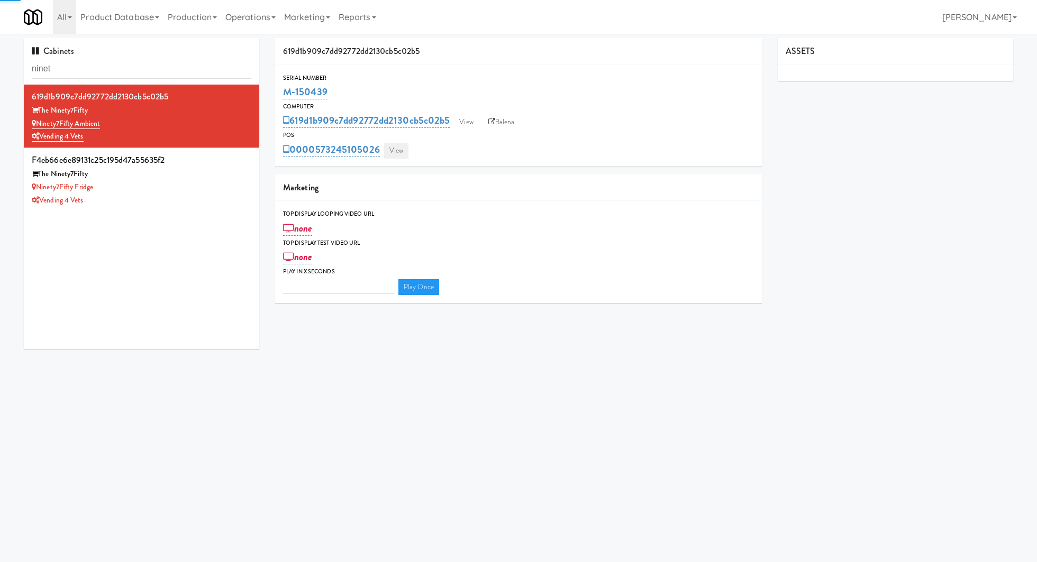
type input "3"
click at [400, 150] on link "View" at bounding box center [396, 151] width 24 height 16
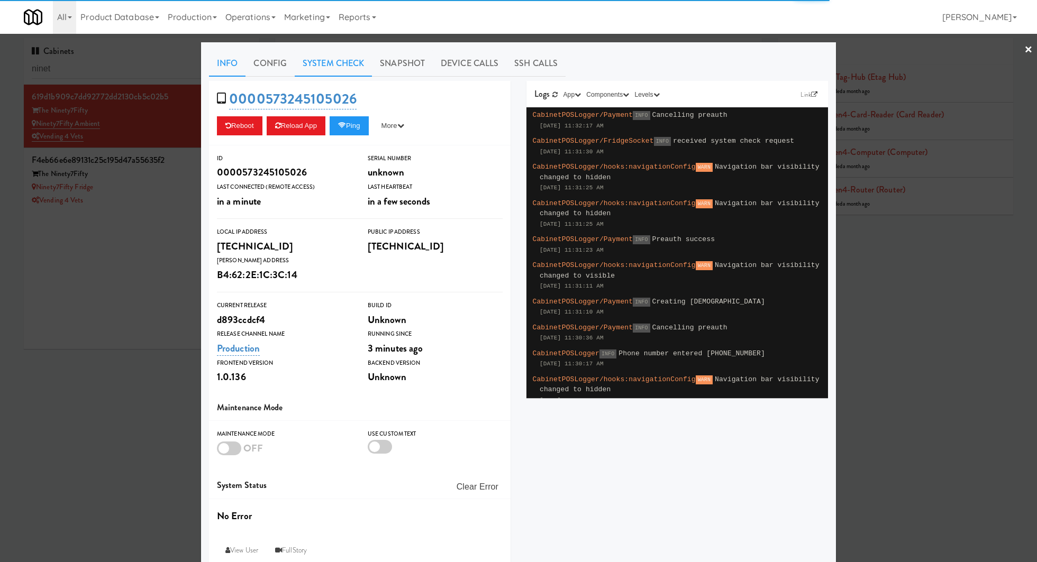
click at [347, 68] on link "System Check" at bounding box center [333, 63] width 77 height 26
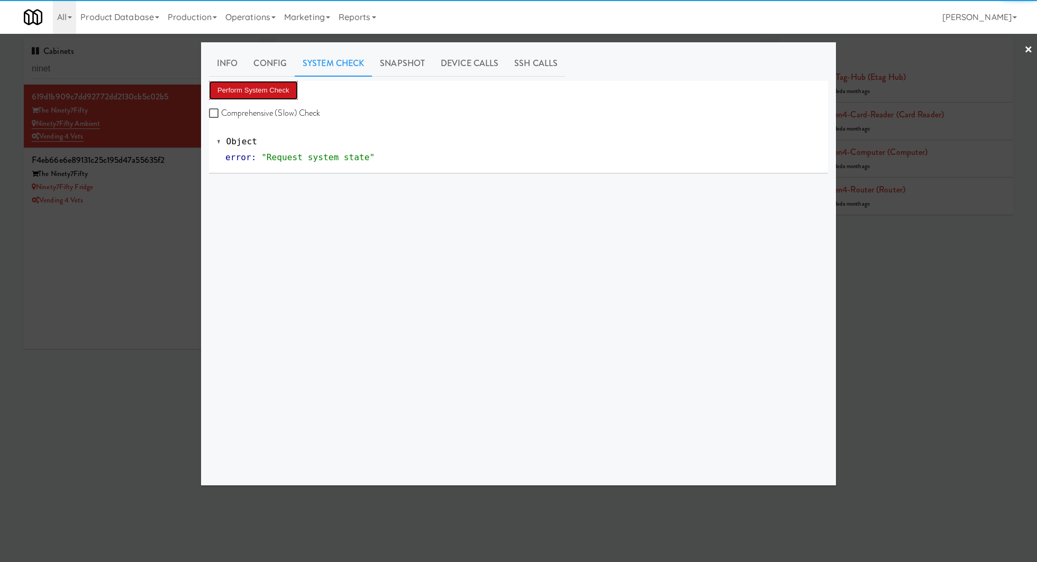
click at [284, 90] on button "Perform System Check" at bounding box center [253, 90] width 89 height 19
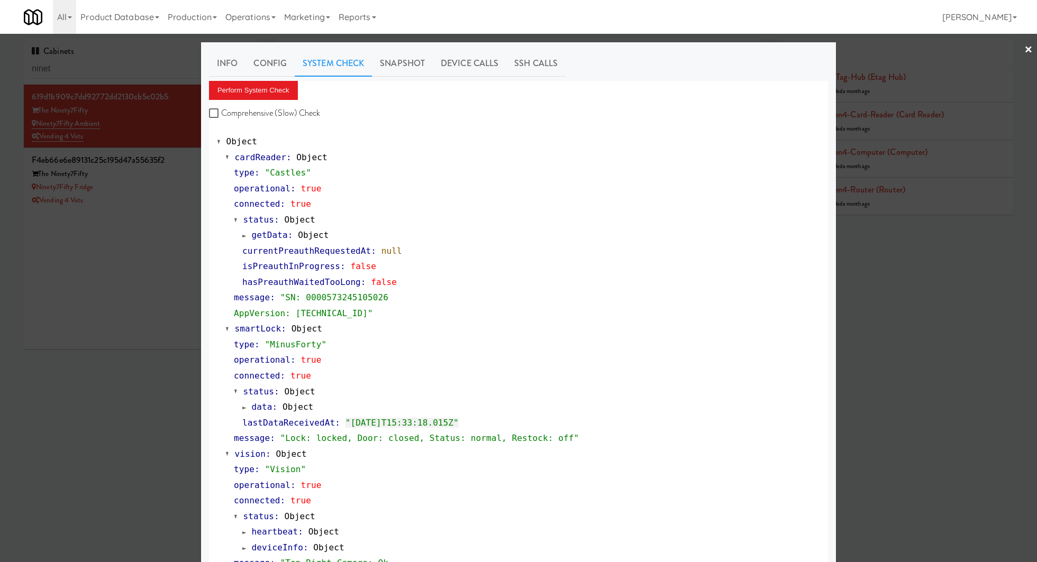
click at [162, 202] on div at bounding box center [518, 281] width 1037 height 562
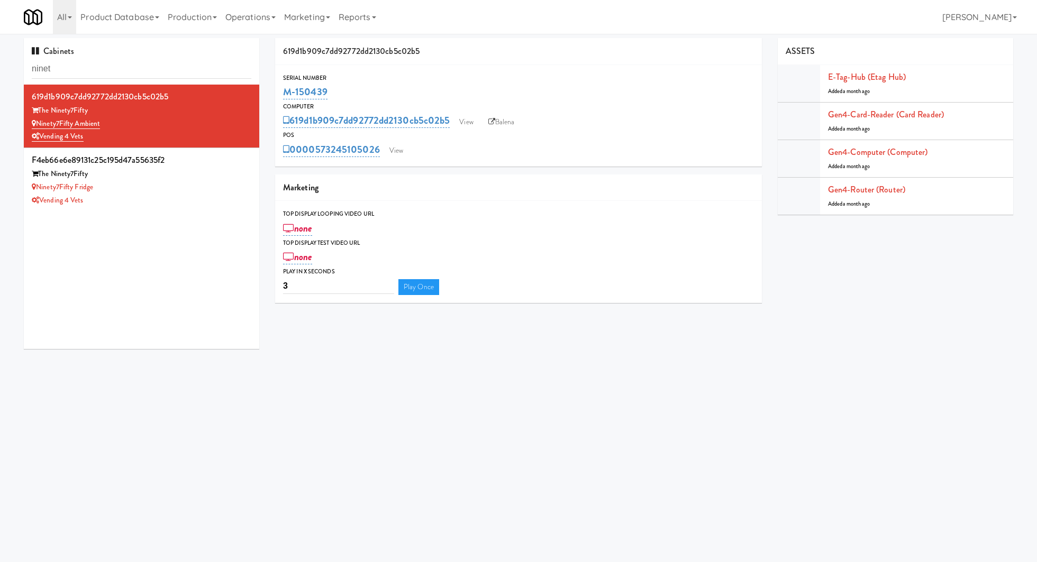
click at [162, 202] on div "Vending 4 Vets" at bounding box center [142, 200] width 220 height 13
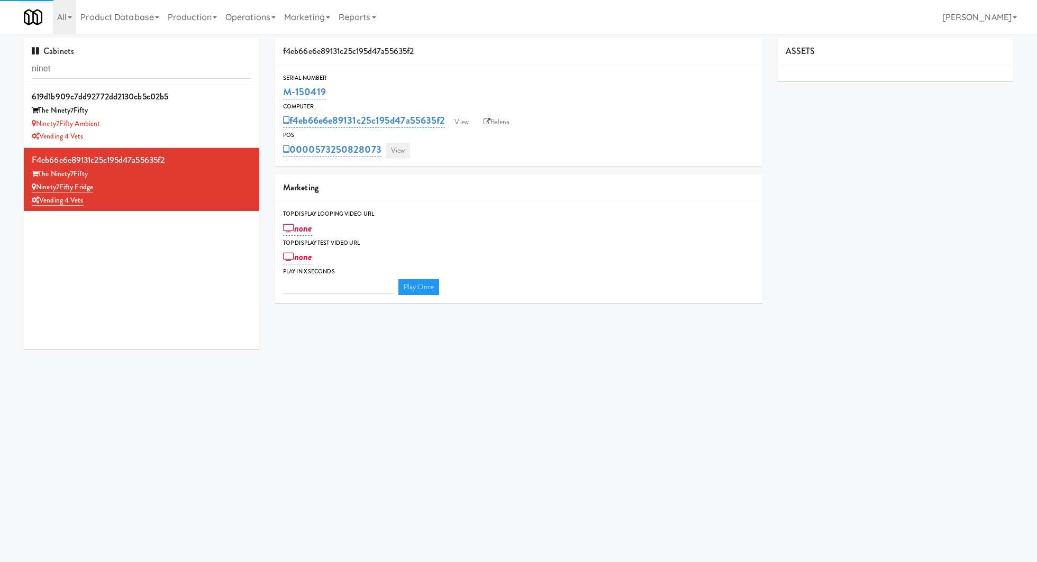
type input "3"
click at [400, 147] on link "View" at bounding box center [398, 151] width 24 height 16
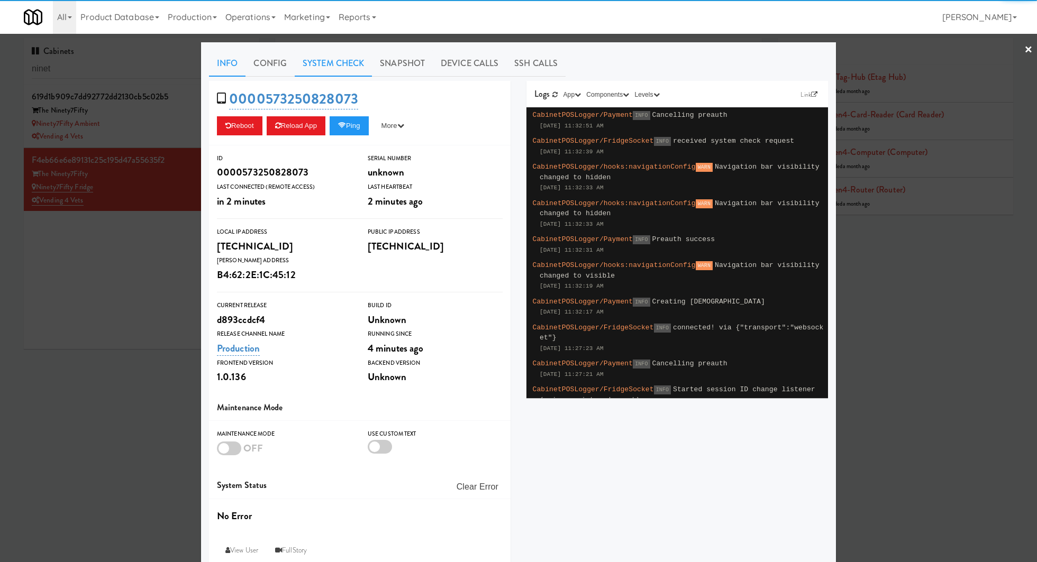
click at [318, 72] on link "System Check" at bounding box center [333, 63] width 77 height 26
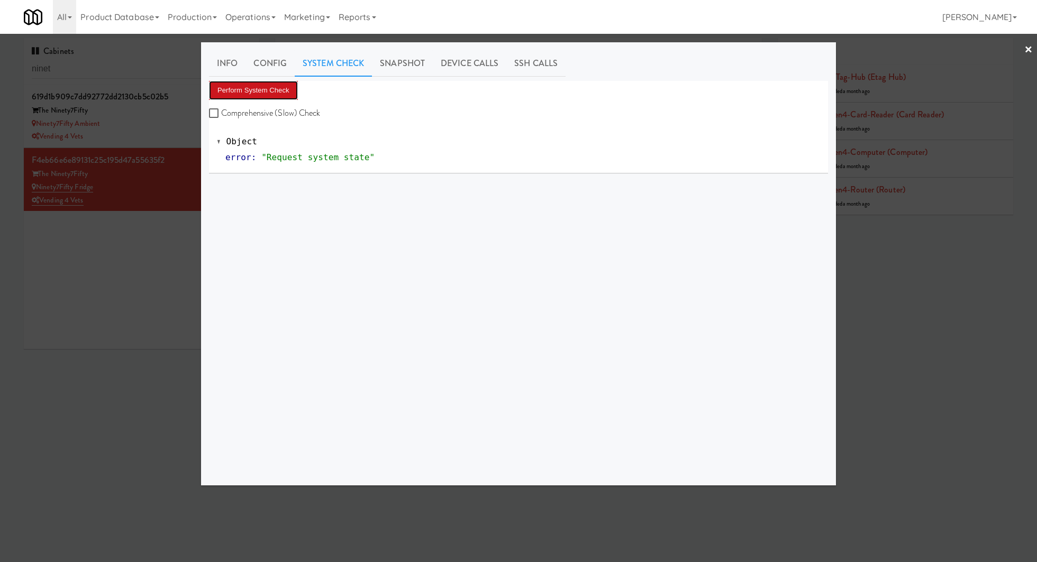
click at [284, 93] on button "Perform System Check" at bounding box center [253, 90] width 89 height 19
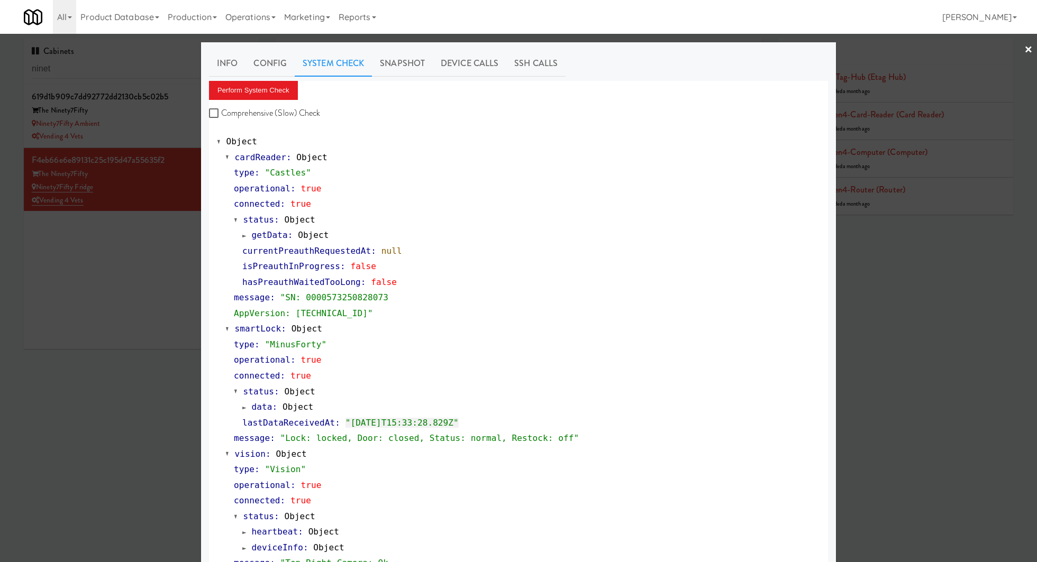
click at [163, 333] on div at bounding box center [518, 281] width 1037 height 562
